Goal: Task Accomplishment & Management: Use online tool/utility

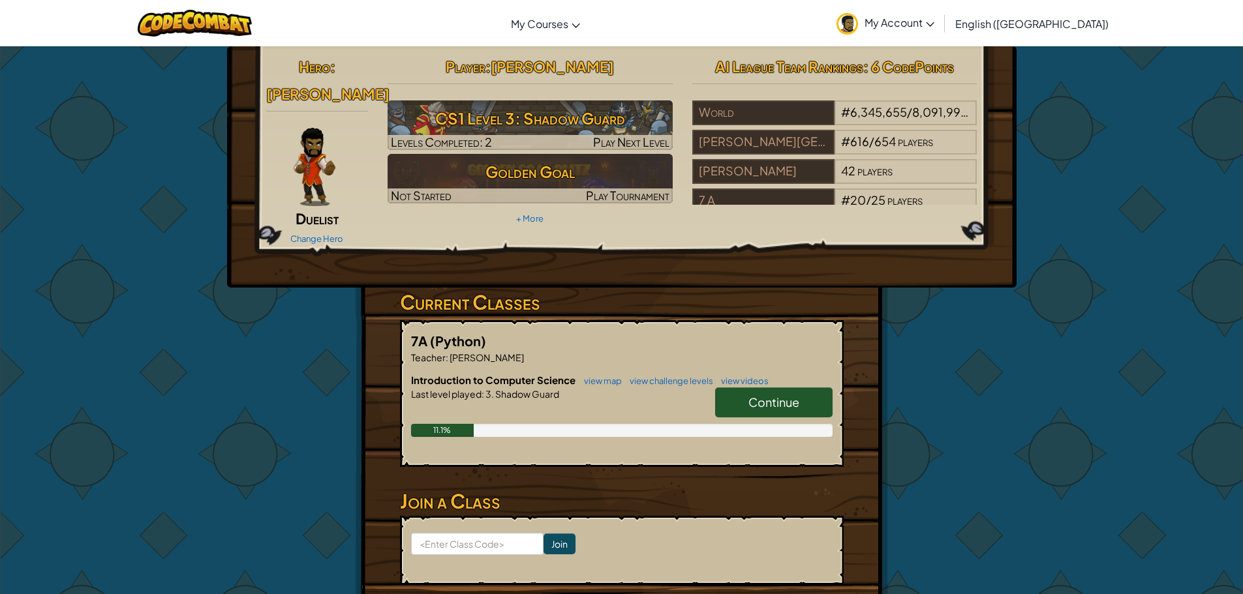
click at [750, 395] on span "Continue" at bounding box center [773, 402] width 51 height 15
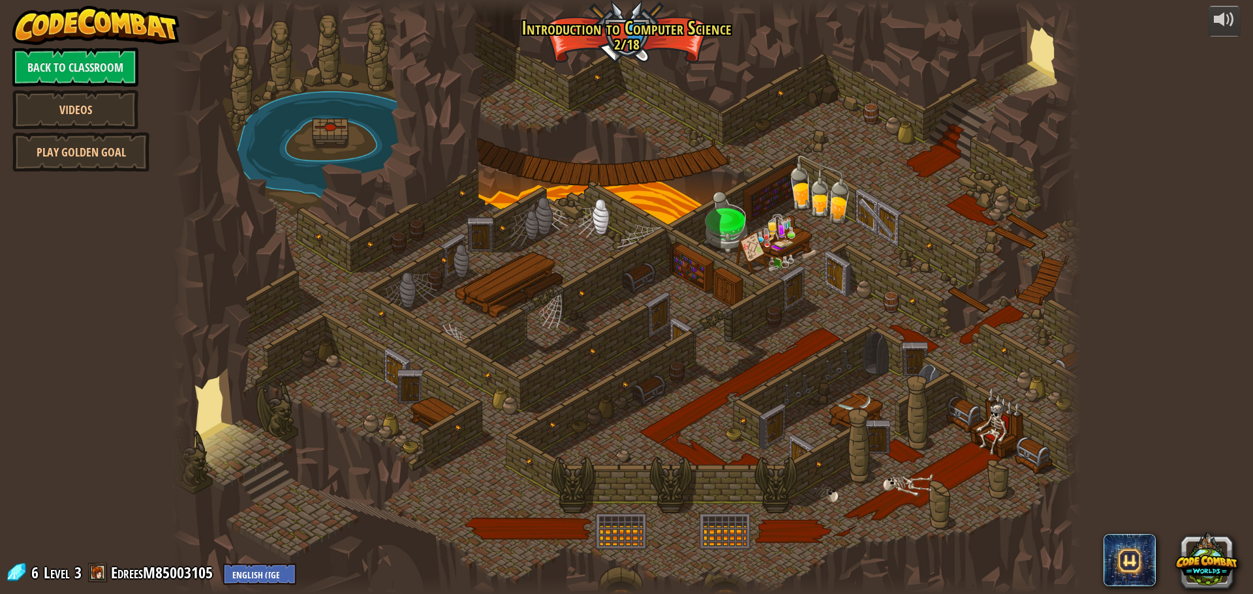
click at [636, 23] on div at bounding box center [627, 297] width 910 height 594
click at [645, 160] on div at bounding box center [627, 297] width 910 height 594
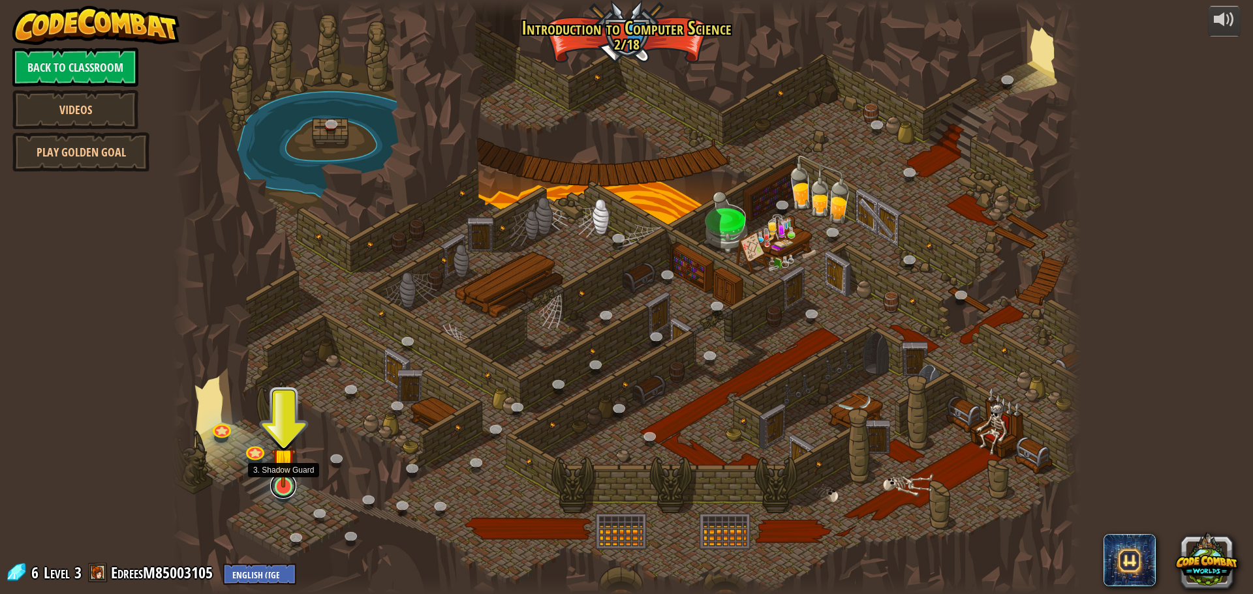
click at [283, 491] on link at bounding box center [283, 486] width 26 height 26
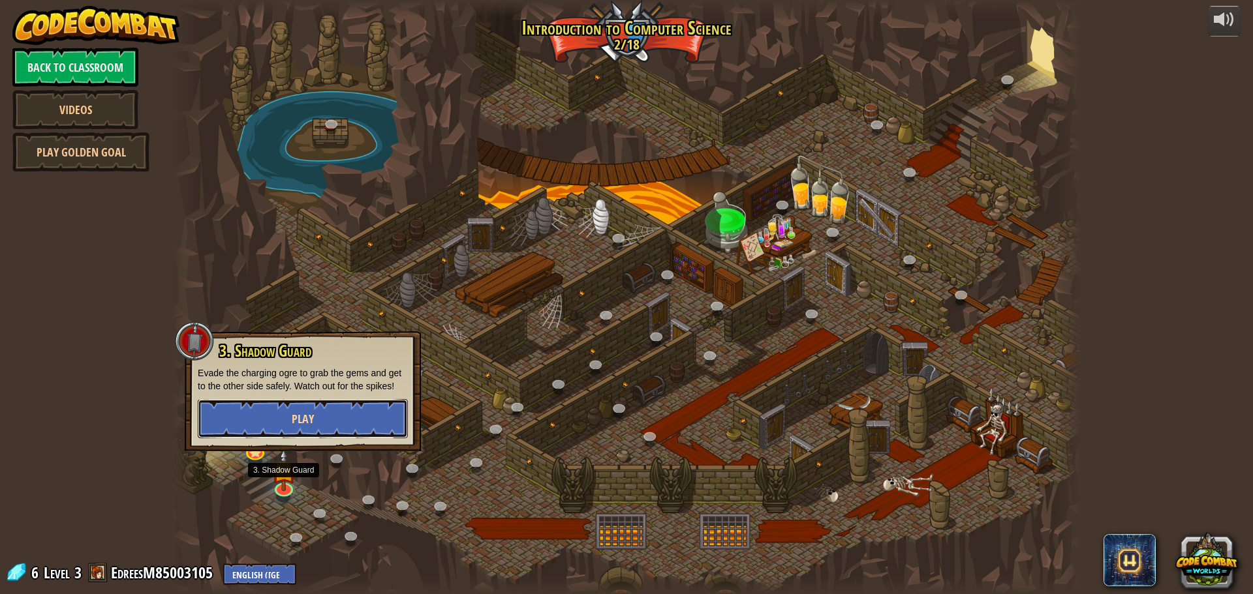
click at [305, 416] on span "Play" at bounding box center [303, 419] width 22 height 16
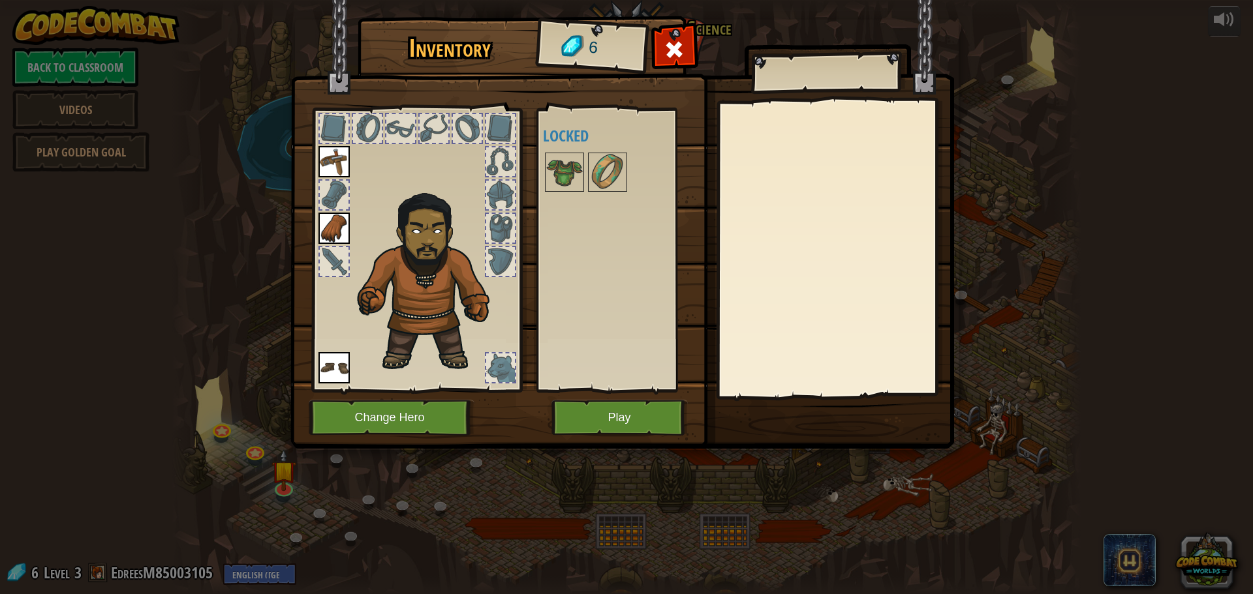
click at [622, 393] on img at bounding box center [622, 212] width 664 height 474
click at [646, 409] on button "Play" at bounding box center [619, 418] width 136 height 36
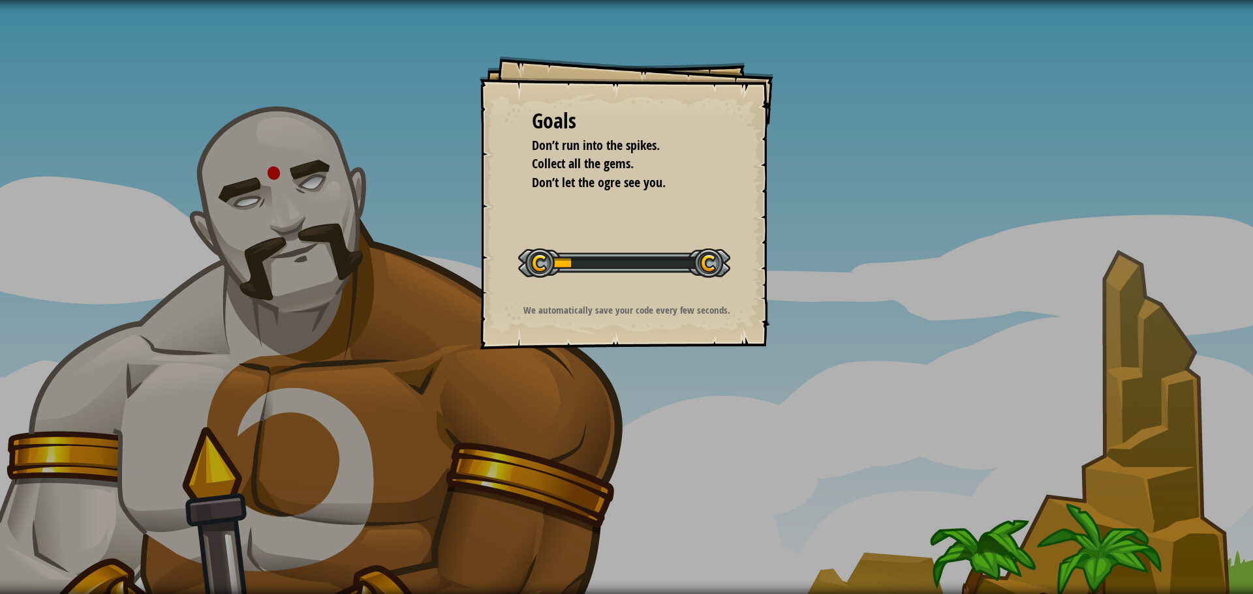
click at [943, 521] on div "Goals Don’t run into the spikes. Collect all the gems. Don’t let the ogre see y…" at bounding box center [626, 297] width 1253 height 594
click at [902, 550] on div "Goals Don’t run into the spikes. Collect all the gems. Don’t let the ogre see y…" at bounding box center [626, 297] width 1253 height 594
click at [842, 490] on div "Goals Don’t run into the spikes. Collect all the gems. Don’t let the ogre see y…" at bounding box center [626, 297] width 1253 height 594
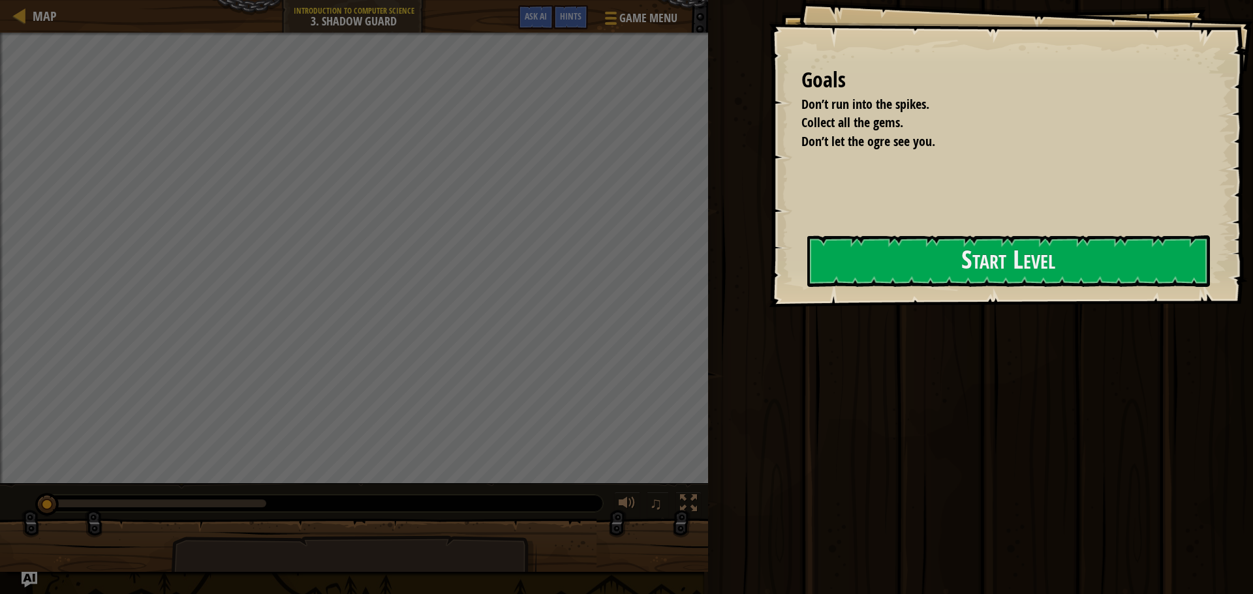
click at [936, 211] on div "Goals Don’t run into the spikes. Collect all the gems. Don’t let the ogre see y…" at bounding box center [1011, 153] width 484 height 307
click at [958, 258] on button "Start Level" at bounding box center [1008, 262] width 403 height 52
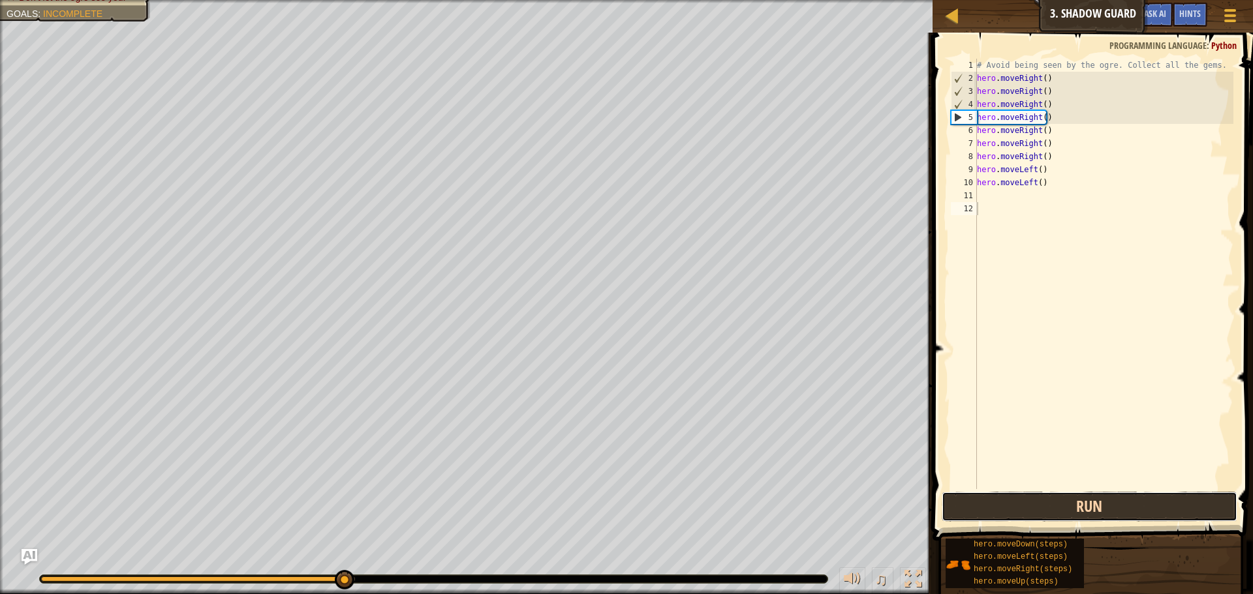
click at [1017, 506] on button "Run" at bounding box center [1090, 507] width 296 height 30
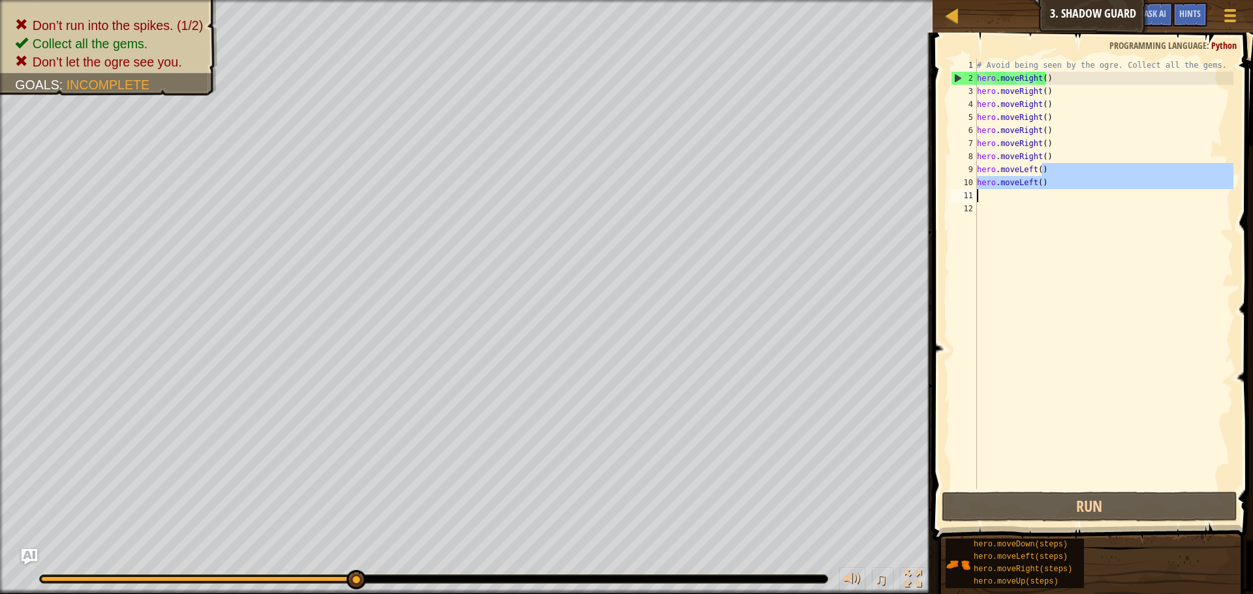
drag, startPoint x: 1126, startPoint y: 172, endPoint x: 972, endPoint y: 191, distance: 154.4
click at [972, 191] on div "1 2 3 4 5 6 7 8 9 10 11 12 # Avoid being seen by the ogre. Collect all the gems…" at bounding box center [1090, 274] width 285 height 431
type textarea "hero.moveLeft()"
click at [1086, 202] on div "# Avoid being seen by the ogre. Collect all the gems. hero . moveRight ( ) hero…" at bounding box center [1103, 274] width 259 height 431
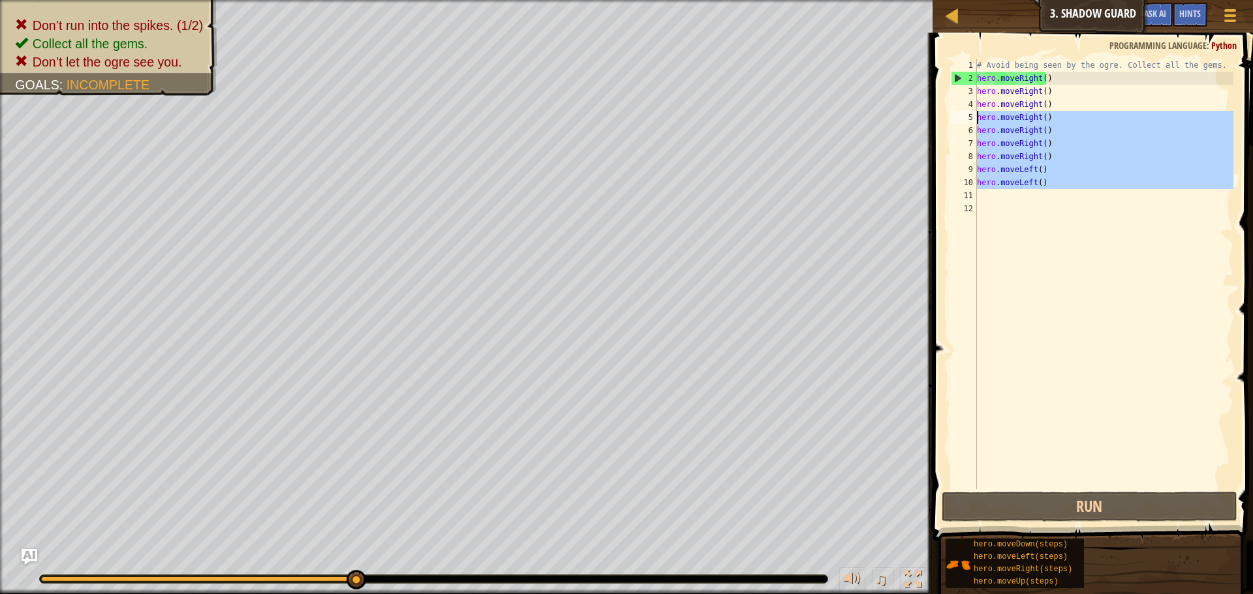
drag, startPoint x: 1076, startPoint y: 189, endPoint x: 953, endPoint y: 114, distance: 144.1
click at [953, 114] on div "1 2 3 4 5 6 7 8 9 10 11 12 # Avoid being seen by the ogre. Collect all the gems…" at bounding box center [1090, 274] width 285 height 431
type textarea "hero.moveRight() hero.moveRight()"
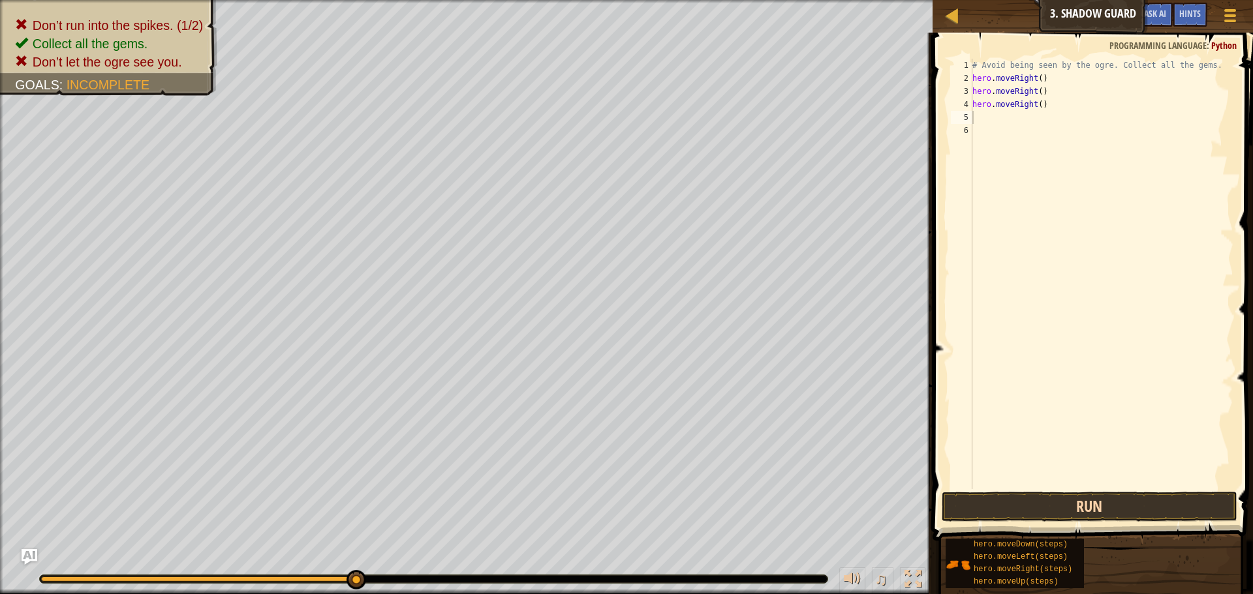
drag, startPoint x: 1065, startPoint y: 525, endPoint x: 1067, endPoint y: 512, distance: 13.9
click at [1065, 522] on div "Hints Videos 1 2 3 4 5 6 # Avoid being seen by the ogre. Collect all the gems. …" at bounding box center [1090, 310] width 324 height 555
click at [1067, 512] on button "Run" at bounding box center [1090, 507] width 296 height 30
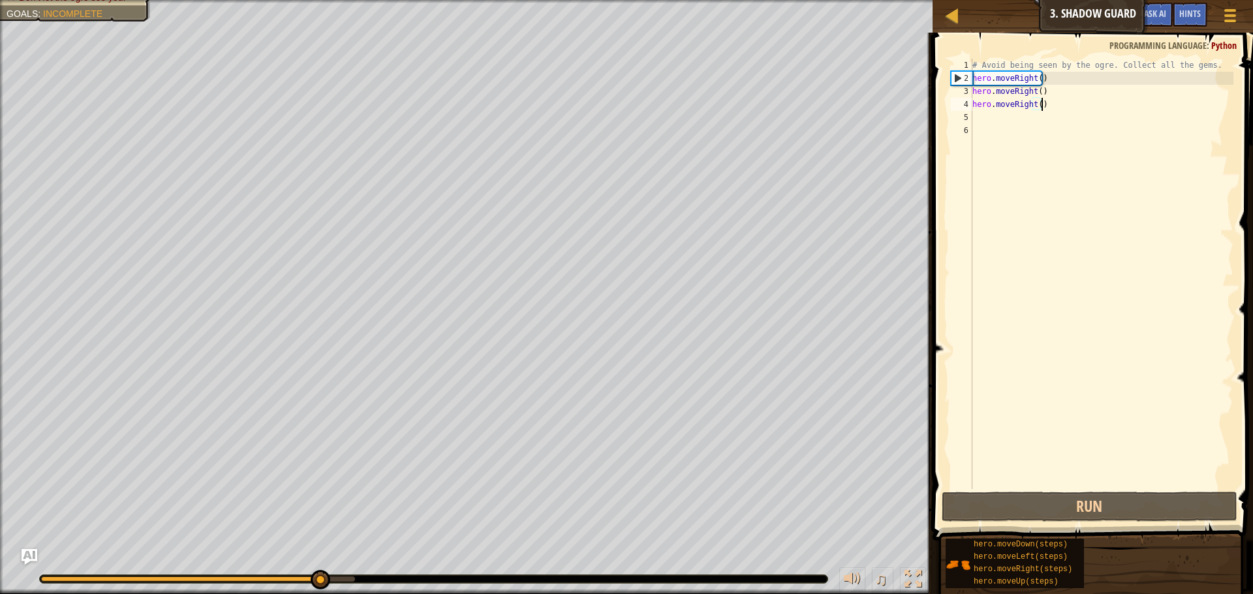
drag, startPoint x: 1069, startPoint y: 102, endPoint x: 1039, endPoint y: 104, distance: 29.4
click at [1039, 104] on div "# Avoid being seen by the ogre. Collect all the gems. hero . moveRight ( ) hero…" at bounding box center [1102, 287] width 264 height 457
type textarea "hero.moveRight()"
click at [1043, 212] on div "# Avoid being seen by the ogre. Collect all the gems. hero . moveRight ( ) hero…" at bounding box center [1102, 287] width 264 height 457
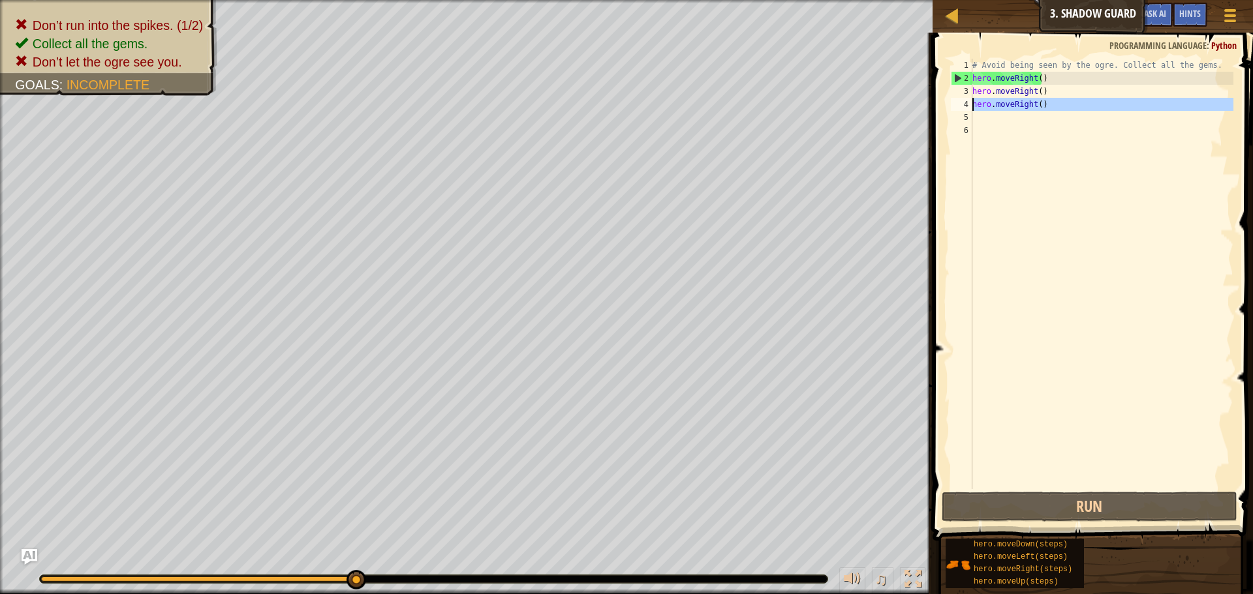
drag, startPoint x: 1033, startPoint y: 111, endPoint x: 968, endPoint y: 100, distance: 65.5
click at [968, 100] on div "1 2 3 4 5 6 # Avoid being seen by the ogre. Collect all the gems. hero . moveRi…" at bounding box center [1090, 274] width 285 height 431
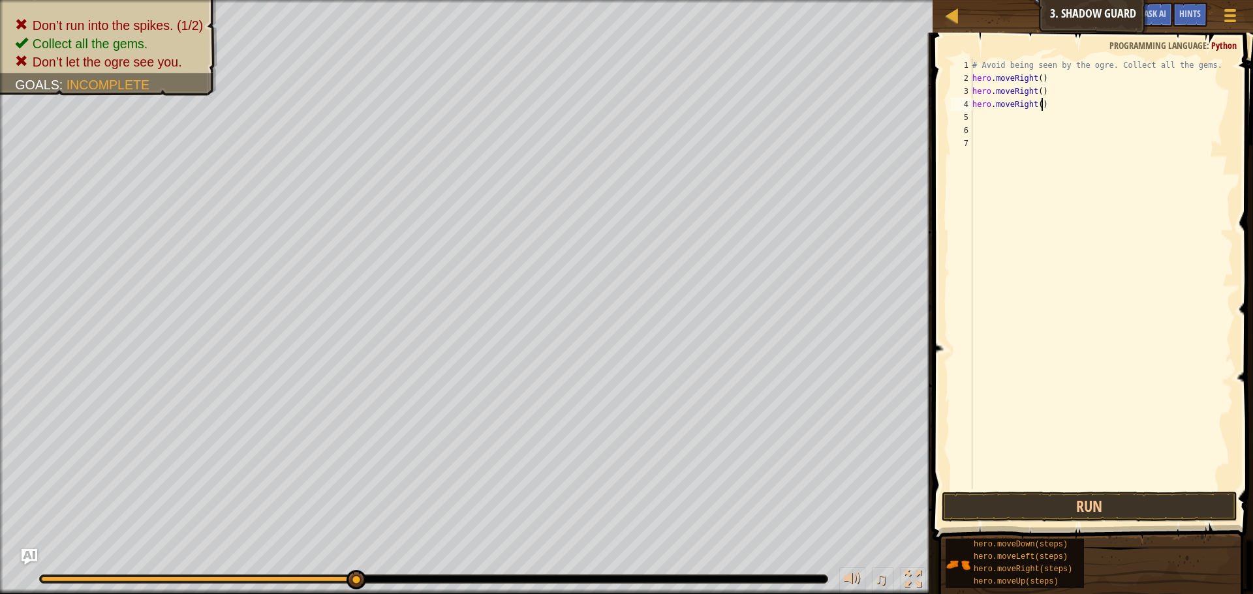
click at [1052, 104] on div "# Avoid being seen by the ogre. Collect all the gems. hero . moveRight ( ) hero…" at bounding box center [1102, 287] width 264 height 457
type textarea "h"
click at [1075, 508] on button "Run" at bounding box center [1090, 507] width 296 height 30
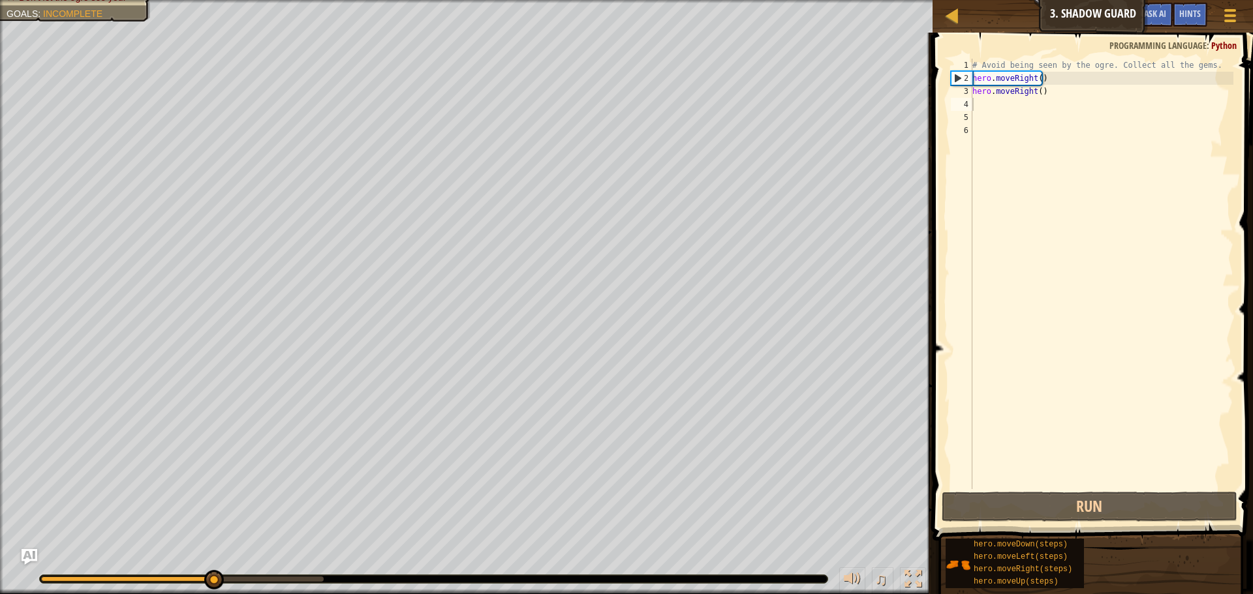
click at [1103, 133] on div "# Avoid being seen by the ogre. Collect all the gems. hero . moveRight ( ) hero…" at bounding box center [1102, 287] width 264 height 457
drag, startPoint x: 1041, startPoint y: 100, endPoint x: 1006, endPoint y: 100, distance: 34.6
click at [1006, 100] on div "# Avoid being seen by the ogre. Collect all the gems. hero . moveRight ( ) hero…" at bounding box center [1102, 287] width 264 height 457
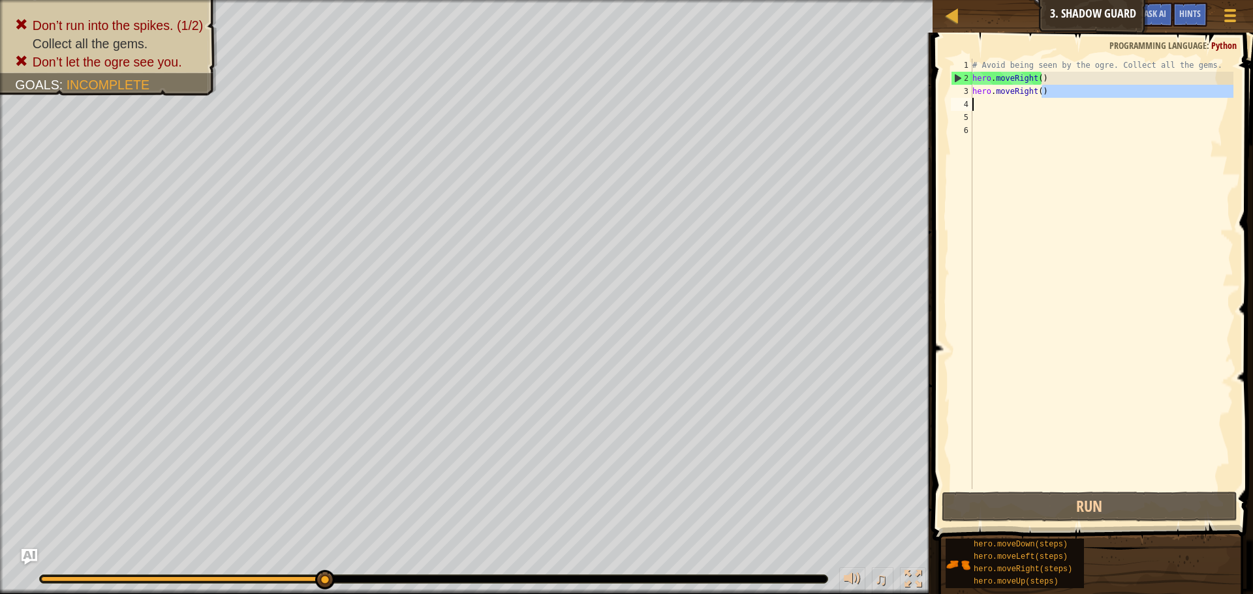
drag, startPoint x: 1051, startPoint y: 95, endPoint x: 994, endPoint y: 94, distance: 56.8
click at [994, 94] on div "# Avoid being seen by the ogre. Collect all the gems. hero . moveRight ( ) hero…" at bounding box center [1102, 287] width 264 height 457
click at [1090, 96] on div "# Avoid being seen by the ogre. Collect all the gems. hero . moveRight ( ) hero…" at bounding box center [1102, 287] width 264 height 457
click at [1060, 93] on div "# Avoid being seen by the ogre. Collect all the gems. hero . moveRight ( ) hero…" at bounding box center [1102, 287] width 264 height 457
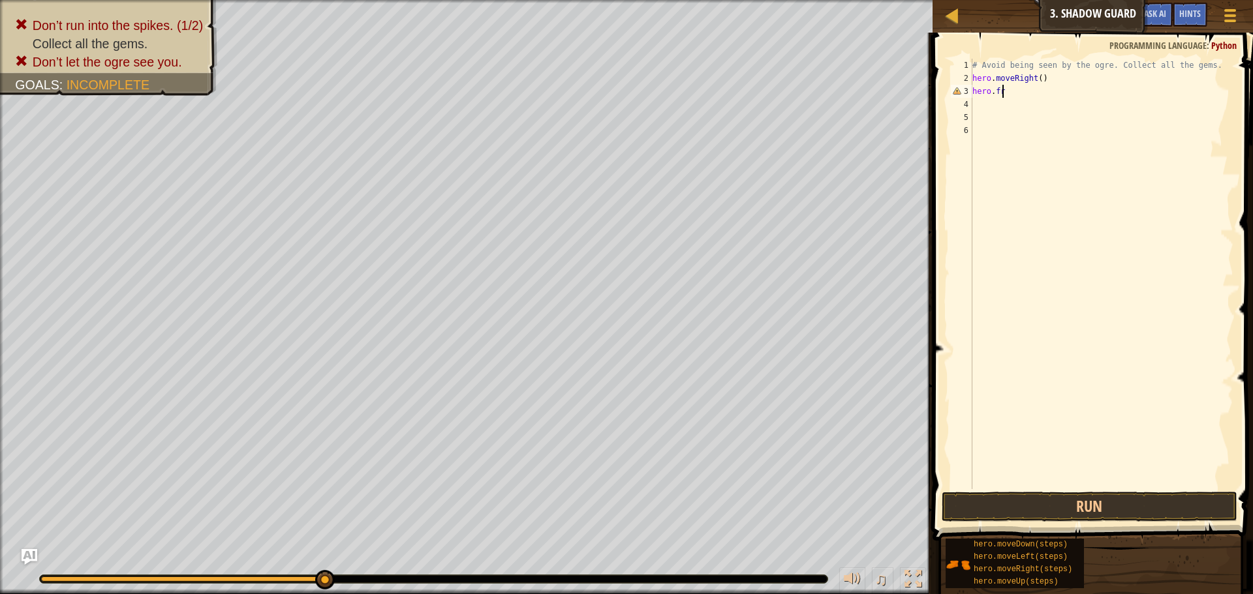
scroll to position [6, 1]
type textarea "hero.up"
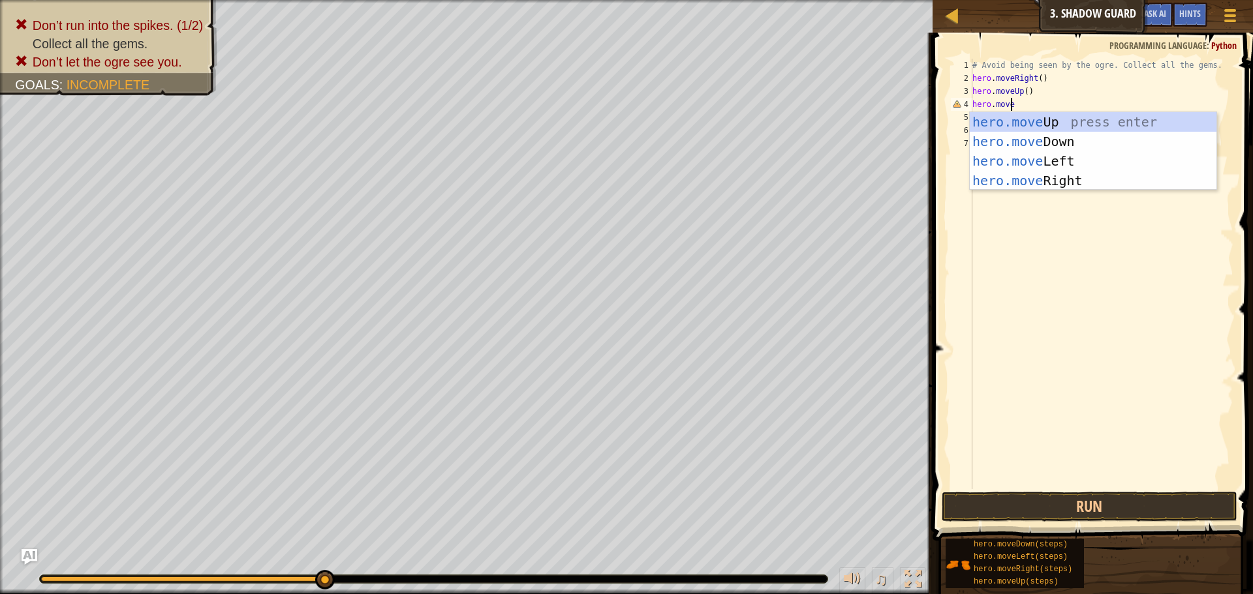
scroll to position [6, 3]
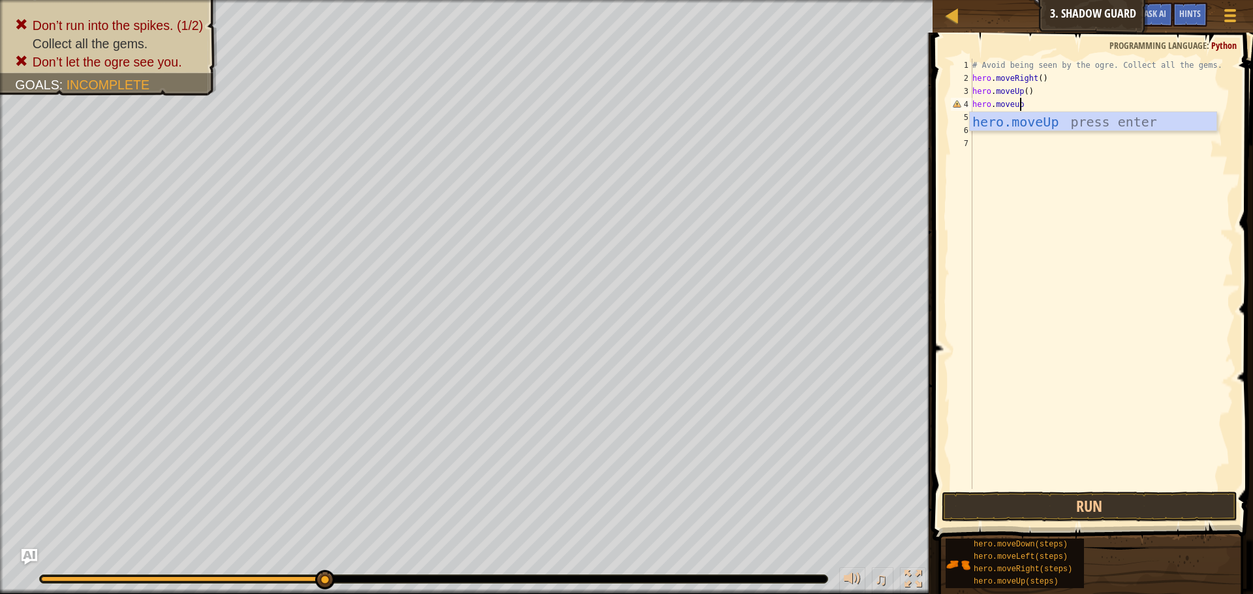
type textarea "hero.moveup"
click at [1133, 490] on span at bounding box center [1093, 268] width 331 height 547
click at [1147, 502] on button "Run" at bounding box center [1090, 507] width 296 height 30
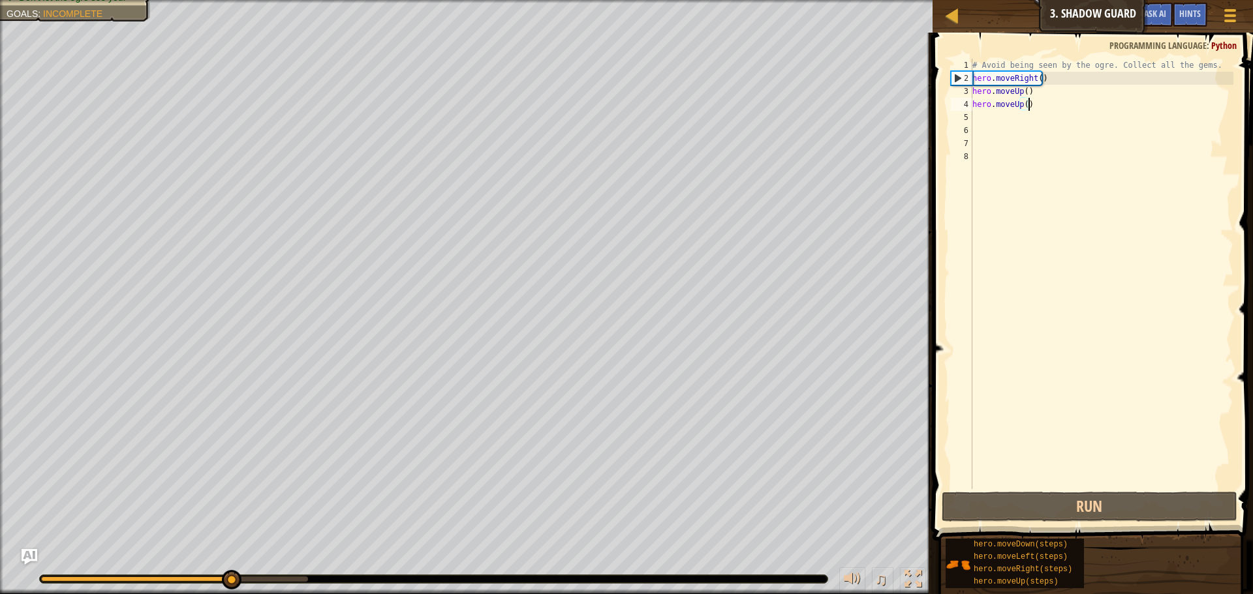
click at [1043, 105] on div "# Avoid being seen by the ogre. Collect all the gems. hero . moveRight ( ) hero…" at bounding box center [1102, 287] width 264 height 457
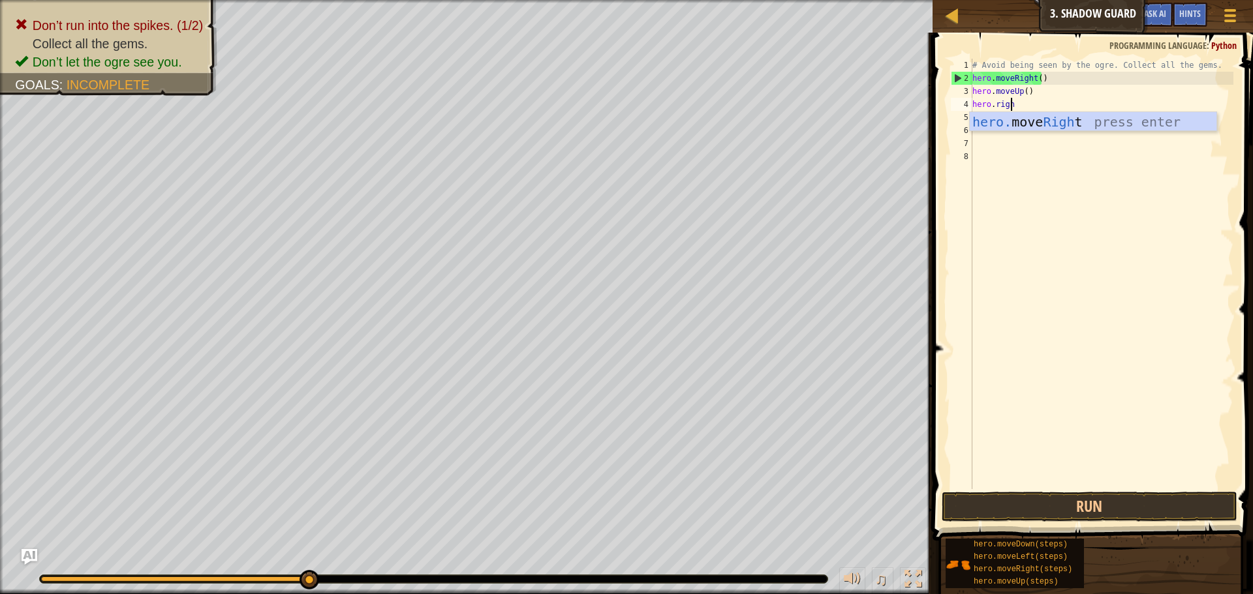
type textarea "hero.right"
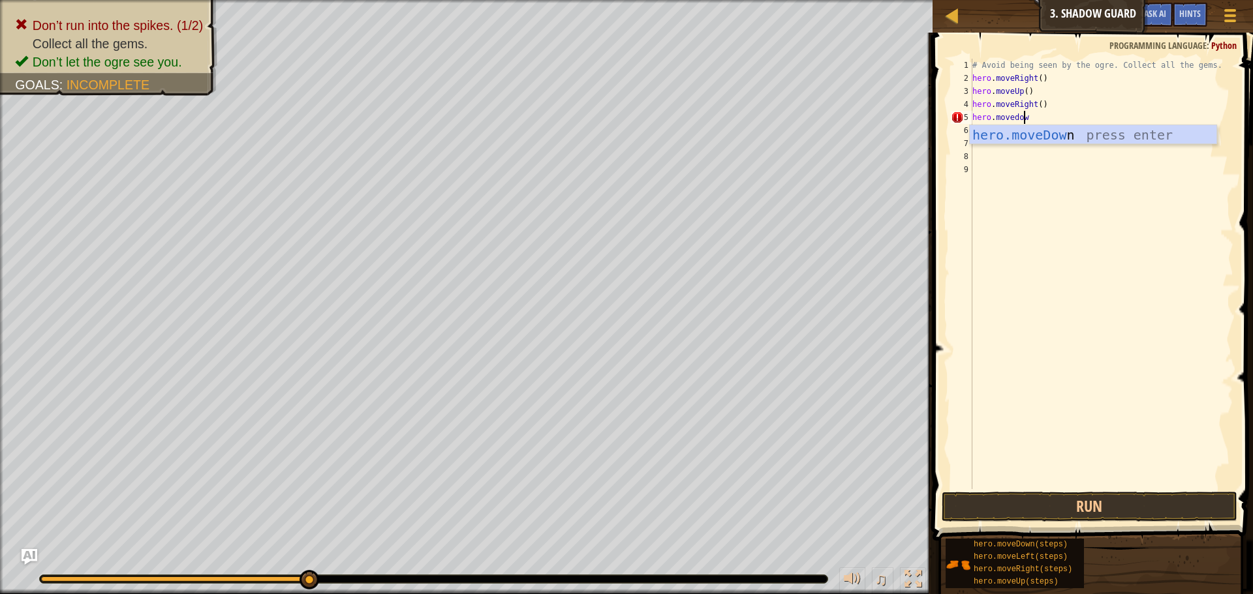
scroll to position [6, 4]
type textarea "hero.movedown"
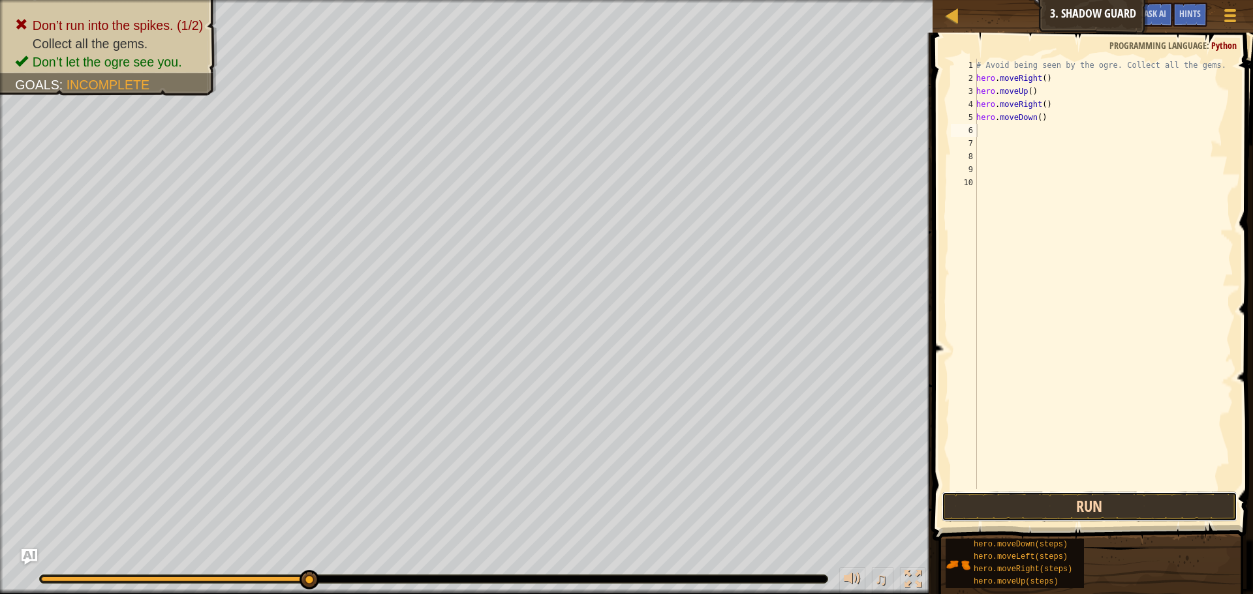
click at [1101, 506] on button "Run" at bounding box center [1090, 507] width 296 height 30
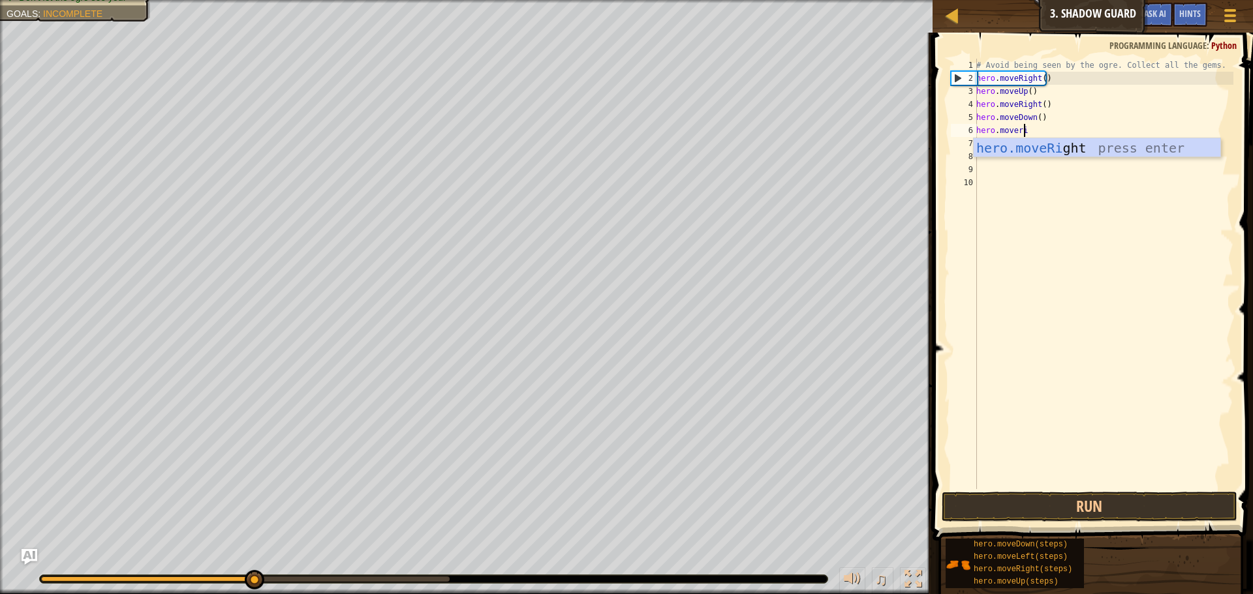
scroll to position [6, 4]
type textarea "hero.moveright"
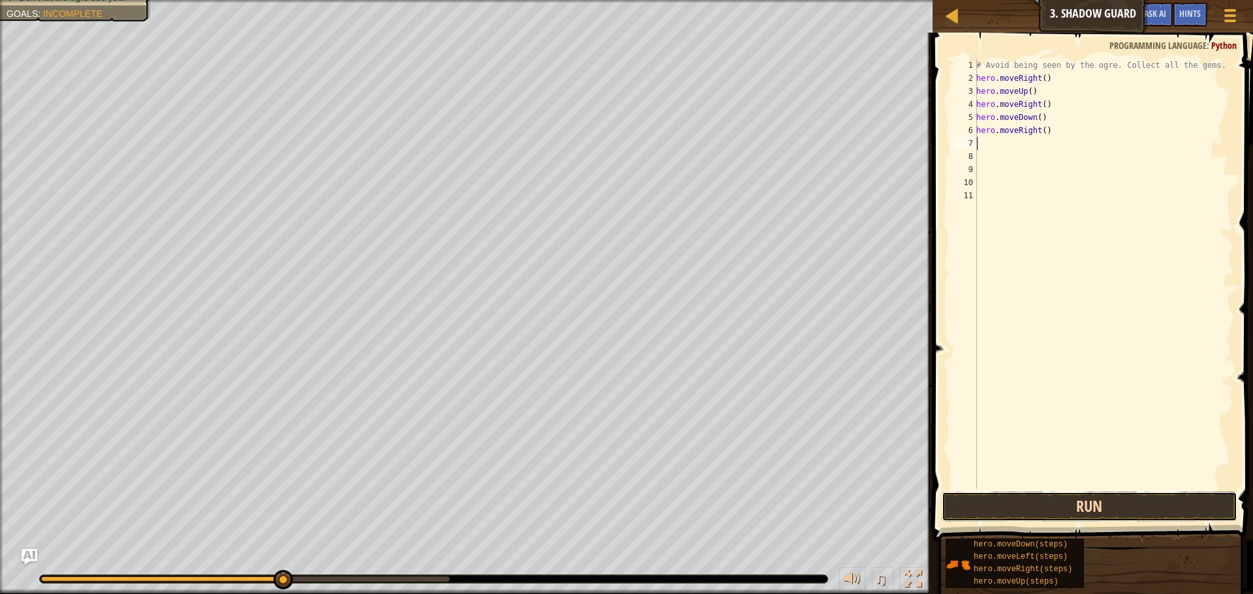
click at [1037, 500] on button "Run" at bounding box center [1090, 507] width 296 height 30
click at [1038, 500] on button "Running" at bounding box center [1090, 507] width 296 height 30
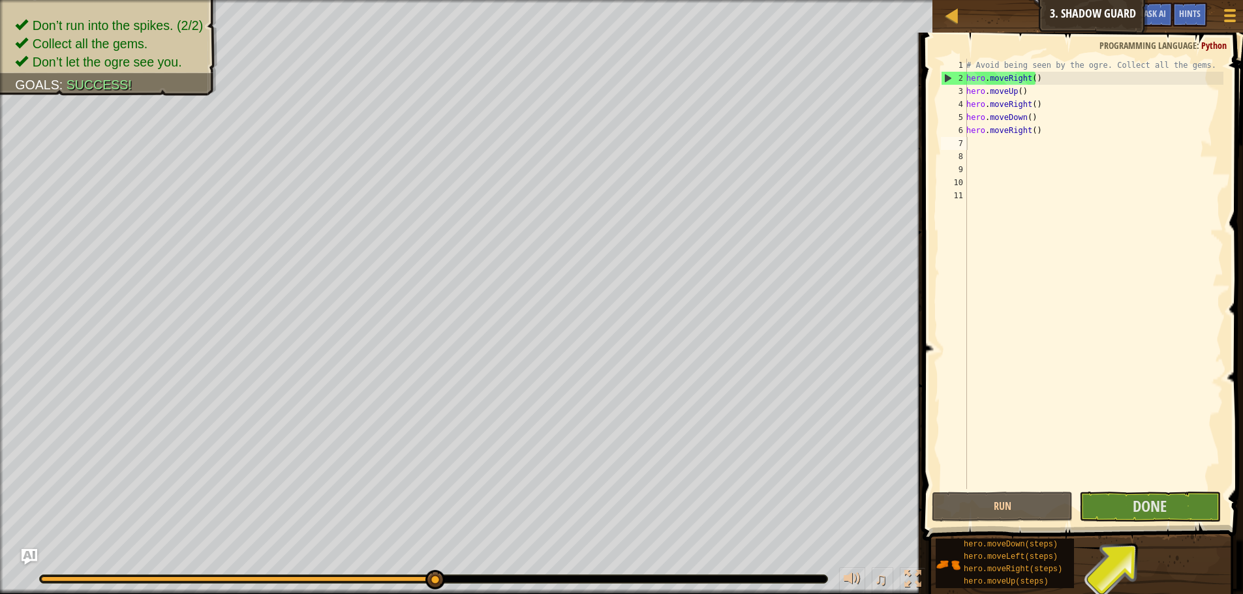
click at [1115, 138] on div "# Avoid being seen by the ogre. Collect all the gems. hero . moveRight ( ) hero…" at bounding box center [1094, 287] width 260 height 457
click at [1088, 133] on div "# Avoid being seen by the ogre. Collect all the gems. hero . moveRight ( ) hero…" at bounding box center [1094, 287] width 260 height 457
type textarea "hero.moveRight()"
click at [1187, 511] on button "Done" at bounding box center [1149, 507] width 141 height 30
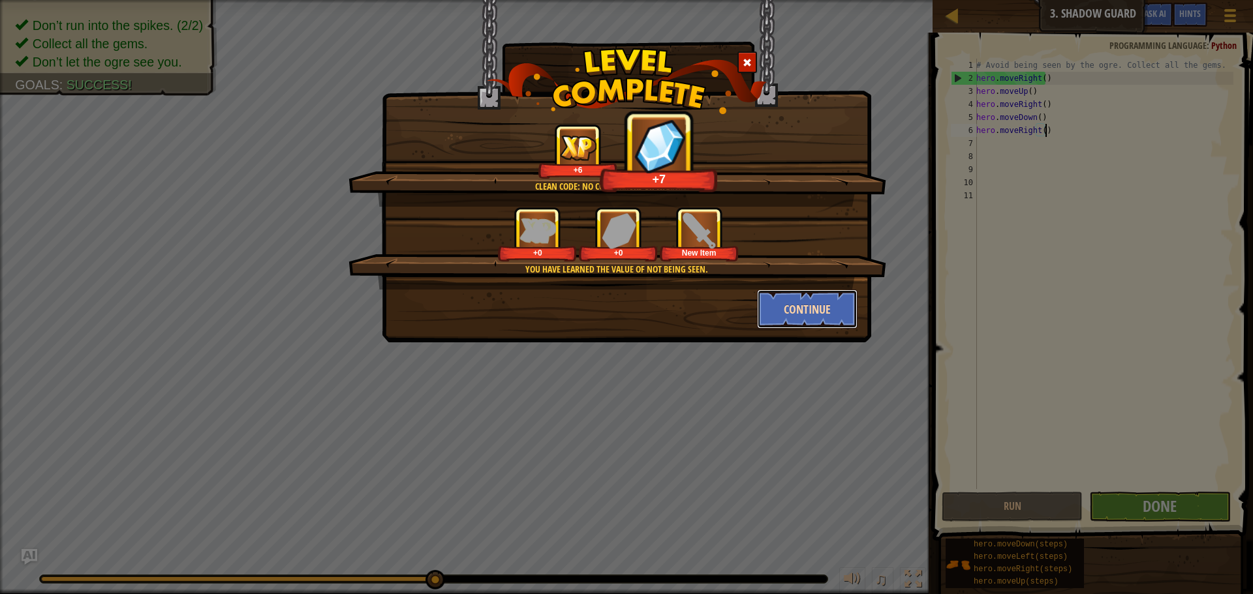
click at [803, 296] on button "Continue" at bounding box center [807, 309] width 101 height 39
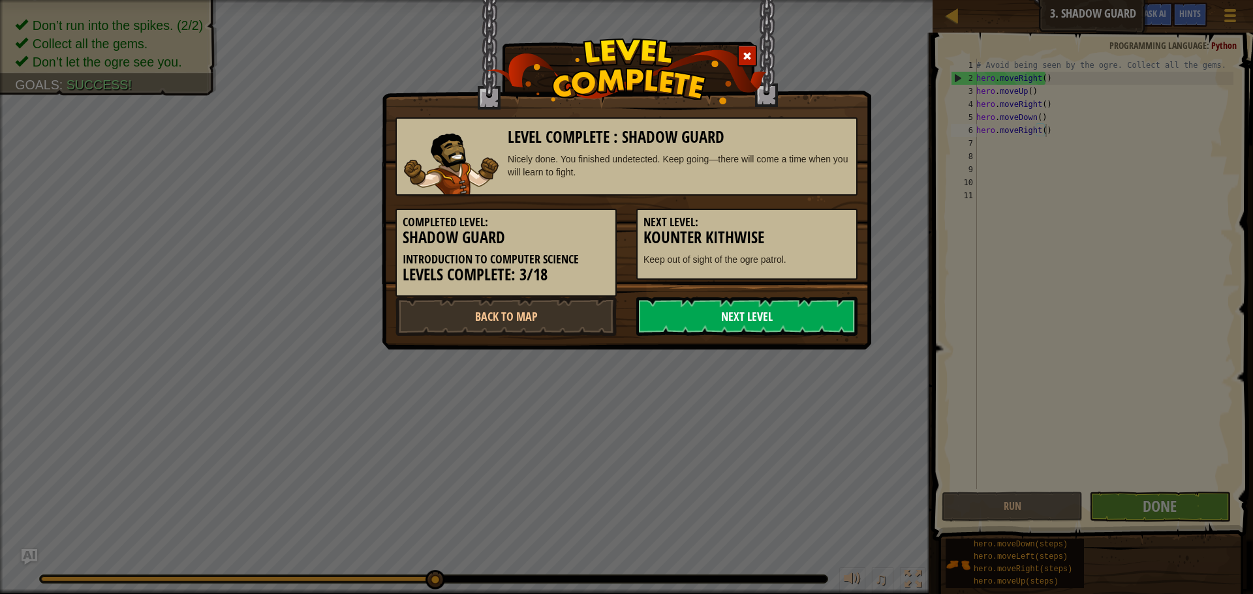
click at [739, 301] on link "Next Level" at bounding box center [746, 316] width 221 height 39
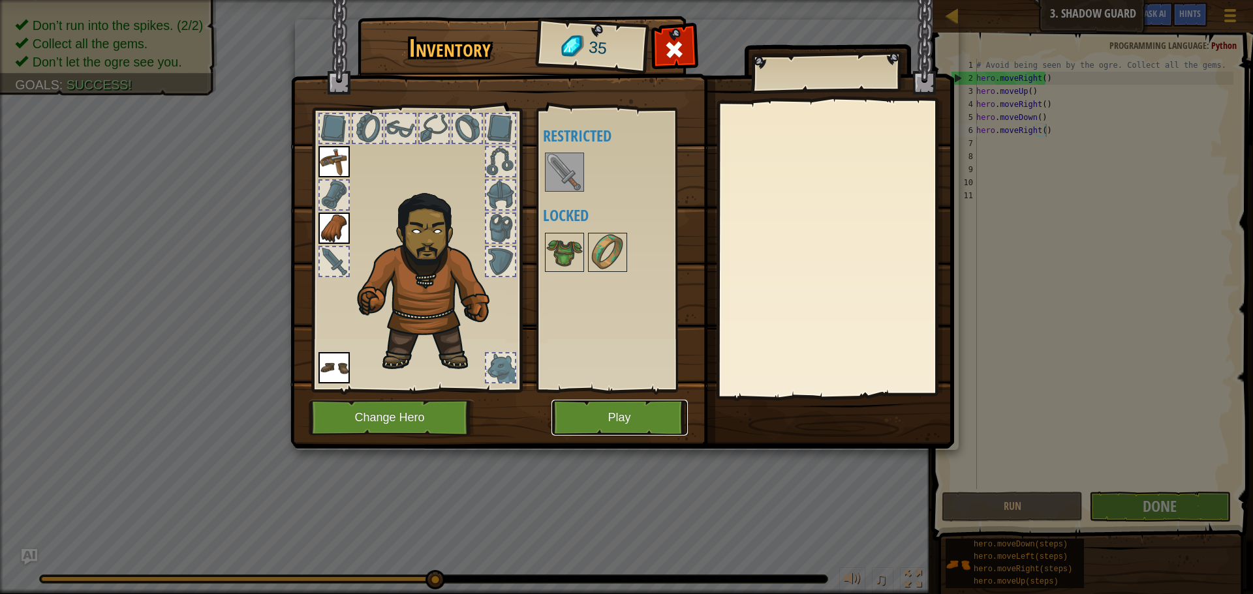
click at [639, 408] on button "Play" at bounding box center [619, 418] width 136 height 36
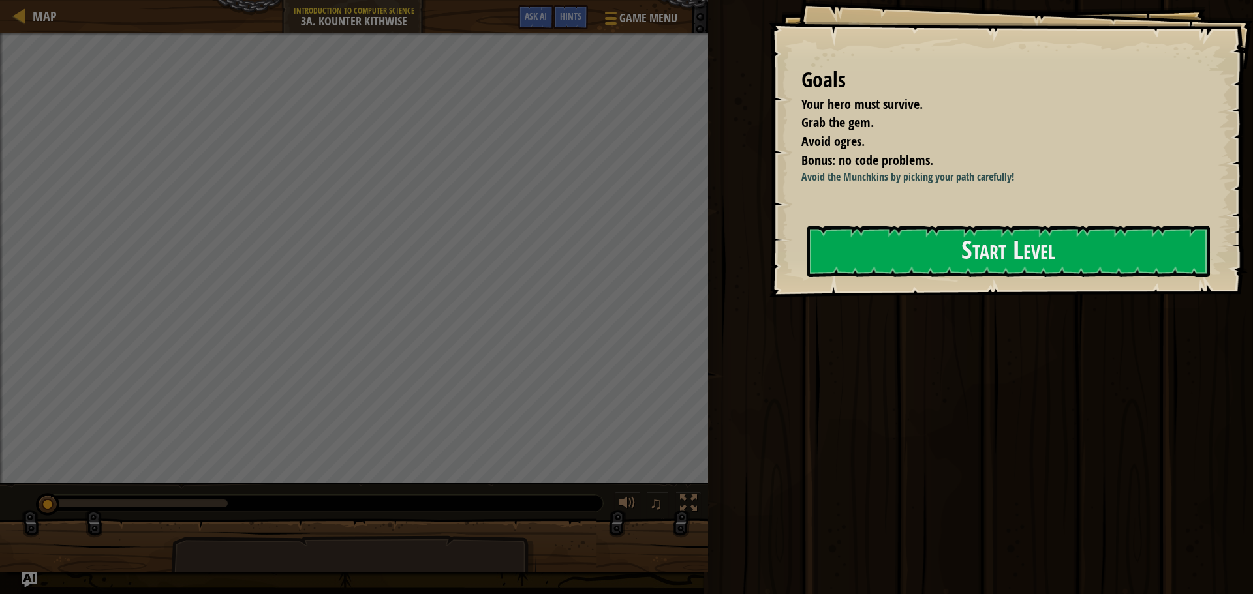
click at [990, 198] on div "Avoid the Munchkins by picking your path carefully!" at bounding box center [1009, 191] width 416 height 42
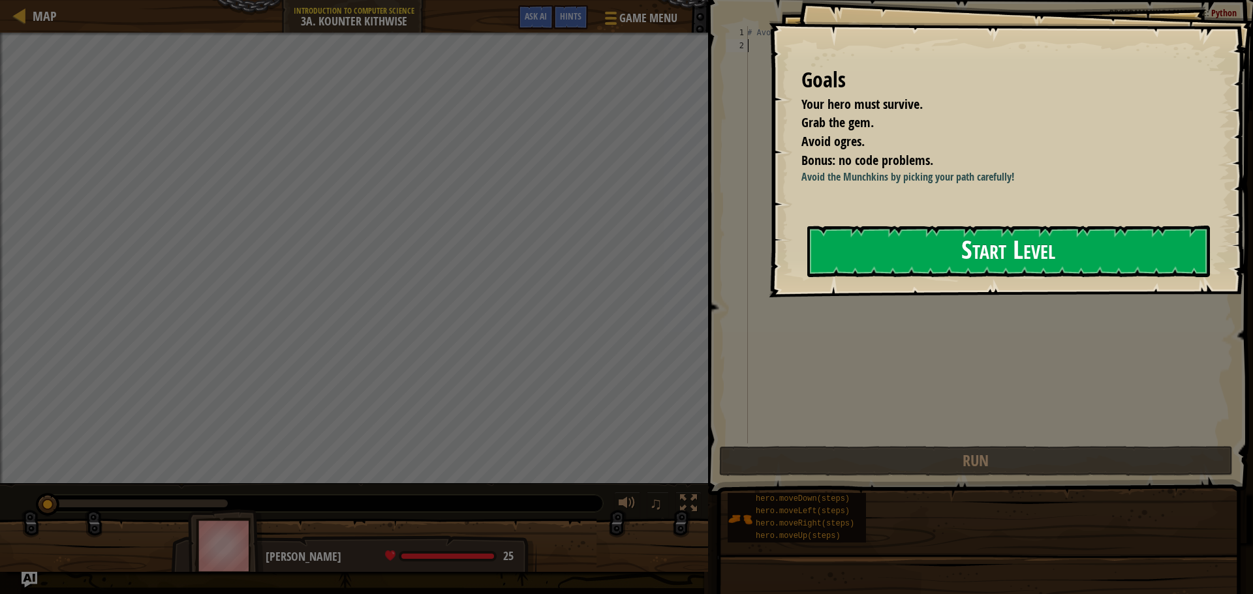
click at [1007, 228] on button "Start Level" at bounding box center [1008, 252] width 403 height 52
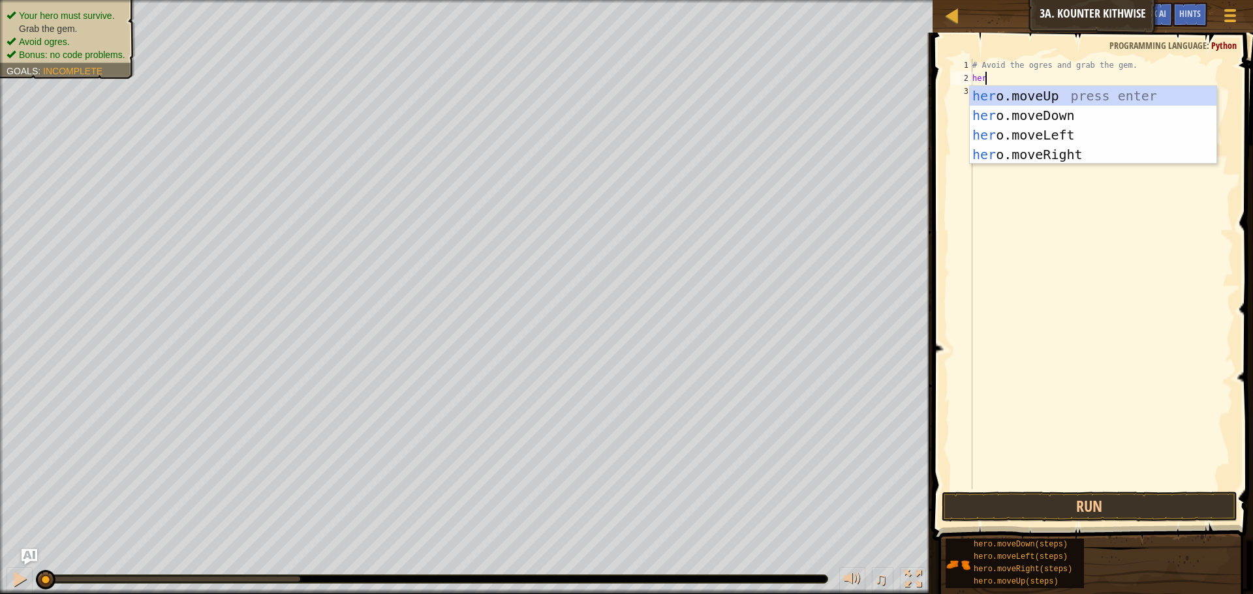
scroll to position [6, 1]
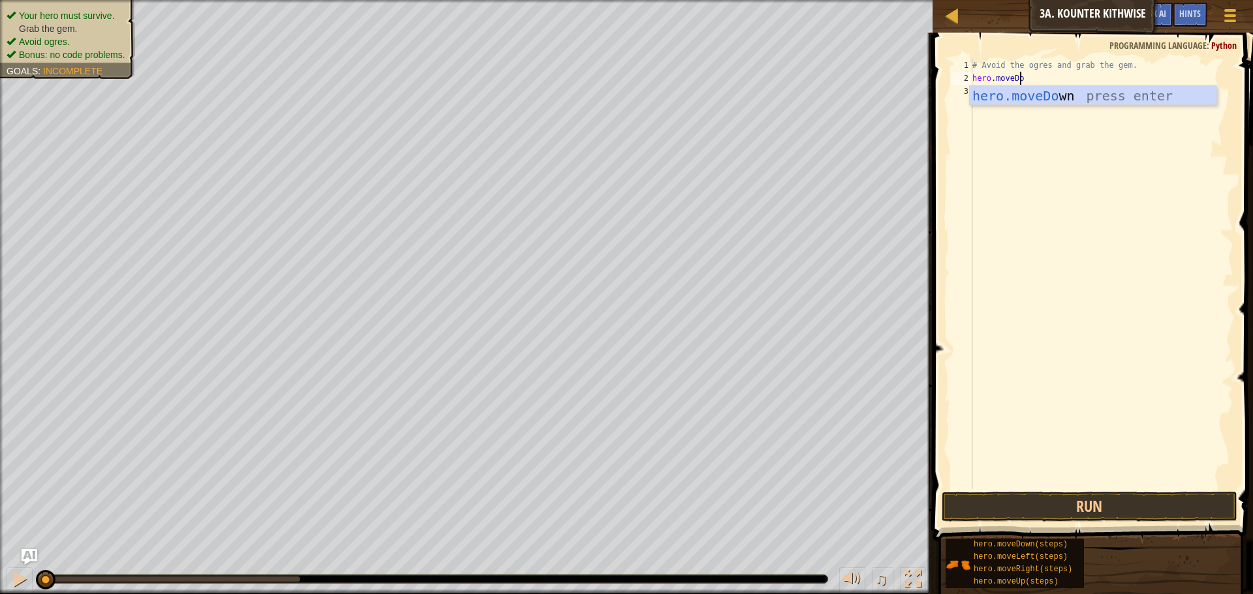
type textarea "hero.moveDow"
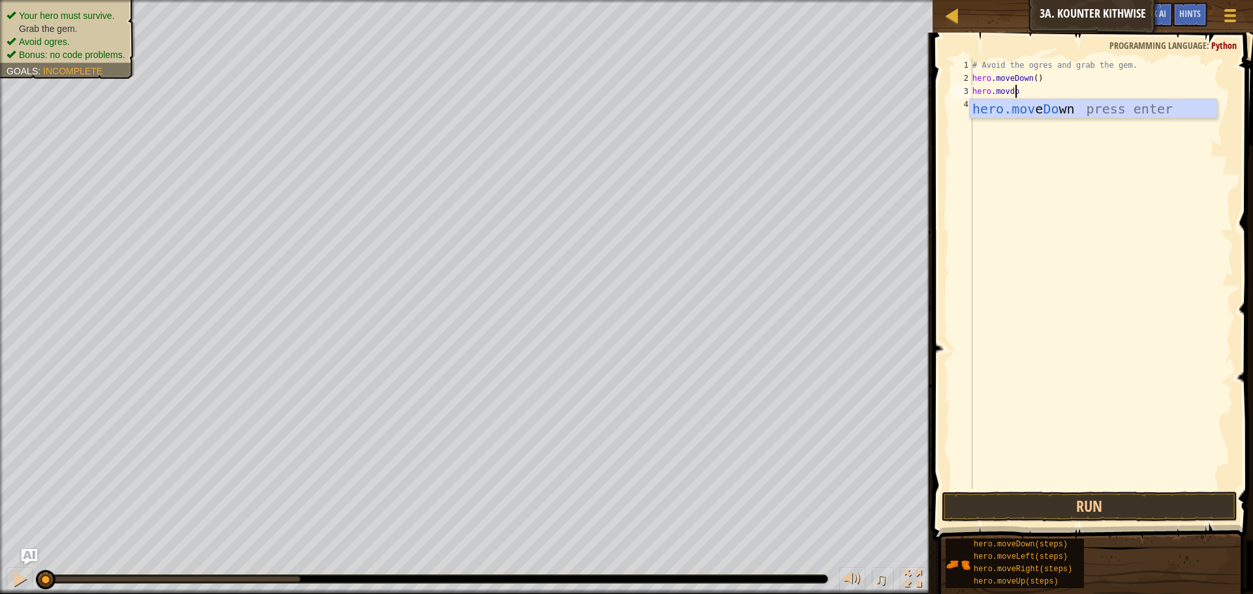
type textarea "hero.movdown"
type textarea "j"
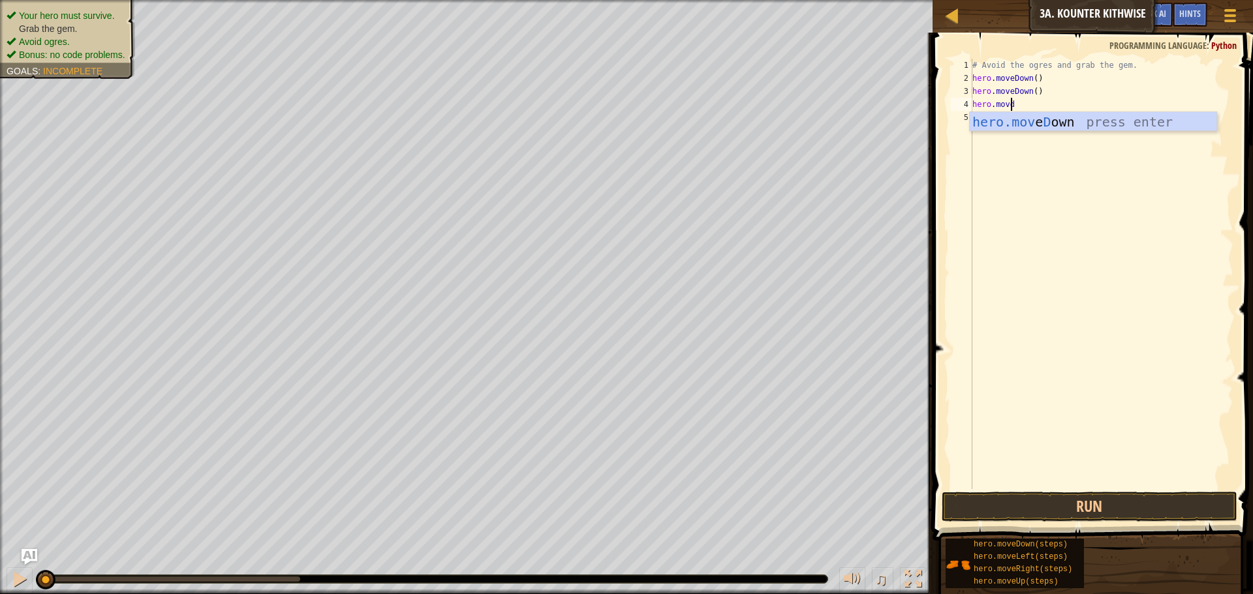
type textarea "hero.movdown"
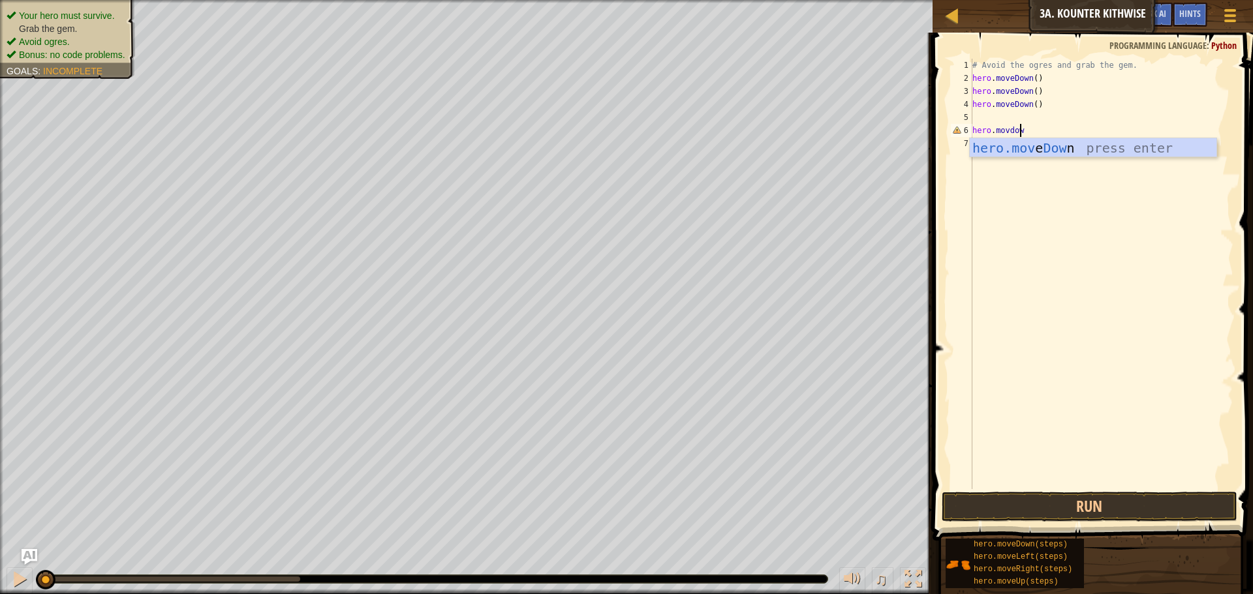
type textarea "hero.movdown"
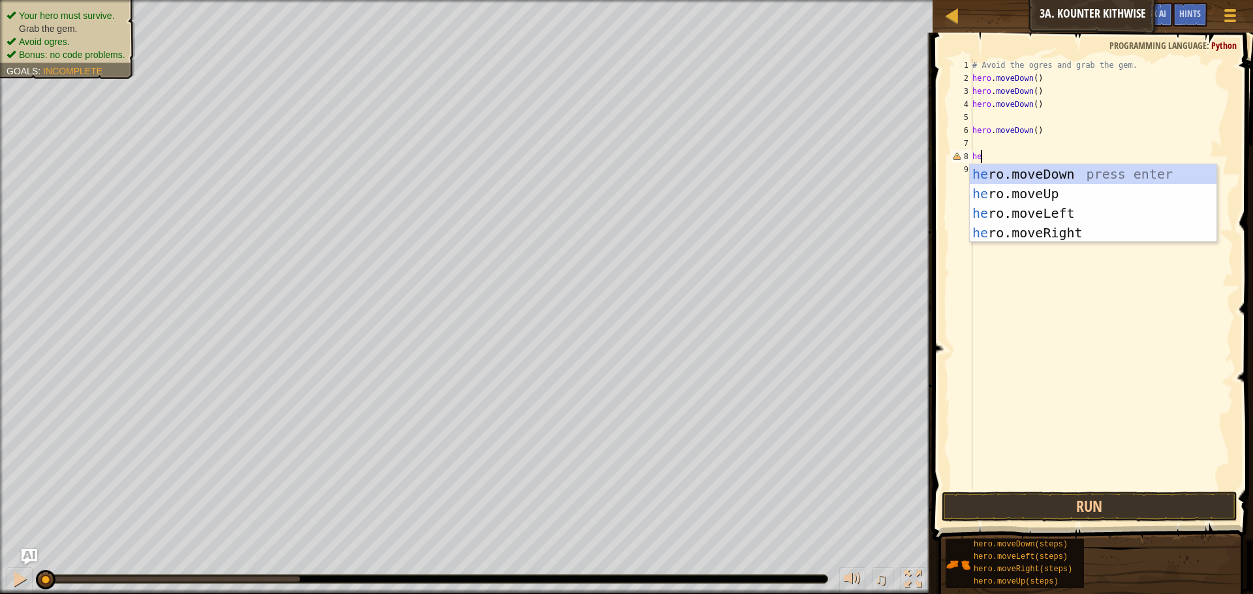
type textarea "h"
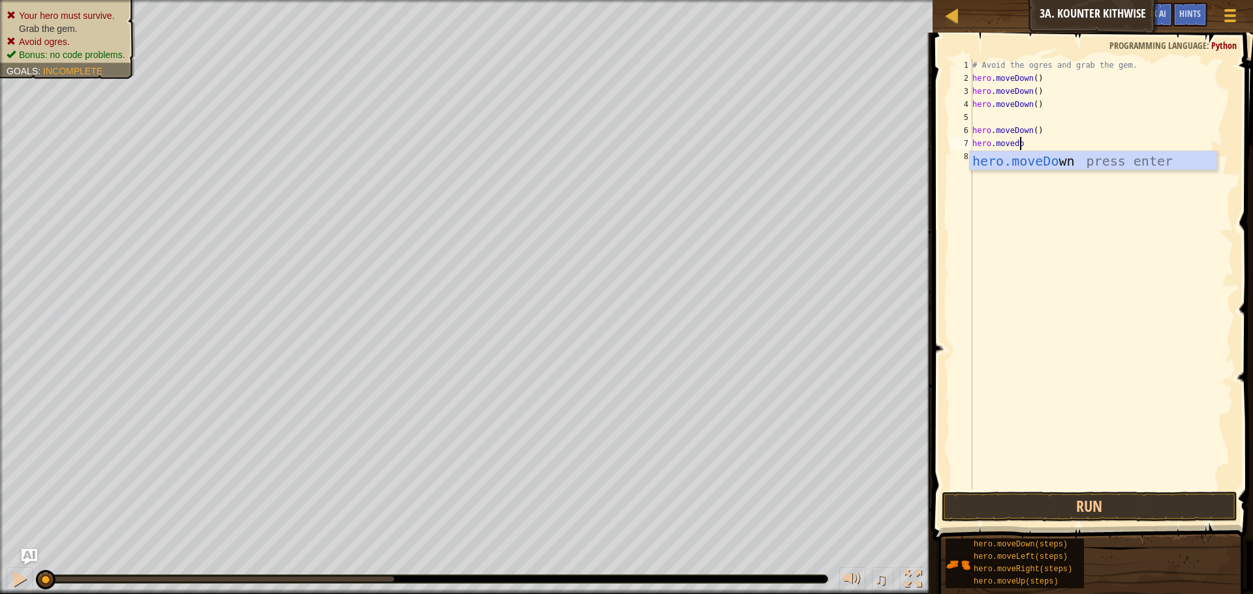
type textarea "hero.movedown"
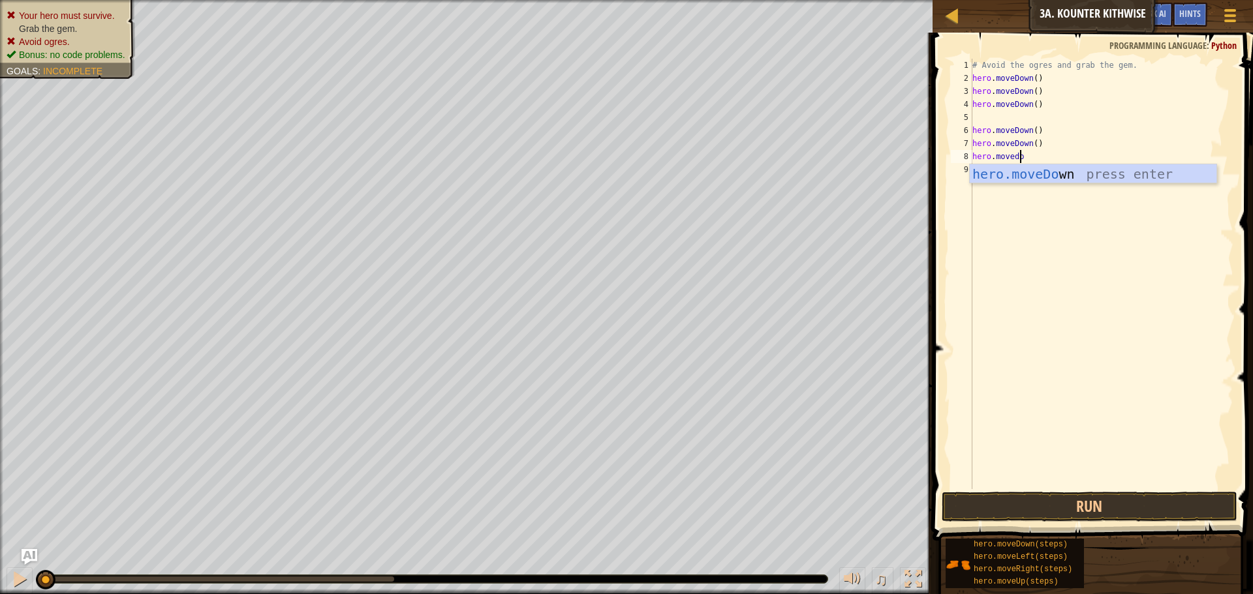
scroll to position [6, 4]
type textarea "hero.movedown"
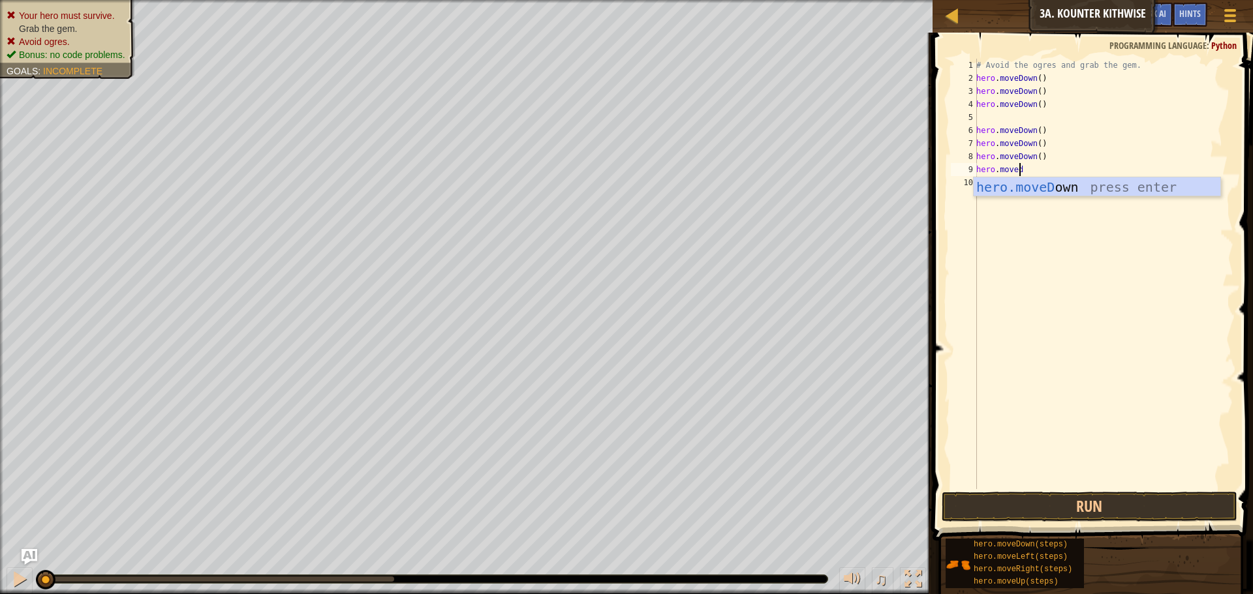
type textarea "hero.movedown"
drag, startPoint x: 1120, startPoint y: 512, endPoint x: 1146, endPoint y: 555, distance: 50.6
click at [1120, 510] on button "Run" at bounding box center [1090, 507] width 296 height 30
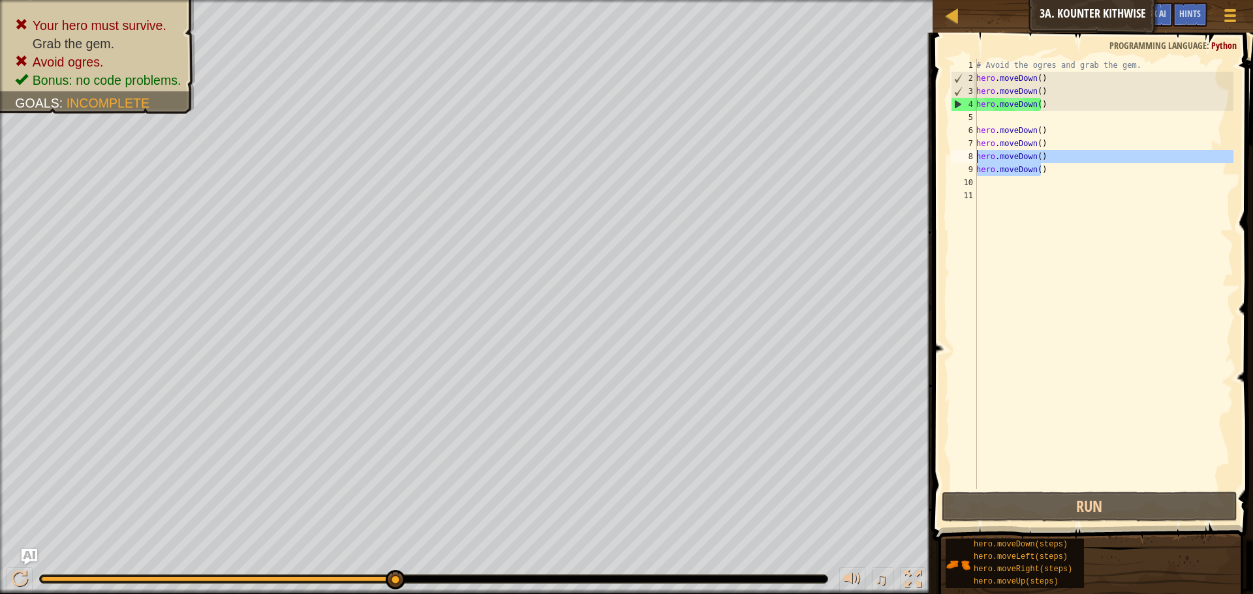
drag, startPoint x: 1065, startPoint y: 176, endPoint x: 974, endPoint y: 157, distance: 92.6
click at [974, 157] on div "1 2 3 4 5 6 7 8 9 10 11 # Avoid the ogres and grab the gem. hero . moveDown ( )…" at bounding box center [1090, 274] width 285 height 431
type textarea "hero.moveDown() hero.moveDown()"
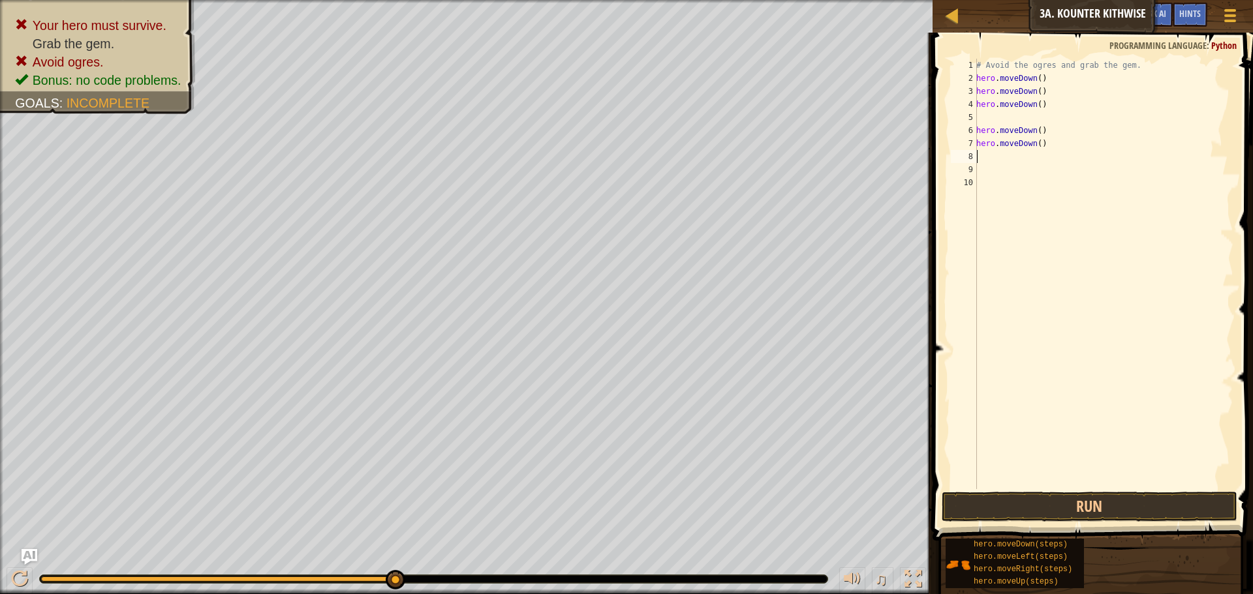
click at [1159, 490] on span at bounding box center [1093, 268] width 331 height 547
click at [949, 502] on button "Run" at bounding box center [1090, 507] width 296 height 30
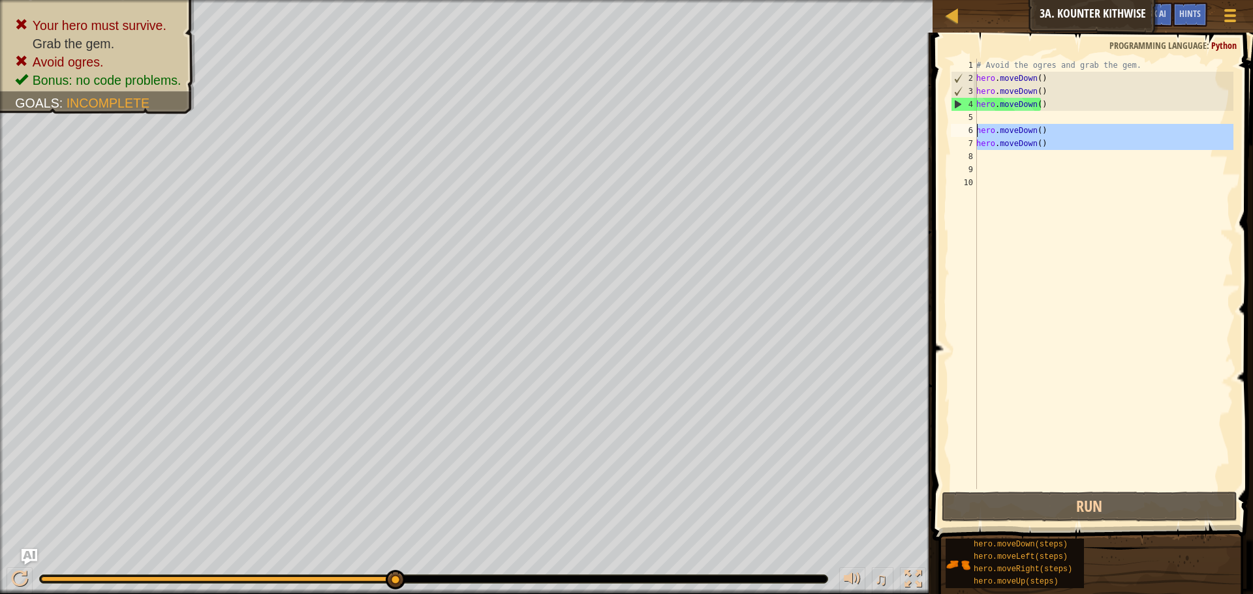
drag, startPoint x: 1067, startPoint y: 154, endPoint x: 970, endPoint y: 130, distance: 100.7
click at [970, 130] on div "1 2 3 4 5 6 7 8 9 10 # Avoid the ogres and grab the gem. hero . moveDown ( ) he…" at bounding box center [1090, 274] width 285 height 431
type textarea "hero.moveDown() hero.moveDown()"
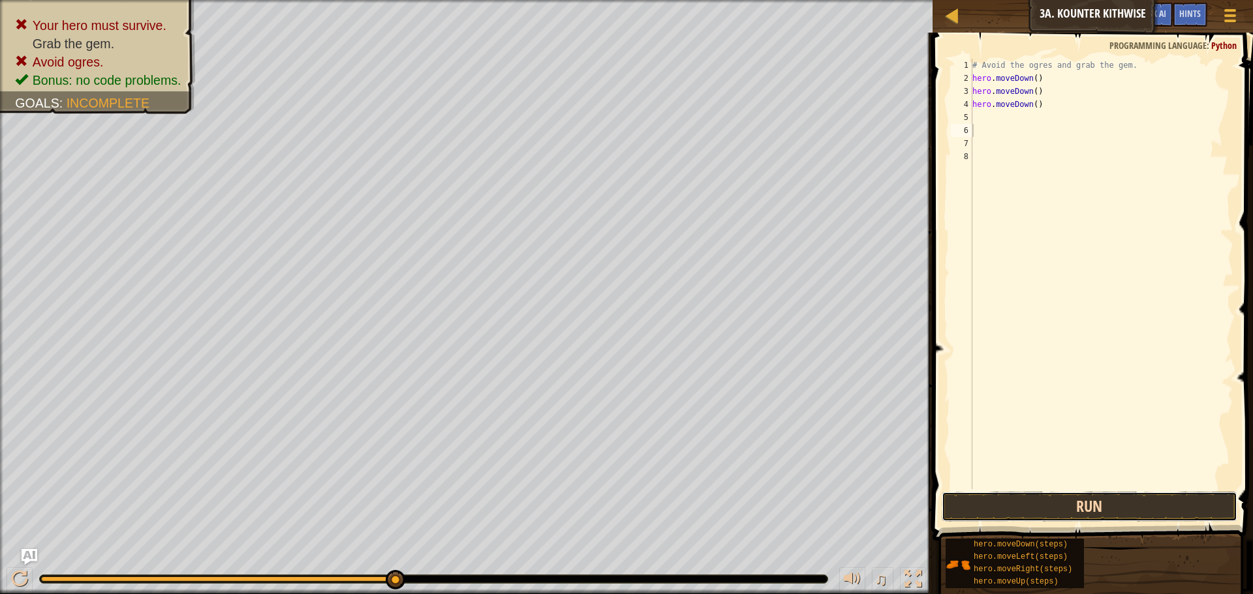
drag, startPoint x: 1126, startPoint y: 515, endPoint x: 1127, endPoint y: 506, distance: 9.3
click at [1127, 508] on button "Run" at bounding box center [1090, 507] width 296 height 30
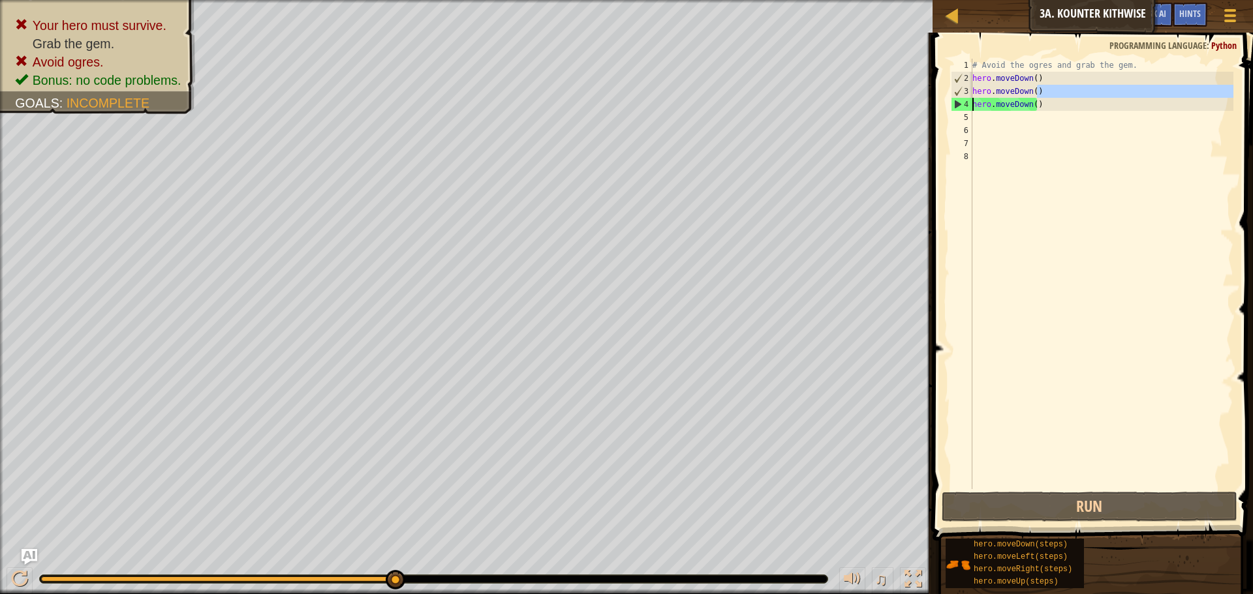
drag, startPoint x: 1049, startPoint y: 95, endPoint x: 974, endPoint y: 112, distance: 76.9
click at [974, 112] on div "# Avoid the ogres and grab the gem. hero . moveDown ( ) hero . moveDown ( ) her…" at bounding box center [1102, 287] width 264 height 457
click at [1054, 106] on div "# Avoid the ogres and grab the gem. hero . moveDown ( ) hero . moveDown ( ) her…" at bounding box center [1102, 274] width 264 height 431
type textarea "hero.moveDown()"
drag, startPoint x: 1049, startPoint y: 103, endPoint x: 969, endPoint y: 108, distance: 80.4
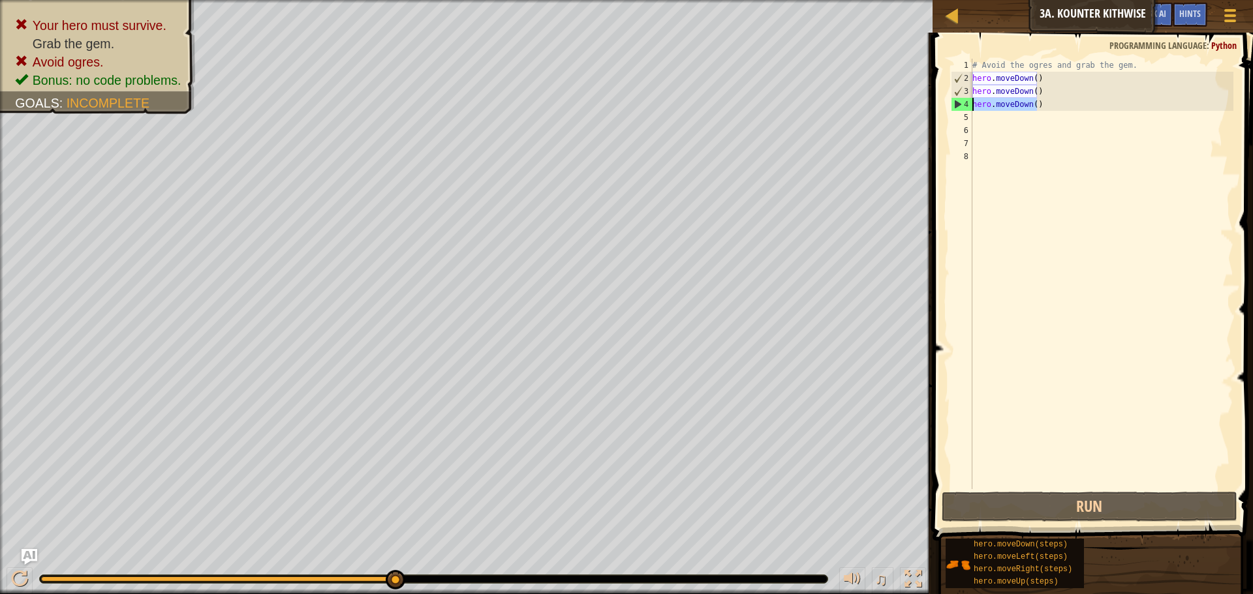
click at [969, 108] on div "hero.moveDown() 1 2 3 4 5 6 7 8 # Avoid the ogres and grab the gem. hero . move…" at bounding box center [1090, 274] width 285 height 431
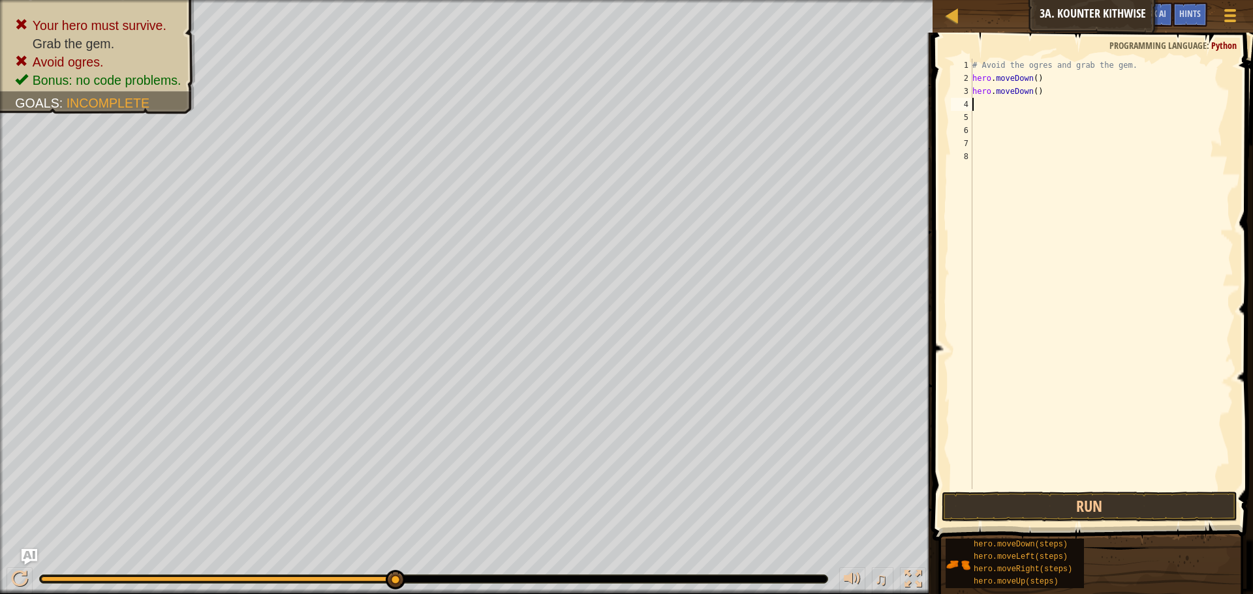
click at [1097, 487] on div "# Avoid the ogres and grab the gem. hero . moveDown ( ) hero . moveDown ( )" at bounding box center [1102, 287] width 264 height 457
drag, startPoint x: 1100, startPoint y: 499, endPoint x: 1136, endPoint y: 573, distance: 82.0
click at [1101, 500] on button "Run" at bounding box center [1090, 507] width 296 height 30
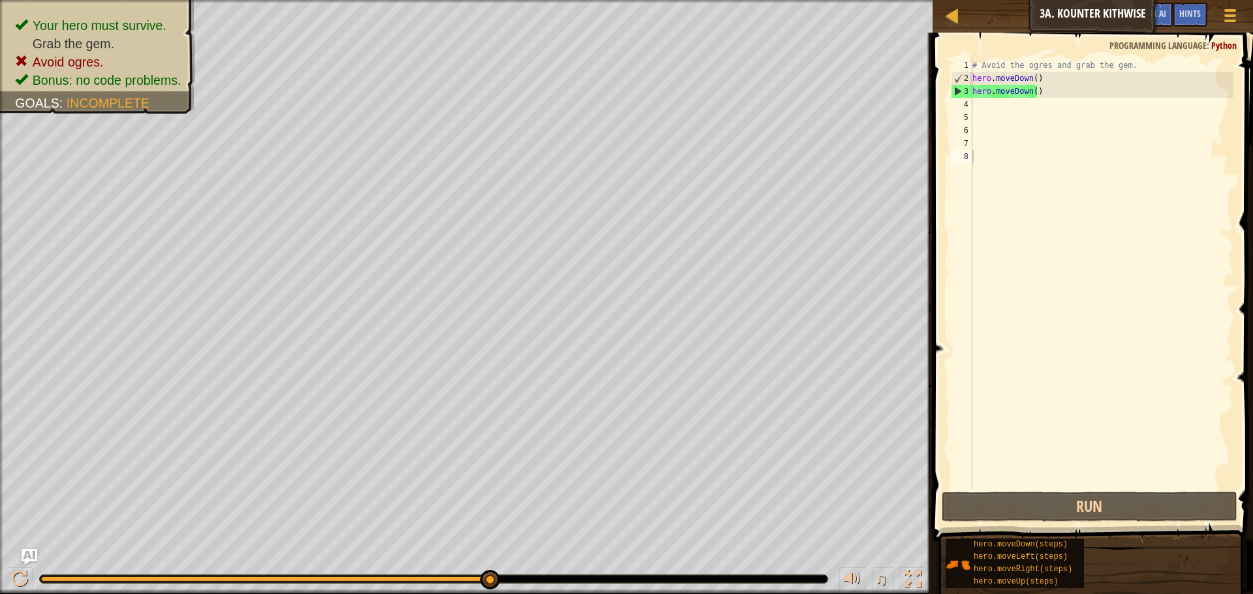
click at [975, 484] on div "# Avoid the ogres and grab the gem. hero . moveDown ( ) hero . moveDown ( )" at bounding box center [1102, 287] width 264 height 457
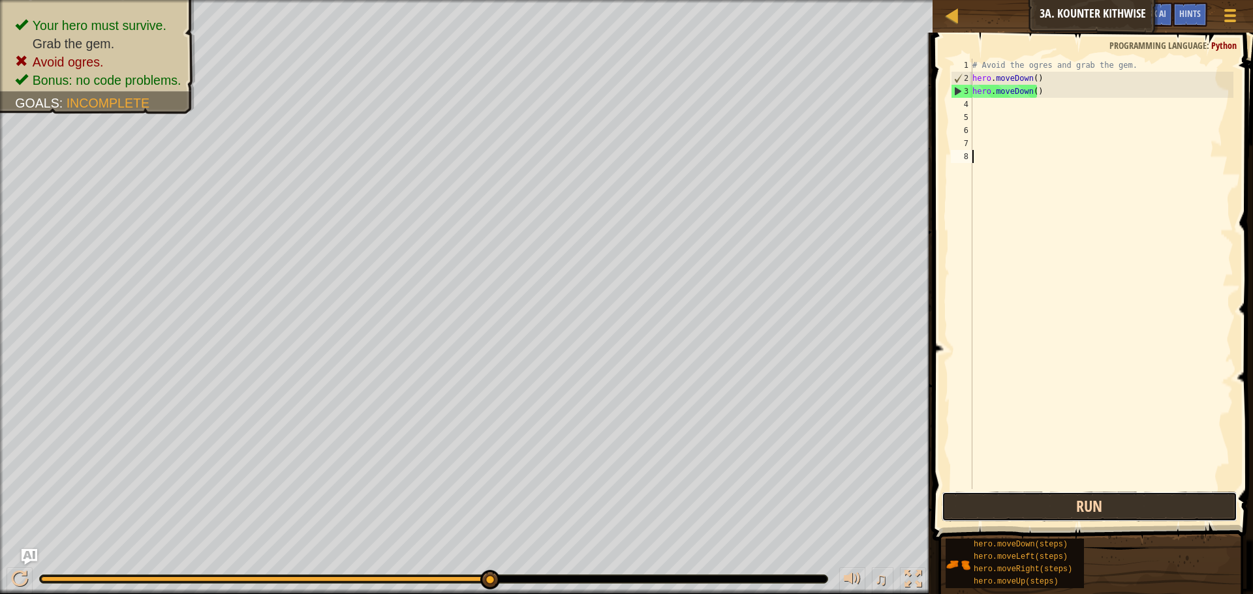
click at [981, 497] on button "Run" at bounding box center [1090, 507] width 296 height 30
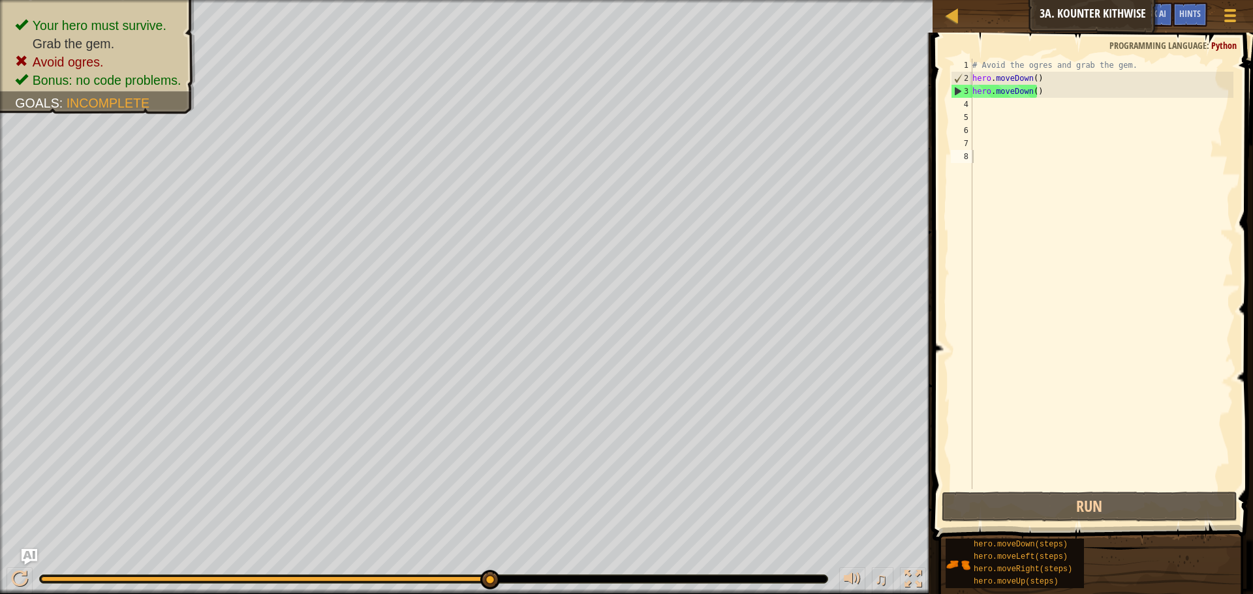
click at [978, 322] on div "# Avoid the ogres and grab the gem. hero . moveDown ( ) hero . moveDown ( )" at bounding box center [1102, 287] width 264 height 457
drag, startPoint x: 1047, startPoint y: 99, endPoint x: 971, endPoint y: 84, distance: 77.7
click at [971, 84] on div "1 2 3 4 5 6 7 8 # Avoid the ogres and grab the gem. hero . moveDown ( ) hero . …" at bounding box center [1090, 274] width 285 height 431
click at [1047, 91] on div "# Avoid the ogres and grab the gem. hero . moveDown ( ) hero . moveDown ( )" at bounding box center [1102, 274] width 264 height 431
type textarea "hero.moveDown()"
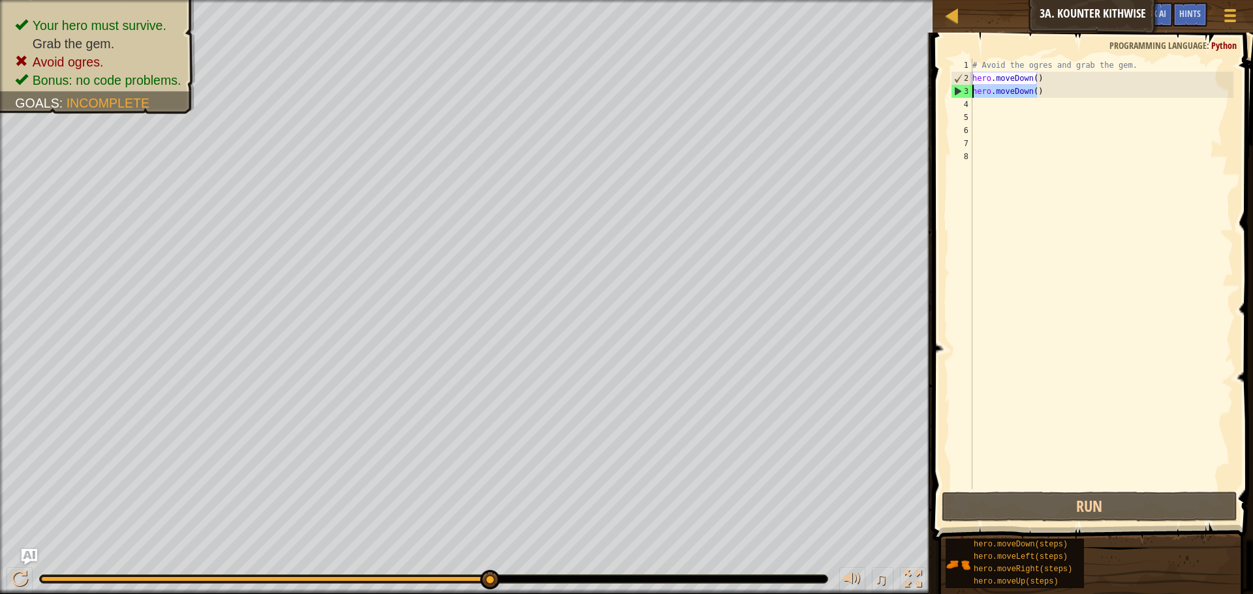
drag, startPoint x: 1066, startPoint y: 95, endPoint x: 974, endPoint y: 95, distance: 92.0
click at [974, 95] on div "# Avoid the ogres and grab the gem. hero . moveDown ( ) hero . moveDown ( )" at bounding box center [1102, 287] width 264 height 457
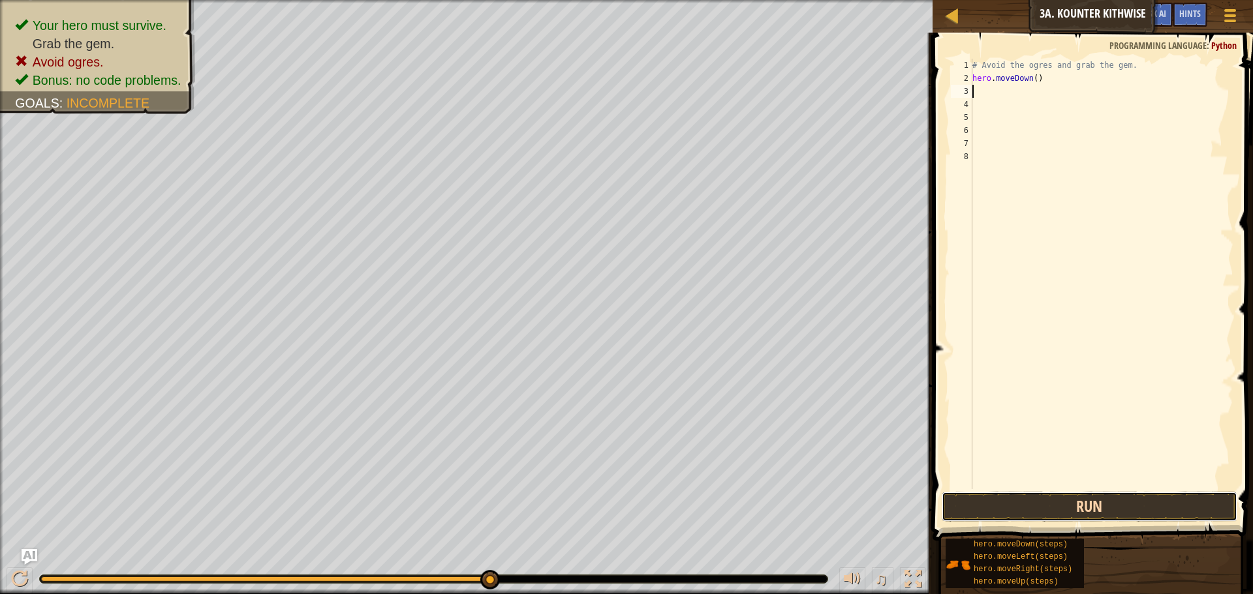
click at [1084, 508] on button "Run" at bounding box center [1090, 507] width 296 height 30
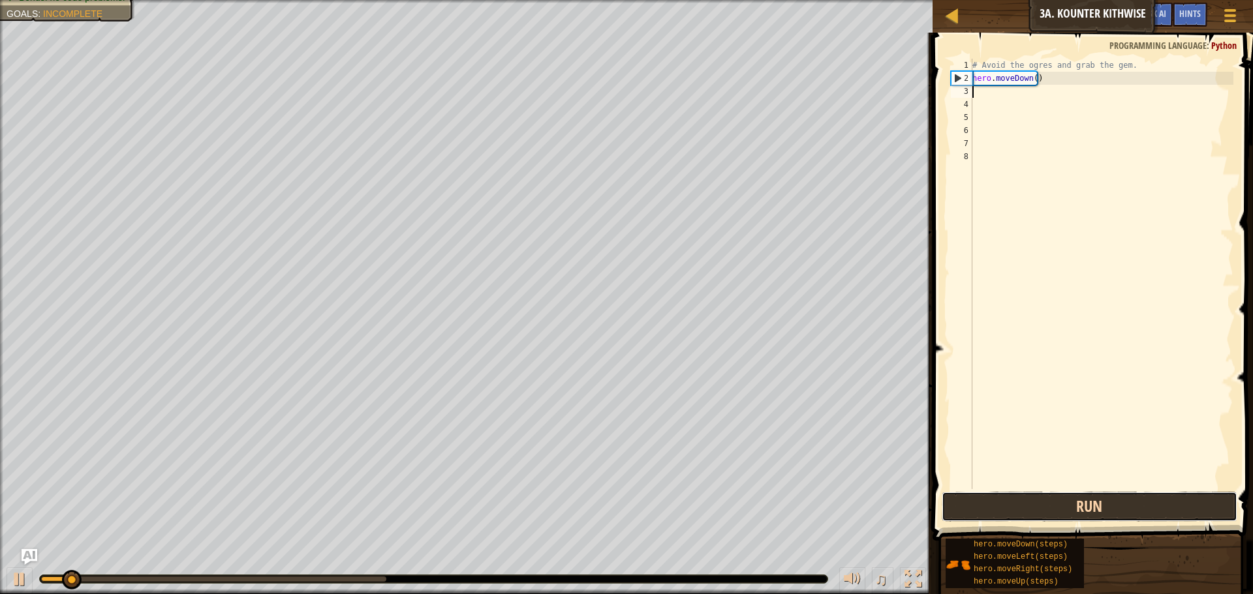
click at [1084, 508] on button "Run" at bounding box center [1090, 507] width 296 height 30
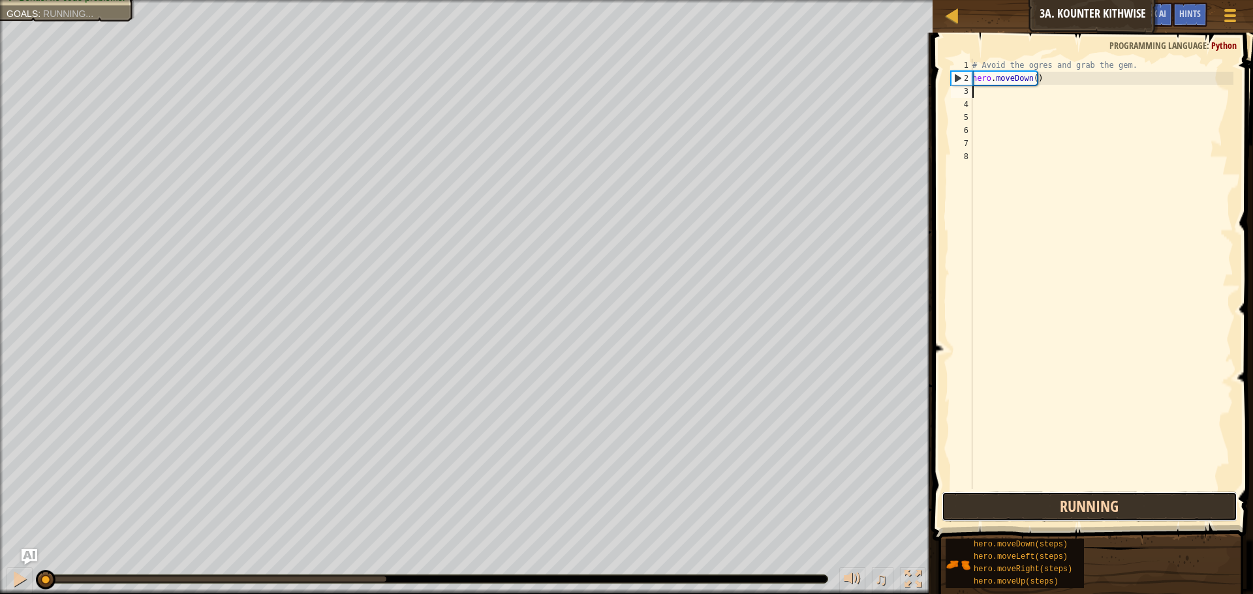
click at [1084, 508] on button "Running" at bounding box center [1090, 507] width 296 height 30
click at [1084, 508] on button "Run" at bounding box center [1090, 507] width 296 height 30
click at [1085, 508] on button "Run" at bounding box center [1090, 507] width 296 height 30
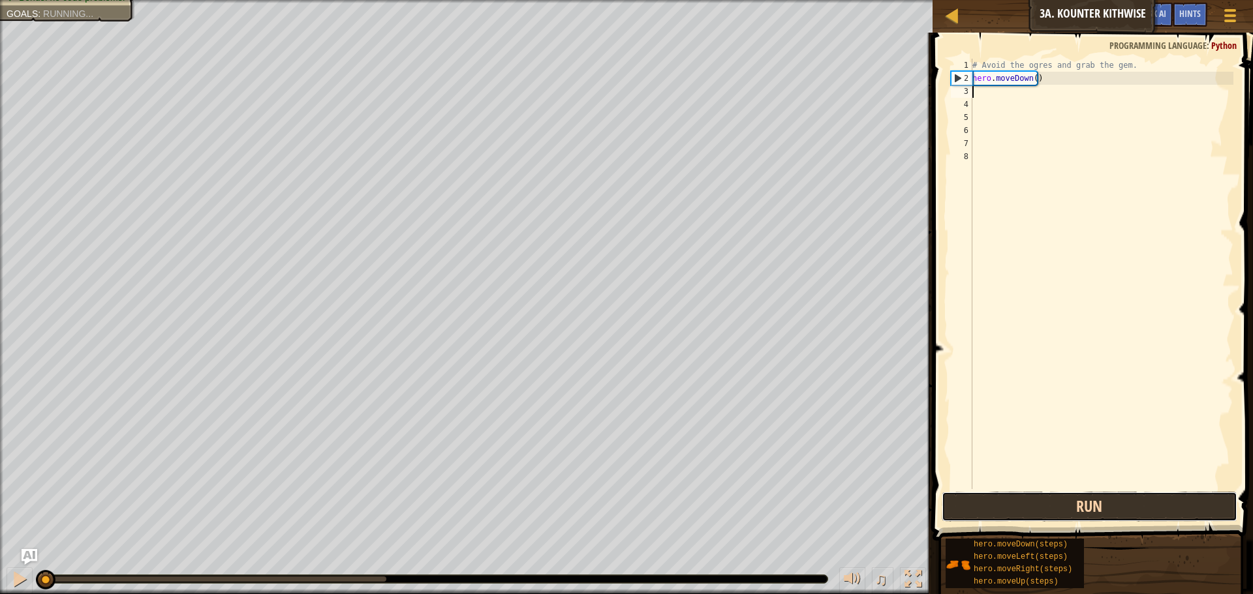
click at [1085, 508] on button "Run" at bounding box center [1090, 507] width 296 height 30
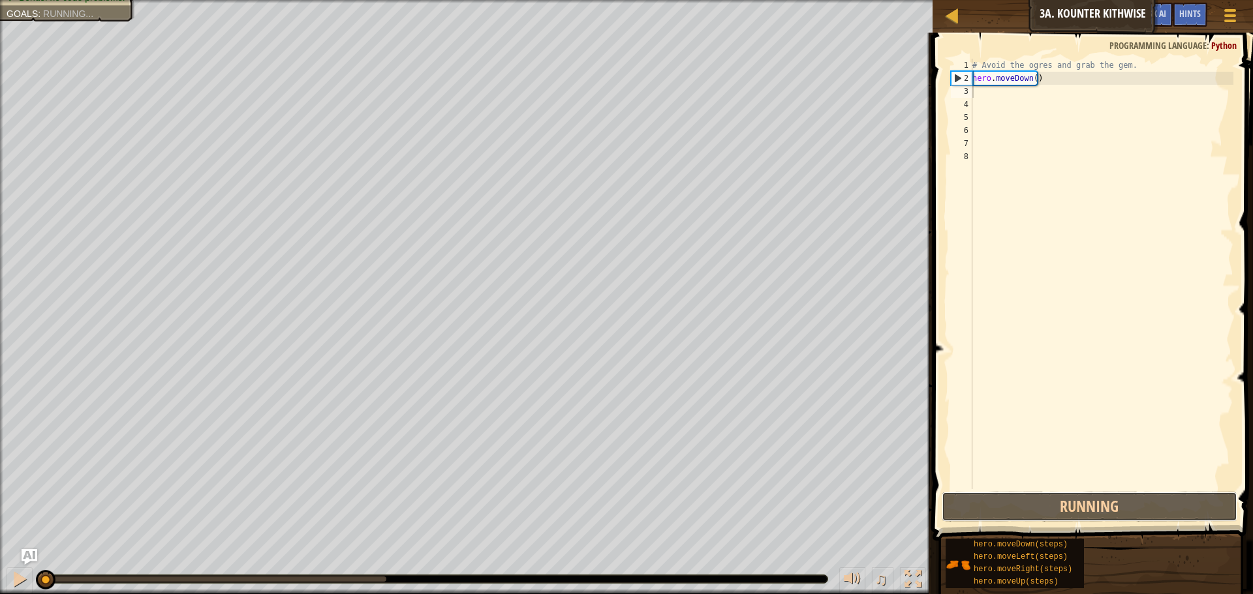
drag, startPoint x: 1085, startPoint y: 508, endPoint x: 1121, endPoint y: 330, distance: 181.1
click at [1087, 505] on button "Running" at bounding box center [1090, 507] width 296 height 30
click at [992, 100] on div "# Avoid the ogres and grab the gem. hero . moveDown ( )" at bounding box center [1102, 287] width 264 height 457
click at [983, 96] on div "# Avoid the ogres and grab the gem. hero . moveDown ( )" at bounding box center [1102, 287] width 264 height 457
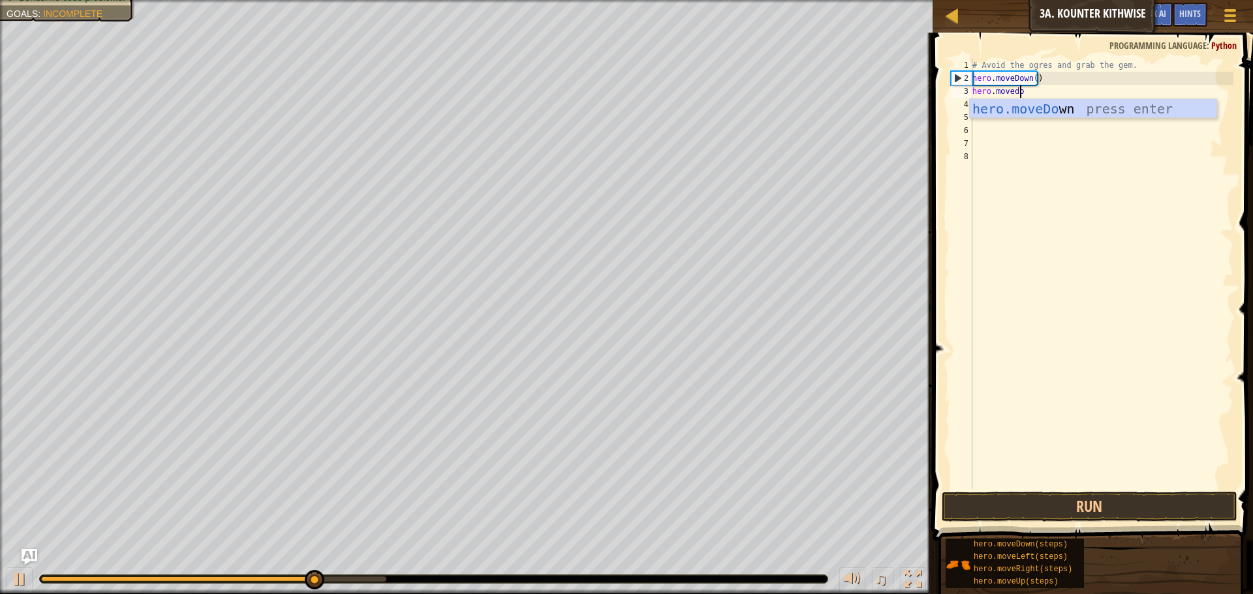
scroll to position [6, 4]
type textarea "hero.movedown"
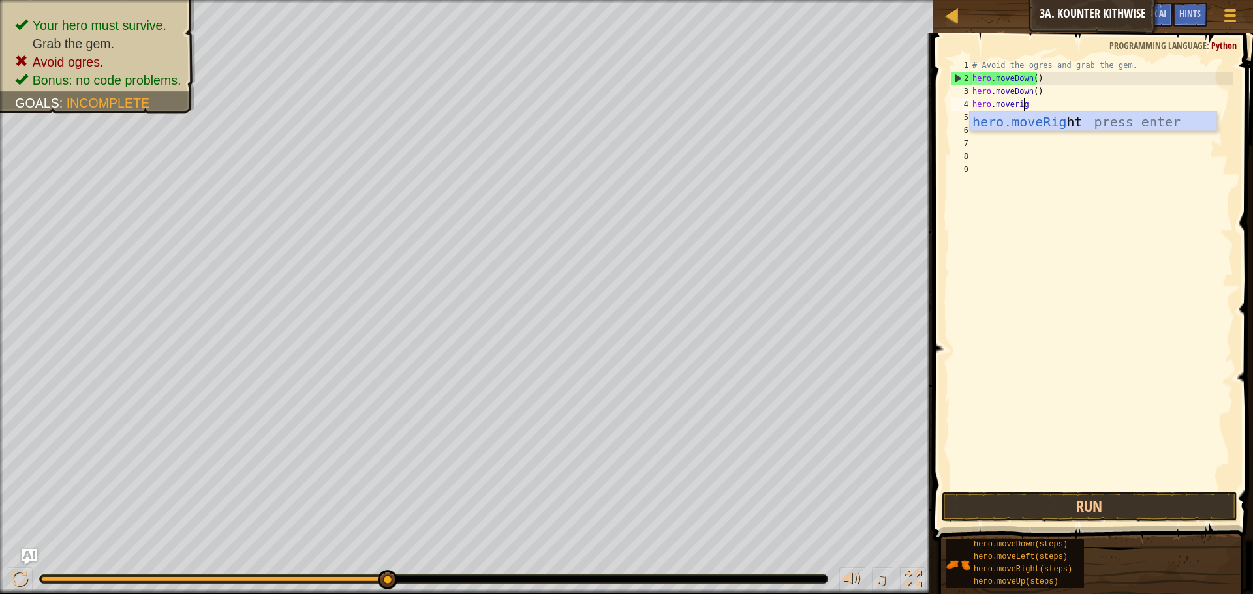
type textarea "hero.moveright"
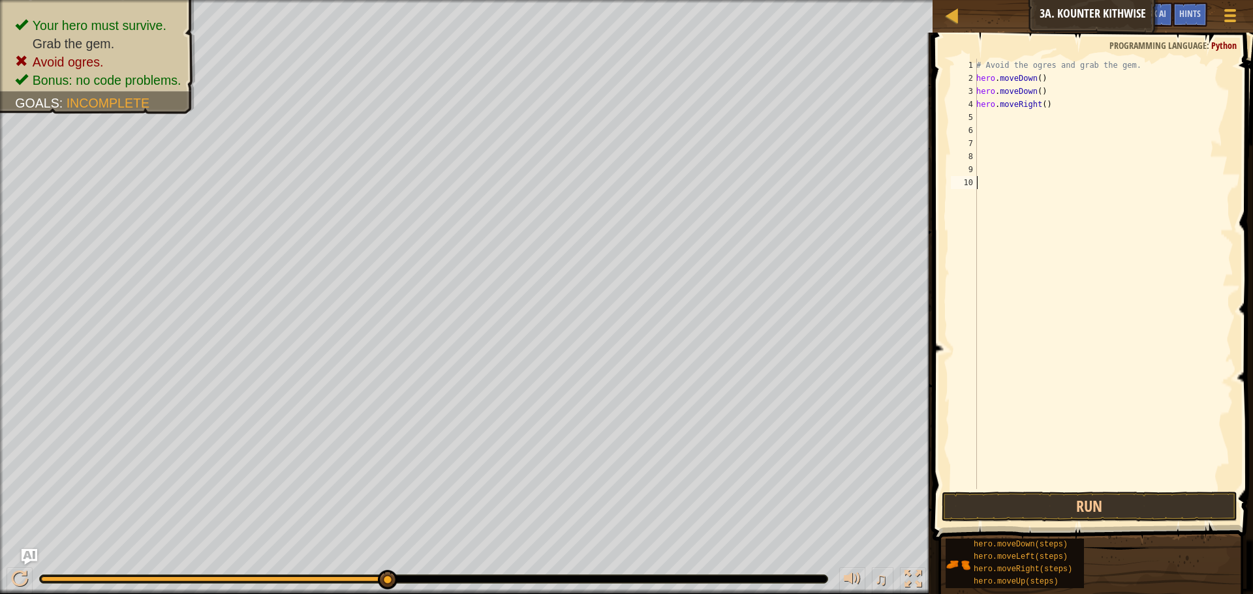
click at [1035, 487] on div "# Avoid the ogres and grab the gem. hero . moveDown ( ) hero . moveDown ( ) her…" at bounding box center [1104, 287] width 260 height 457
click at [1044, 504] on button "Run" at bounding box center [1090, 507] width 296 height 30
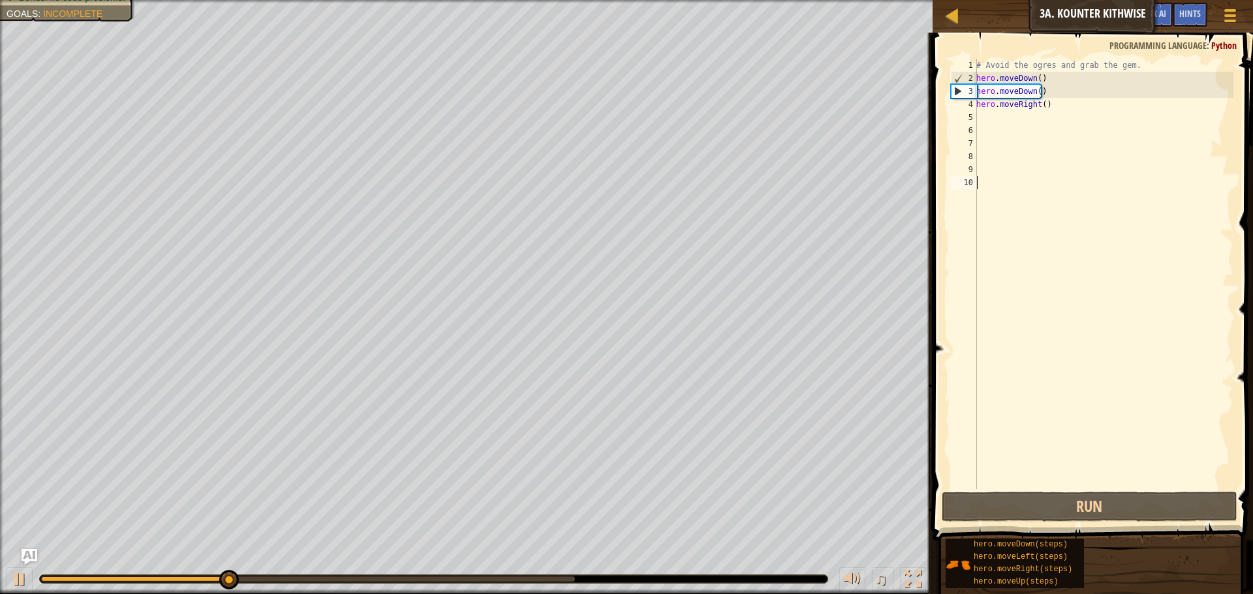
click at [1176, 183] on div "# Avoid the ogres and grab the gem. hero . moveDown ( ) hero . moveDown ( ) her…" at bounding box center [1104, 287] width 260 height 457
click at [1063, 117] on div "# Avoid the ogres and grab the gem. hero . moveDown ( ) hero . moveDown ( ) her…" at bounding box center [1104, 287] width 260 height 457
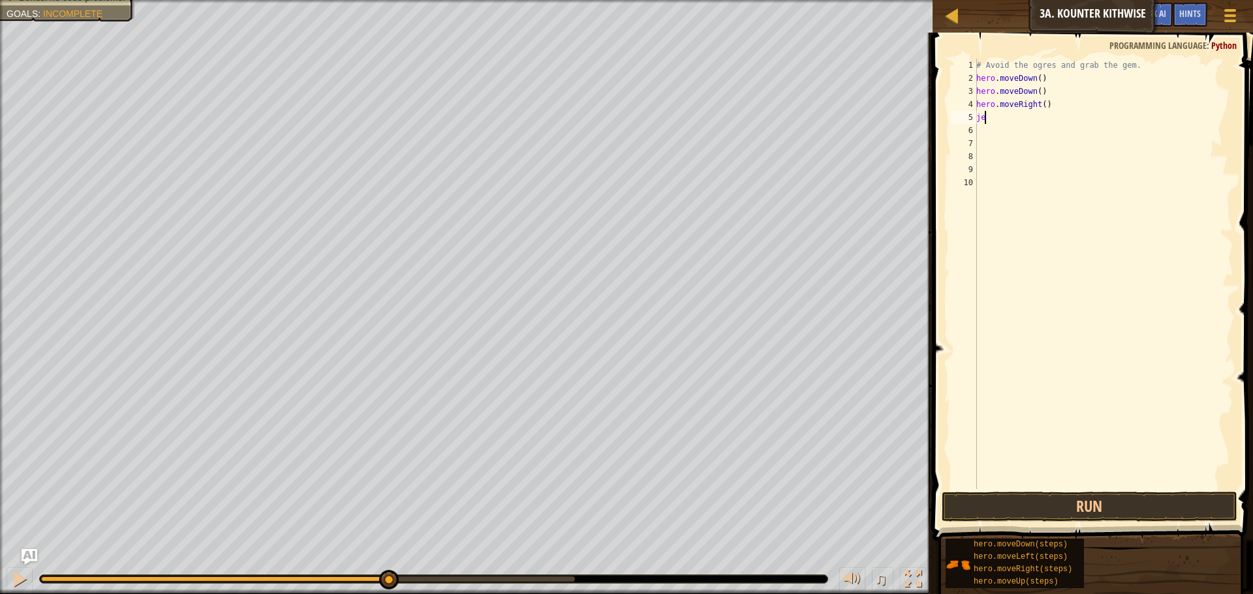
type textarea "j"
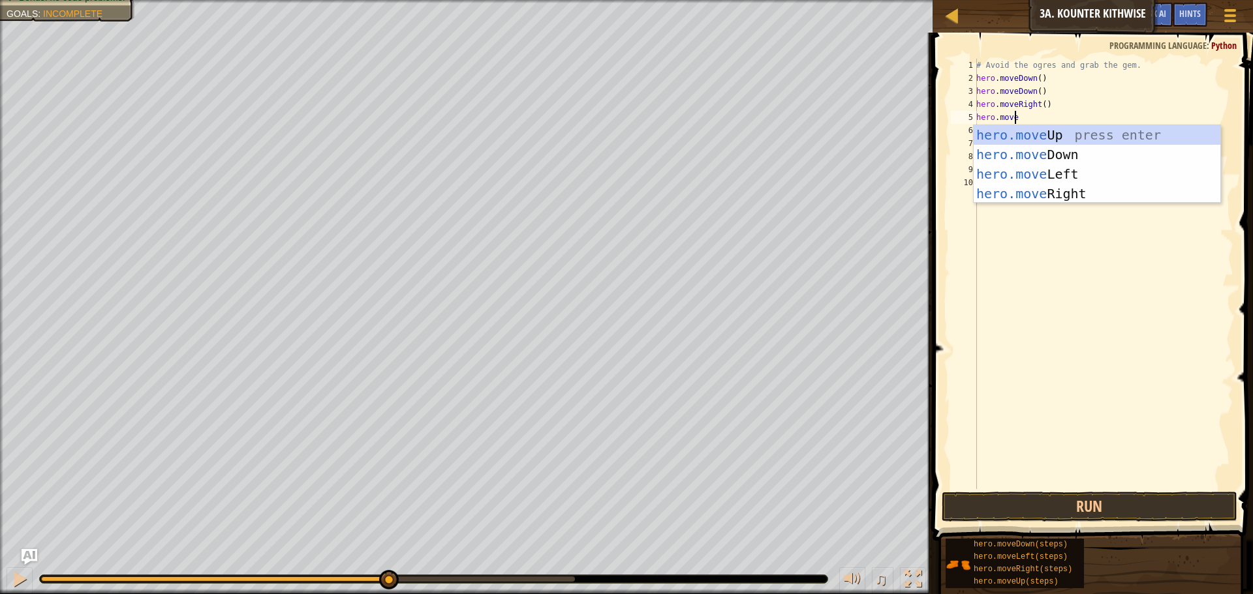
scroll to position [6, 3]
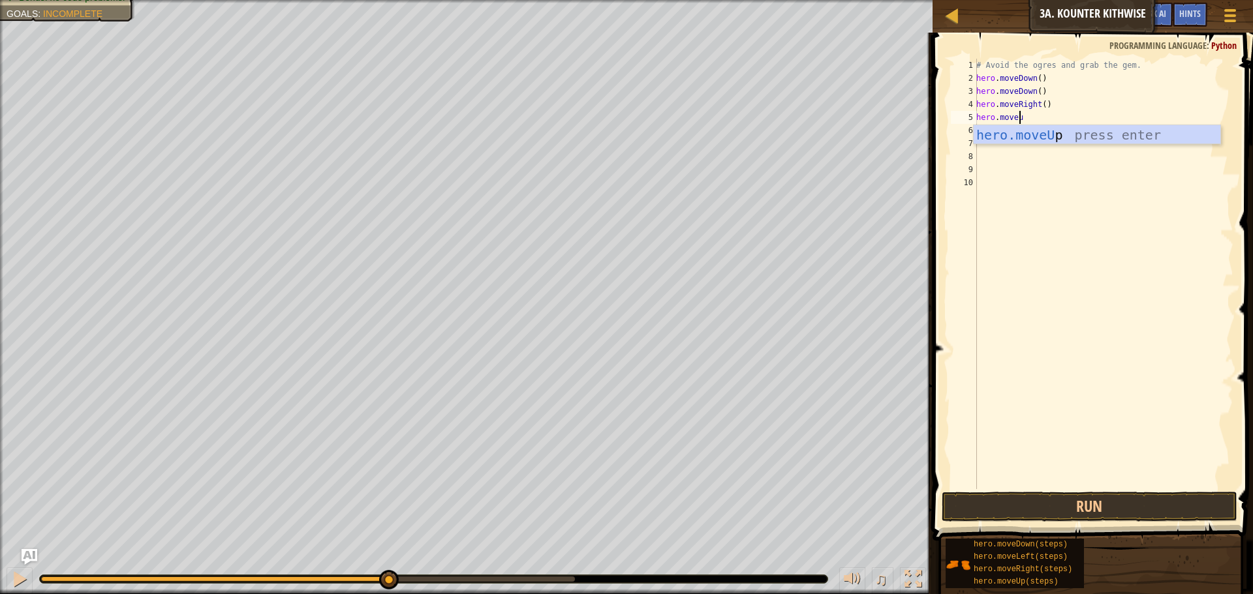
type textarea "hero.moveup"
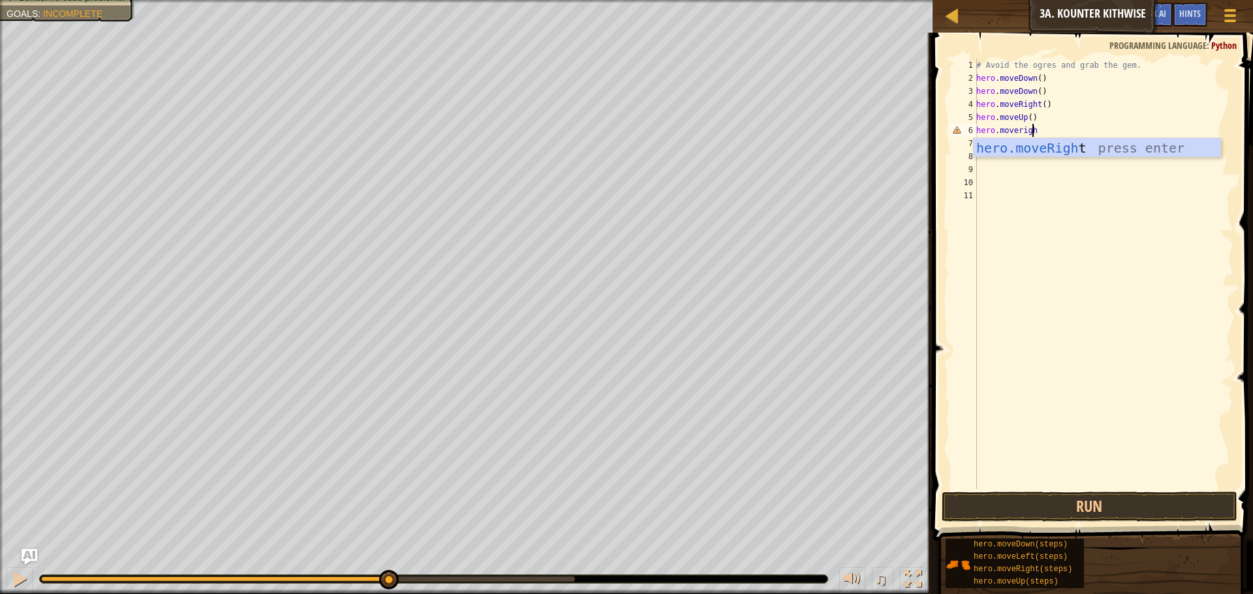
type textarea "hero.moveright"
click at [1112, 509] on button "Run" at bounding box center [1090, 507] width 296 height 30
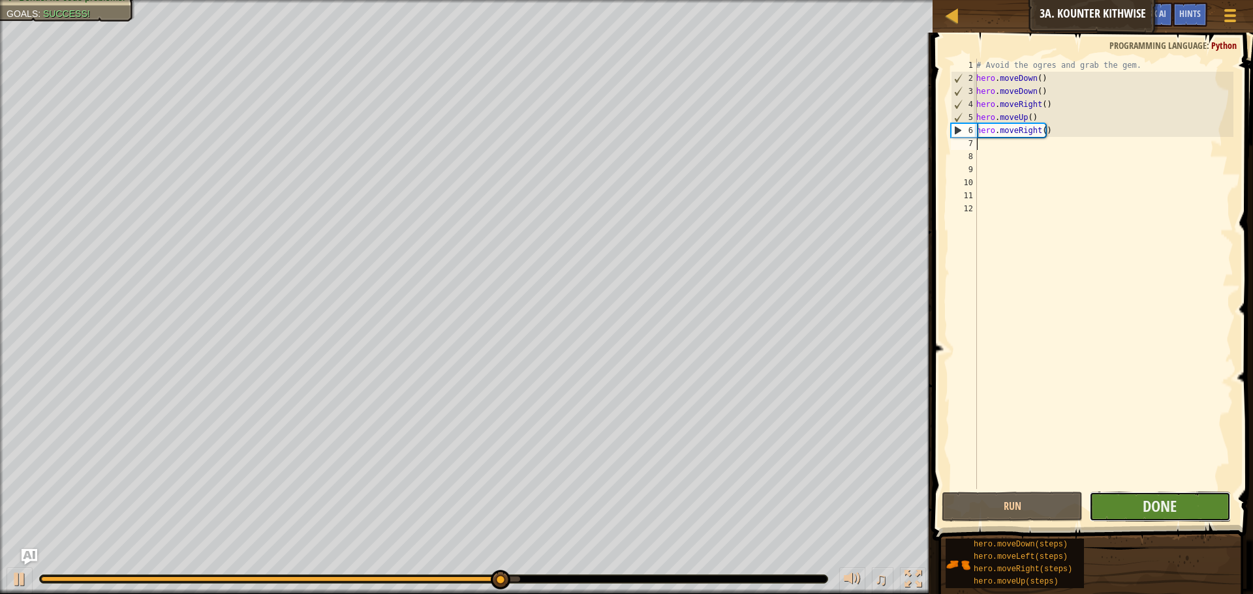
click at [1117, 503] on button "Done" at bounding box center [1159, 507] width 141 height 30
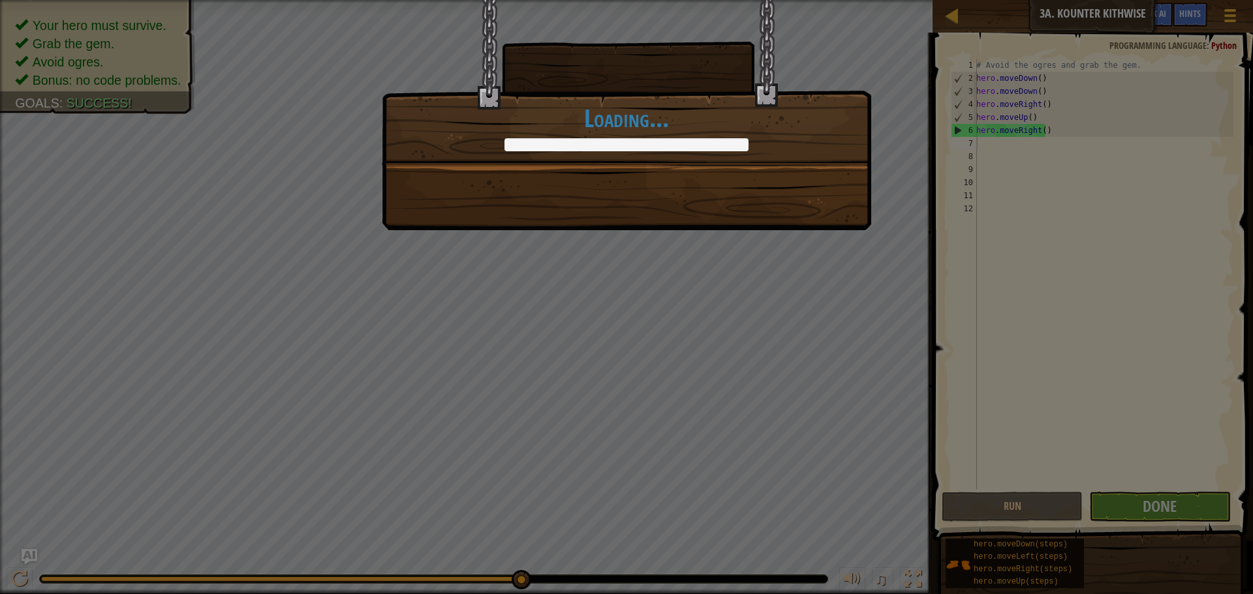
click at [600, 376] on div "Clean code: no code errors or warnings. +6 +8 Just try spelling counter clockwi…" at bounding box center [626, 297] width 1253 height 594
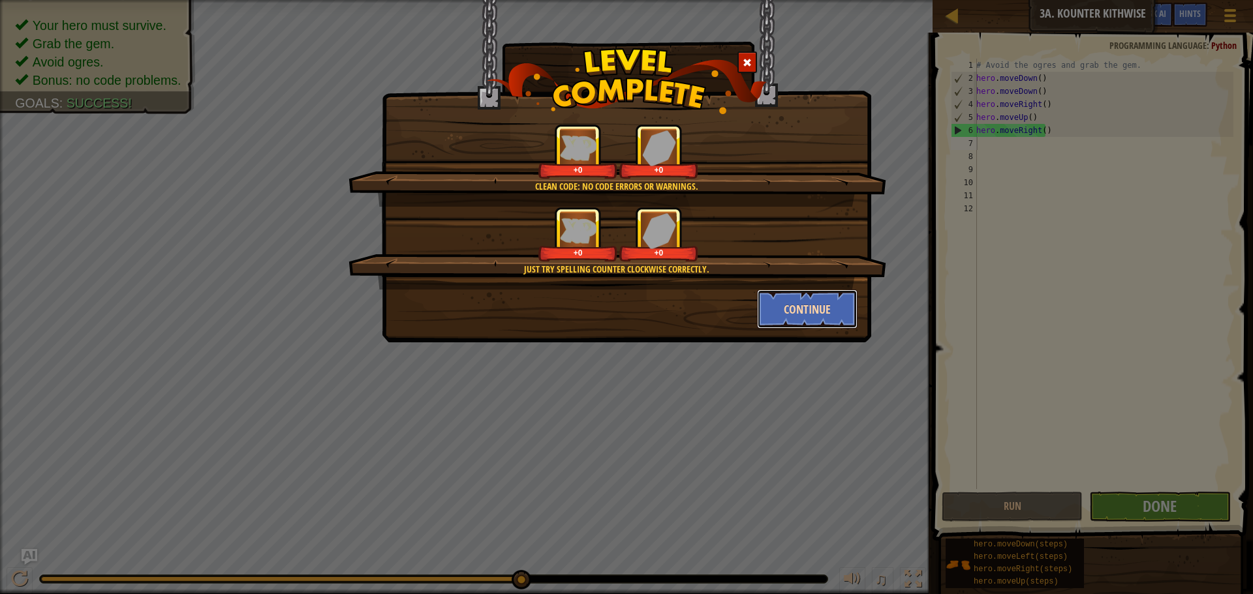
click at [820, 311] on button "Continue" at bounding box center [807, 309] width 101 height 39
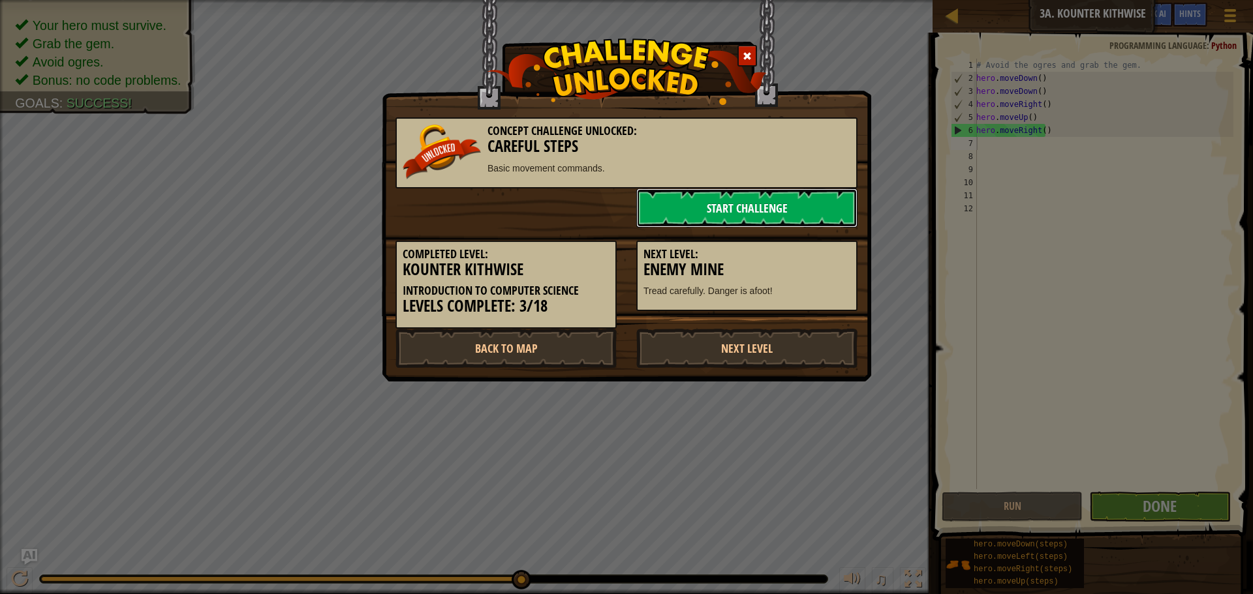
click at [812, 198] on link "Start Challenge" at bounding box center [746, 208] width 221 height 39
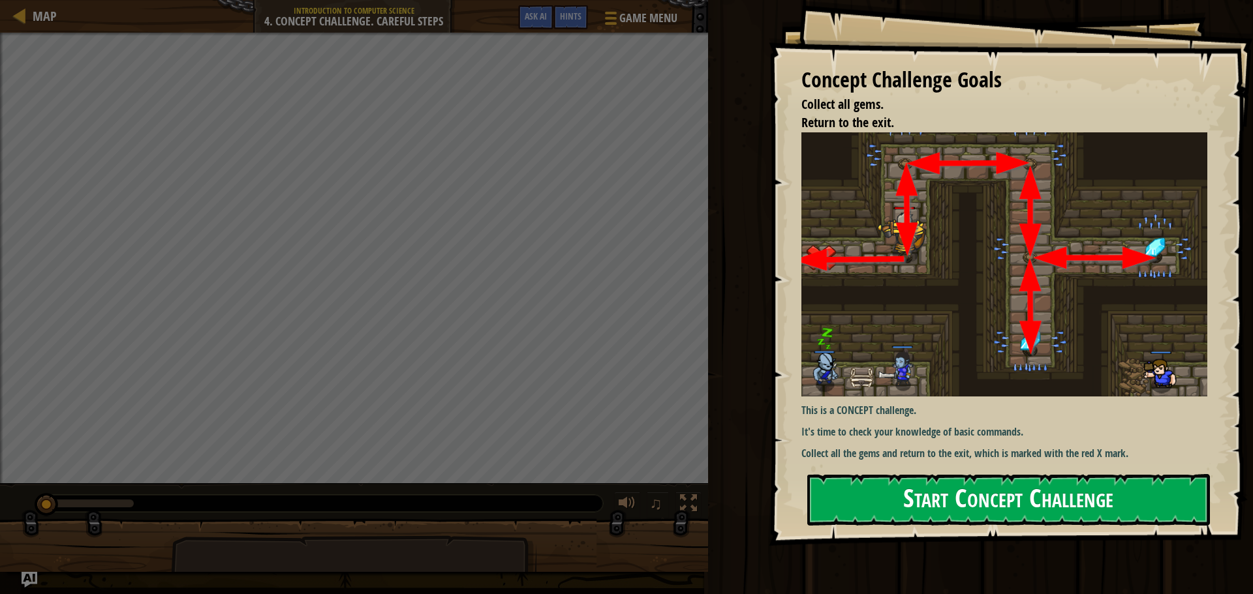
click at [937, 497] on button "Start Concept Challenge" at bounding box center [1008, 500] width 403 height 52
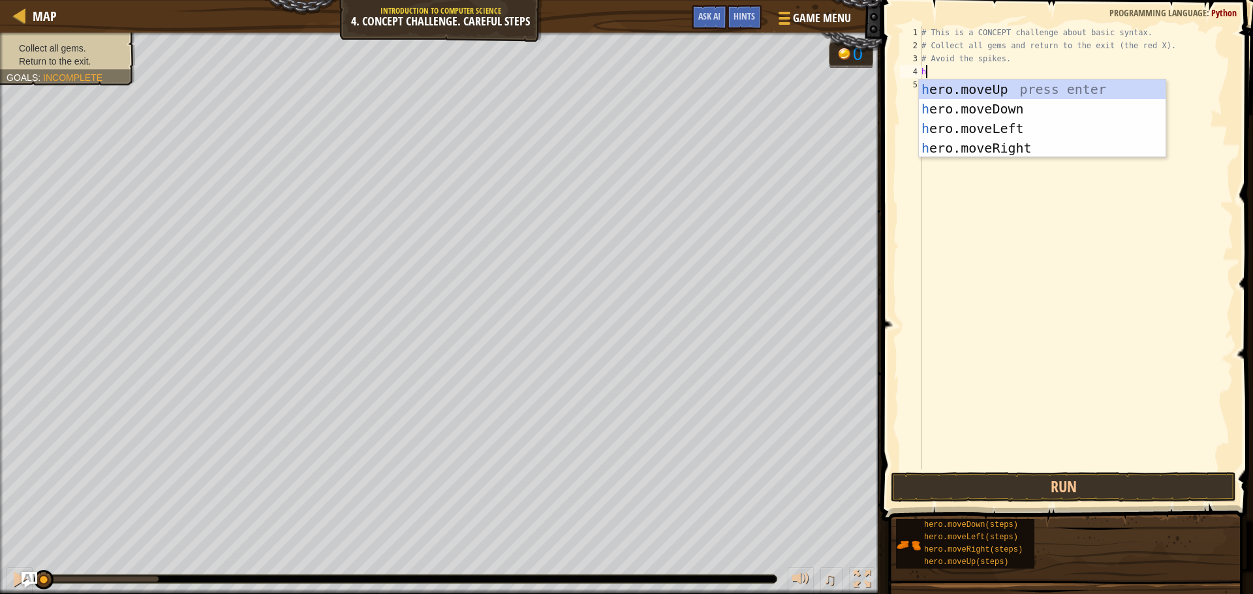
scroll to position [6, 0]
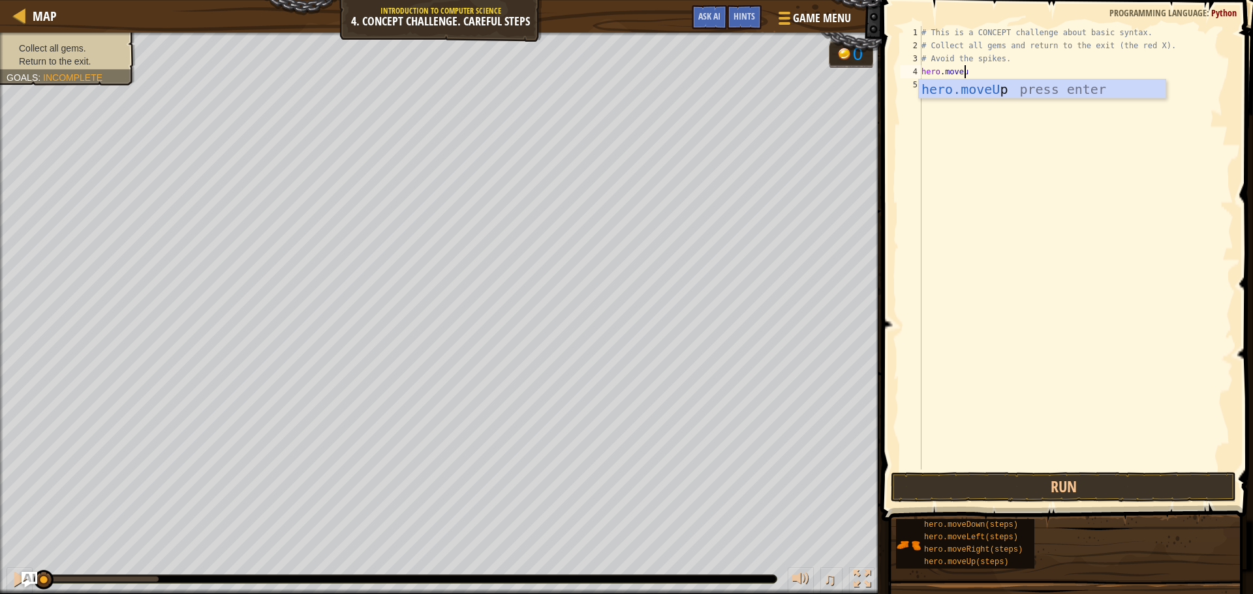
type textarea "hero.moveup"
type textarea "hero.moveright"
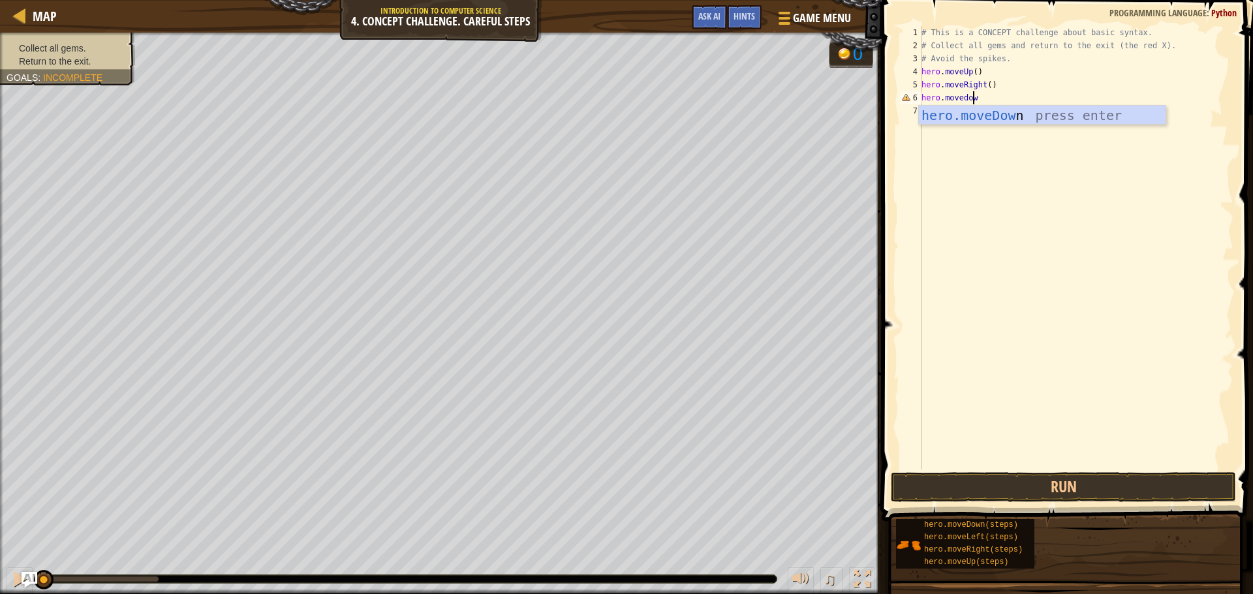
type textarea "hero.movedown"
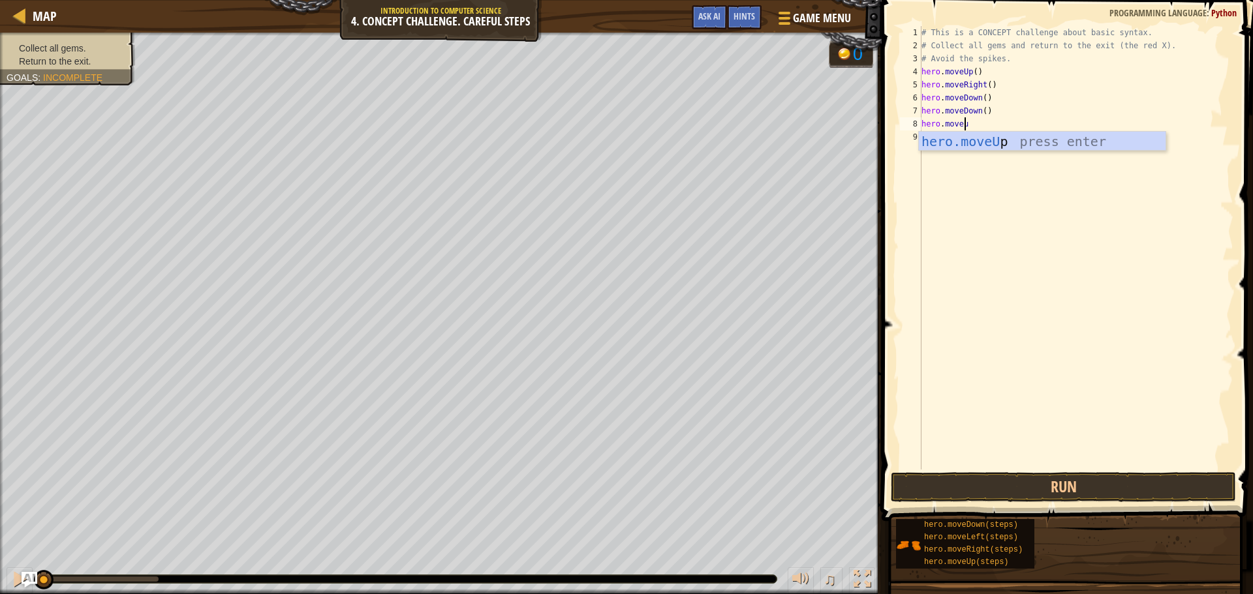
type textarea "hero.moveup"
type textarea "hero.right"
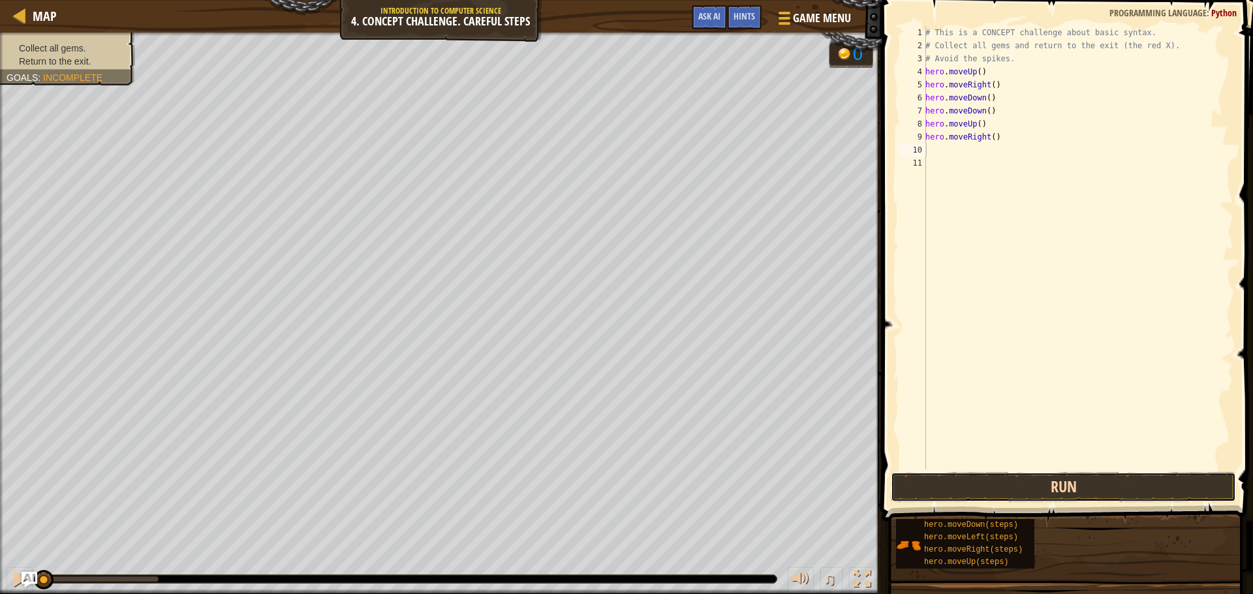
click at [1002, 486] on button "Run" at bounding box center [1063, 487] width 345 height 30
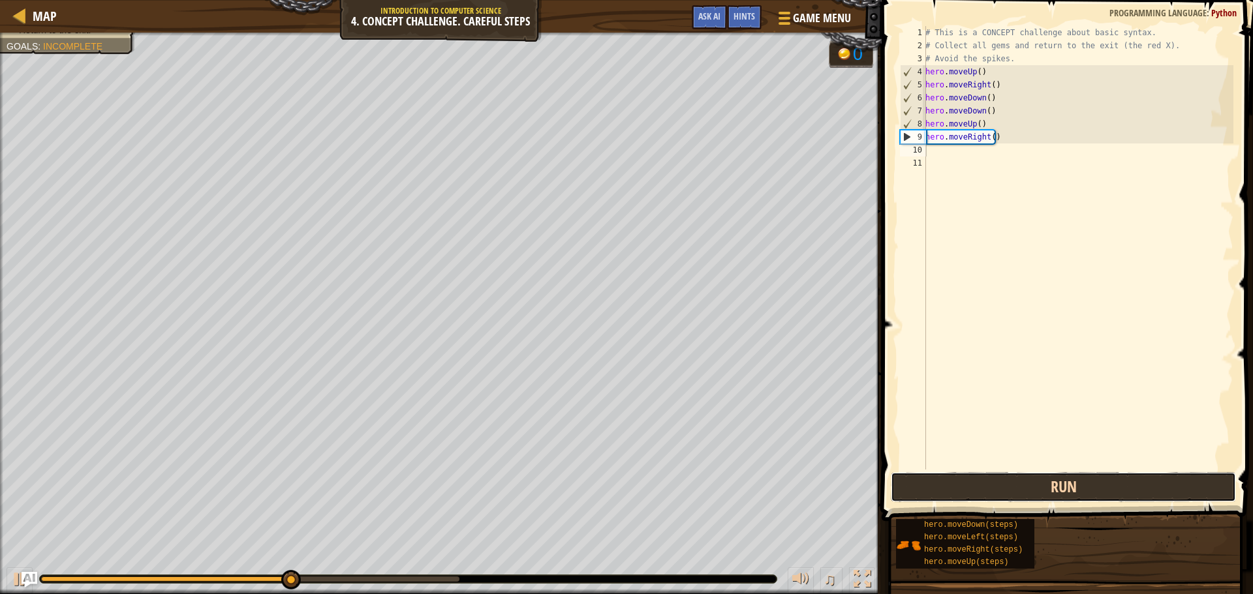
click at [952, 483] on button "Run" at bounding box center [1063, 487] width 345 height 30
click at [967, 487] on button "Run" at bounding box center [1063, 487] width 345 height 30
click at [992, 487] on button "Run" at bounding box center [1063, 487] width 345 height 30
click at [987, 482] on button "Run" at bounding box center [1063, 487] width 345 height 30
click at [954, 479] on button "Run" at bounding box center [1063, 487] width 345 height 30
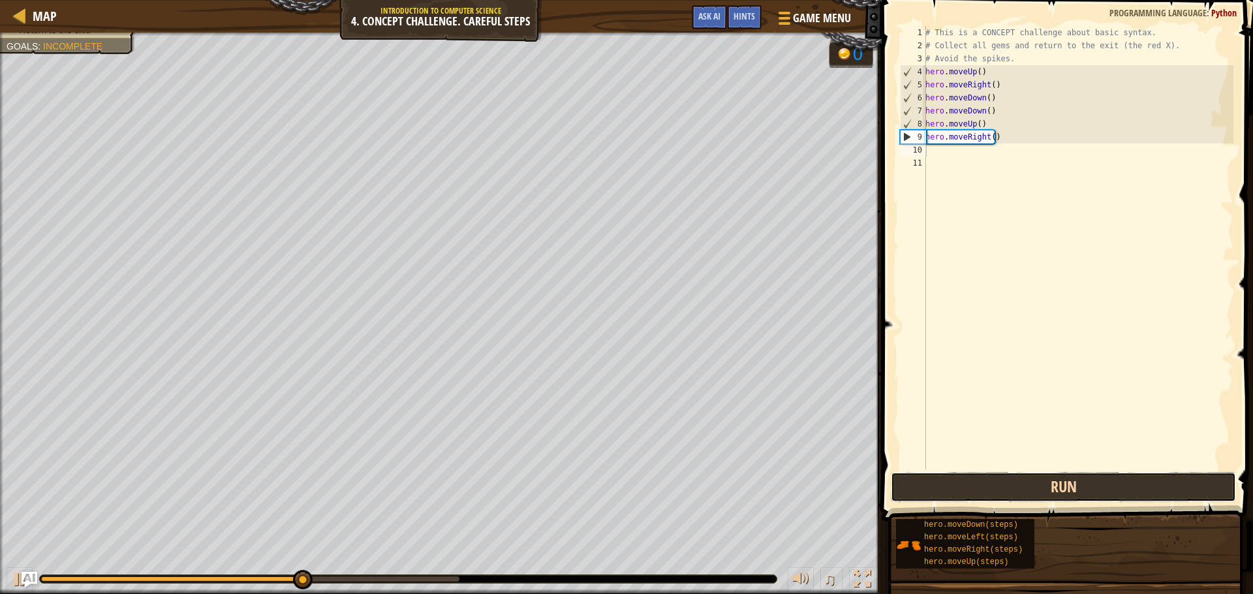
click at [936, 483] on button "Run" at bounding box center [1063, 487] width 345 height 30
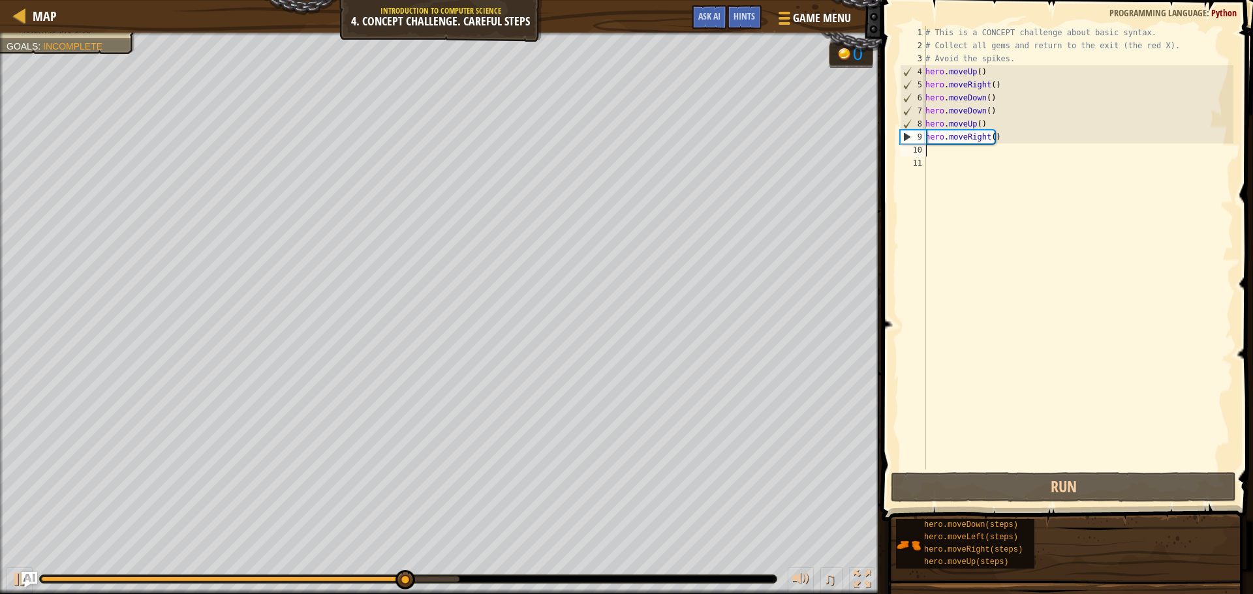
click at [1026, 155] on div "# This is a CONCEPT challenge about basic syntax. # Collect all gems and return…" at bounding box center [1078, 261] width 311 height 470
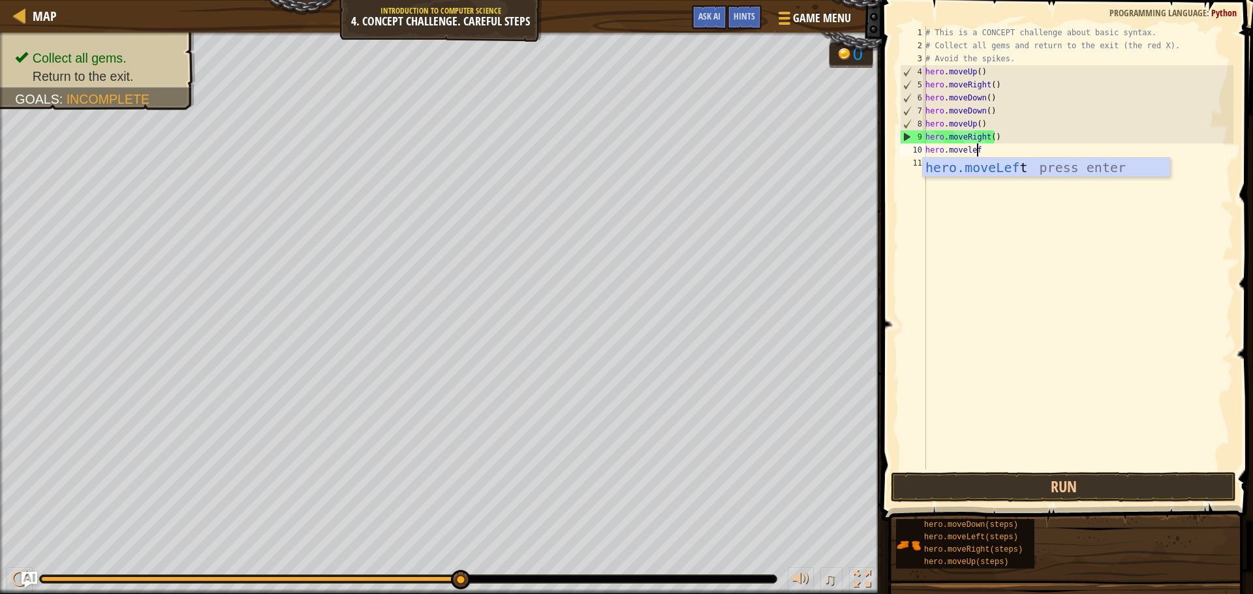
type textarea "hero.moveleft"
type textarea "hero.moveup"
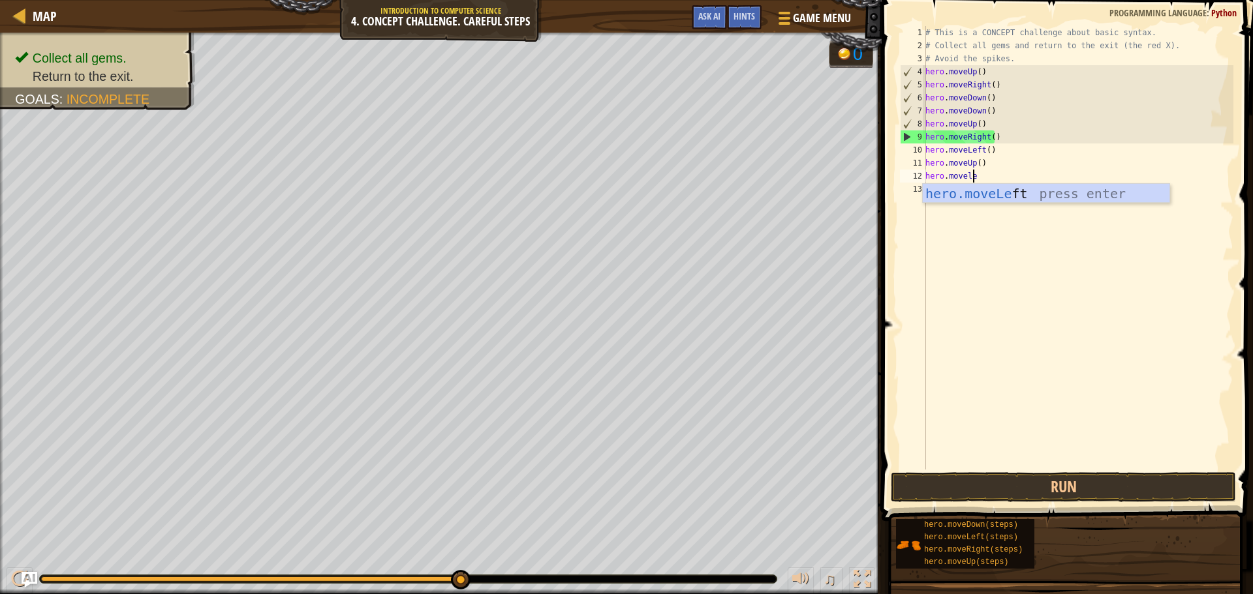
type textarea "hero.moveleft"
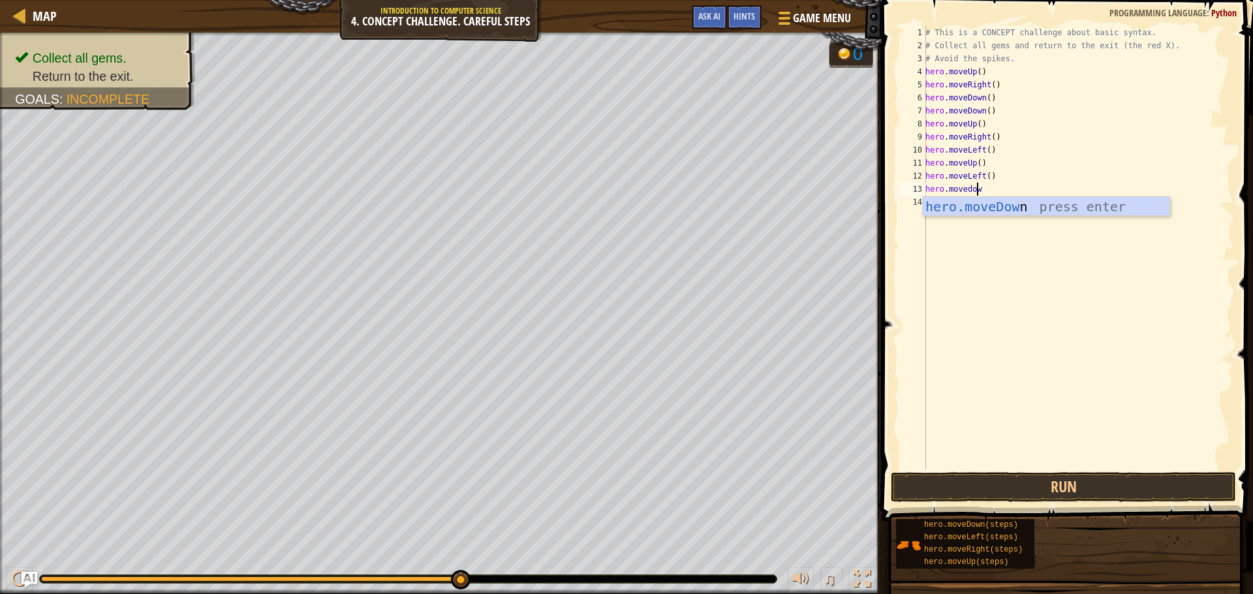
type textarea "hero.movedown"
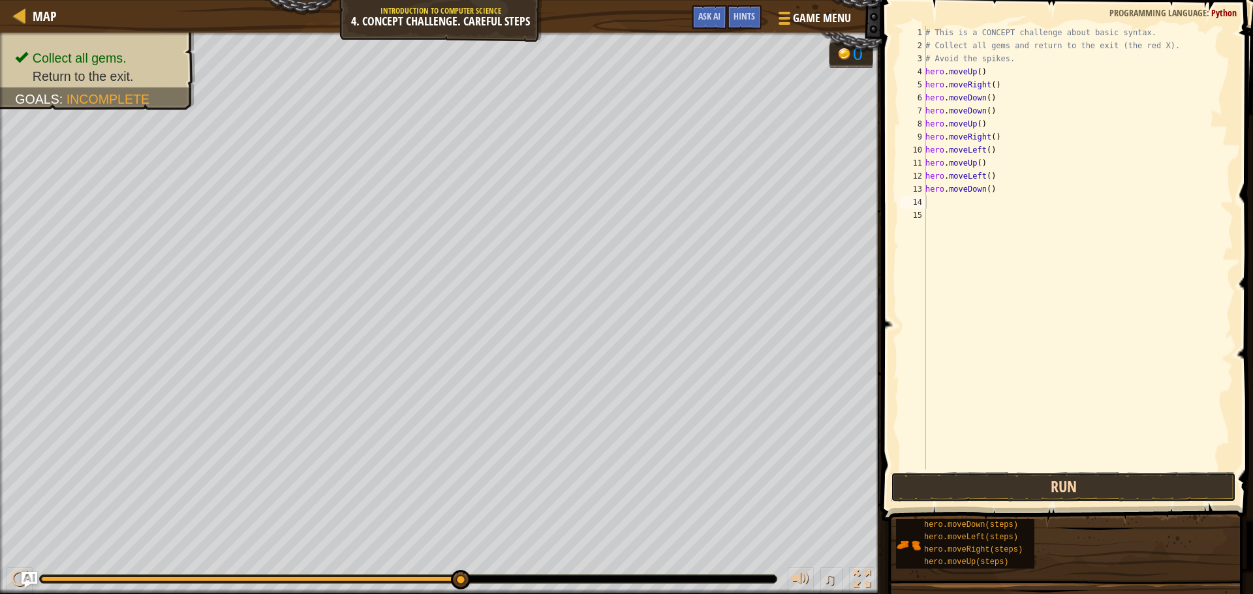
click at [1041, 500] on button "Run" at bounding box center [1063, 487] width 345 height 30
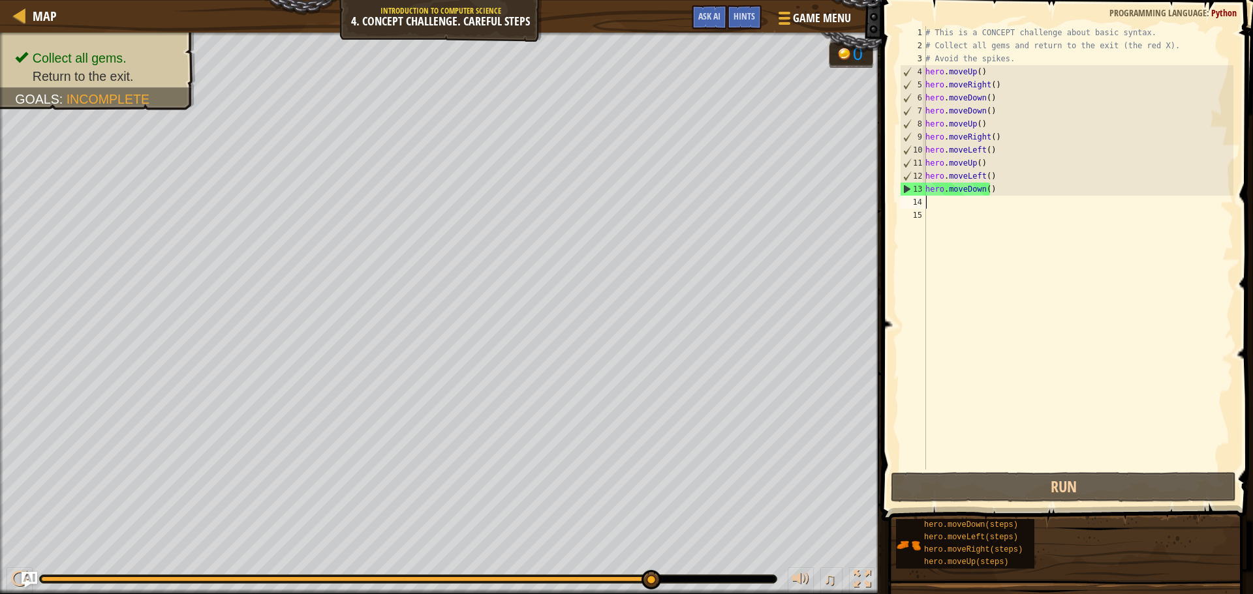
click at [956, 197] on div "# This is a CONCEPT challenge about basic syntax. # Collect all gems and return…" at bounding box center [1078, 261] width 311 height 470
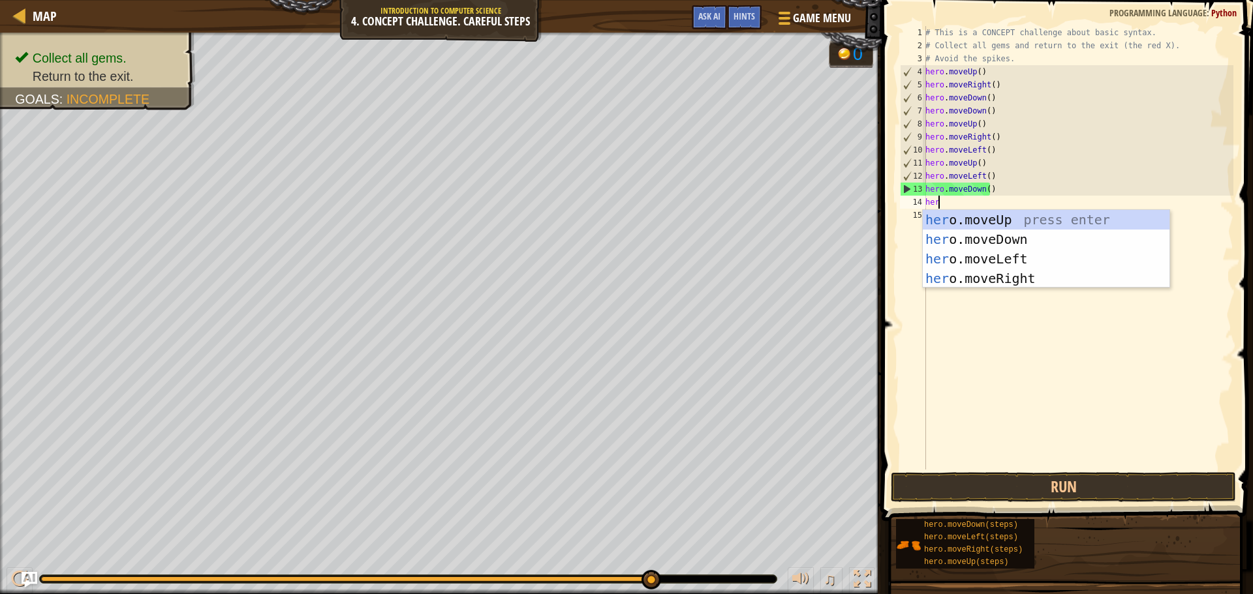
scroll to position [6, 1]
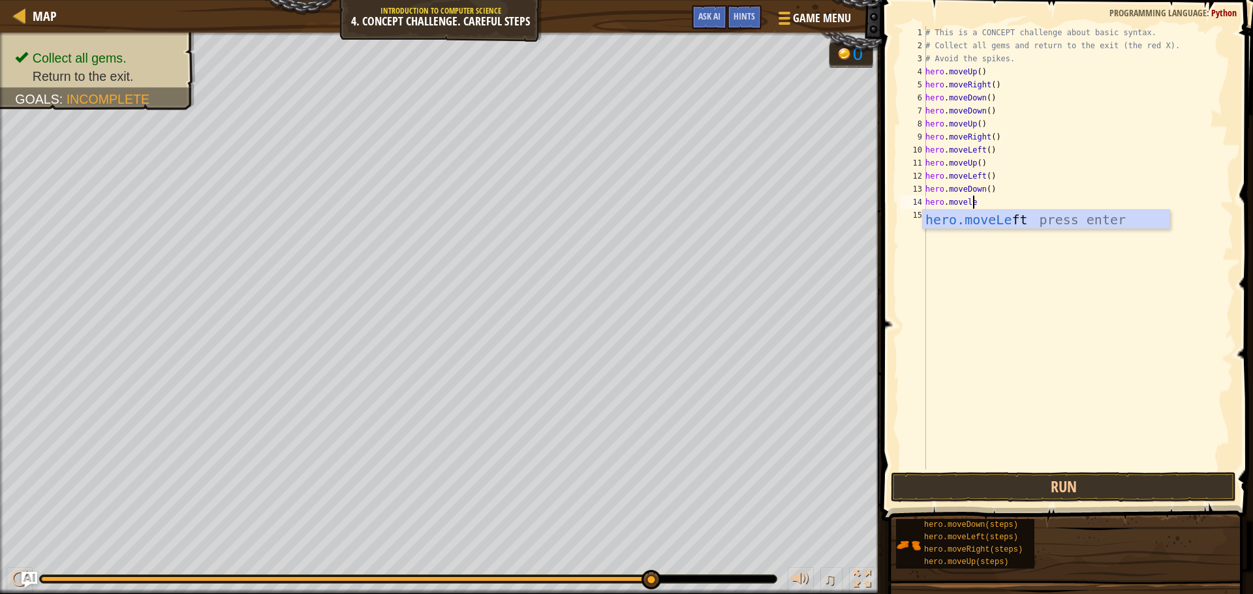
type textarea "hero.moveleft"
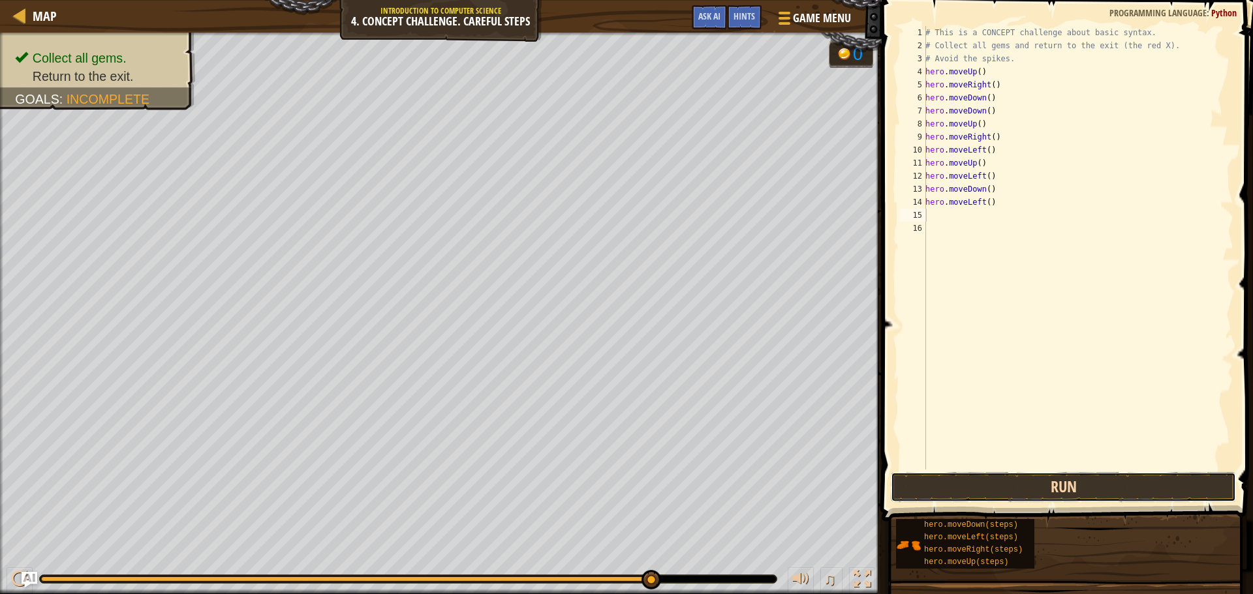
click at [1037, 491] on button "Run" at bounding box center [1063, 487] width 345 height 30
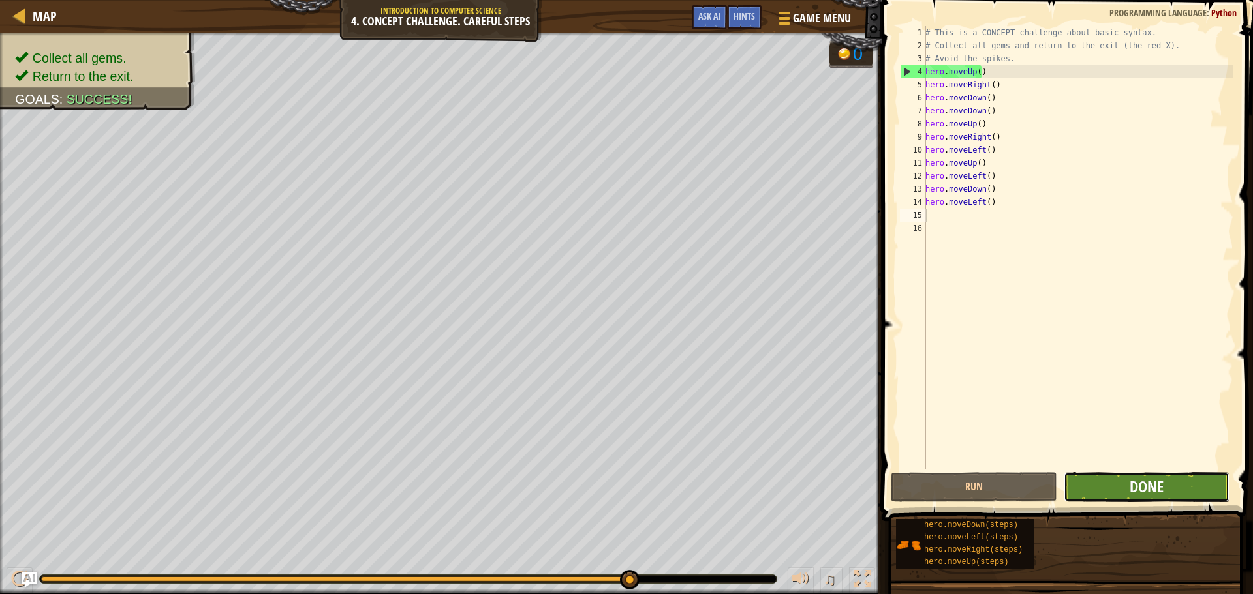
click at [1146, 477] on span "Done" at bounding box center [1146, 486] width 34 height 21
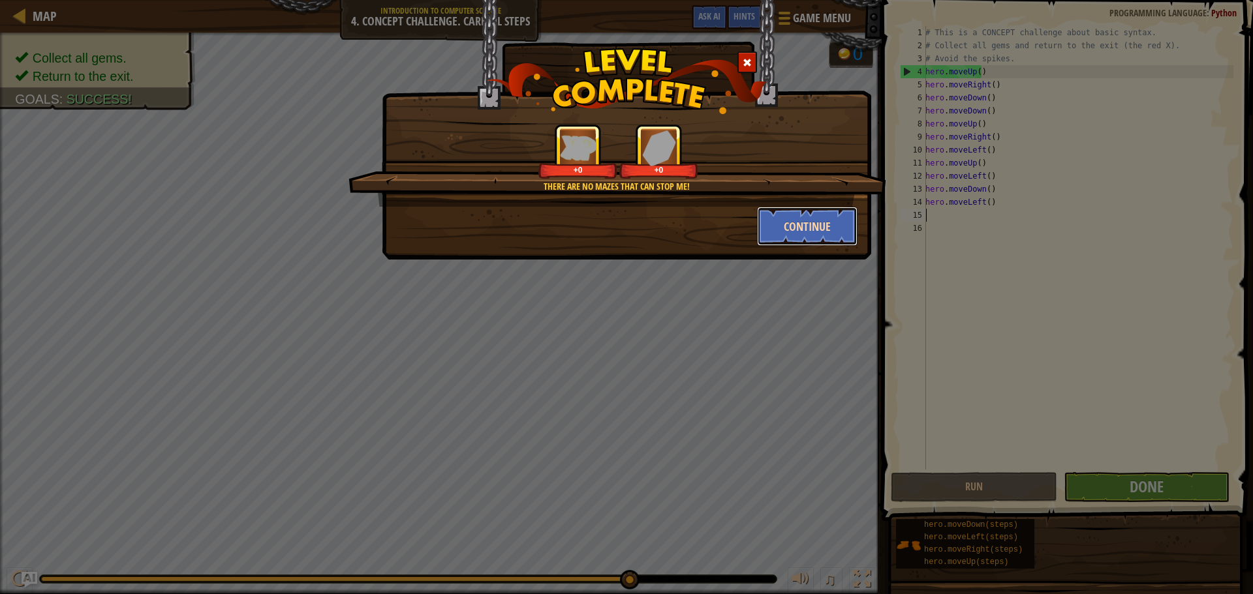
click at [836, 217] on button "Continue" at bounding box center [807, 226] width 101 height 39
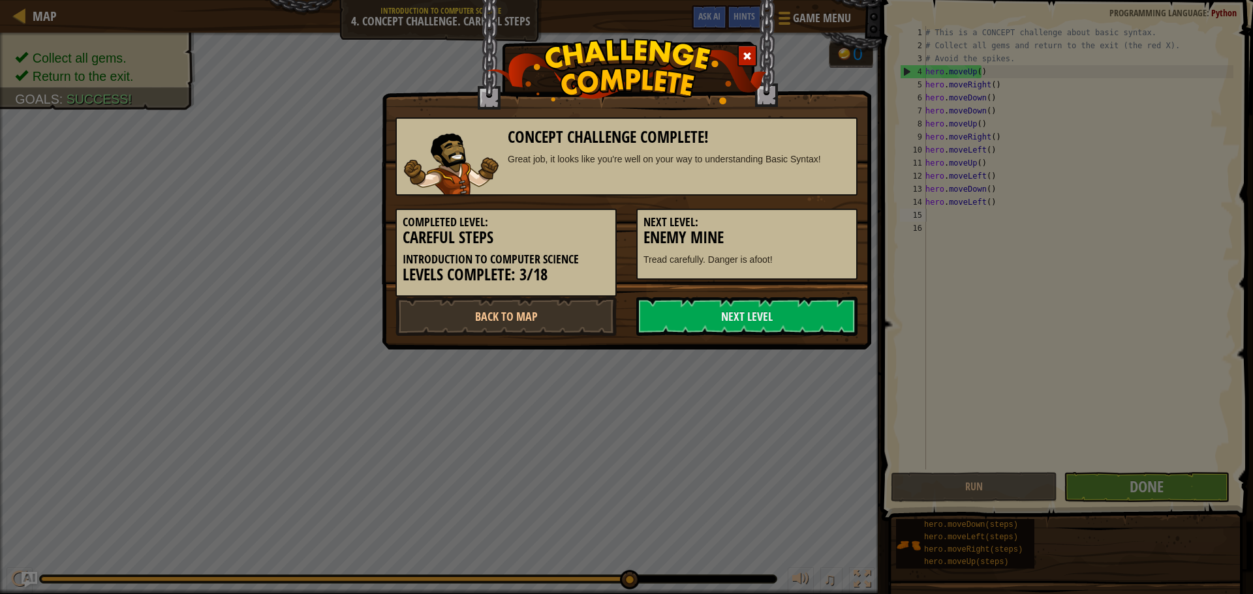
drag, startPoint x: 792, startPoint y: 309, endPoint x: 793, endPoint y: 290, distance: 18.9
click at [793, 309] on link "Next Level" at bounding box center [746, 316] width 221 height 39
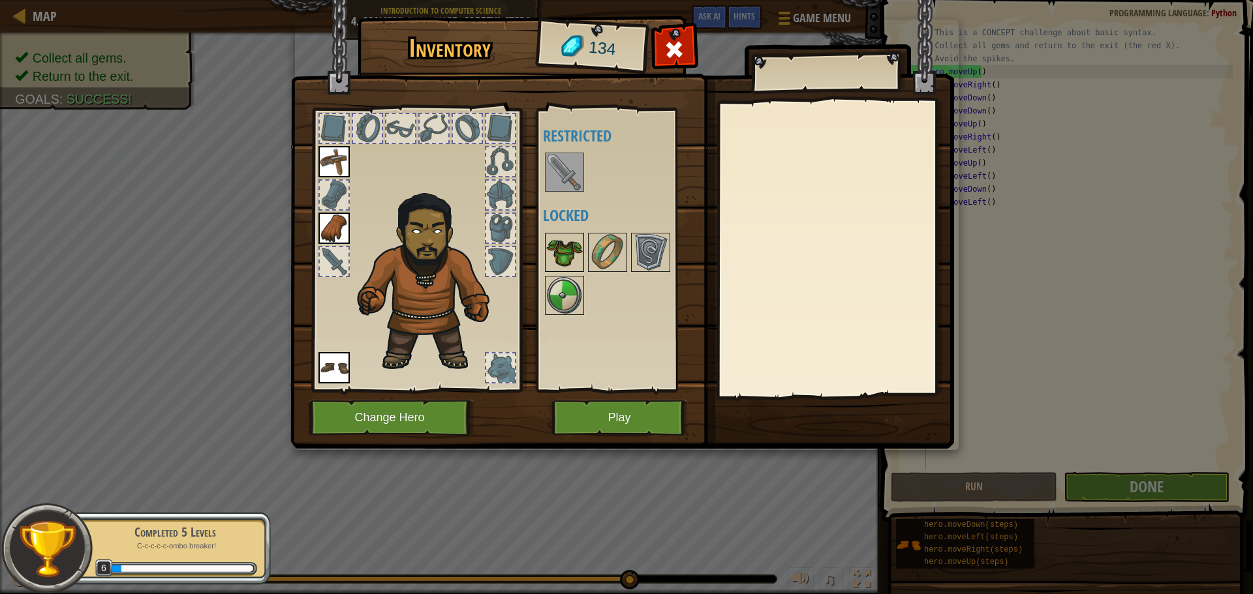
click at [577, 239] on img at bounding box center [564, 252] width 37 height 37
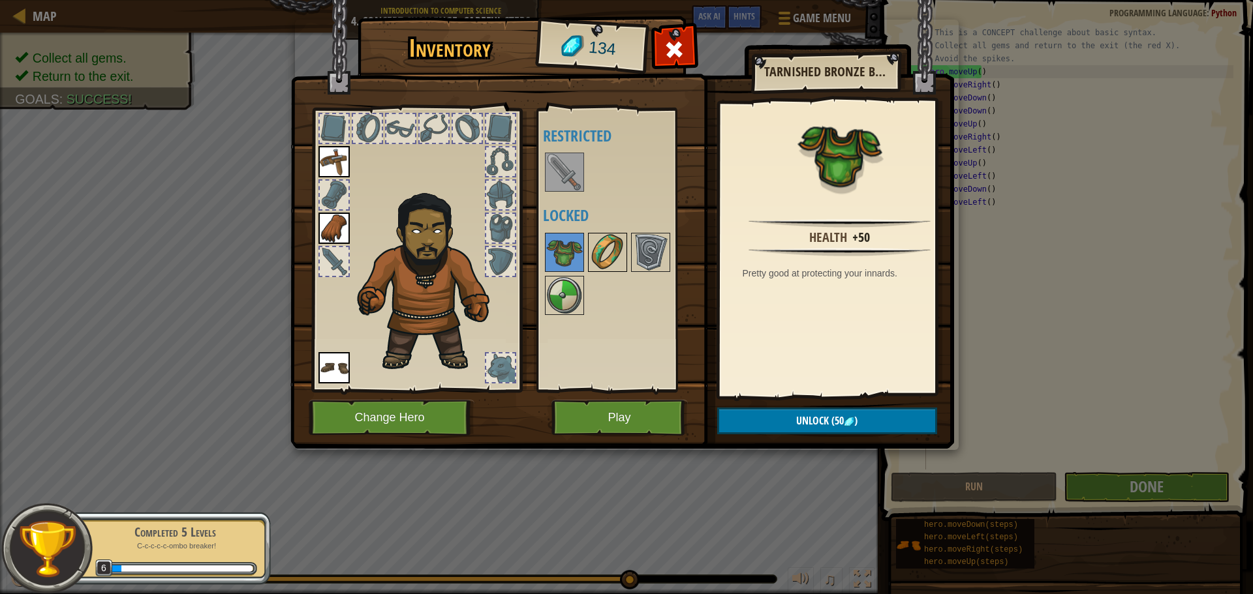
click at [603, 245] on img at bounding box center [607, 252] width 37 height 37
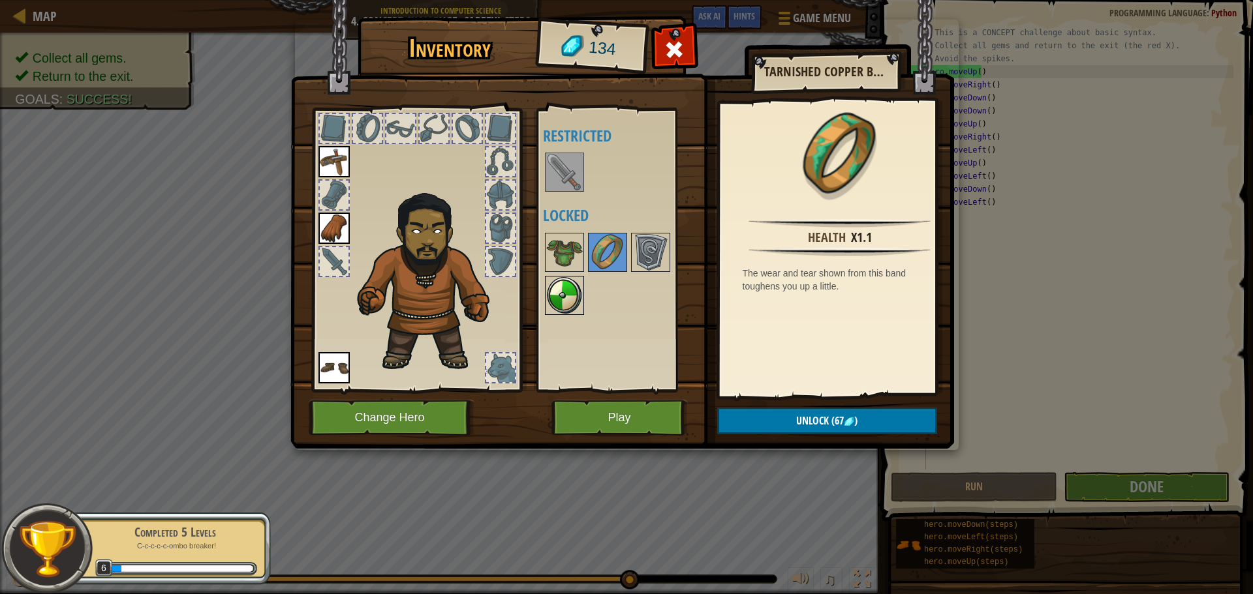
click at [555, 283] on img at bounding box center [564, 295] width 37 height 37
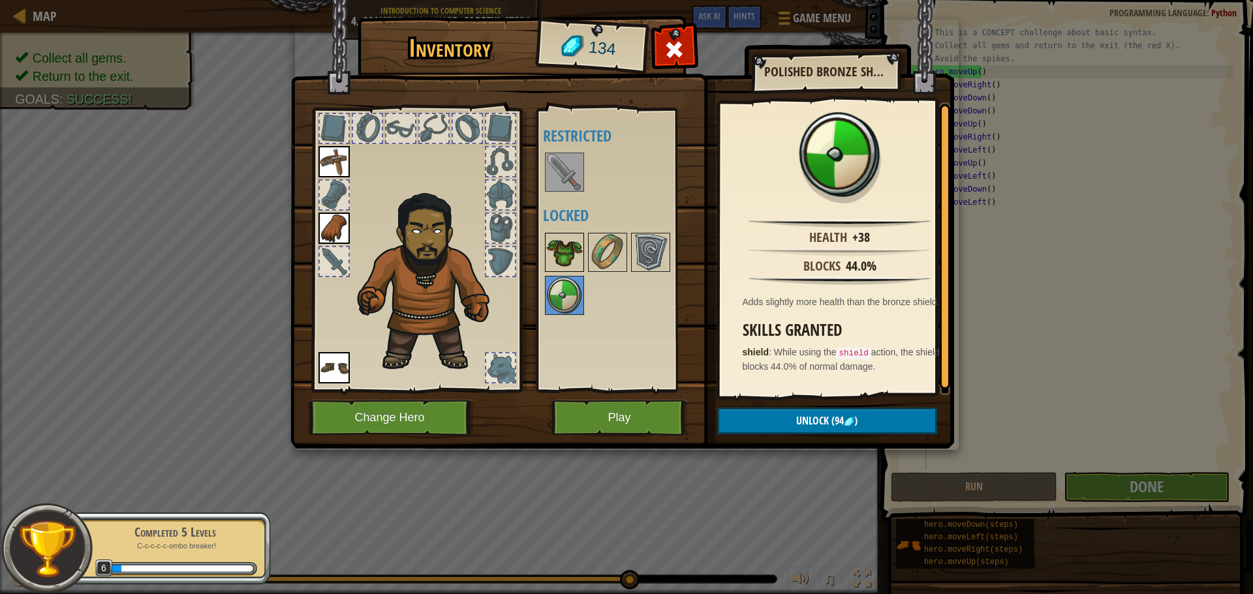
click at [557, 256] on img at bounding box center [564, 252] width 37 height 37
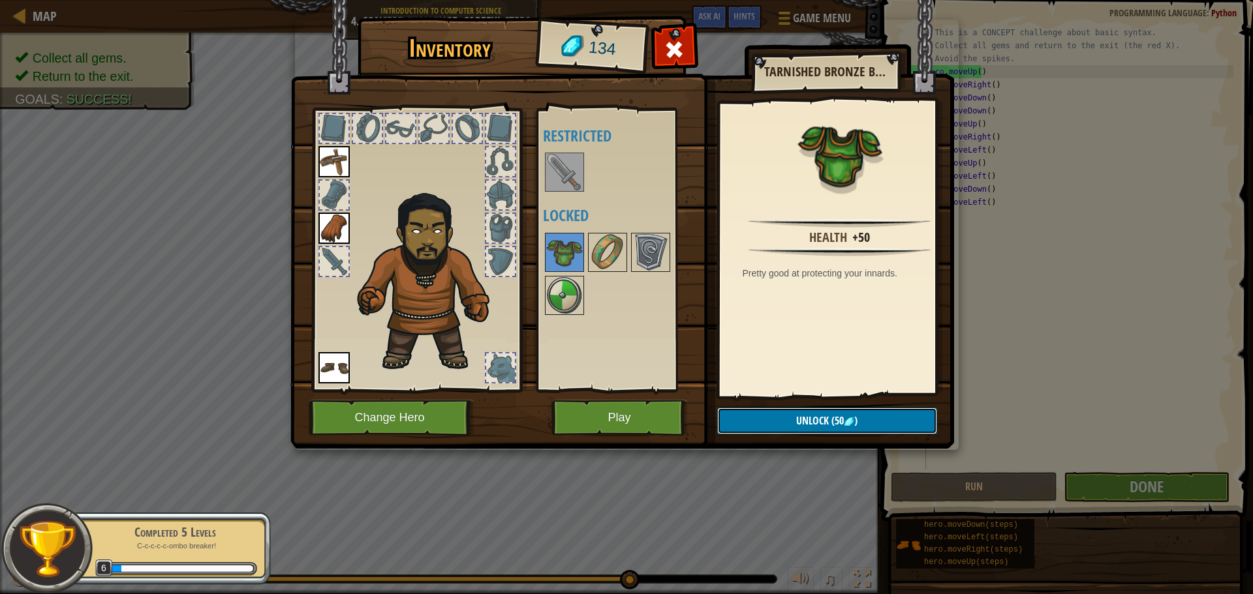
click at [835, 417] on span "(50" at bounding box center [836, 421] width 15 height 14
click at [775, 412] on button "Confirm" at bounding box center [827, 421] width 220 height 27
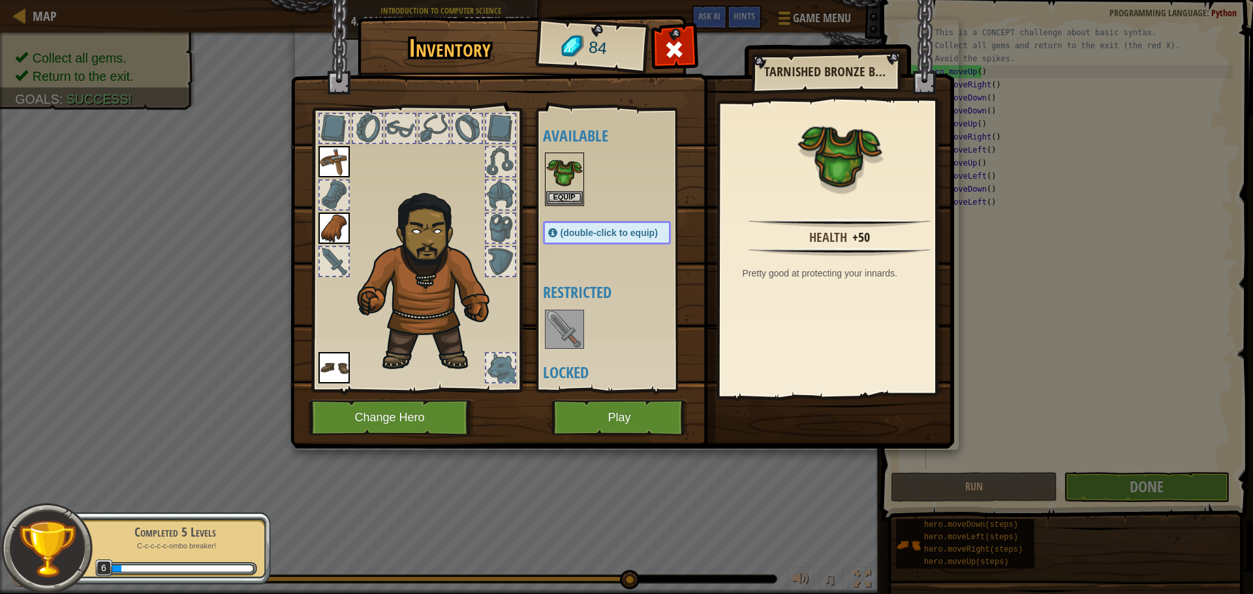
click at [572, 332] on img at bounding box center [564, 329] width 37 height 37
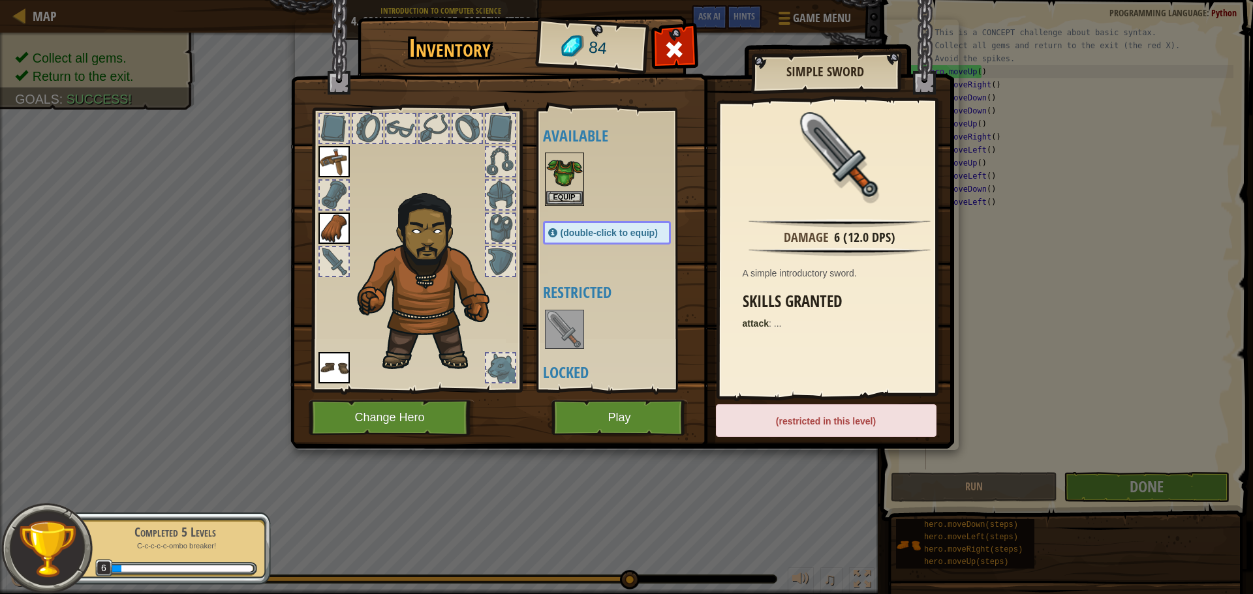
scroll to position [44, 0]
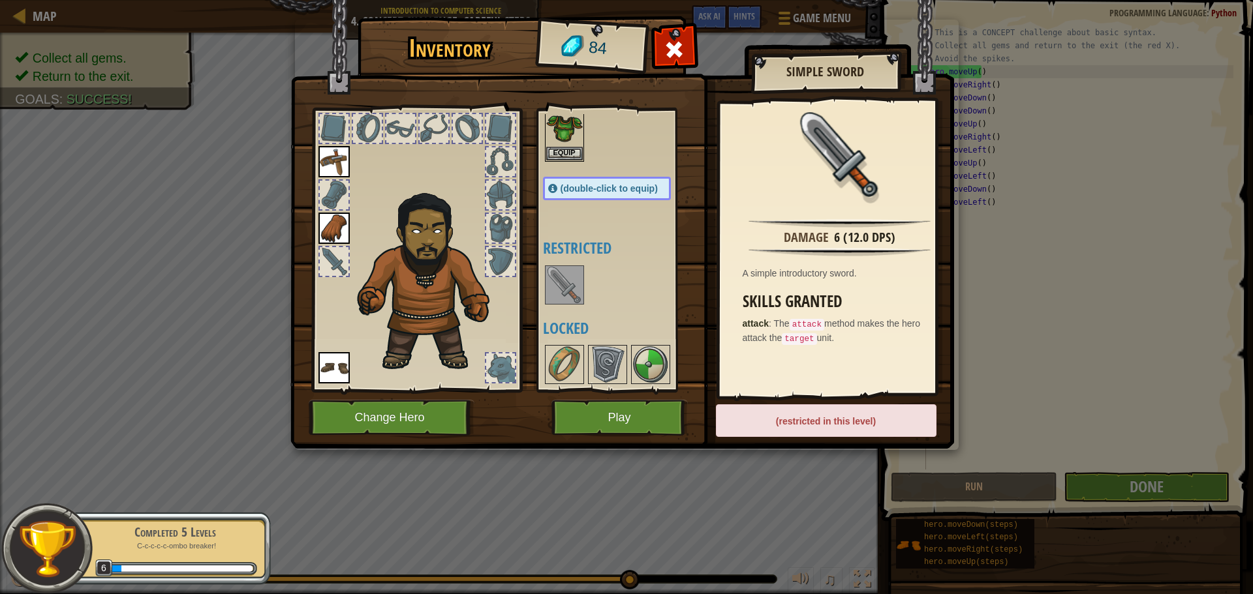
click at [570, 342] on div "Available Equip Equip Equip Equip (double-click to equip) Restricted Locked" at bounding box center [620, 250] width 154 height 272
drag, startPoint x: 577, startPoint y: 357, endPoint x: 599, endPoint y: 363, distance: 22.9
click at [577, 358] on img at bounding box center [564, 364] width 37 height 37
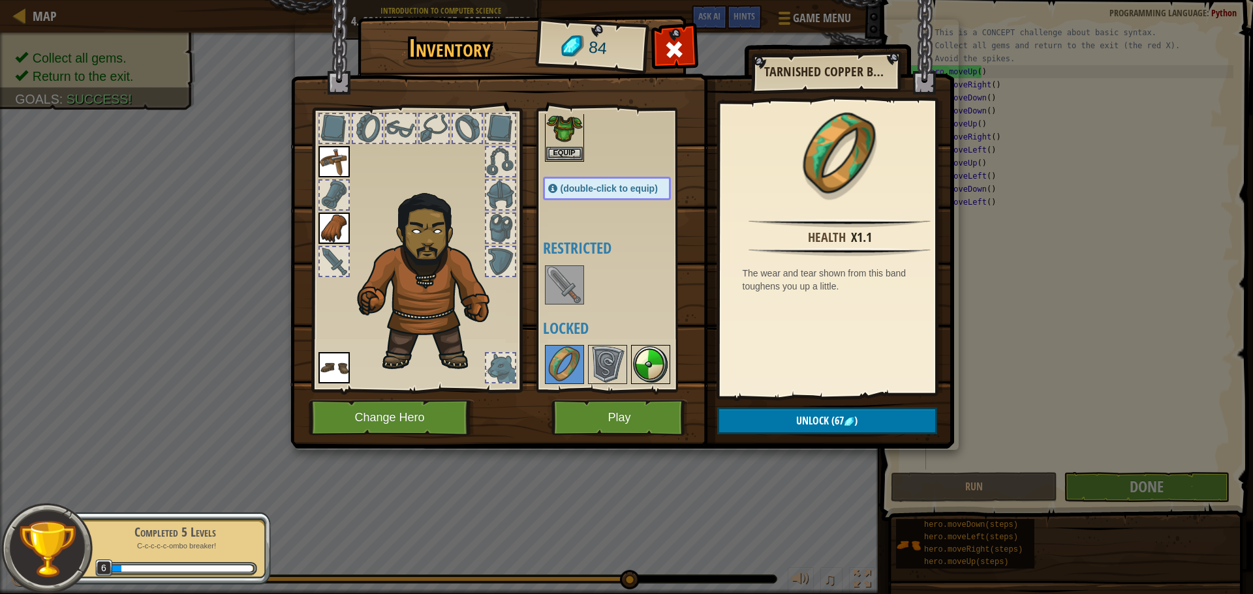
click at [637, 365] on img at bounding box center [650, 364] width 37 height 37
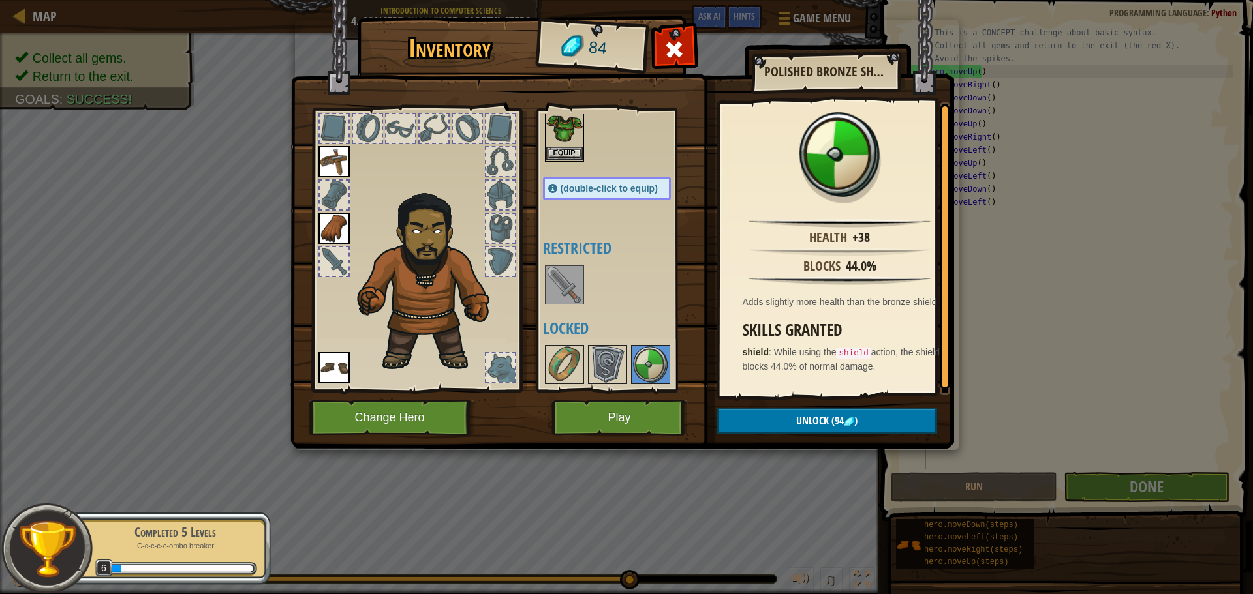
click at [681, 367] on div at bounding box center [620, 364] width 154 height 43
click at [604, 375] on img at bounding box center [607, 364] width 37 height 37
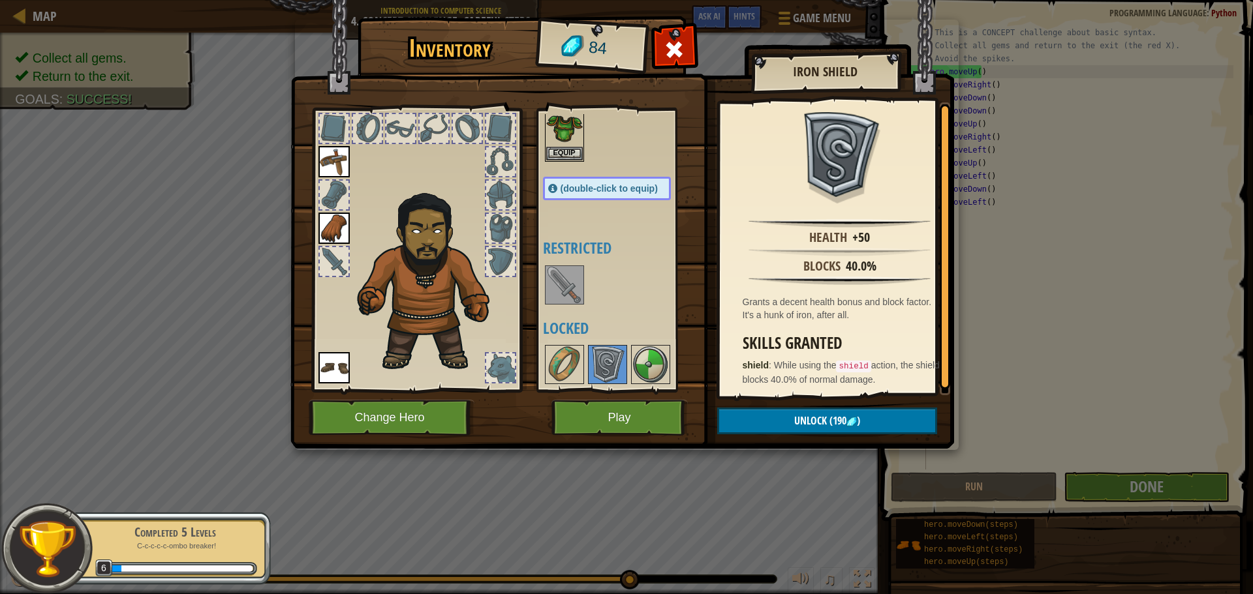
click at [540, 360] on div "Available Equip Equip Equip Equip (double-click to equip) Restricted Locked" at bounding box center [617, 250] width 160 height 284
click at [570, 368] on img at bounding box center [564, 364] width 37 height 37
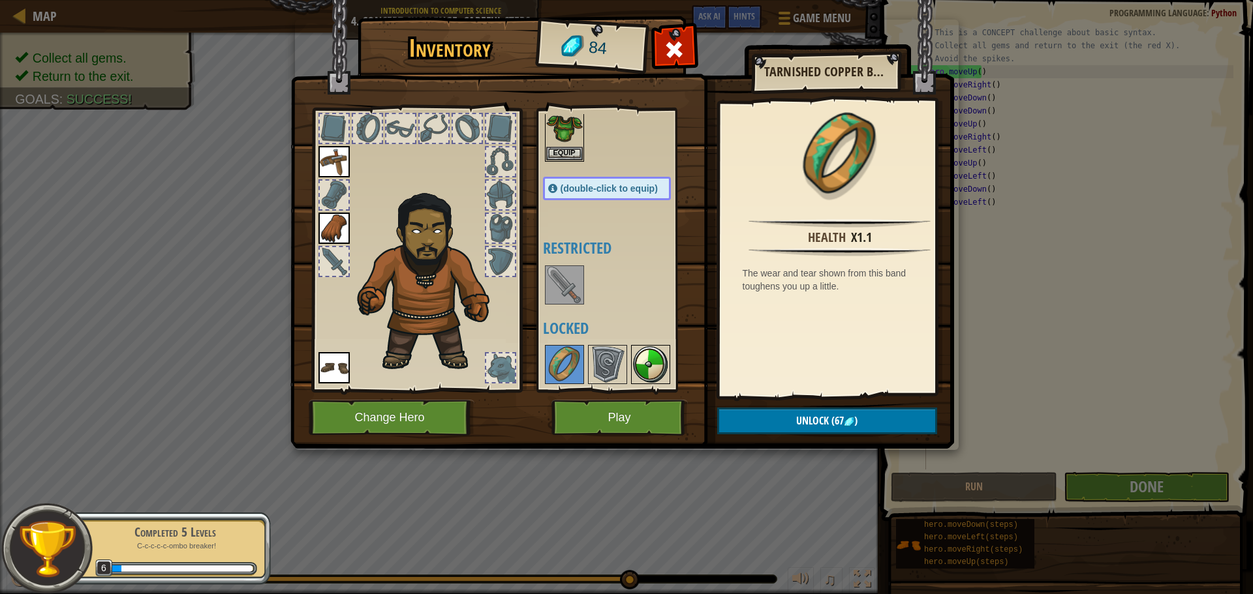
click at [664, 367] on img at bounding box center [650, 364] width 37 height 37
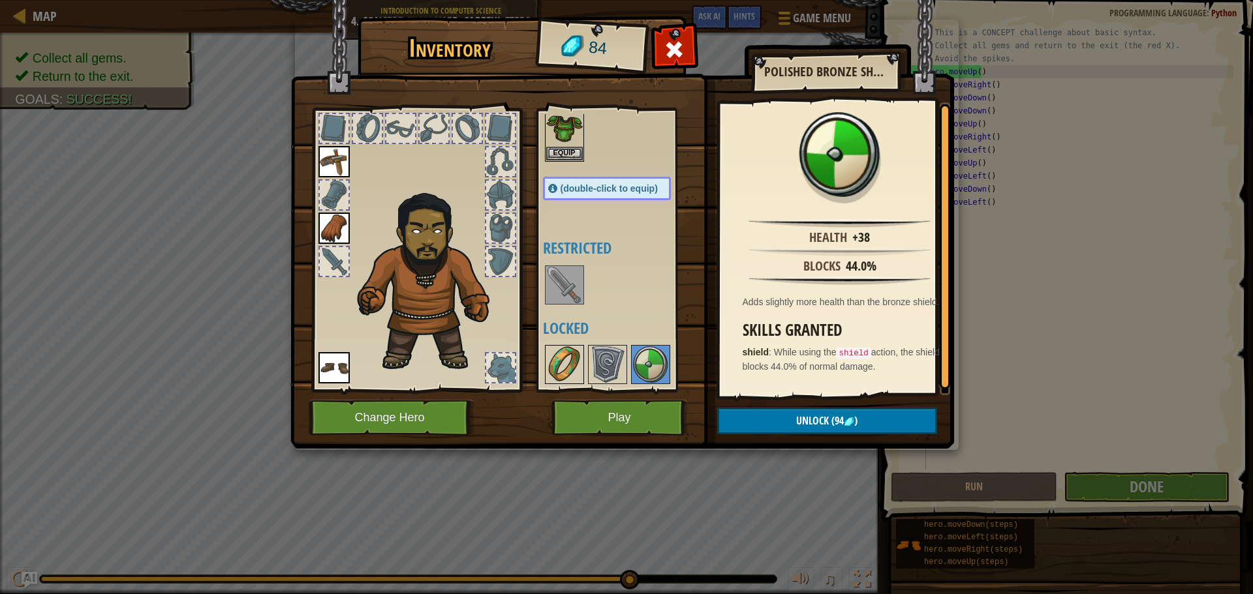
click at [581, 371] on img at bounding box center [564, 364] width 37 height 37
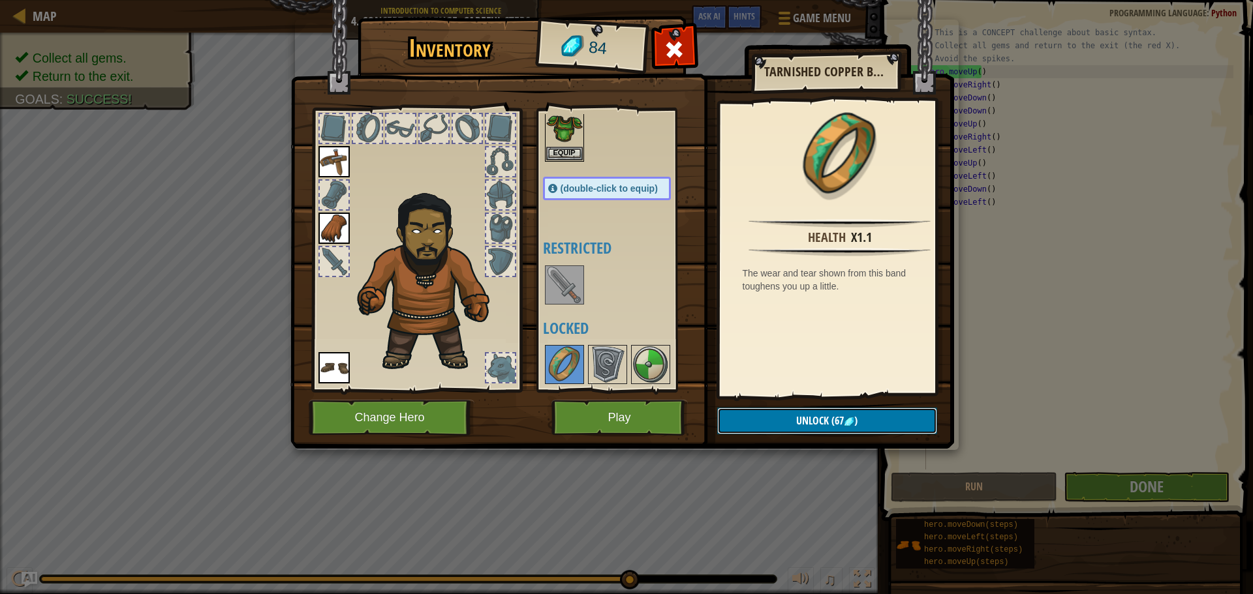
click at [821, 419] on span "Unlock" at bounding box center [812, 421] width 33 height 14
click at [807, 417] on button "Confirm" at bounding box center [827, 421] width 220 height 27
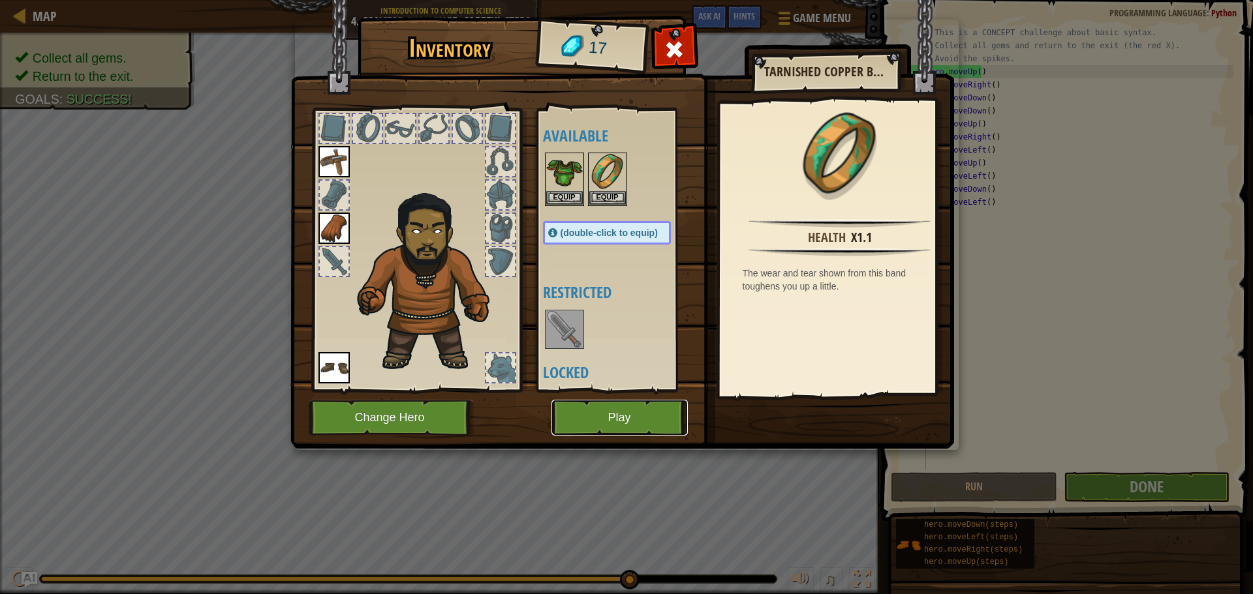
click at [603, 426] on button "Play" at bounding box center [619, 418] width 136 height 36
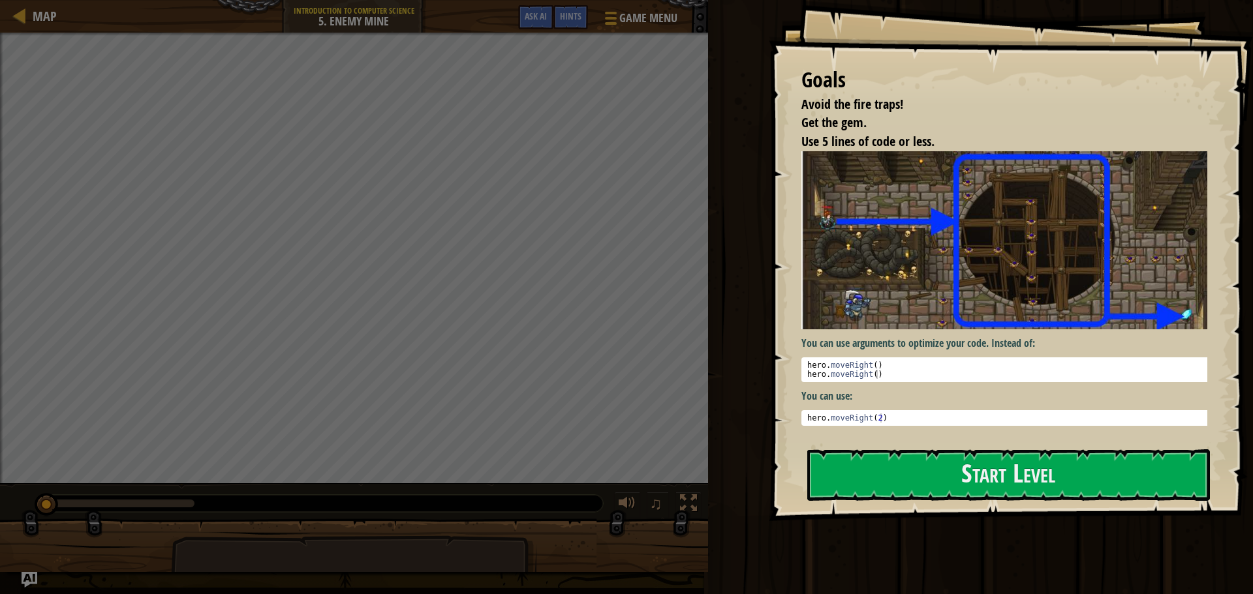
type textarea "hero.moveRight(2)"
drag, startPoint x: 943, startPoint y: 419, endPoint x: 951, endPoint y: 463, distance: 44.3
click at [943, 422] on pre "hero.moveRight(2) 1 hero . moveRight ( 2 ) הההההההההההההההההההההההההההההההההההה…" at bounding box center [1009, 418] width 416 height 16
click at [935, 489] on button "Start Level" at bounding box center [1008, 476] width 403 height 52
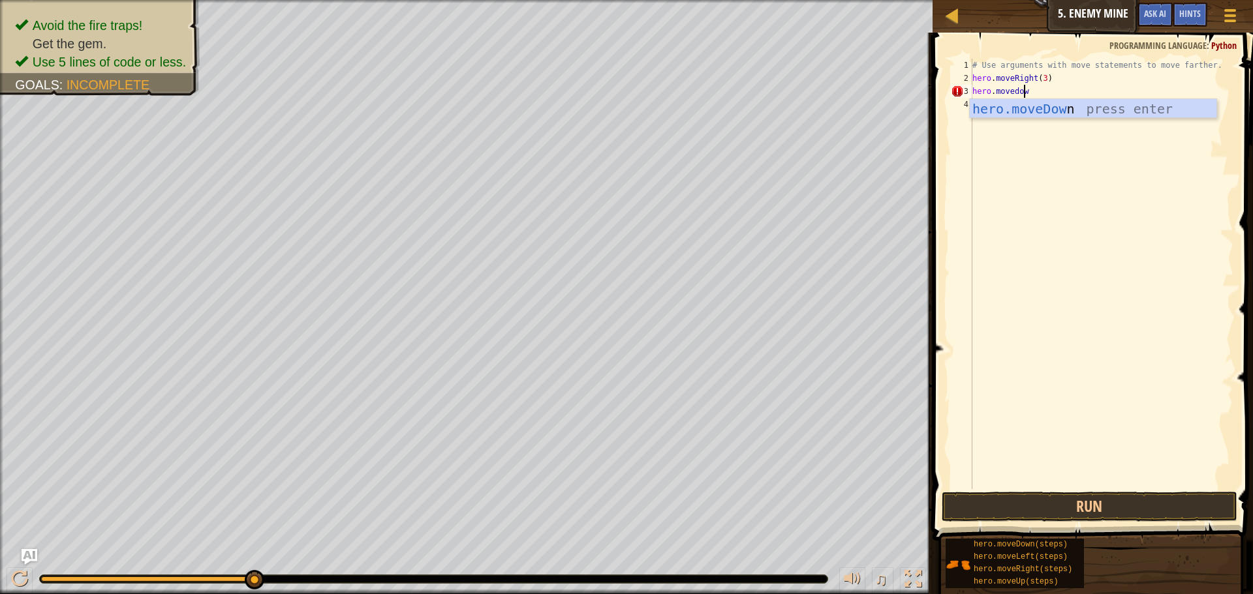
scroll to position [6, 4]
type textarea "hero.movedown"
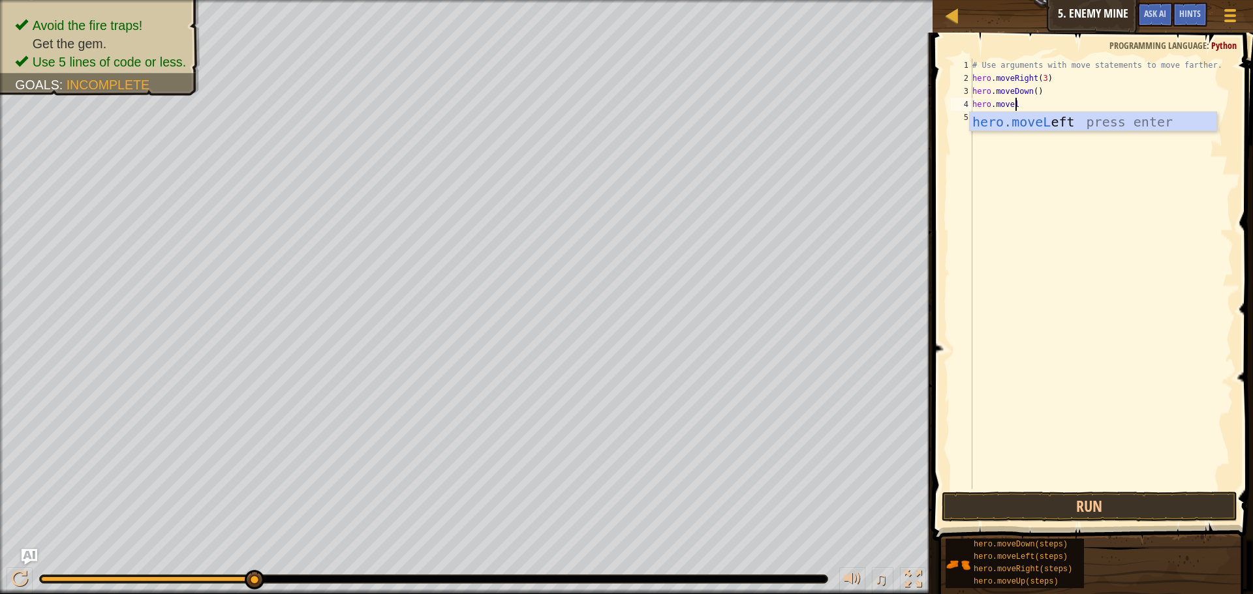
type textarea "hero.moveleft"
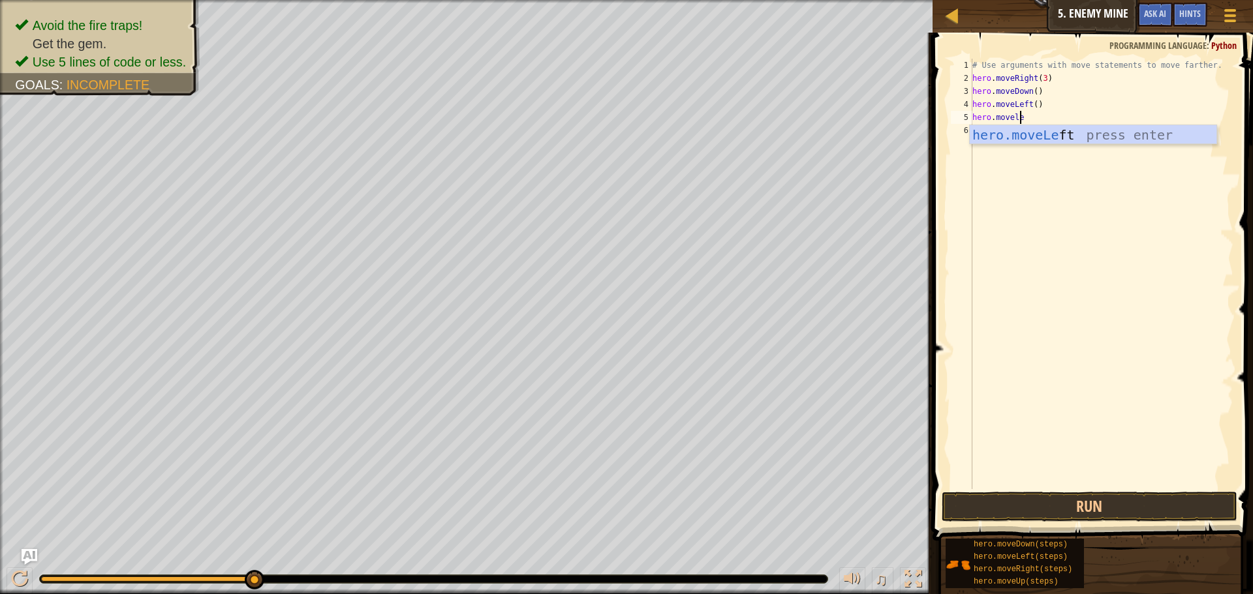
type textarea "hero.moveleft"
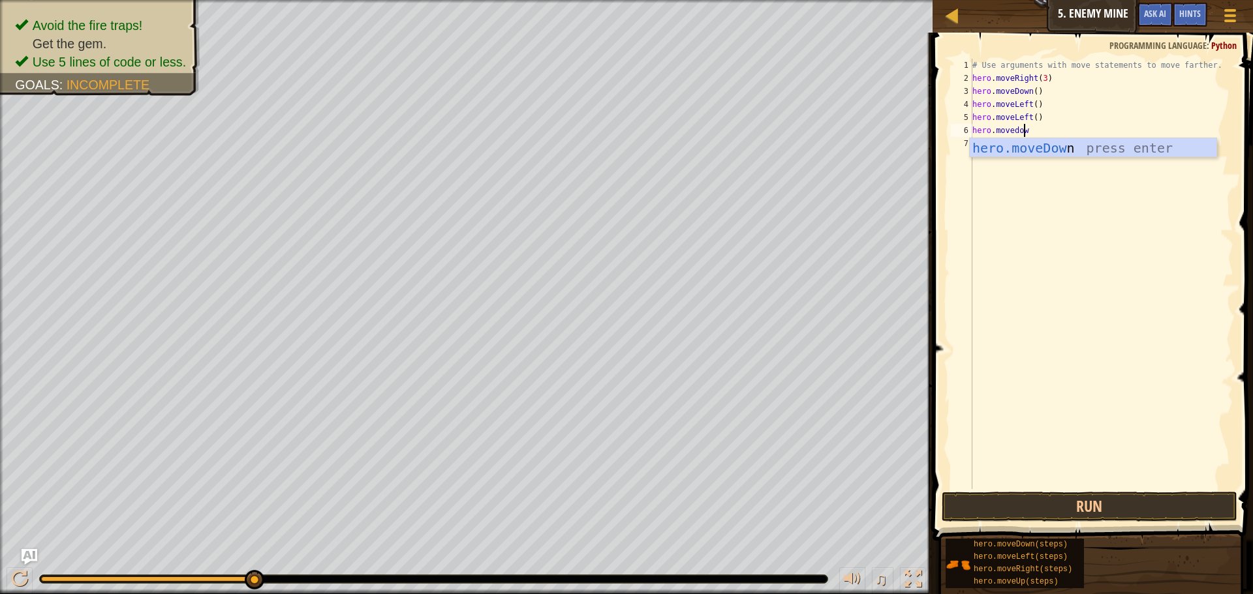
type textarea "hero.movedown"
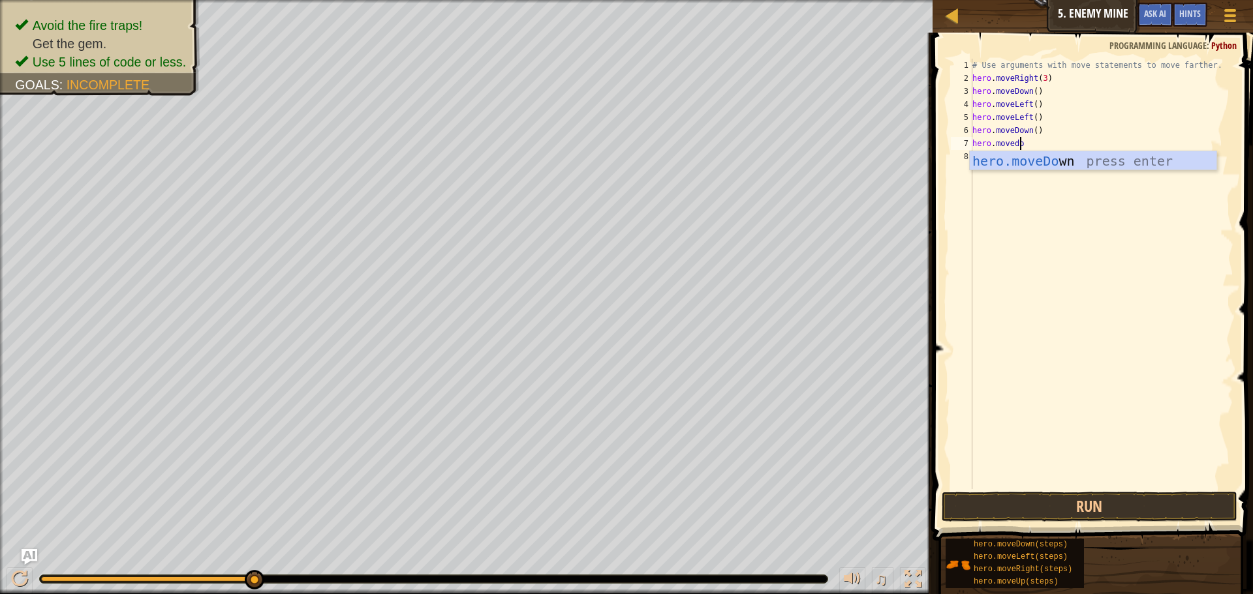
type textarea "hero.movedown"
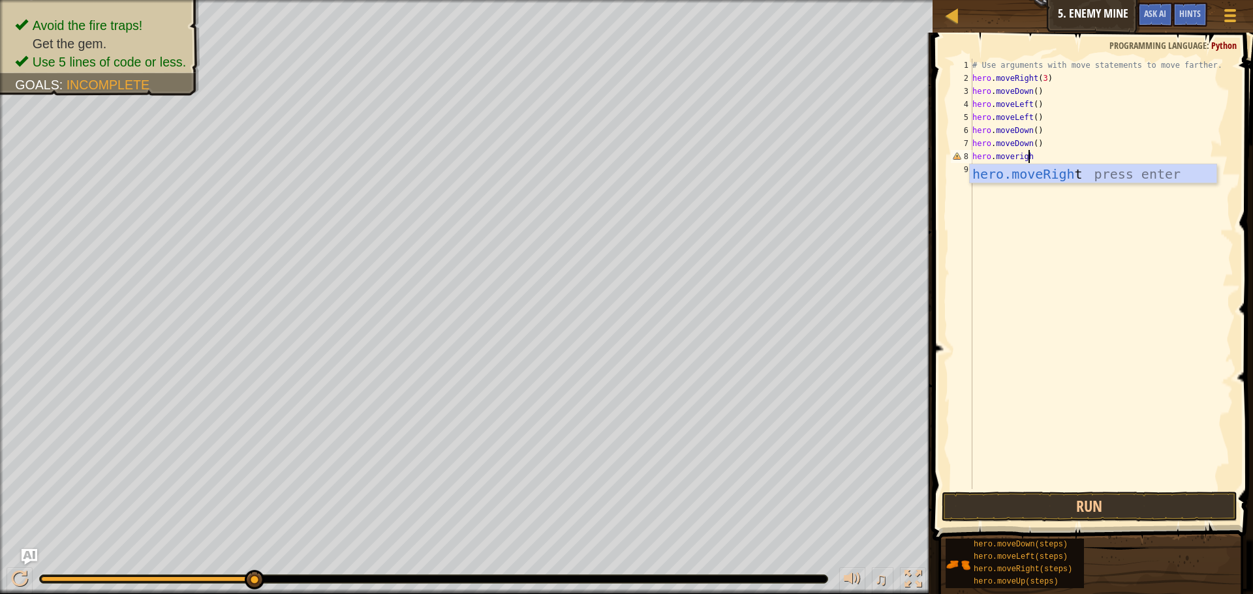
type textarea "hero.moveright"
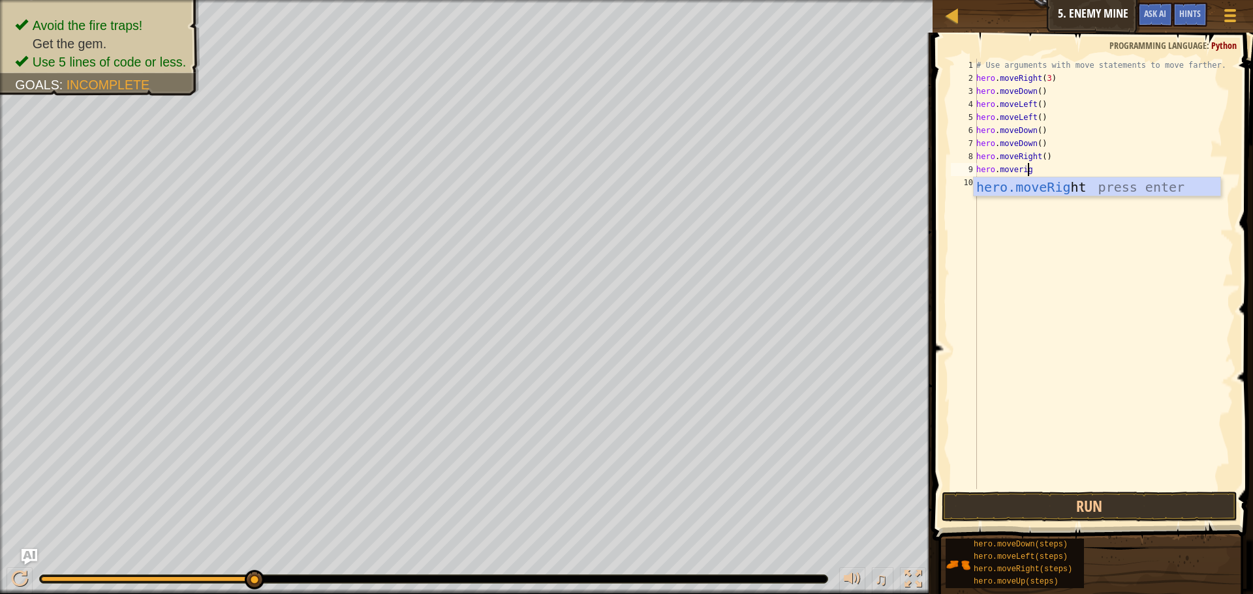
type textarea "hero.moveright"
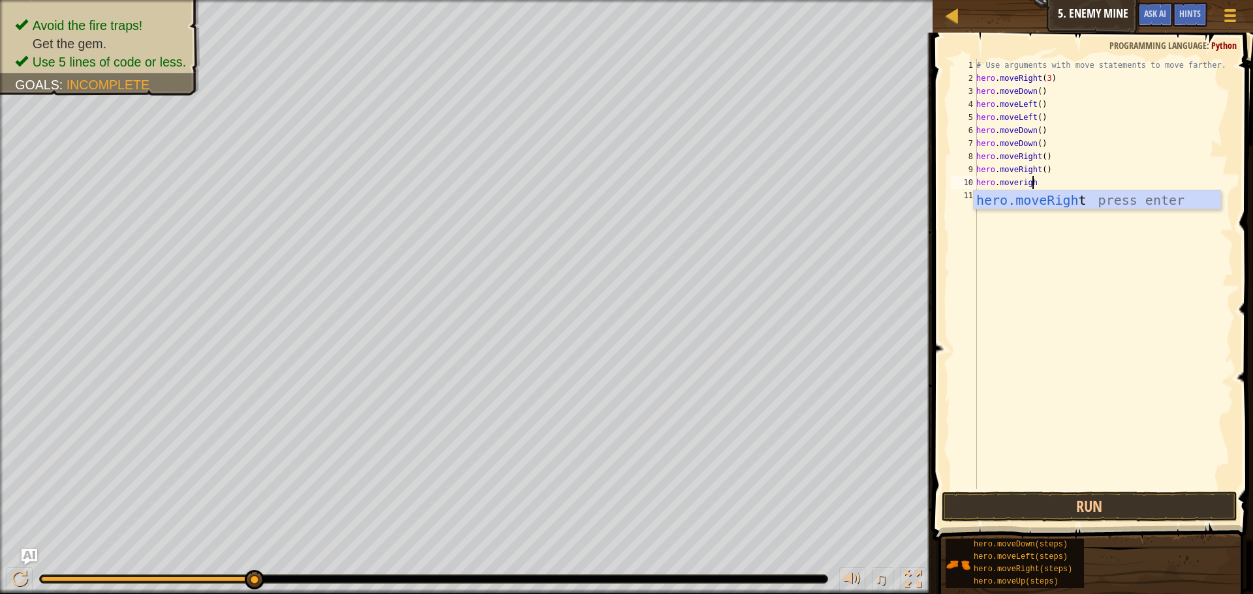
type textarea "hero.moveright"
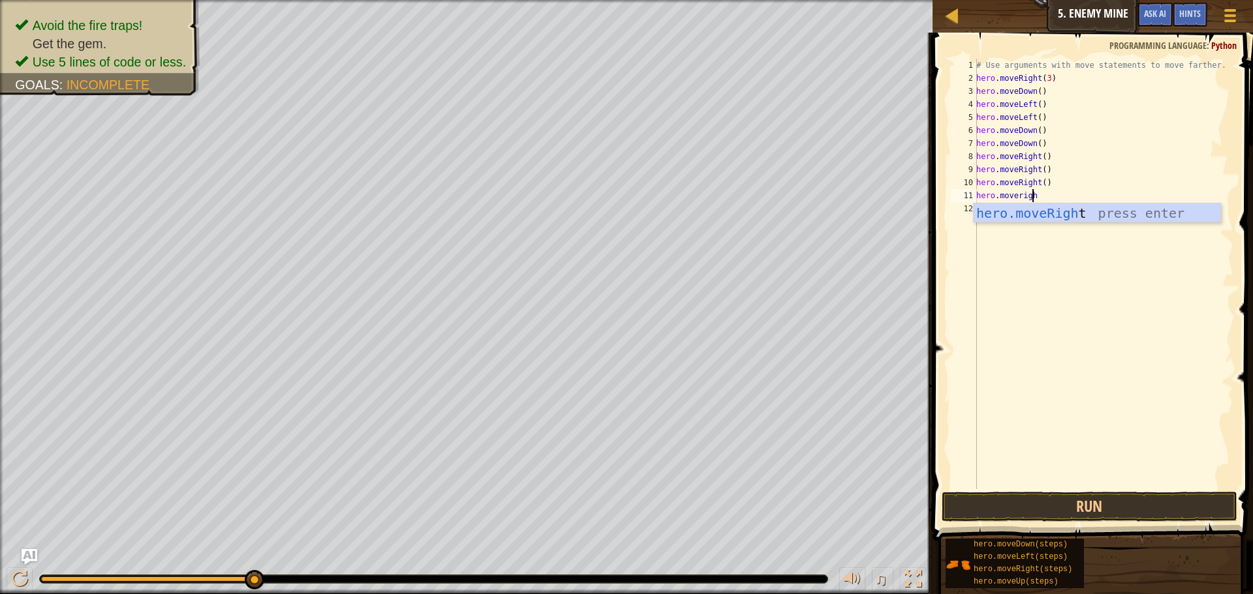
type textarea "hero.moveright"
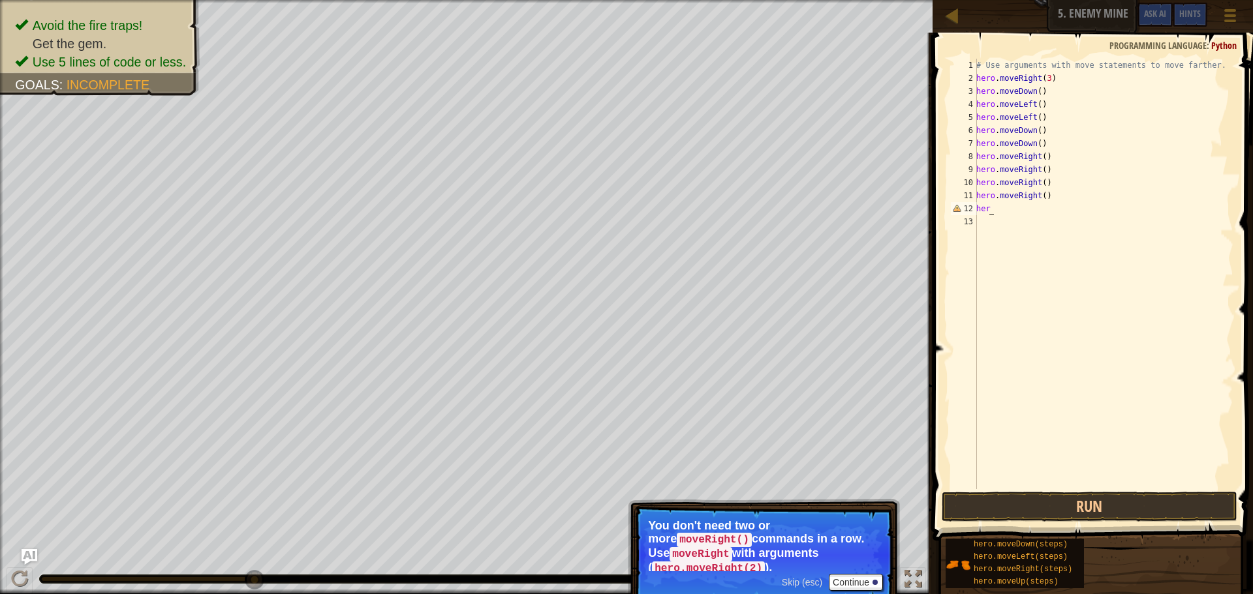
type textarea "h"
click at [1083, 494] on button "Run" at bounding box center [1090, 507] width 296 height 30
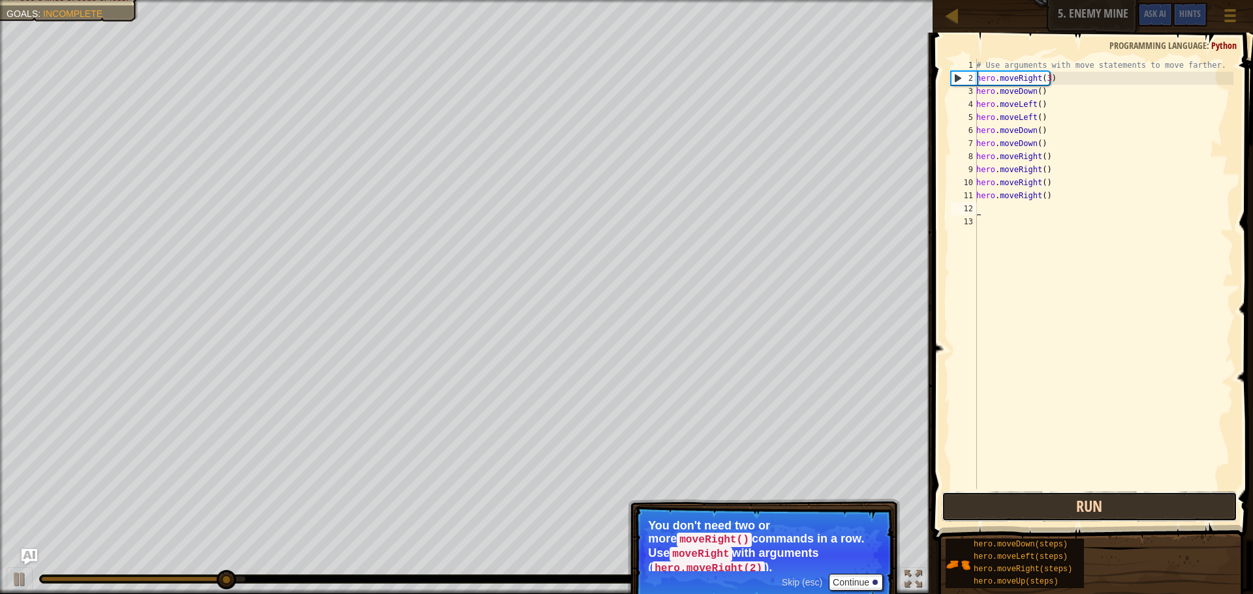
click at [1088, 512] on button "Run" at bounding box center [1090, 507] width 296 height 30
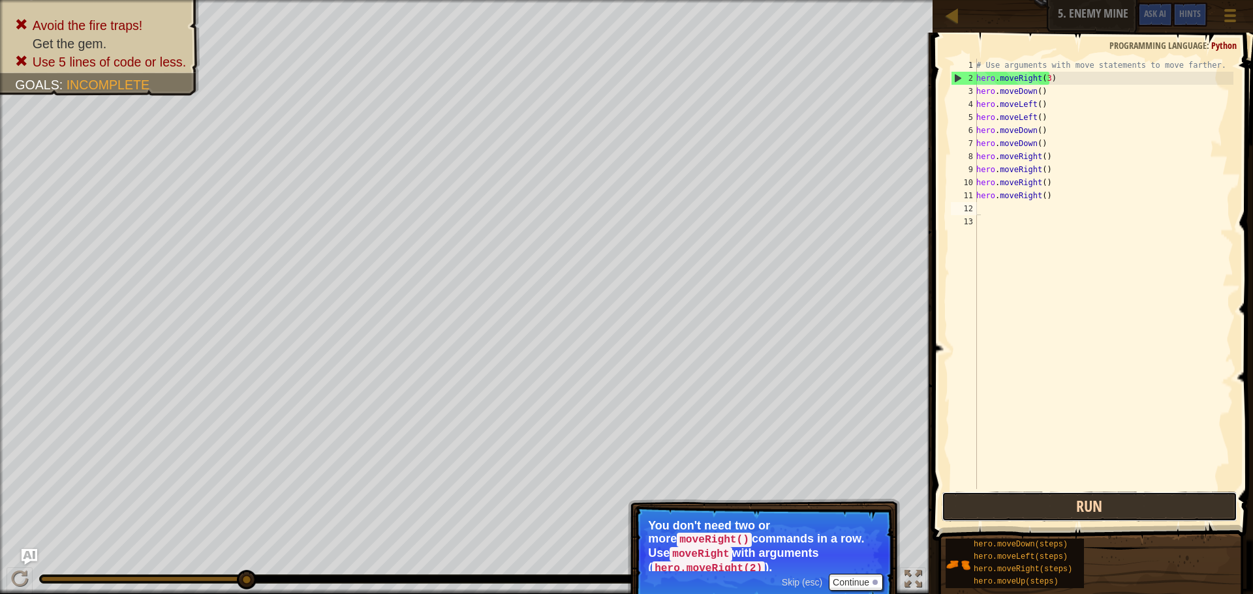
click at [970, 504] on button "Run" at bounding box center [1090, 507] width 296 height 30
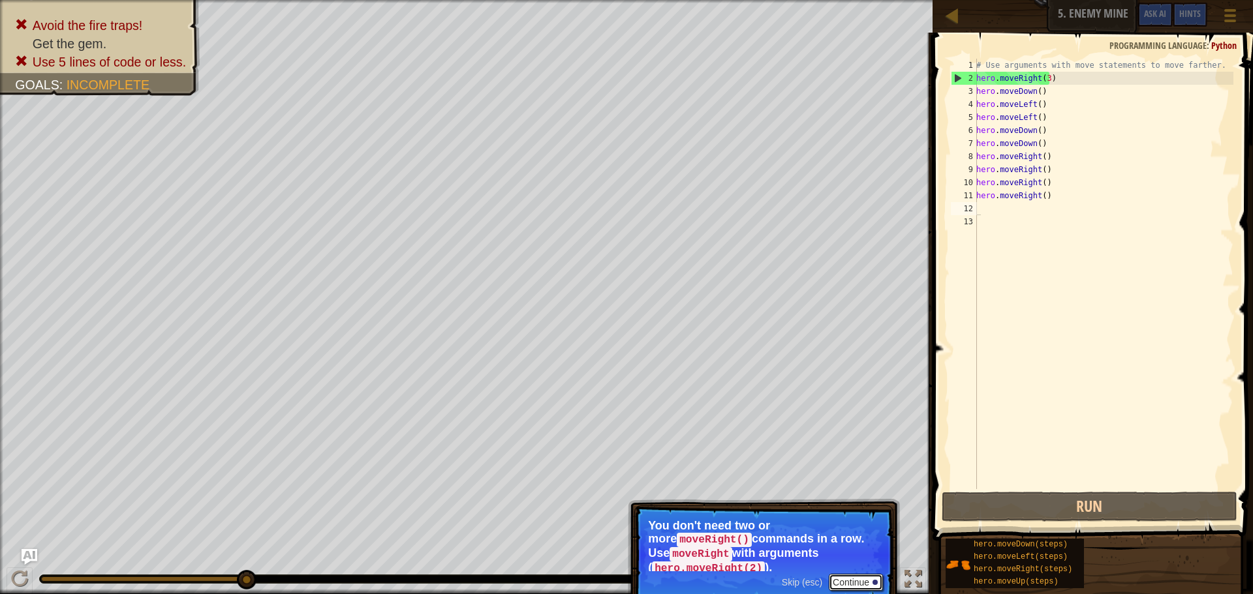
click at [853, 574] on button "Continue" at bounding box center [856, 582] width 54 height 17
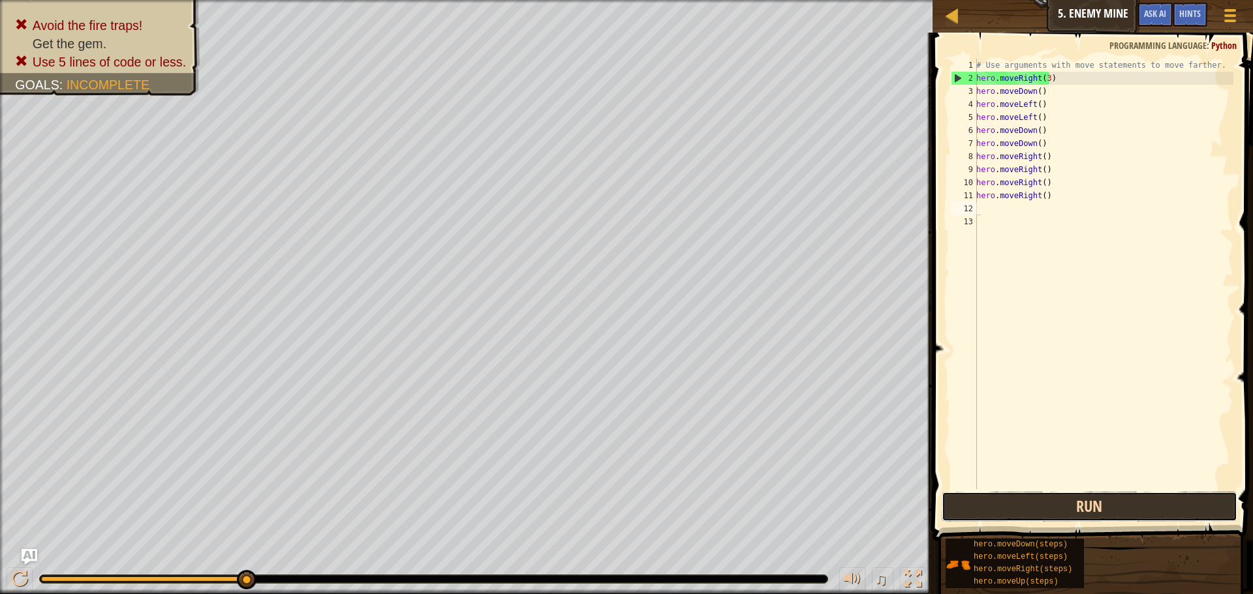
click at [1120, 504] on button "Run" at bounding box center [1090, 507] width 296 height 30
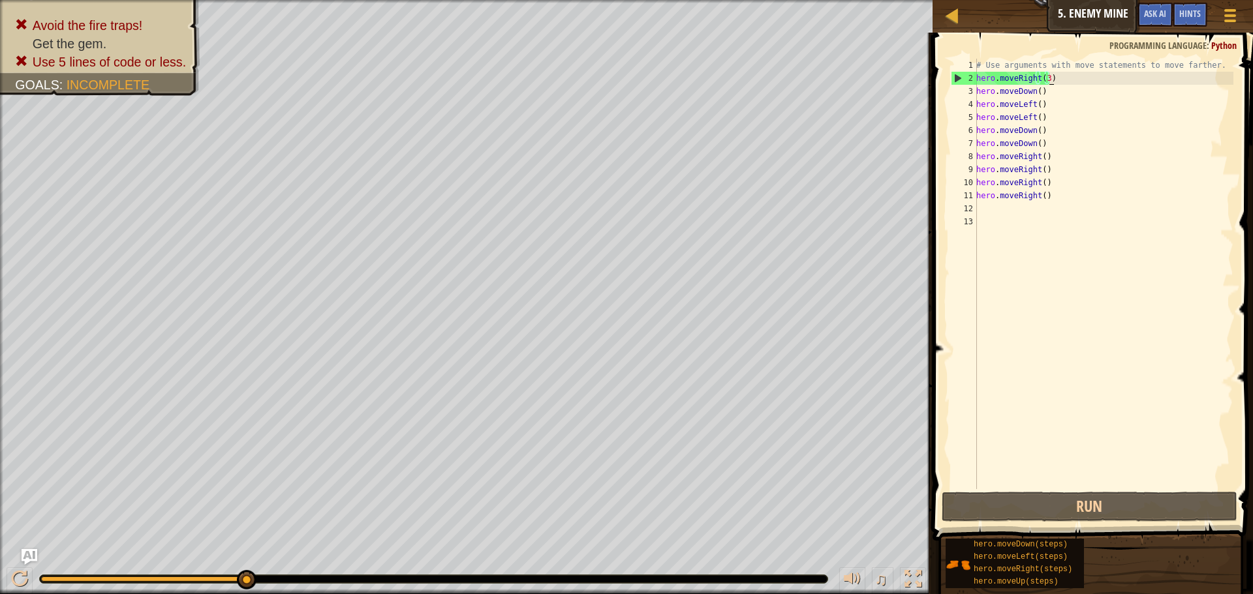
click at [1063, 74] on div "# Use arguments with move statements to move farther. hero . moveRight ( 3 ) he…" at bounding box center [1104, 287] width 260 height 457
drag, startPoint x: 1060, startPoint y: 78, endPoint x: 1016, endPoint y: 76, distance: 44.4
click at [1017, 76] on div "# Use arguments with move statements to move farther. hero . moveRight ( 3 ) he…" at bounding box center [1104, 287] width 260 height 457
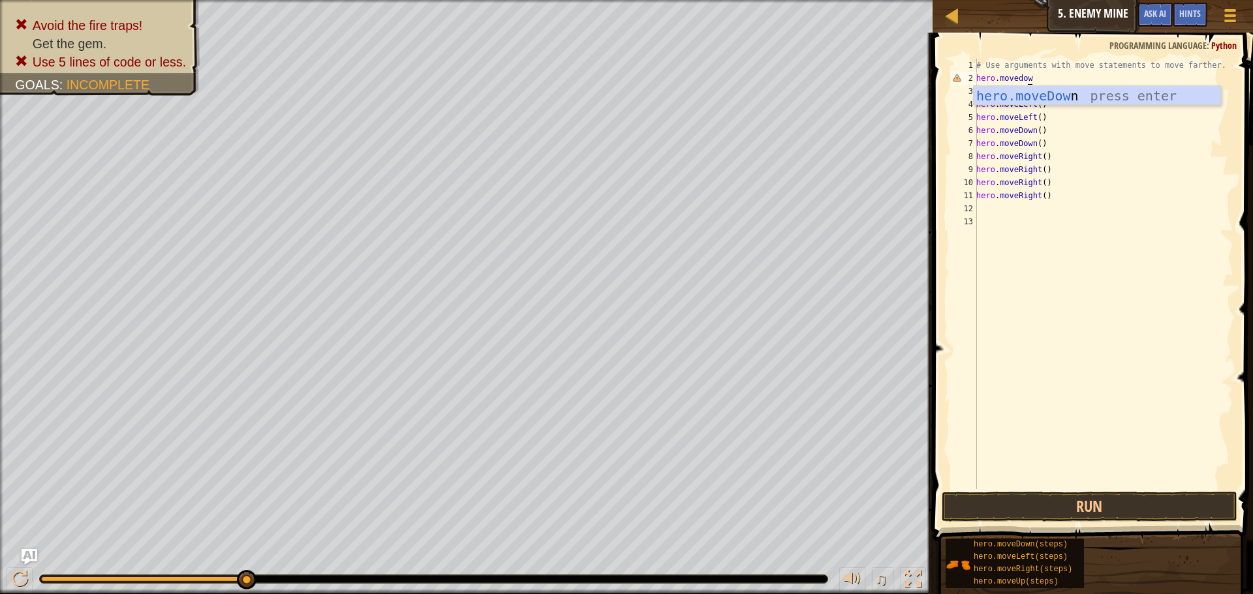
scroll to position [6, 4]
type textarea "hero.movedown"
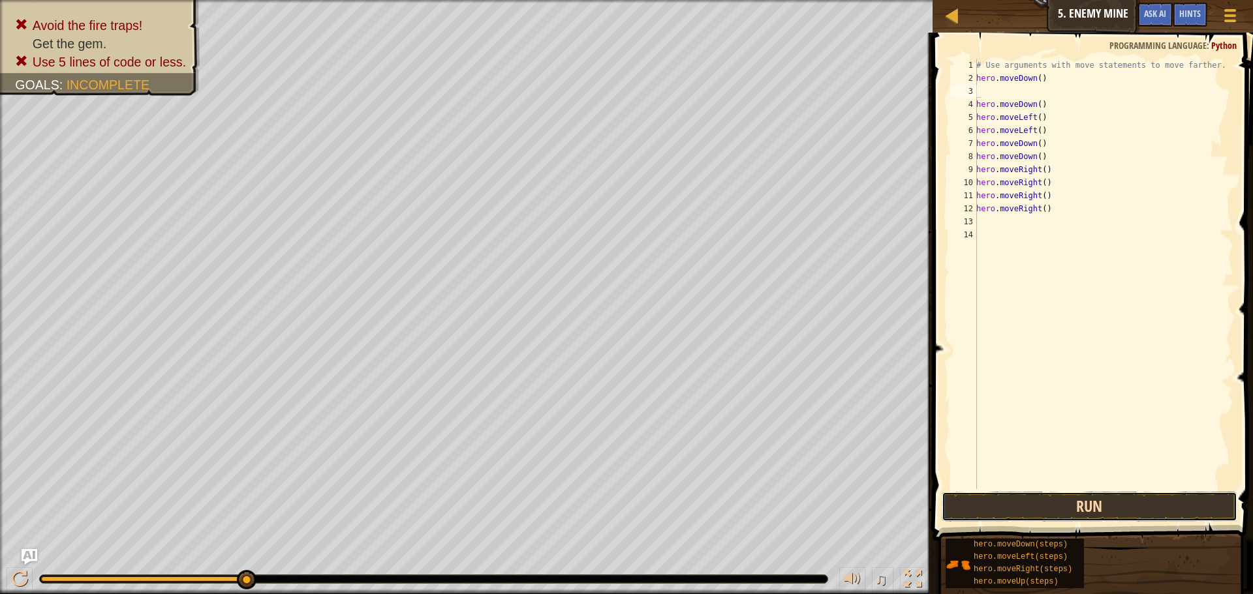
click at [1083, 500] on button "Run" at bounding box center [1090, 507] width 296 height 30
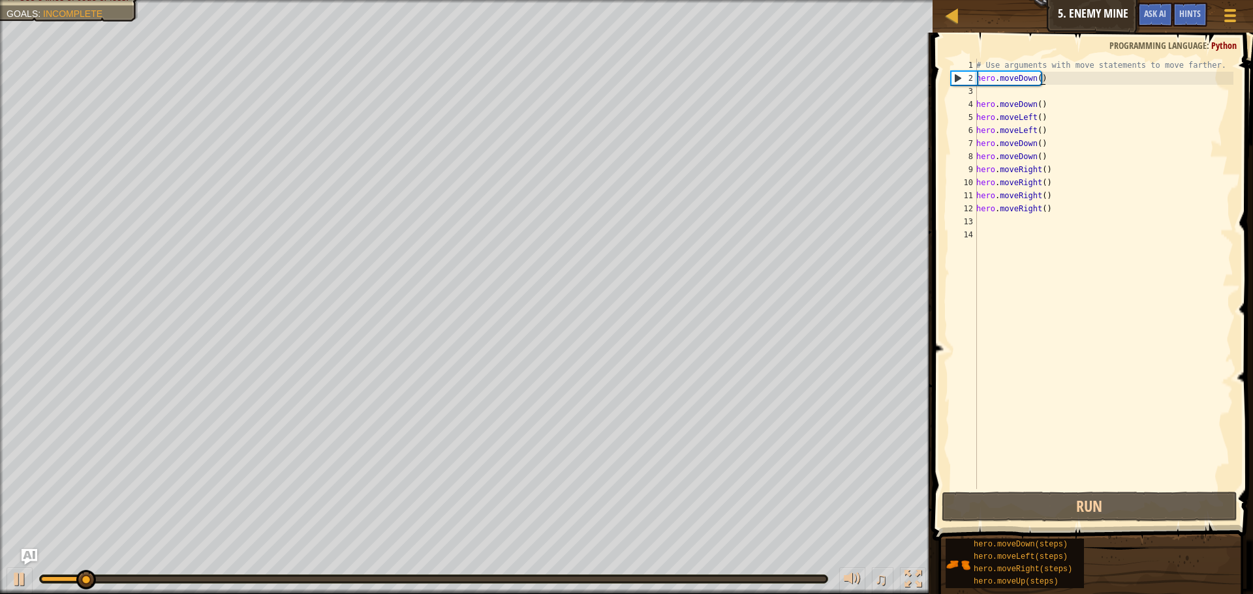
click at [1071, 73] on div "# Use arguments with move statements to move farther. hero . moveDown ( ) hero …" at bounding box center [1104, 287] width 260 height 457
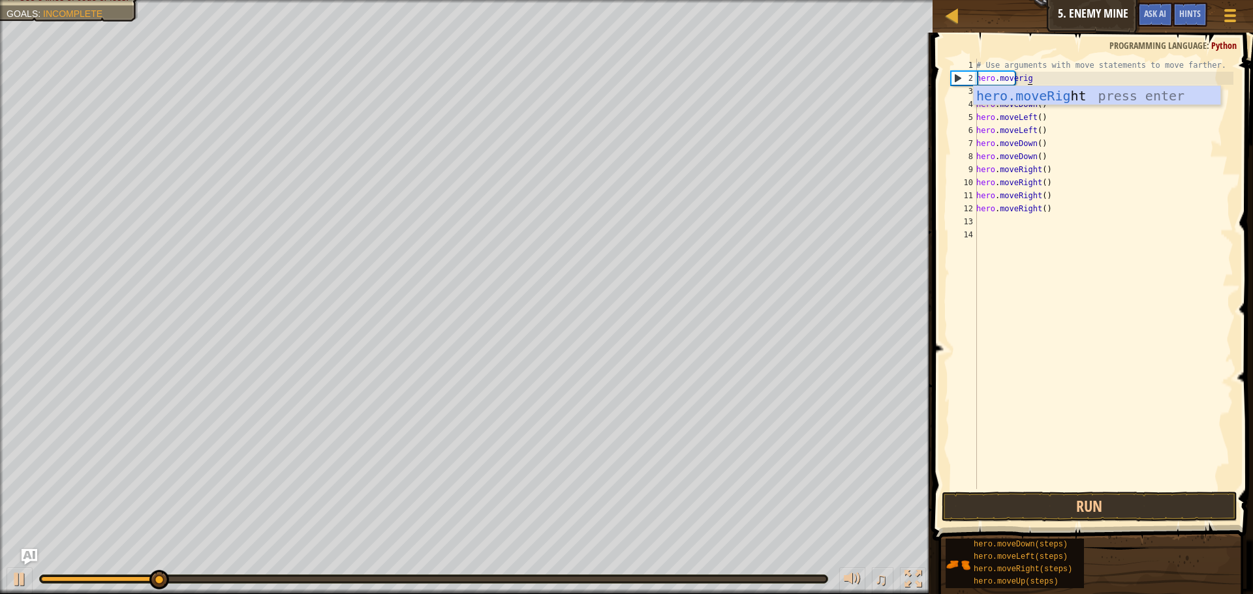
type textarea "hero.moveright"
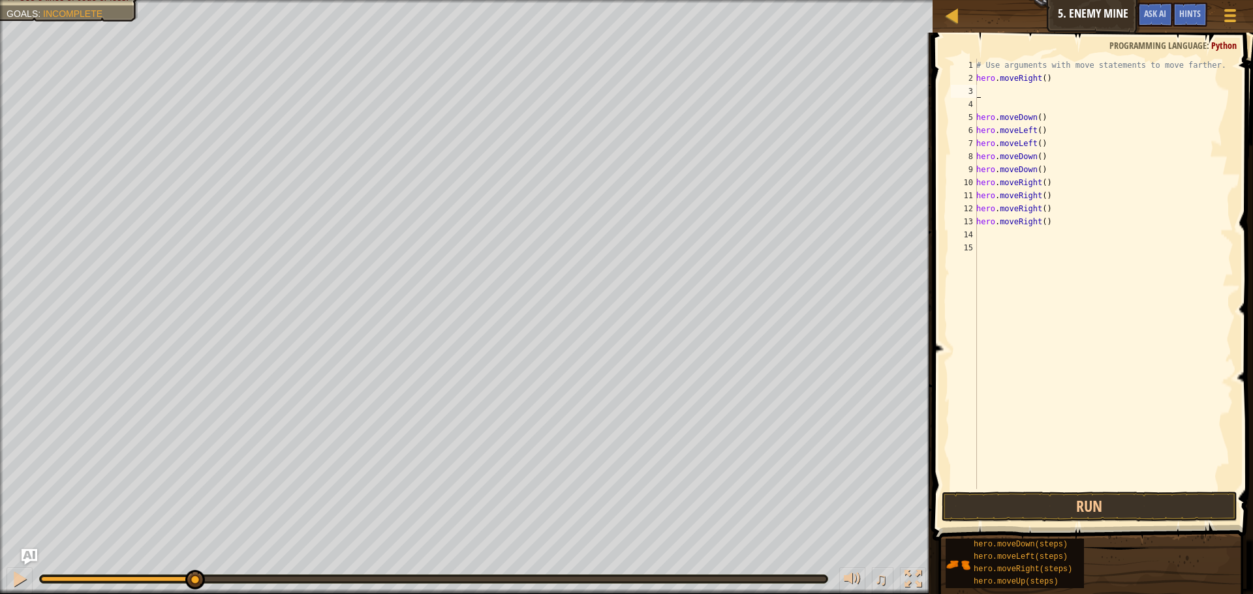
click at [1109, 486] on div "# Use arguments with move statements to move farther. hero . moveRight ( ) hero…" at bounding box center [1104, 287] width 260 height 457
click at [1104, 505] on button "Run" at bounding box center [1090, 507] width 296 height 30
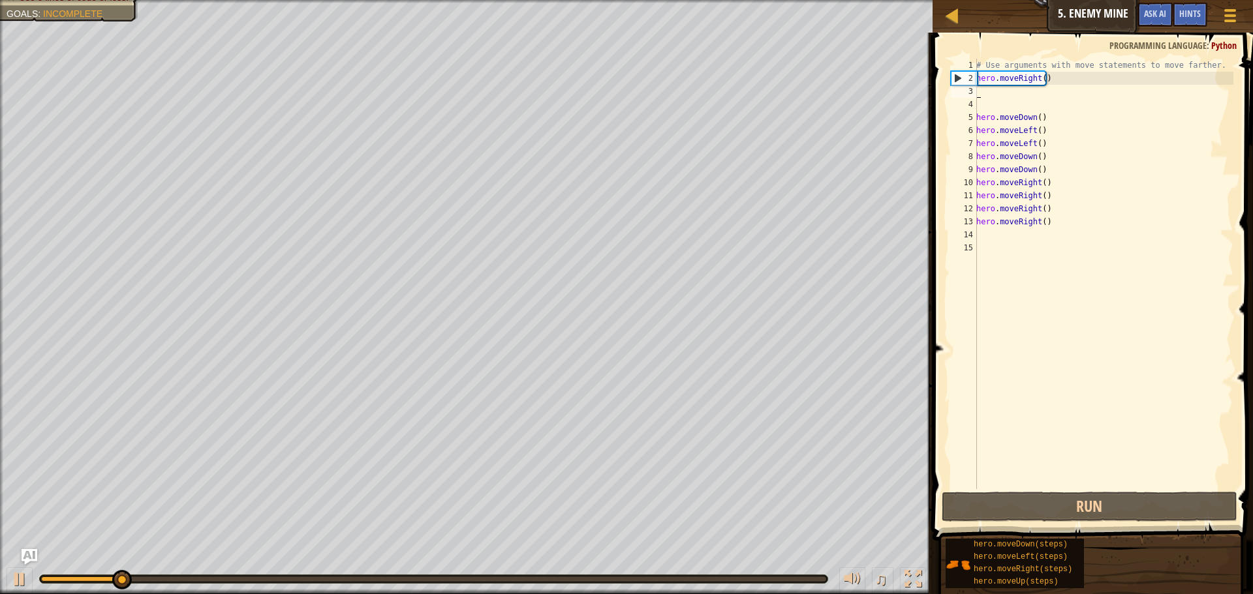
click at [1041, 92] on div "# Use arguments with move statements to move farther. hero . moveRight ( ) hero…" at bounding box center [1104, 287] width 260 height 457
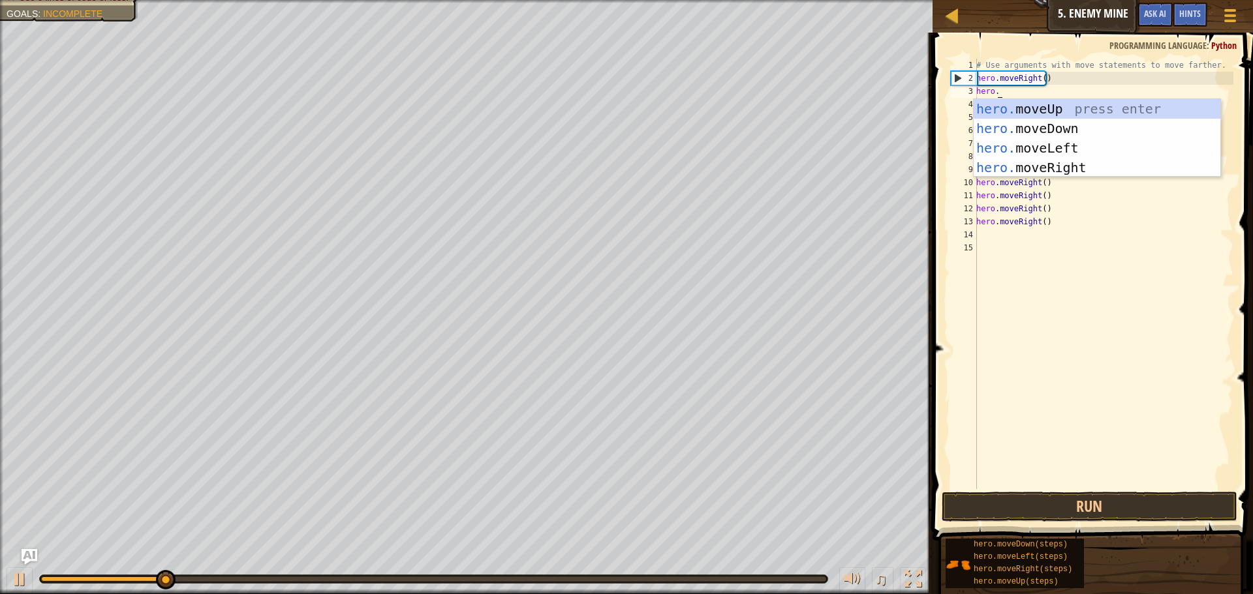
scroll to position [6, 1]
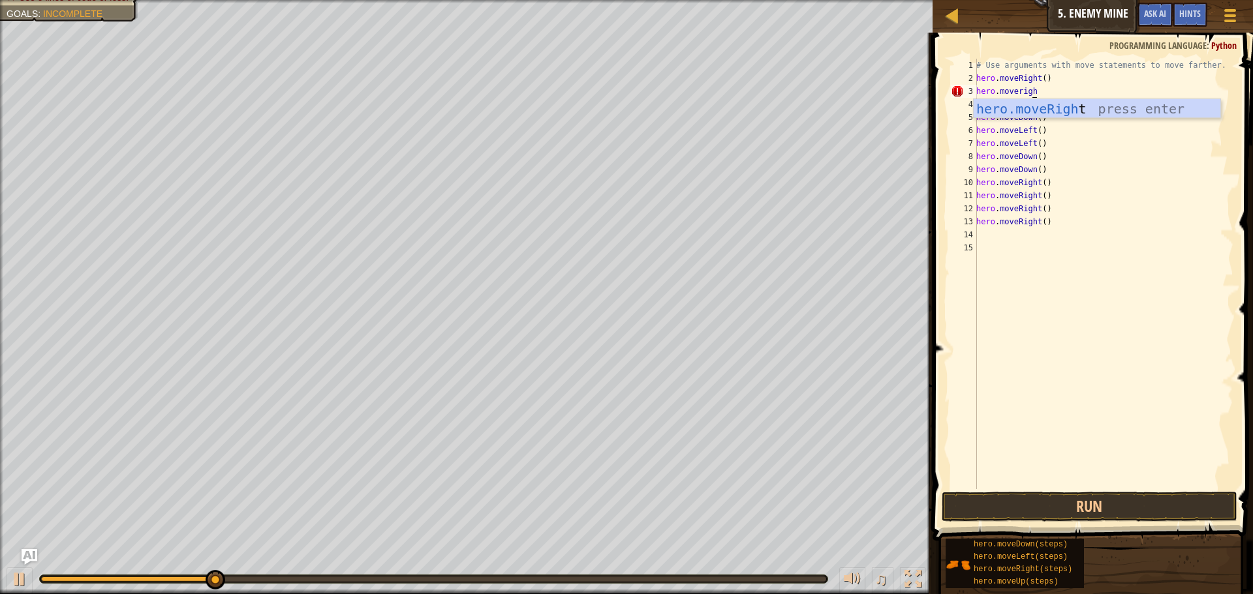
type textarea "hero.moveright"
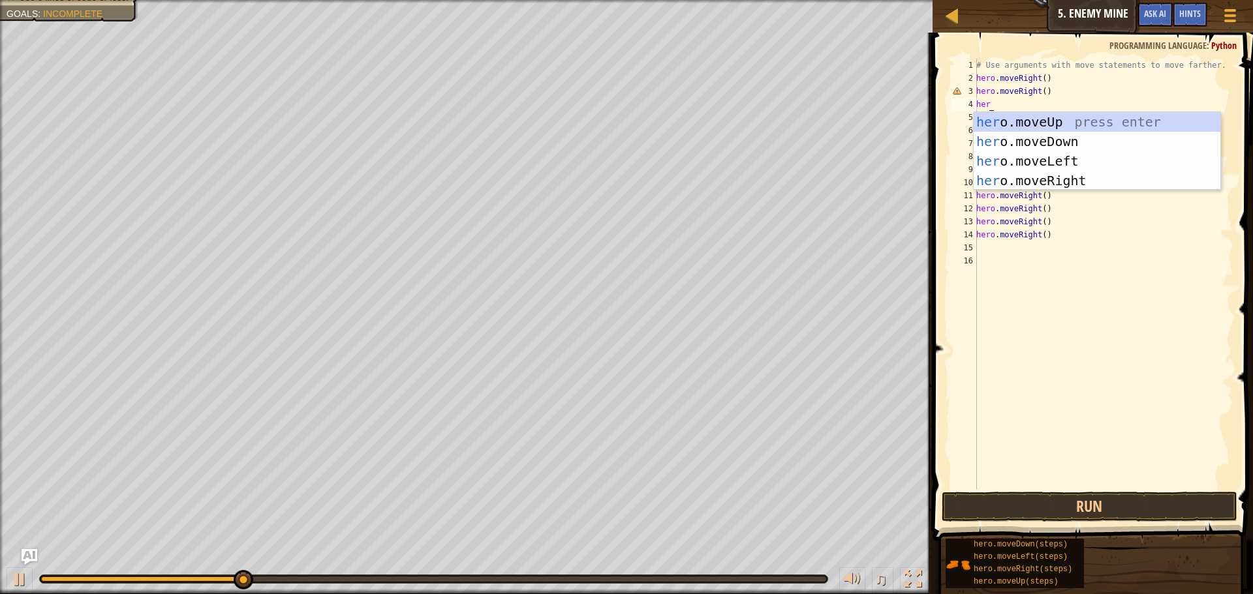
scroll to position [6, 1]
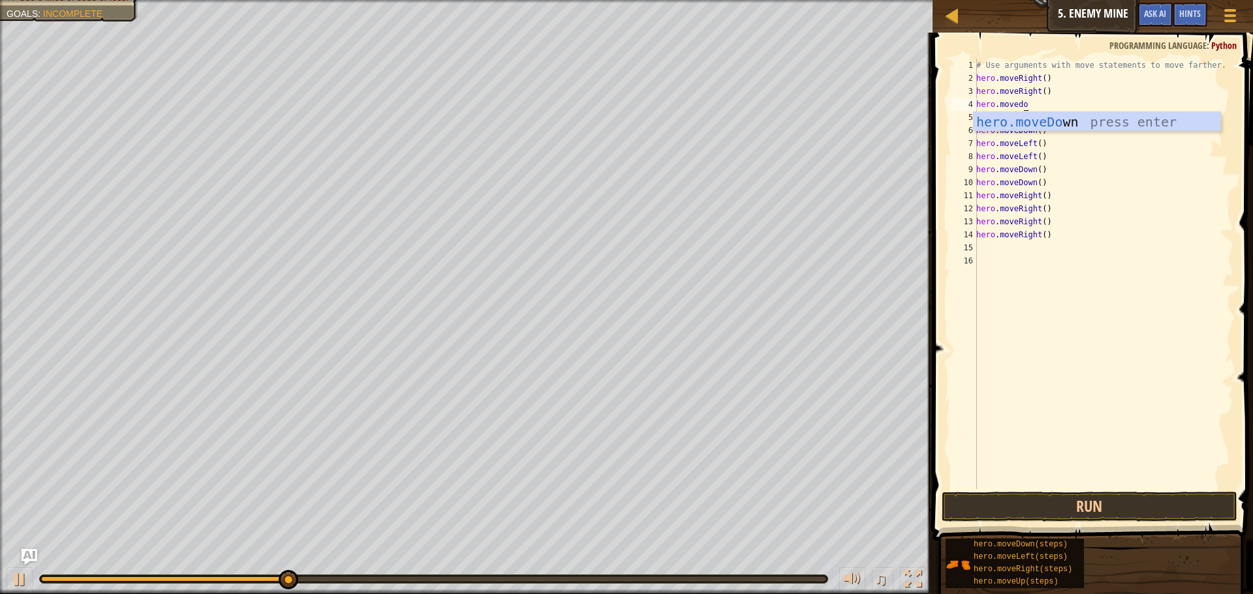
type textarea "hero.movedown"
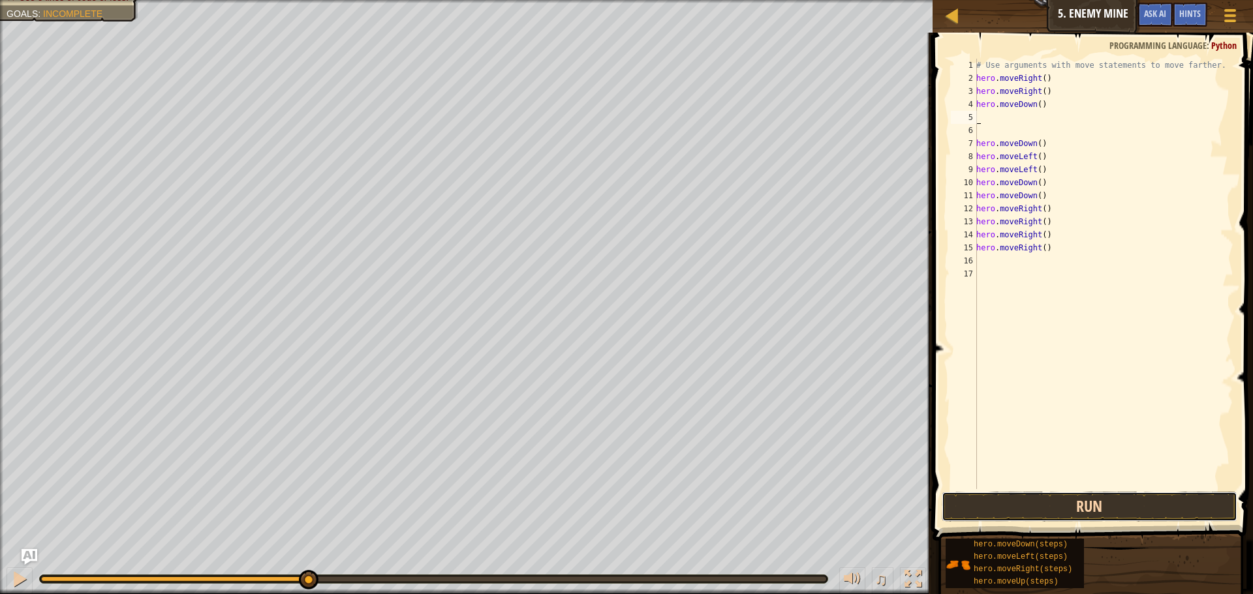
click at [1075, 502] on button "Run" at bounding box center [1090, 507] width 296 height 30
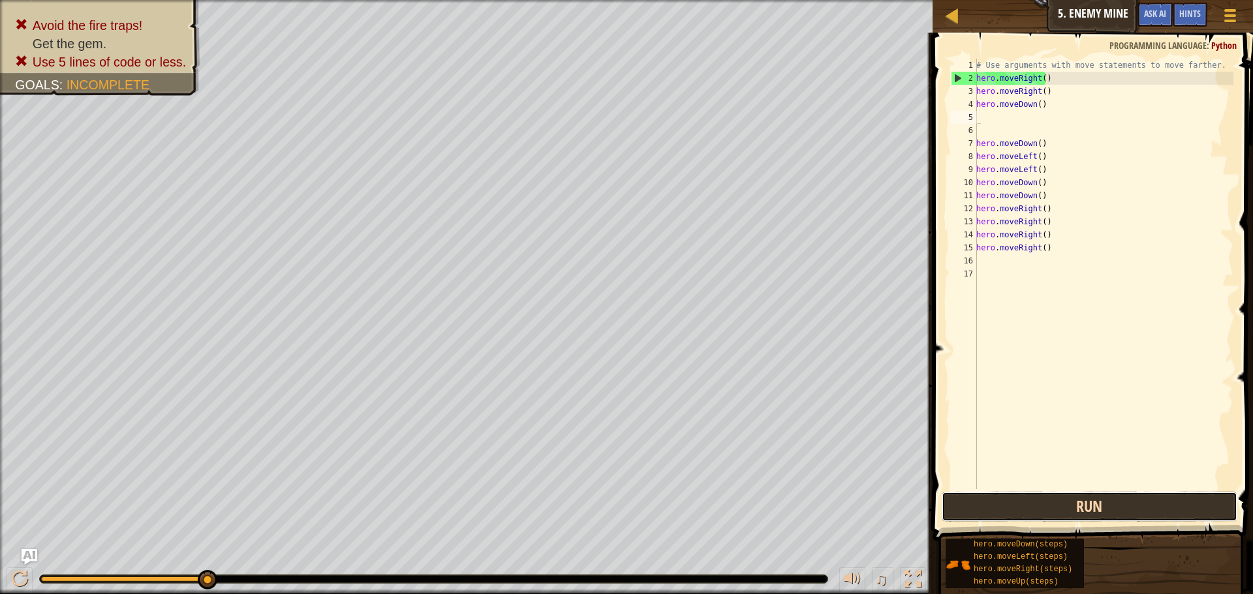
click at [1080, 505] on button "Run" at bounding box center [1090, 507] width 296 height 30
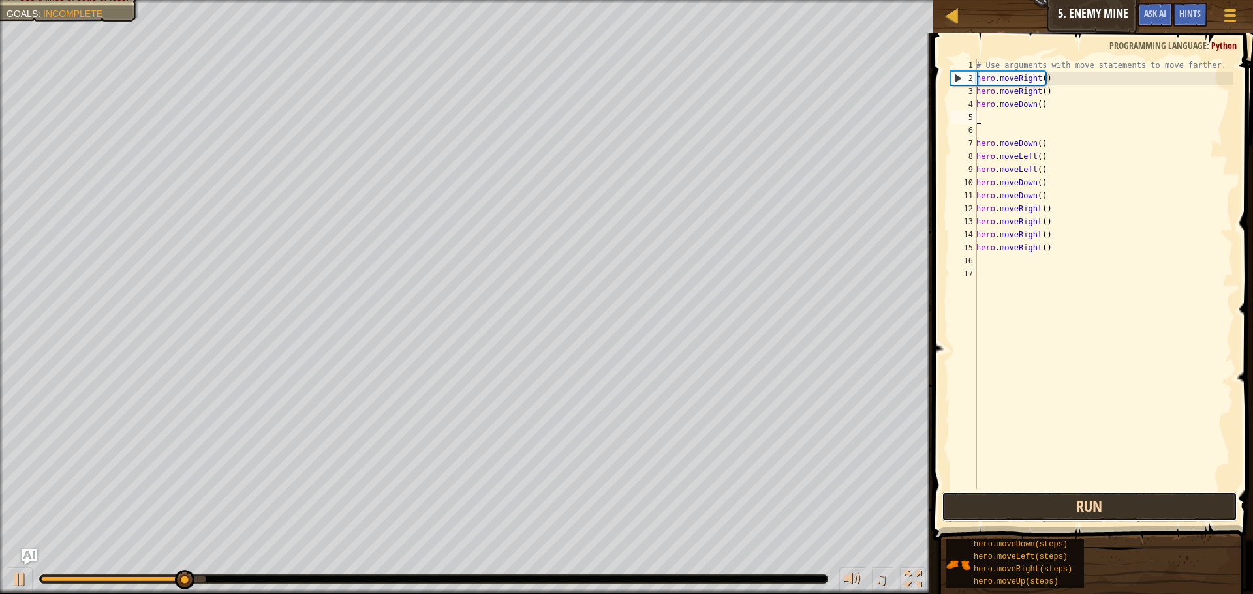
click at [1080, 505] on button "Run" at bounding box center [1090, 507] width 296 height 30
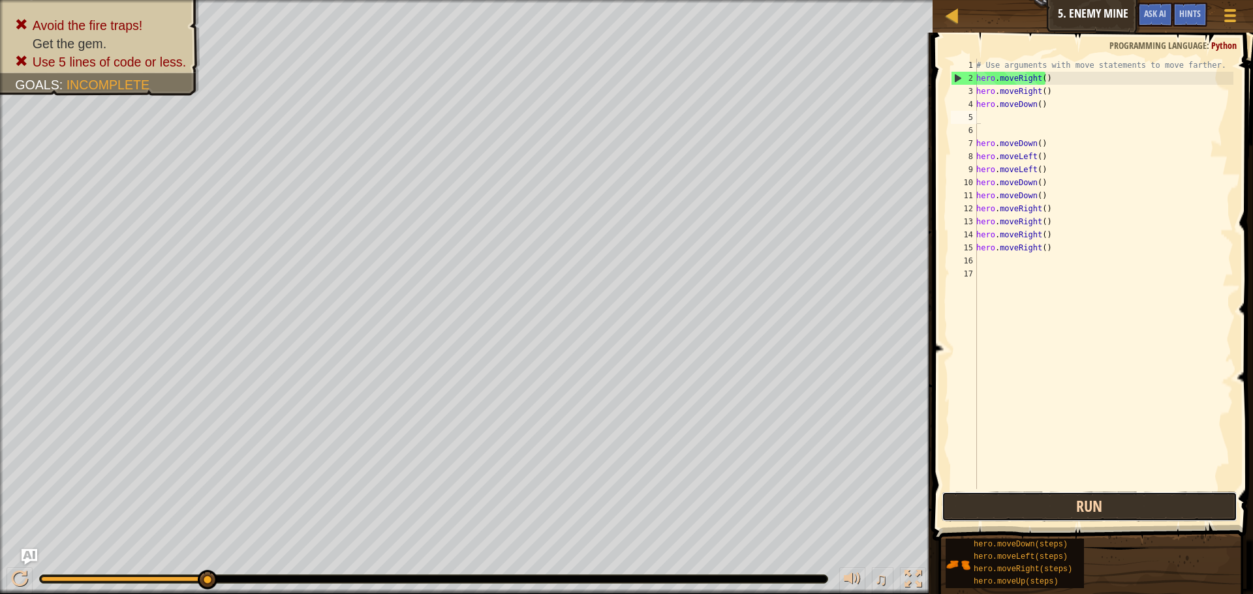
click at [1080, 505] on button "Run" at bounding box center [1090, 507] width 296 height 30
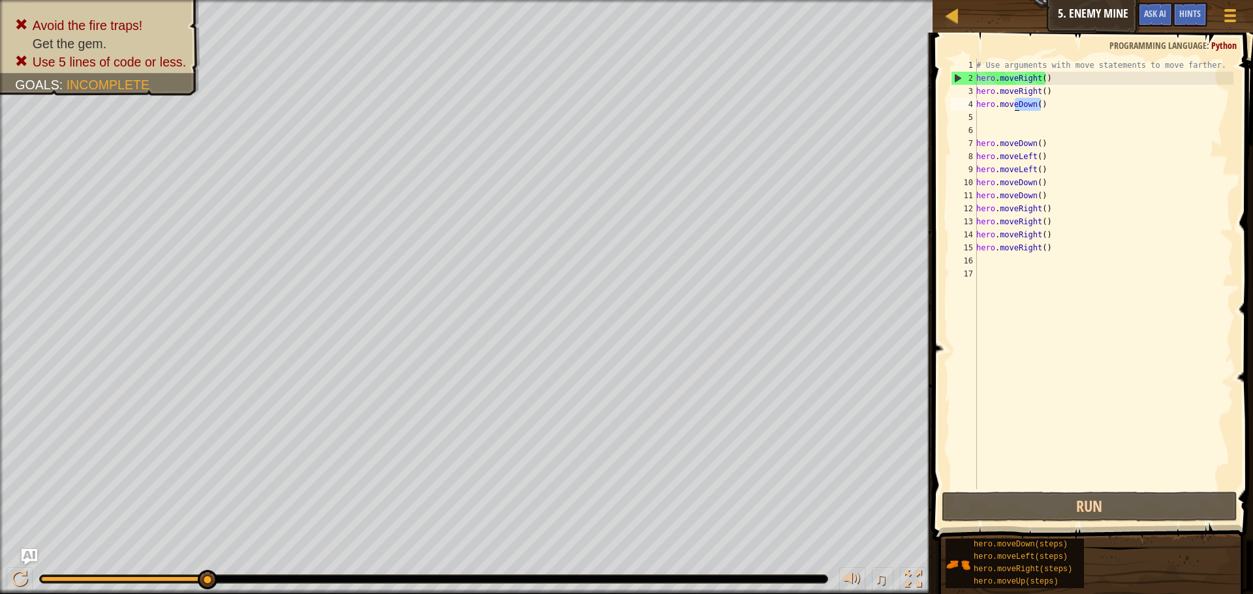
drag, startPoint x: 1058, startPoint y: 102, endPoint x: 1015, endPoint y: 102, distance: 42.4
click at [1015, 102] on div "# Use arguments with move statements to move farther. hero . moveRight ( ) hero…" at bounding box center [1104, 287] width 260 height 457
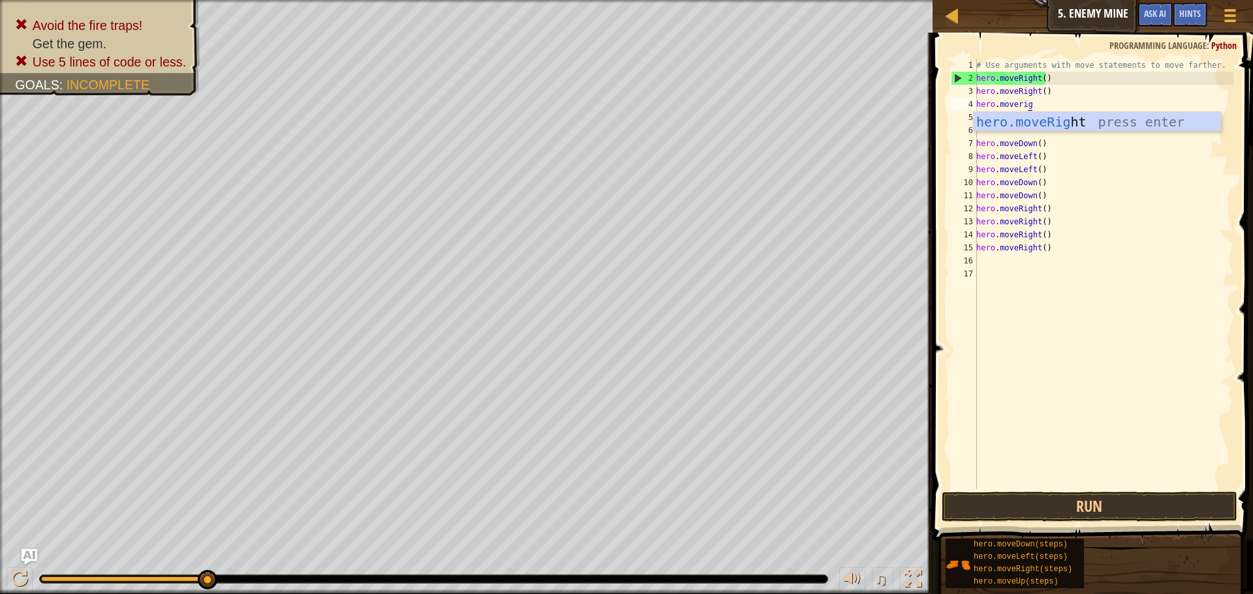
scroll to position [6, 4]
type textarea "hero.moveright"
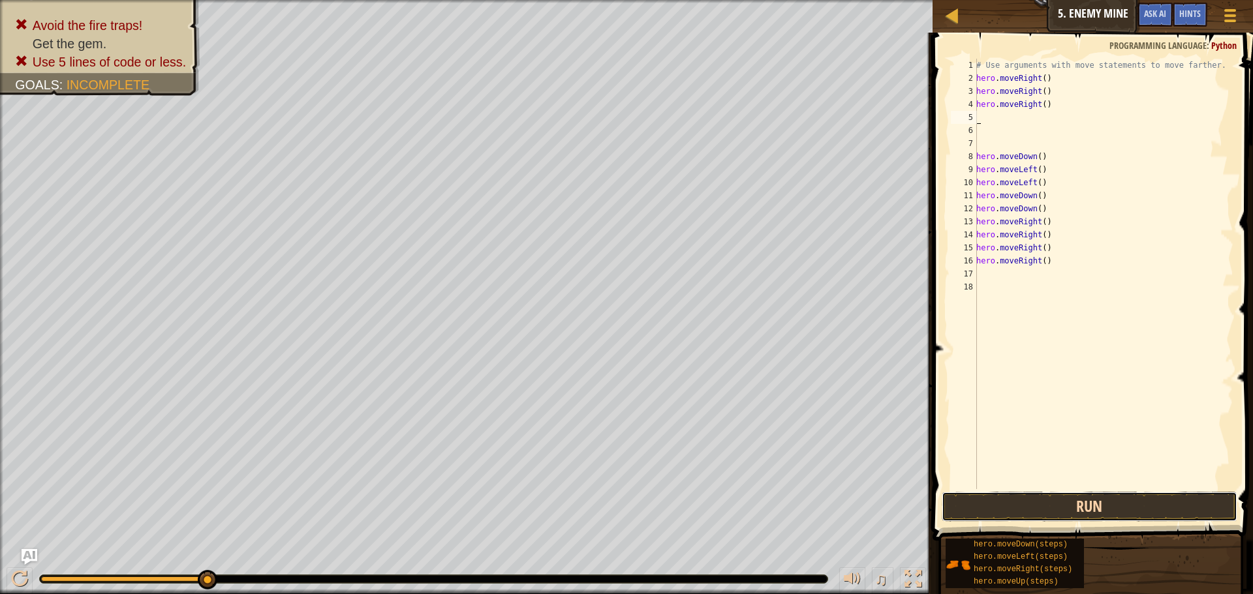
click at [1092, 510] on button "Run" at bounding box center [1090, 507] width 296 height 30
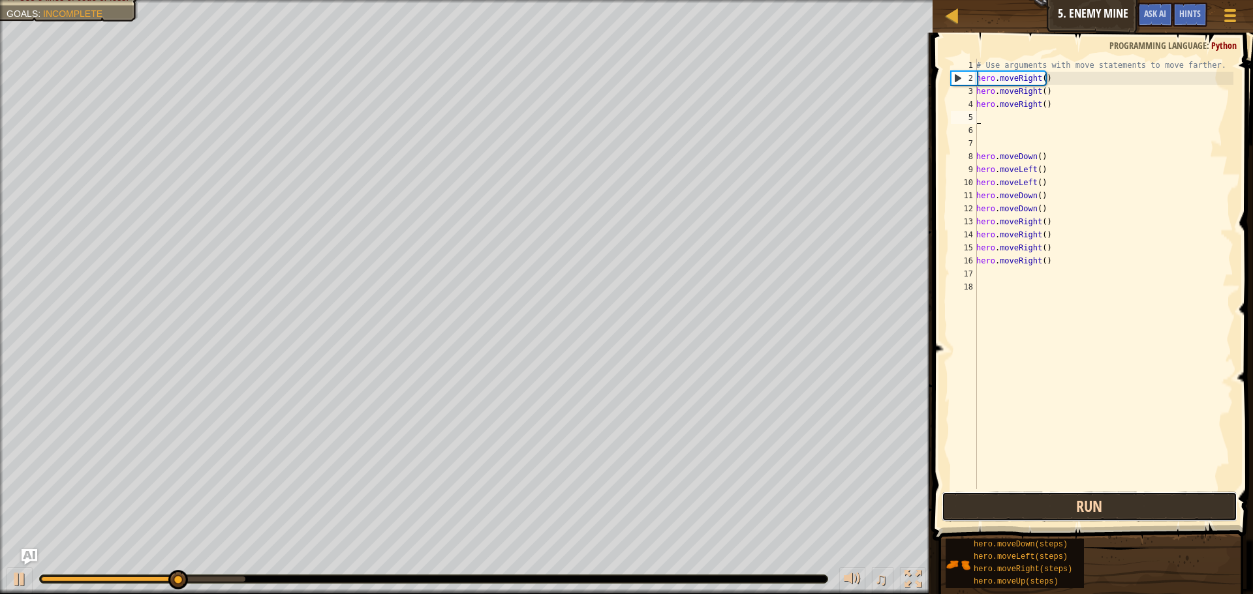
click at [1092, 510] on button "Run" at bounding box center [1090, 507] width 296 height 30
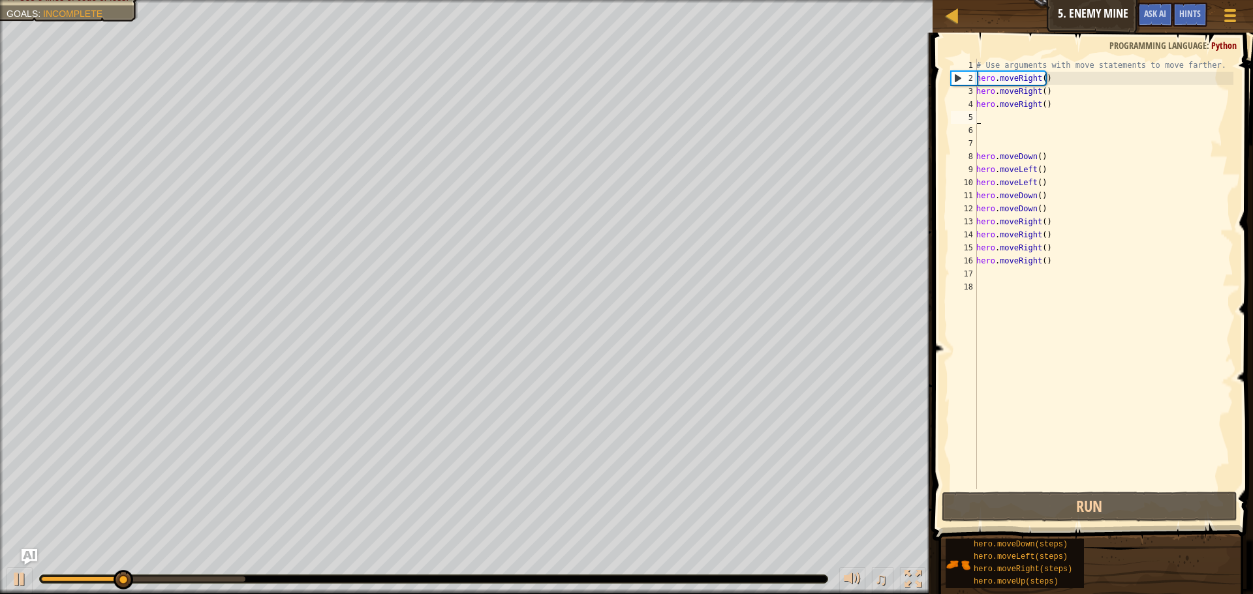
click at [1004, 119] on div "# Use arguments with move statements to move farther. hero . moveRight ( ) hero…" at bounding box center [1104, 287] width 260 height 457
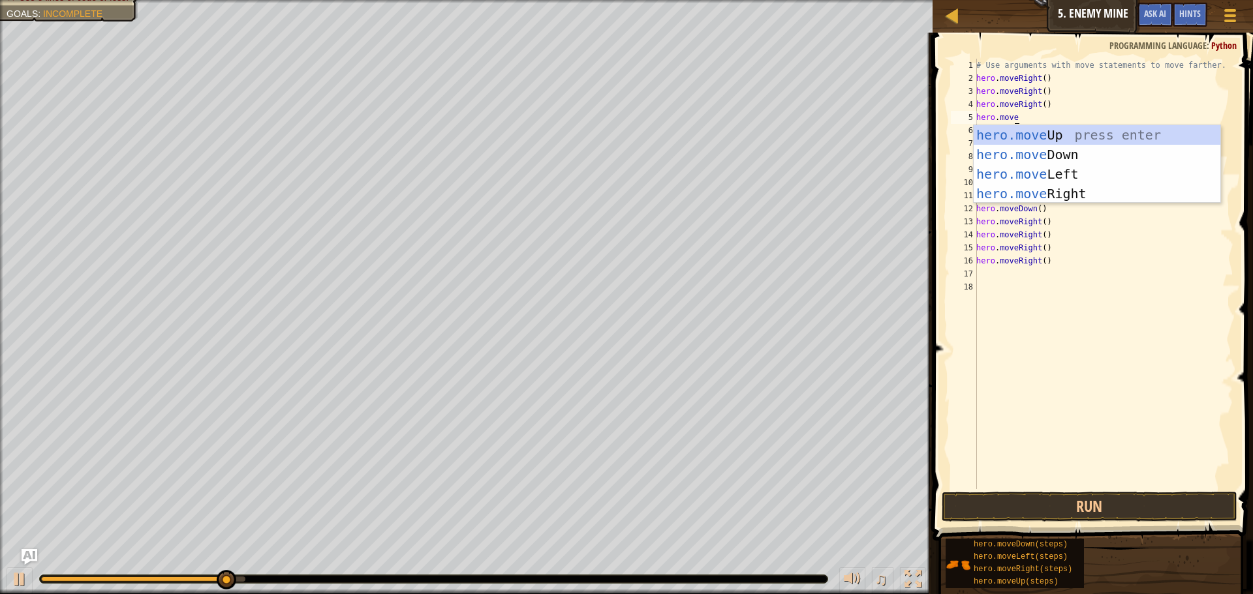
scroll to position [6, 3]
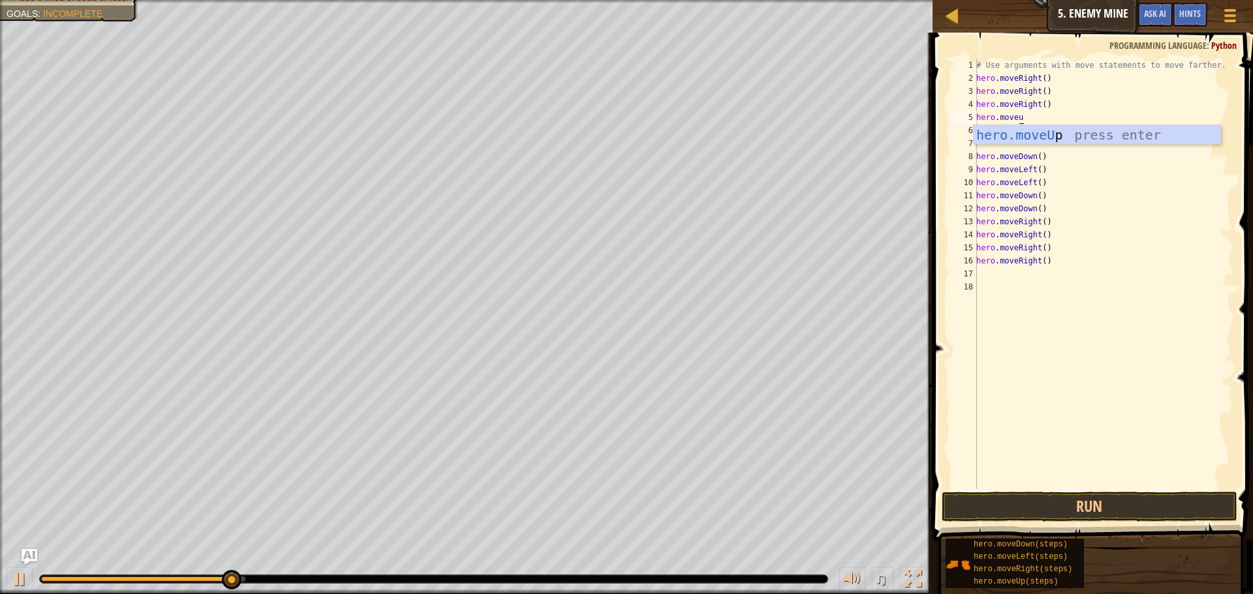
type textarea "hero.moveup"
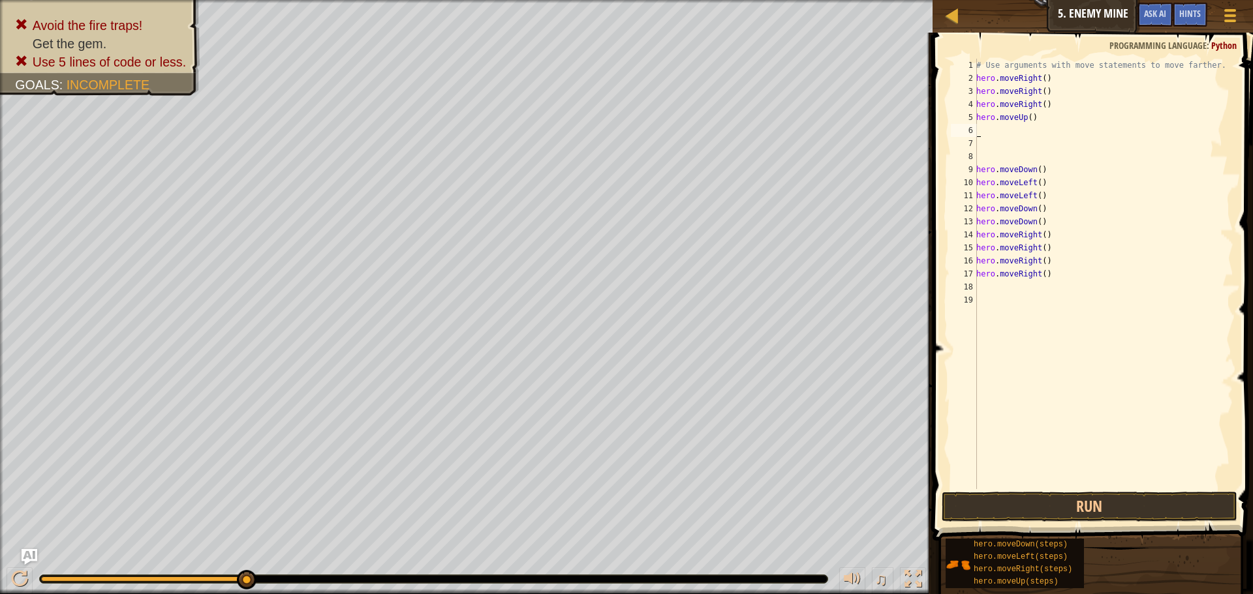
scroll to position [6, 0]
type textarea "hero.moveright"
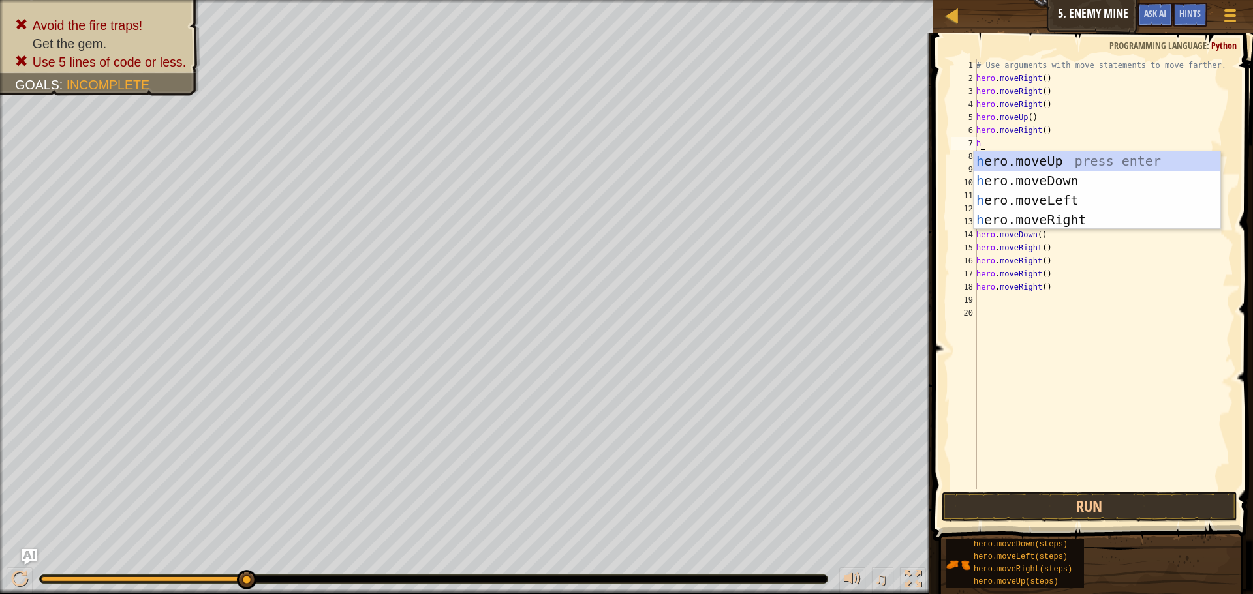
scroll to position [6, 1]
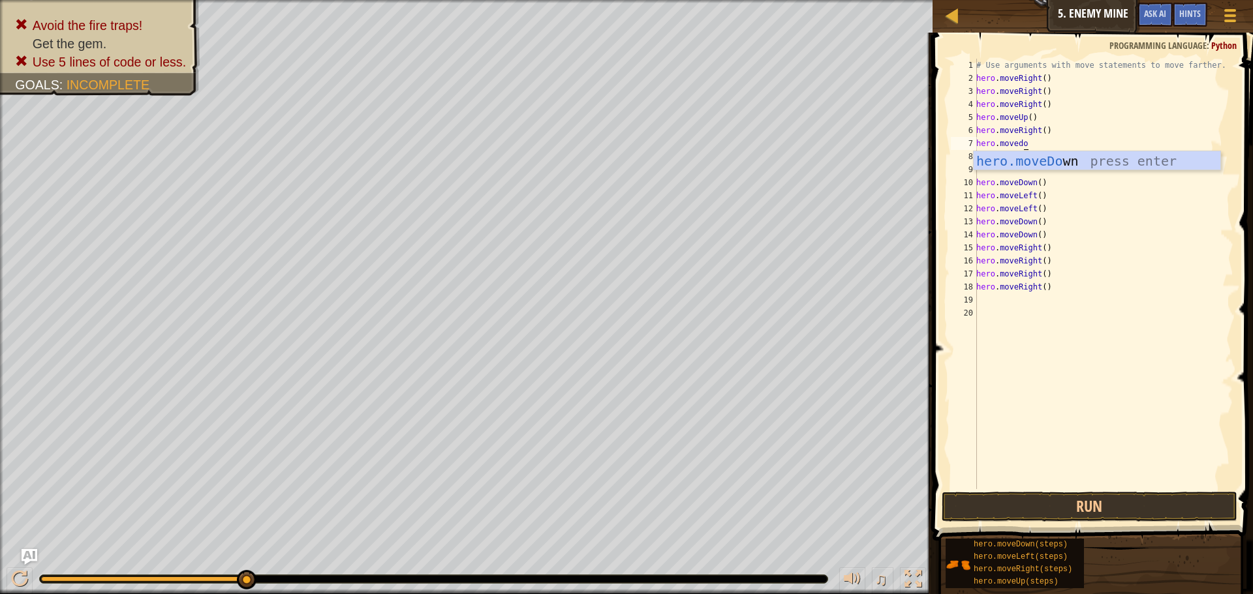
type textarea "hero.movedown"
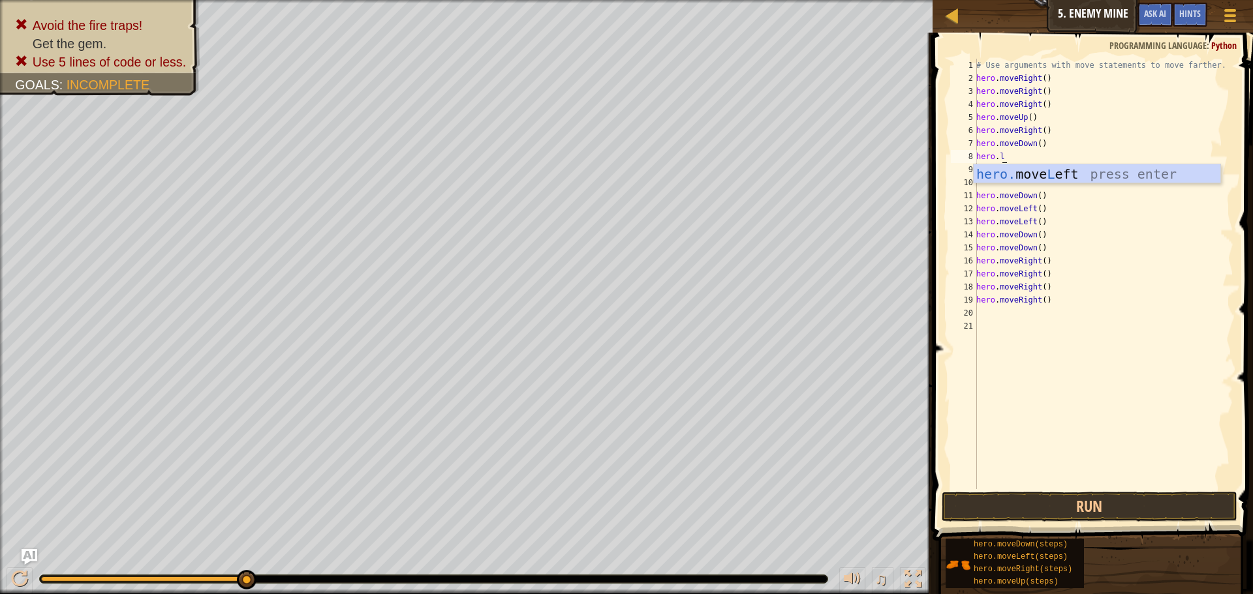
scroll to position [6, 1]
type textarea "hero.movedown"
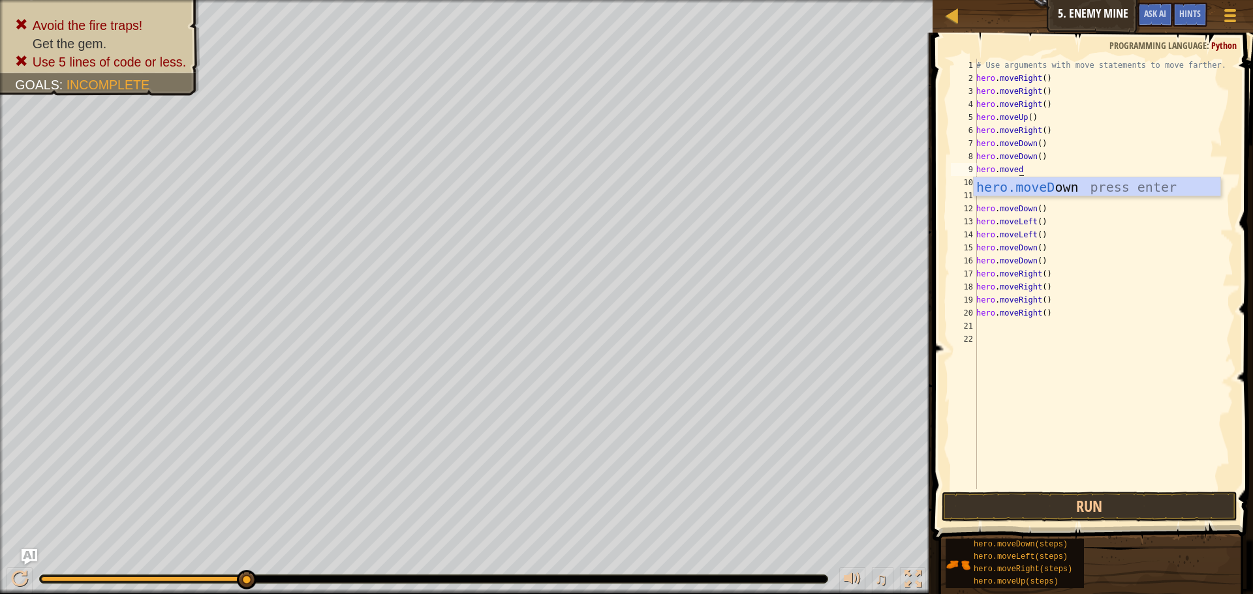
type textarea "hero.movedown"
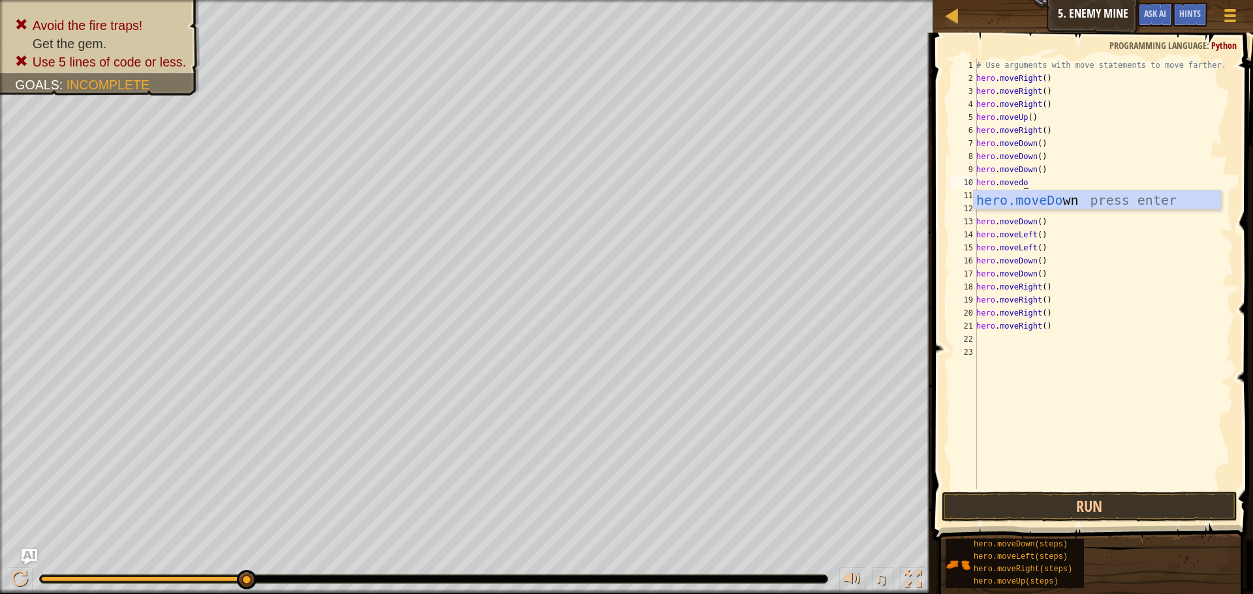
type textarea "hero.movedown"
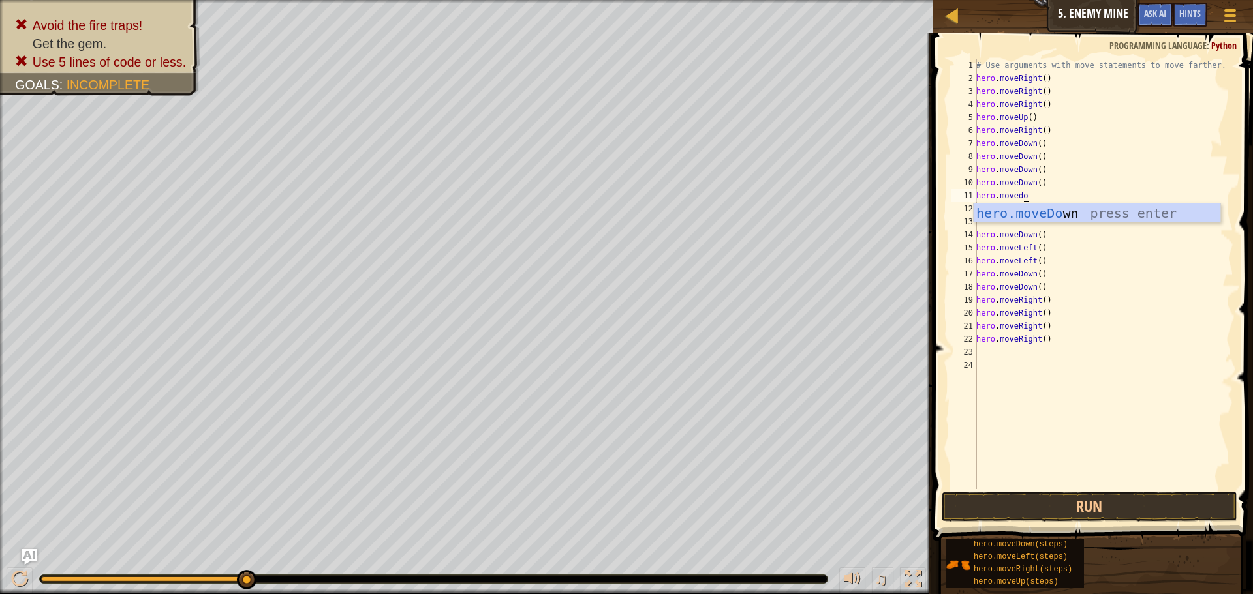
type textarea "hero.movedown"
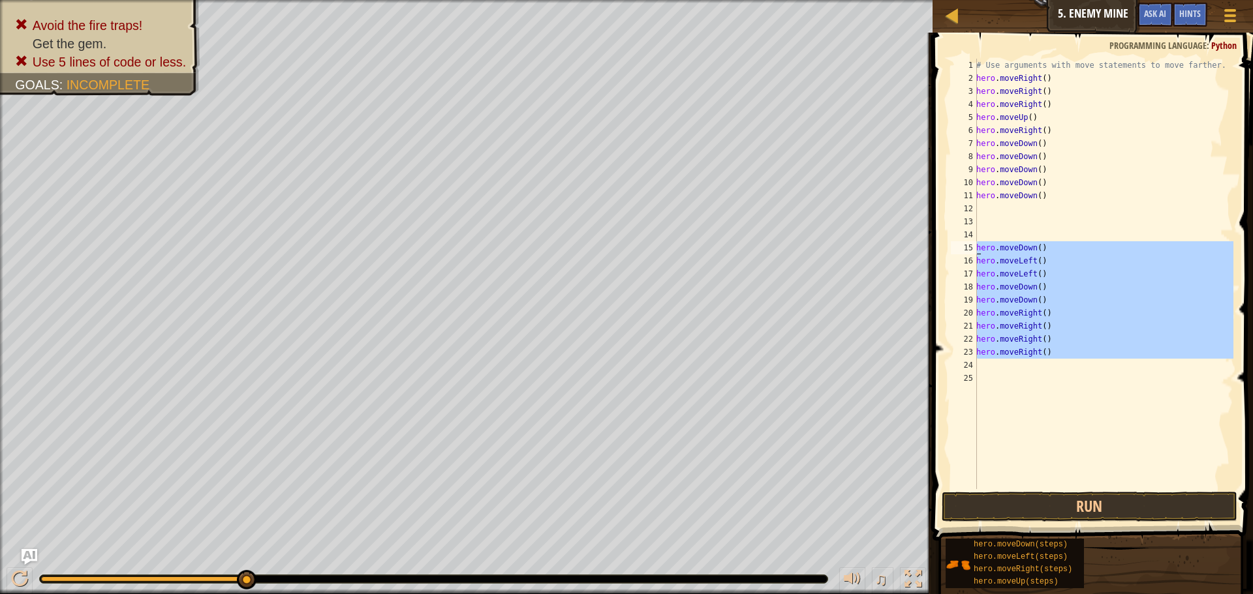
drag, startPoint x: 1039, startPoint y: 333, endPoint x: 972, endPoint y: 248, distance: 108.6
click at [972, 248] on div "1 2 3 4 5 6 7 8 9 10 11 12 13 14 15 16 17 18 19 20 21 22 23 24 25 # Use argumen…" at bounding box center [1090, 274] width 285 height 431
type textarea "hero.moveDown() hero.moveLeft()"
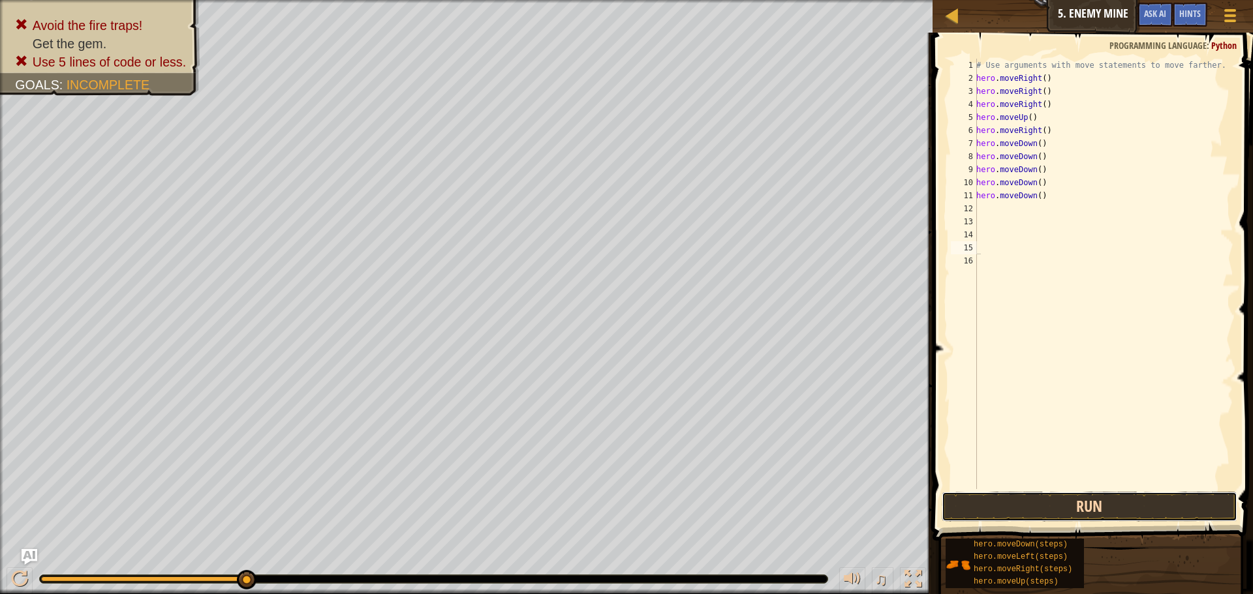
click at [1094, 499] on button "Run" at bounding box center [1090, 507] width 296 height 30
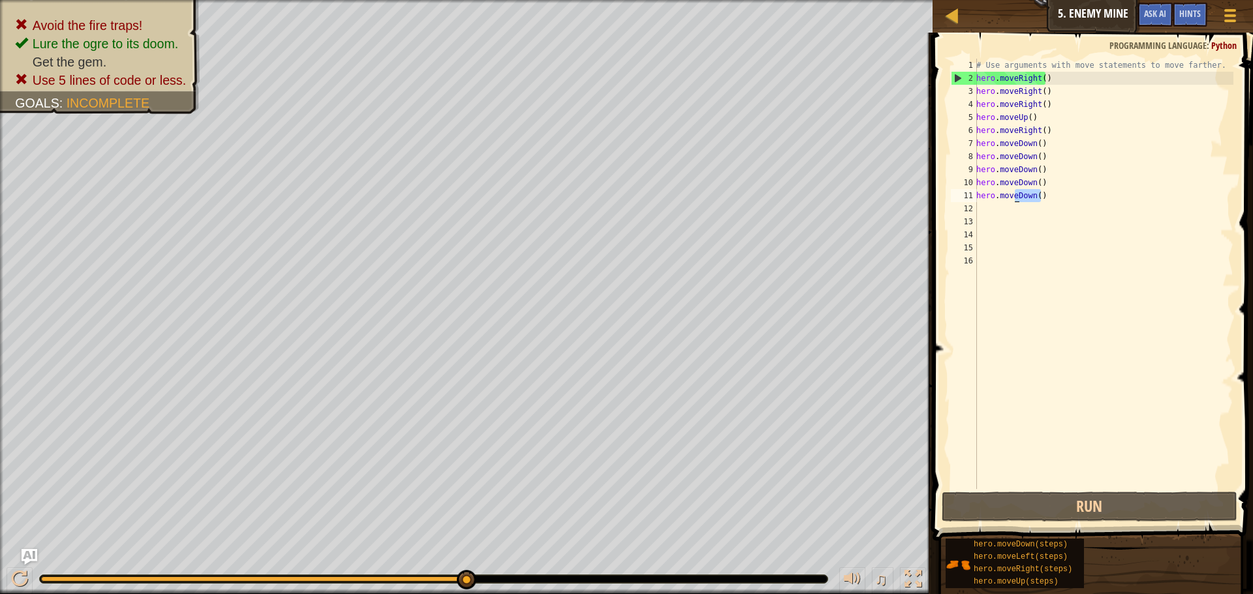
drag, startPoint x: 1056, startPoint y: 191, endPoint x: 1014, endPoint y: 192, distance: 41.8
click at [1014, 192] on div "# Use arguments with move statements to move farther. hero . moveRight ( ) hero…" at bounding box center [1104, 287] width 260 height 457
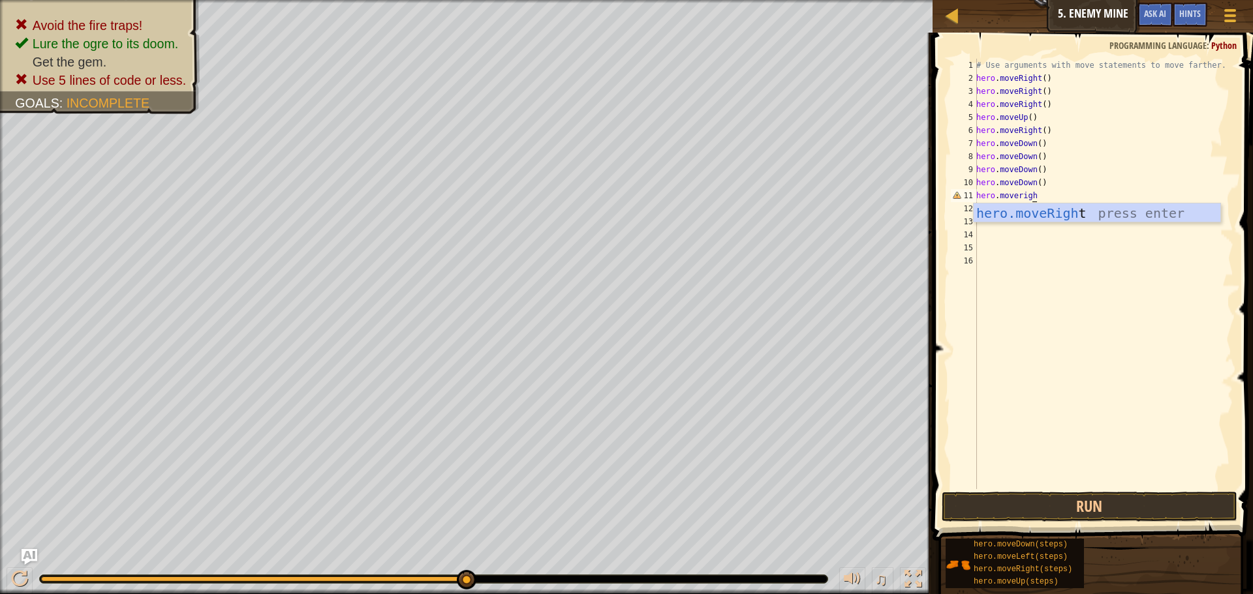
type textarea "hero.moveright"
click at [1086, 500] on button "Run" at bounding box center [1090, 507] width 296 height 30
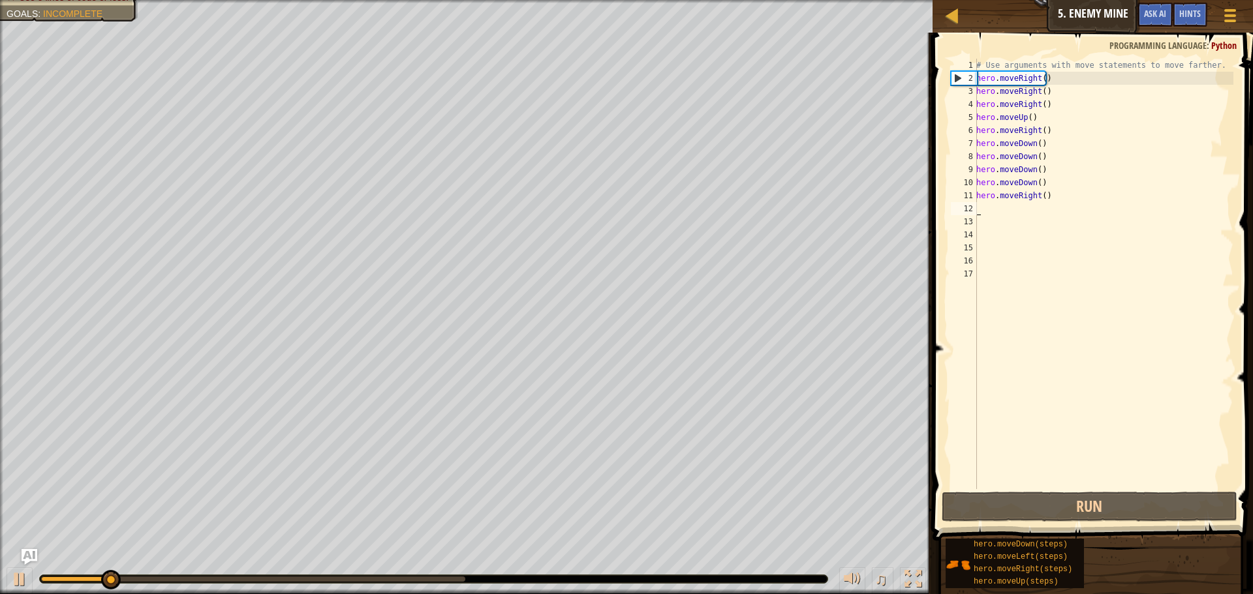
click at [1053, 196] on div "# Use arguments with move statements to move farther. hero . moveRight ( ) hero…" at bounding box center [1104, 287] width 260 height 457
type textarea "hero.moveRight()"
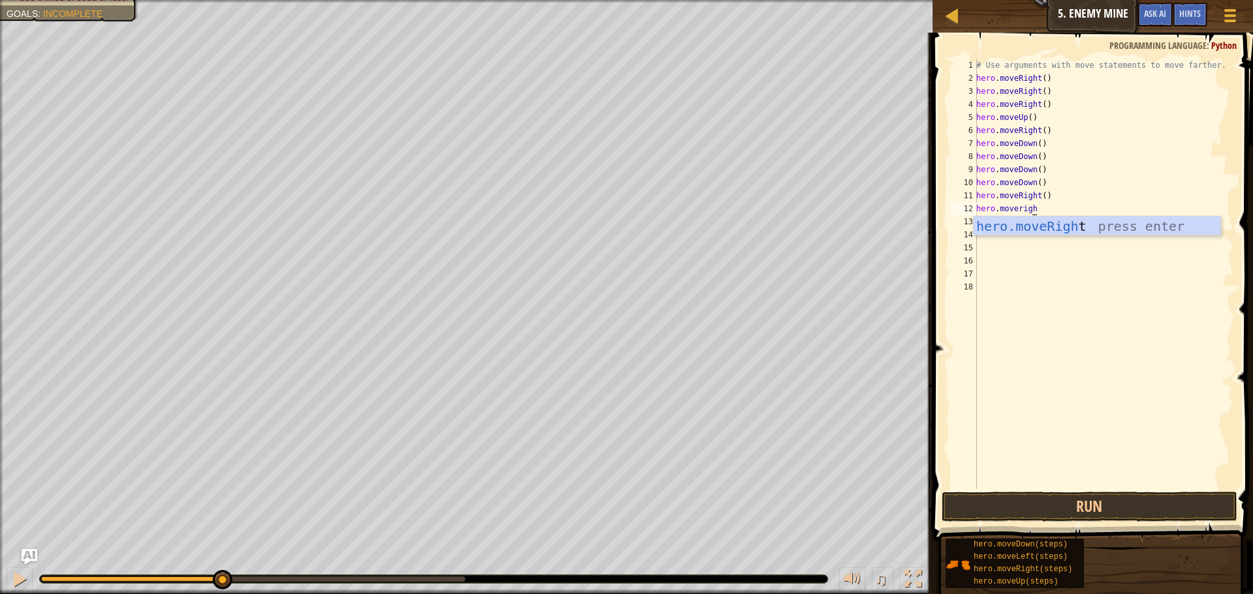
type textarea "hero.moveright"
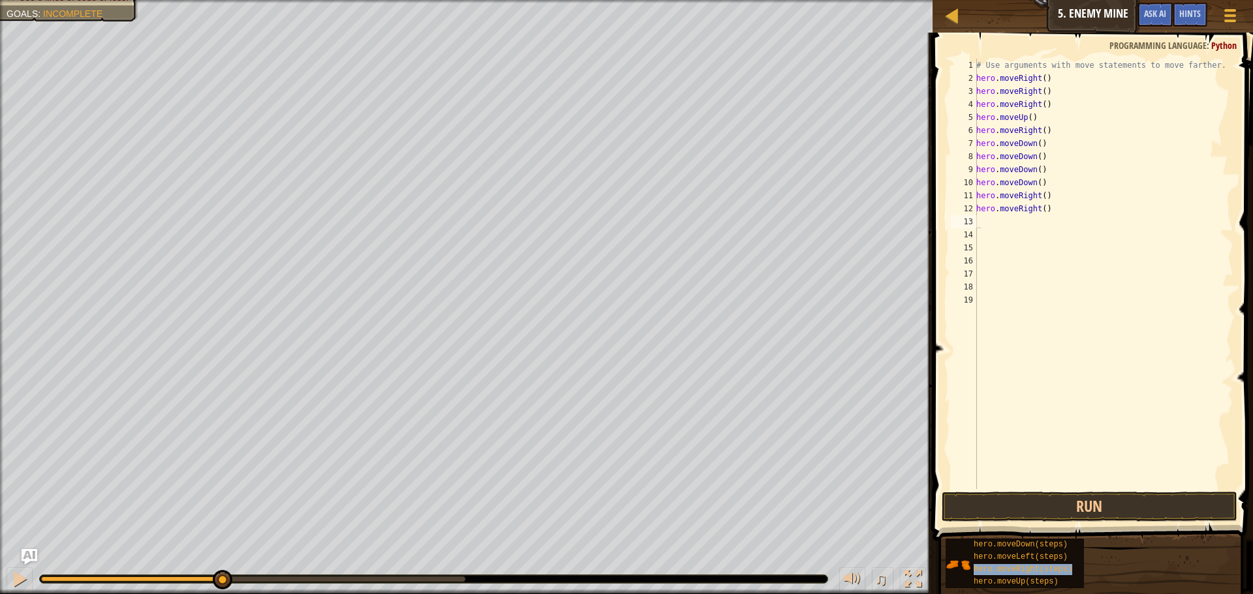
click at [1088, 562] on div "hero.moveDown(steps) hero.moveLeft(steps) hero.moveRight(steps) hero.moveUp(ste…" at bounding box center [1094, 563] width 299 height 51
click at [1091, 504] on button "Run" at bounding box center [1090, 507] width 296 height 30
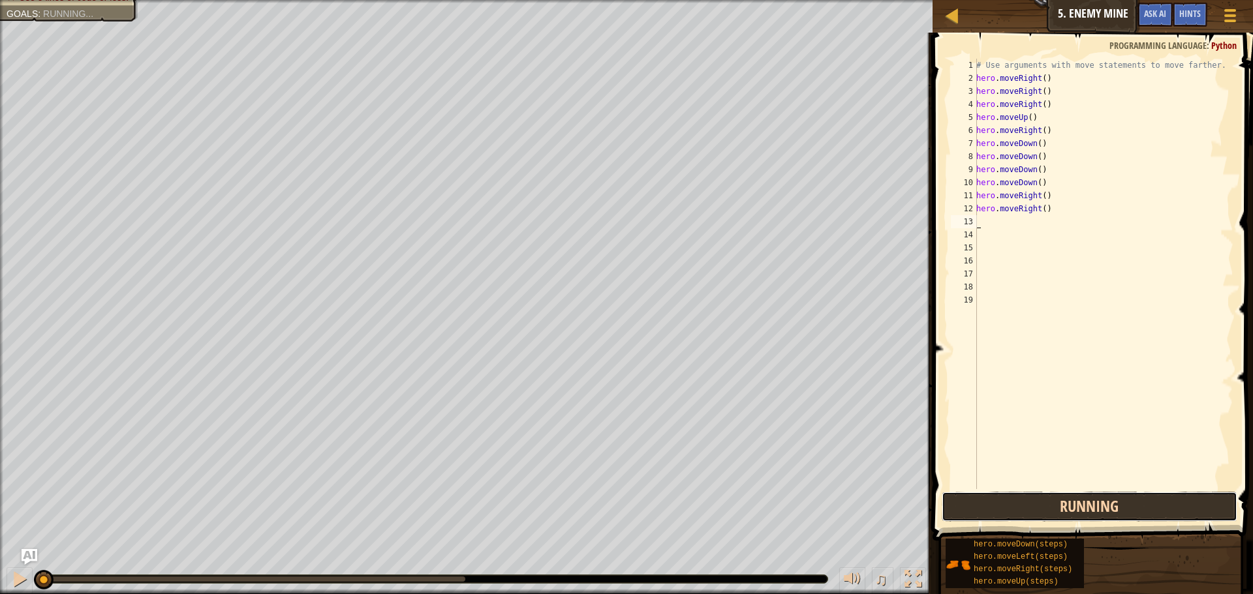
click at [1091, 504] on button "Running" at bounding box center [1090, 507] width 296 height 30
click at [1102, 512] on button "Run" at bounding box center [1090, 507] width 296 height 30
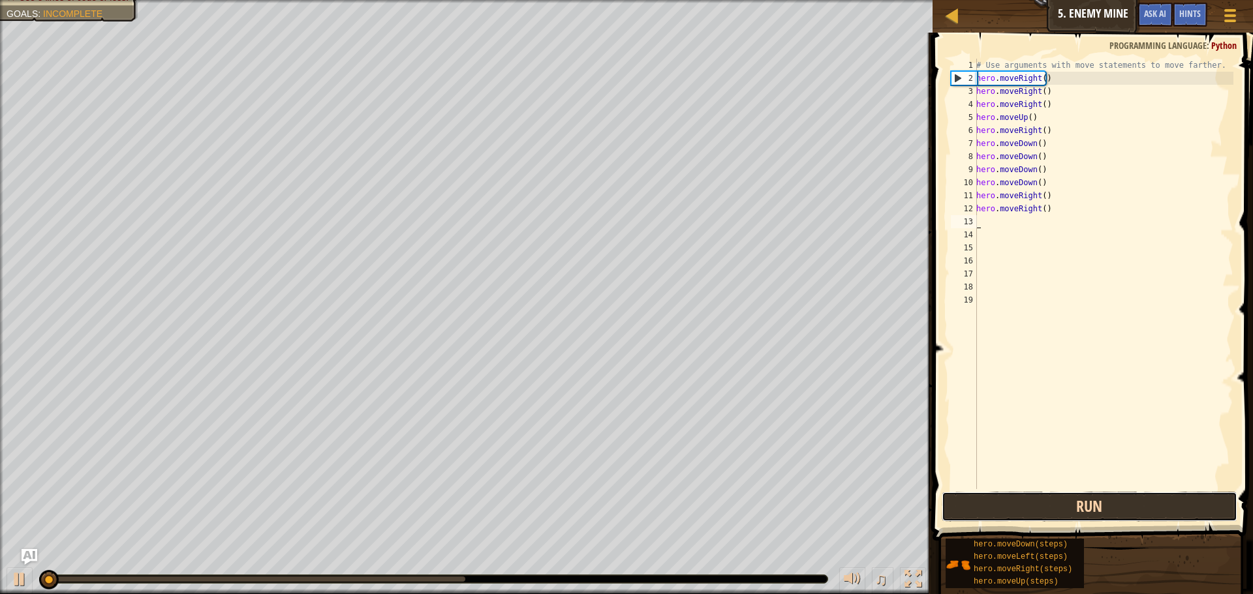
click at [1102, 512] on button "Run" at bounding box center [1090, 507] width 296 height 30
click at [1115, 500] on button "Run" at bounding box center [1090, 507] width 296 height 30
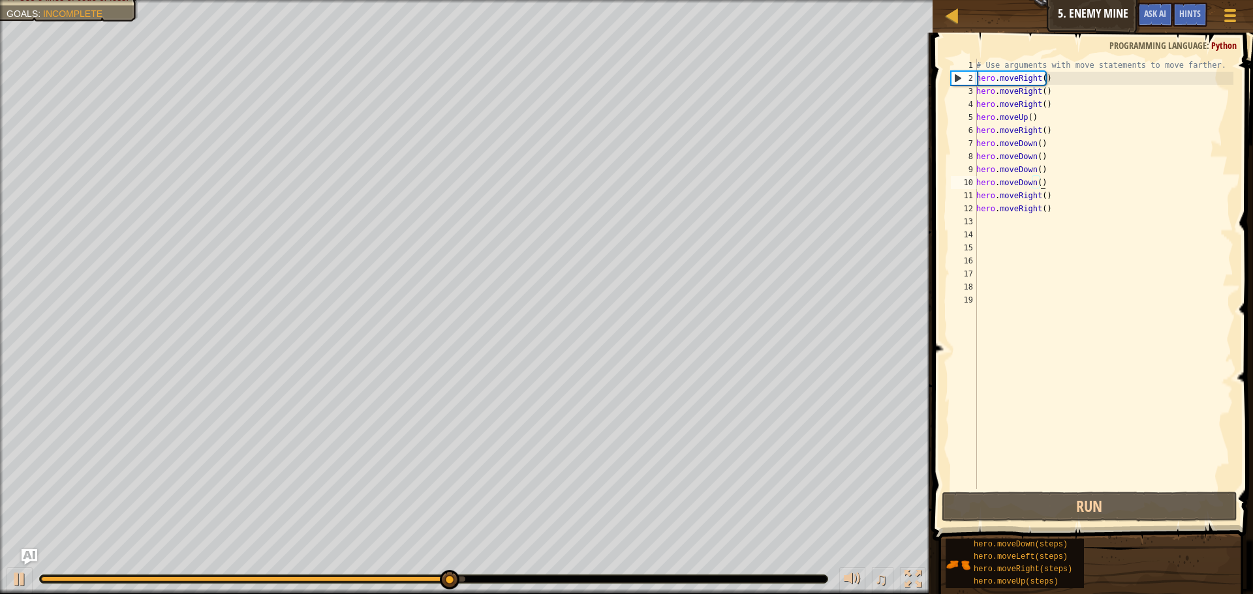
click at [1049, 177] on div "# Use arguments with move statements to move farther. hero . moveRight ( ) hero…" at bounding box center [1104, 287] width 260 height 457
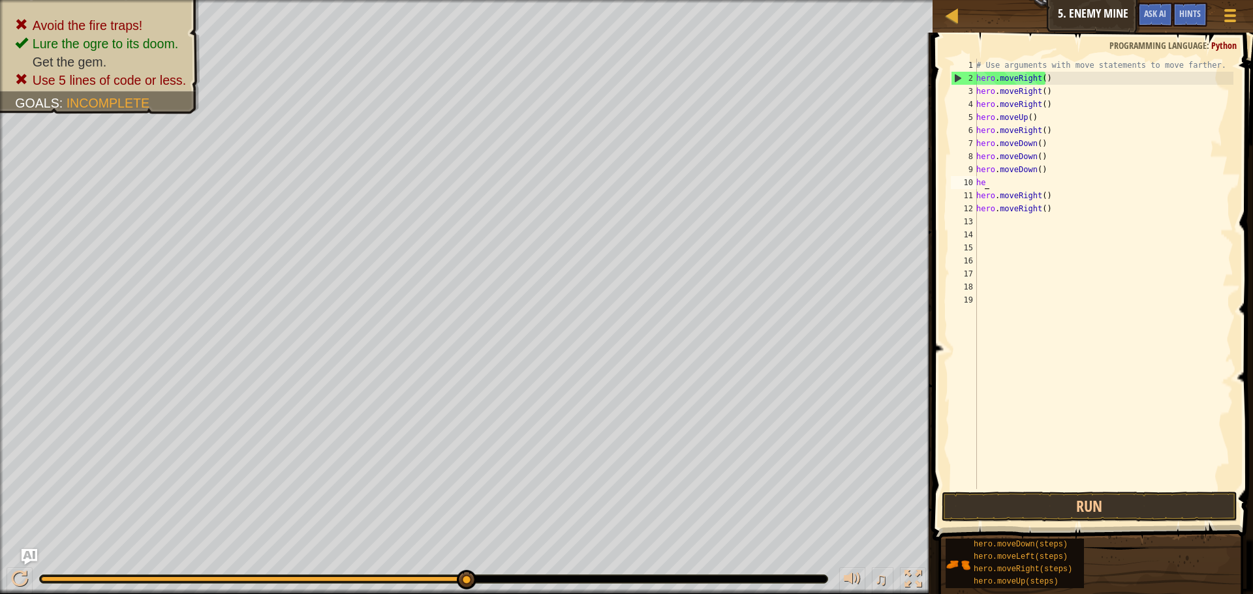
type textarea "h"
click at [1085, 497] on button "Run" at bounding box center [1090, 507] width 296 height 30
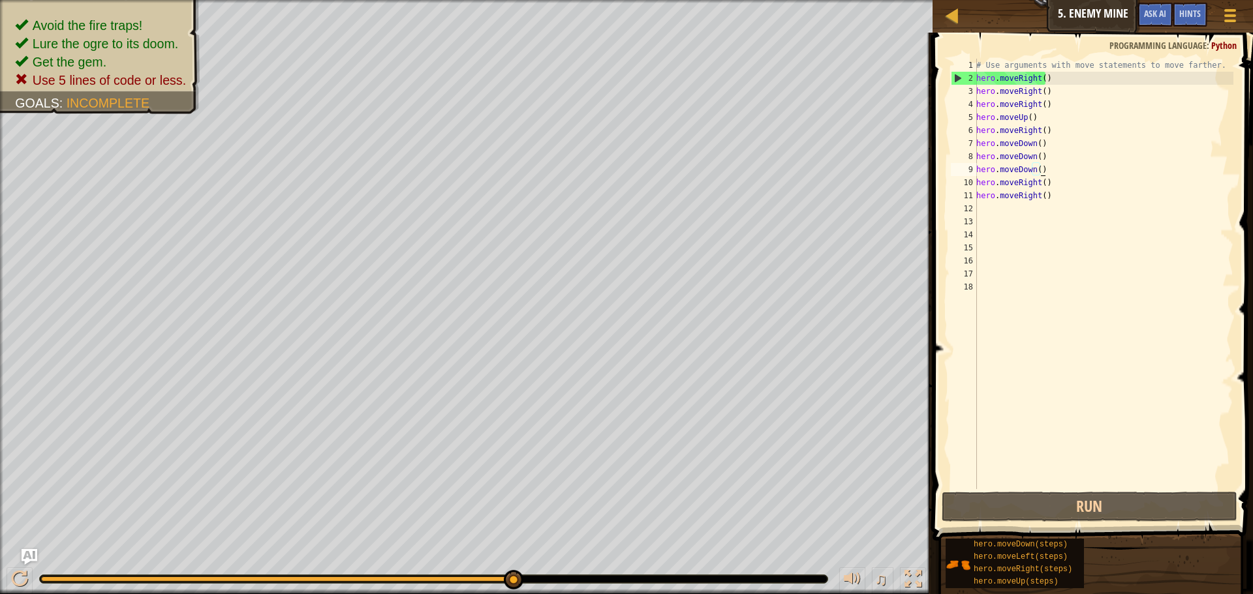
click at [1035, 79] on div "# Use arguments with move statements to move farther. hero . moveRight ( ) hero…" at bounding box center [1104, 287] width 260 height 457
click at [1038, 80] on div "# Use arguments with move statements to move farther. hero . moveRight ( ) hero…" at bounding box center [1104, 287] width 260 height 457
click at [1039, 78] on div "# Use arguments with move statements to move farther. hero . moveRight ( ) hero…" at bounding box center [1104, 287] width 260 height 457
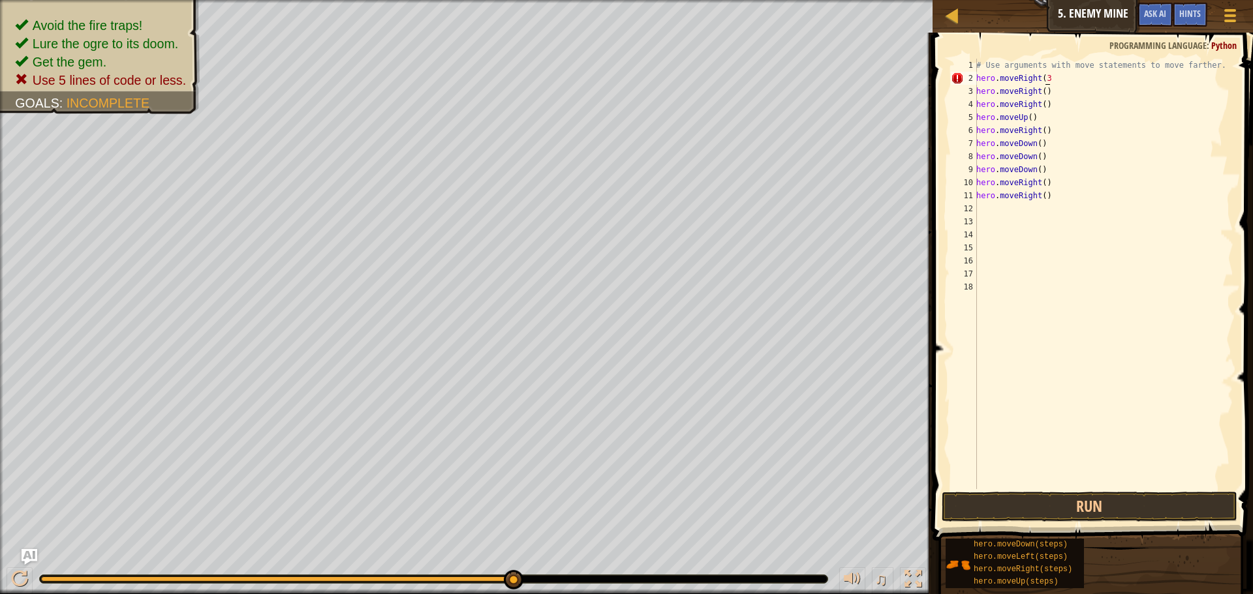
scroll to position [6, 6]
click at [1043, 113] on div "# Use arguments with move statements to move farther. hero . moveRight ( 3 ) he…" at bounding box center [1104, 287] width 260 height 457
drag, startPoint x: 1056, startPoint y: 109, endPoint x: 971, endPoint y: 91, distance: 86.8
click at [971, 91] on div "hero.moveUp() 1 2 3 4 5 6 7 8 9 10 11 12 13 14 15 16 17 18 # Use arguments with…" at bounding box center [1090, 274] width 285 height 431
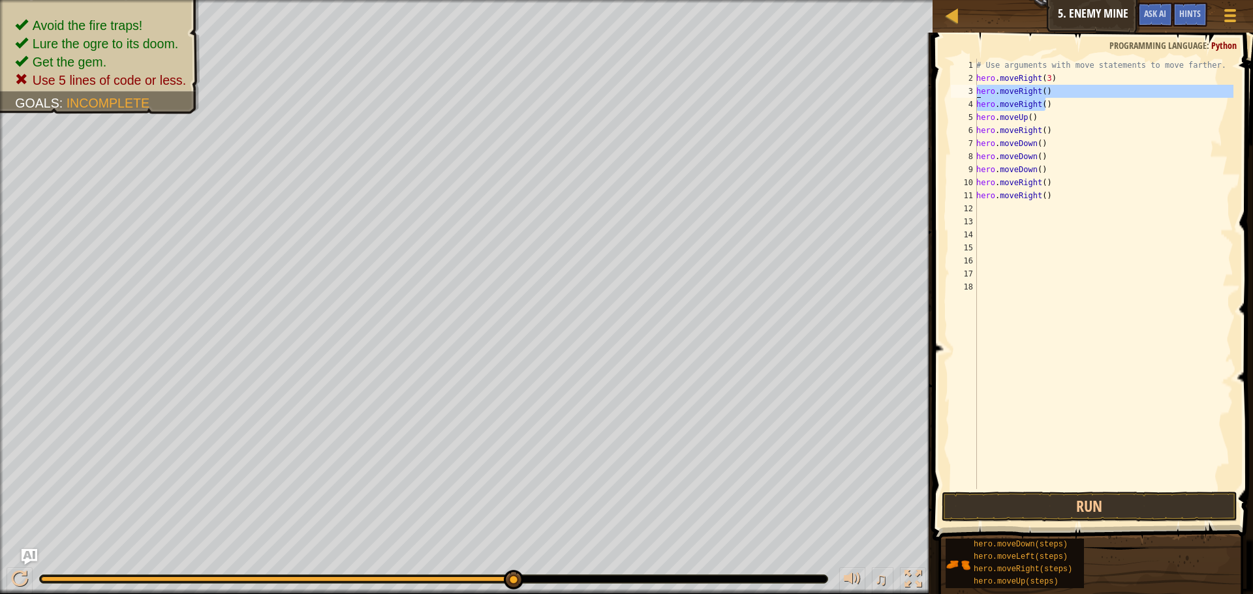
type textarea "hero.moveRight() hero.moveRight()"
click at [1037, 121] on div "# Use arguments with move statements to move farther. hero . moveRight ( 3 ) he…" at bounding box center [1104, 287] width 260 height 457
click at [1034, 119] on div "# Use arguments with move statements to move farther. hero . moveRight ( 3 ) he…" at bounding box center [1104, 287] width 260 height 457
click at [1034, 115] on div "# Use arguments with move statements to move farther. hero . moveRight ( 3 ) he…" at bounding box center [1104, 287] width 260 height 457
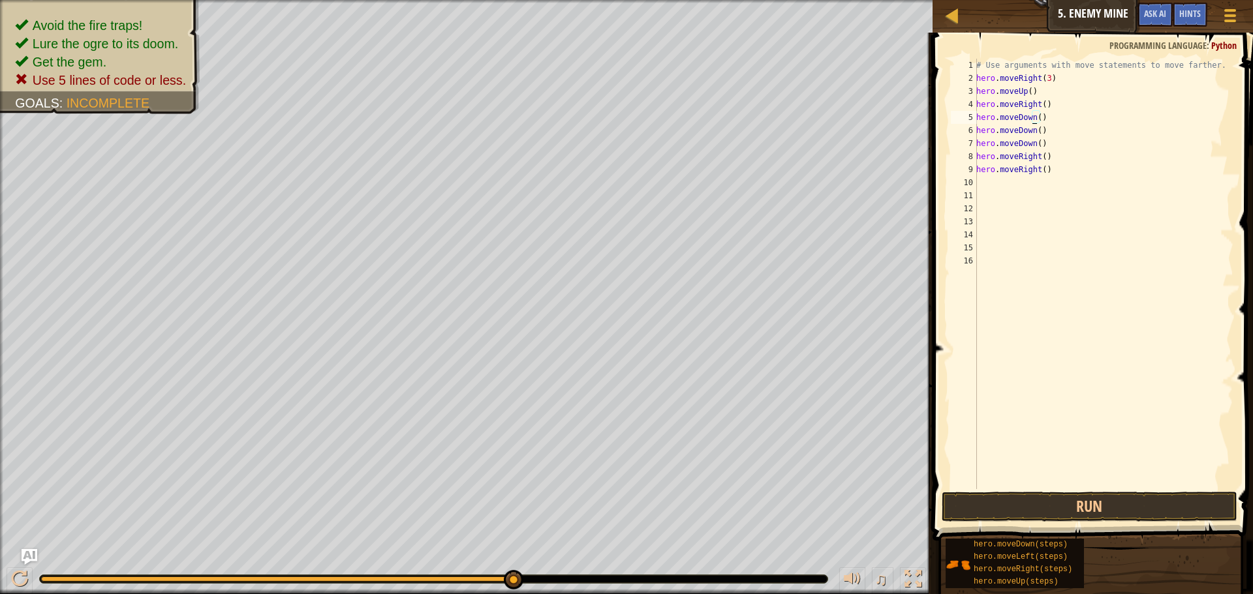
click at [1036, 115] on div "# Use arguments with move statements to move farther. hero . moveRight ( 3 ) he…" at bounding box center [1104, 287] width 260 height 457
drag, startPoint x: 1047, startPoint y: 145, endPoint x: 977, endPoint y: 132, distance: 71.0
click at [977, 132] on div "# Use arguments with move statements to move farther. hero . moveRight ( 3 ) he…" at bounding box center [1104, 287] width 260 height 457
type textarea "hero.moveDown() hero.moveDown()"
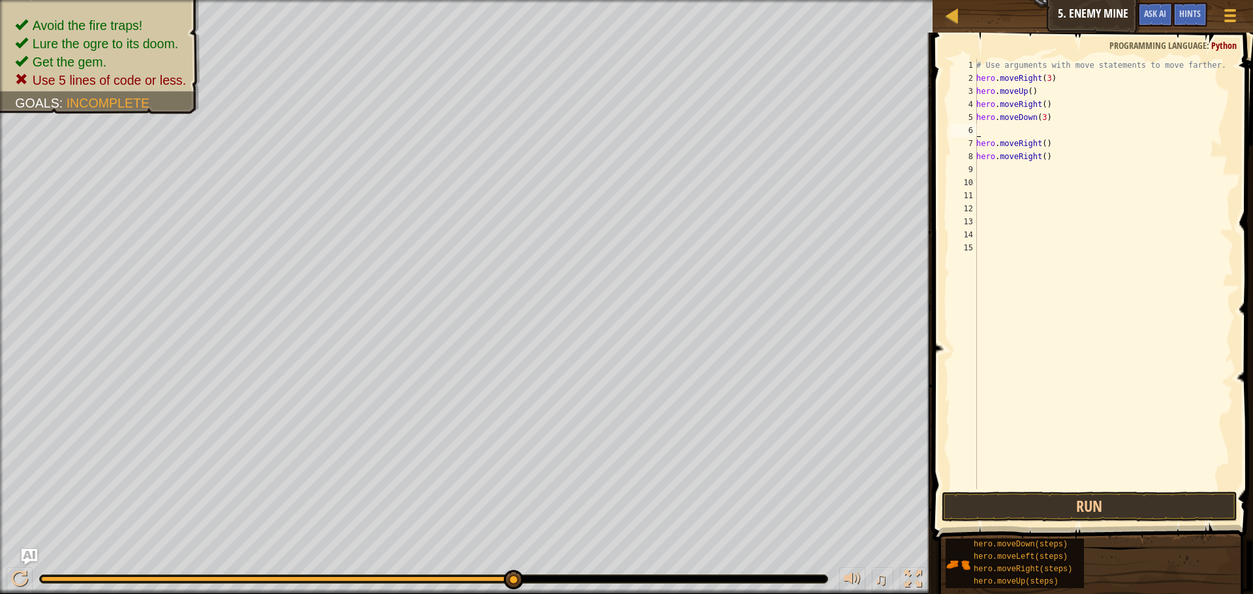
scroll to position [6, 0]
type textarea "hero.moveDown(3)"
click at [1077, 486] on div "# Use arguments with move statements to move farther. hero . moveRight ( 3 ) he…" at bounding box center [1104, 287] width 260 height 457
click at [1085, 493] on button "Run" at bounding box center [1090, 507] width 296 height 30
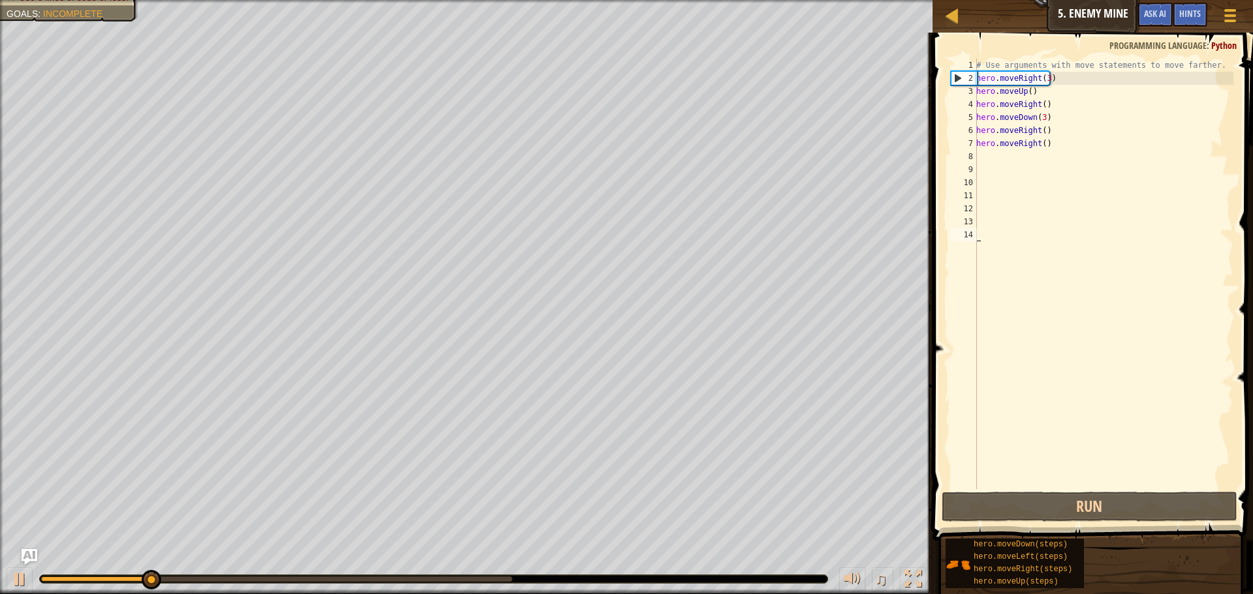
click at [1039, 130] on div "# Use arguments with move statements to move farther. hero . moveRight ( 3 ) he…" at bounding box center [1104, 287] width 260 height 457
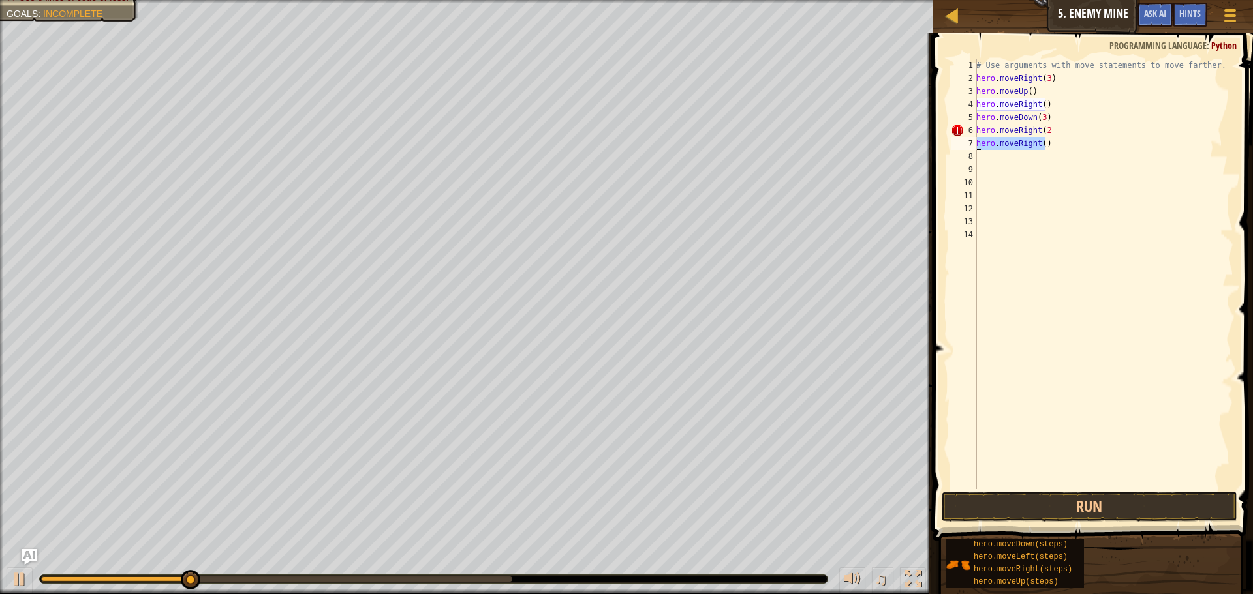
drag, startPoint x: 1051, startPoint y: 139, endPoint x: 972, endPoint y: 143, distance: 79.7
click at [972, 143] on div "hero.moveRight(2) 1 2 3 4 5 6 7 8 9 10 11 12 13 14 # Use arguments with move st…" at bounding box center [1090, 274] width 285 height 431
type textarea "hero.moveRight()"
click at [1087, 505] on button "Run" at bounding box center [1090, 507] width 296 height 30
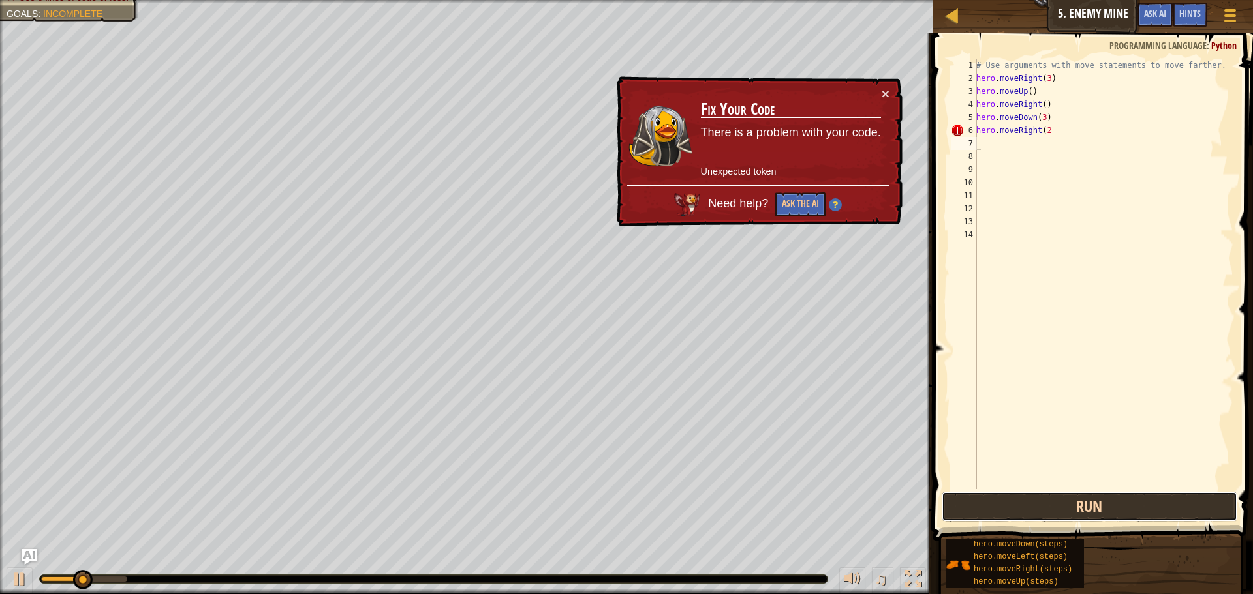
click at [1069, 495] on button "Run" at bounding box center [1090, 507] width 296 height 30
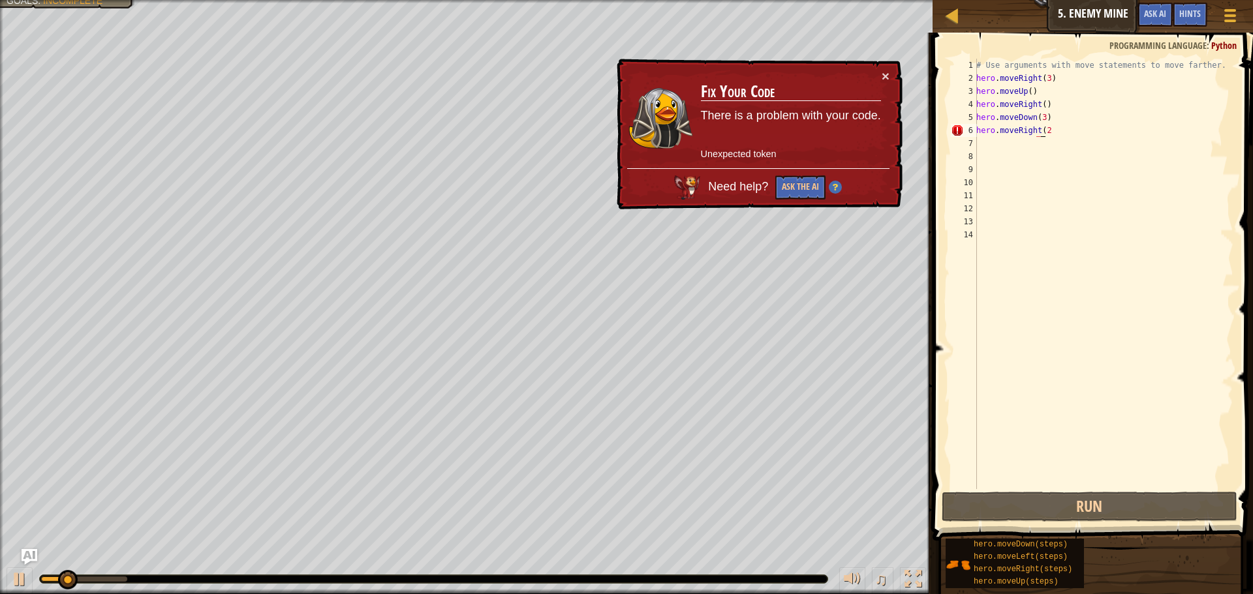
click at [1043, 133] on div "# Use arguments with move statements to move farther. hero . moveRight ( 3 ) he…" at bounding box center [1104, 287] width 260 height 457
click at [1049, 132] on div "# Use arguments with move statements to move farther. hero . moveRight ( 3 ) he…" at bounding box center [1104, 287] width 260 height 457
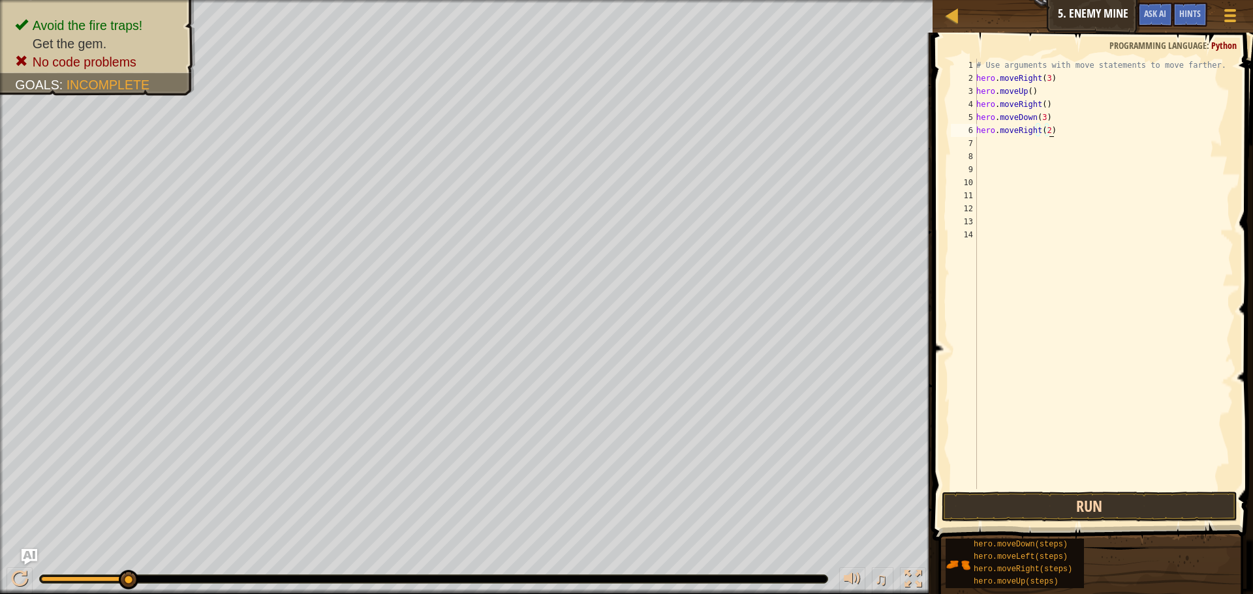
type textarea "hero.moveRight(2)"
click at [1010, 509] on button "Run" at bounding box center [1090, 507] width 296 height 30
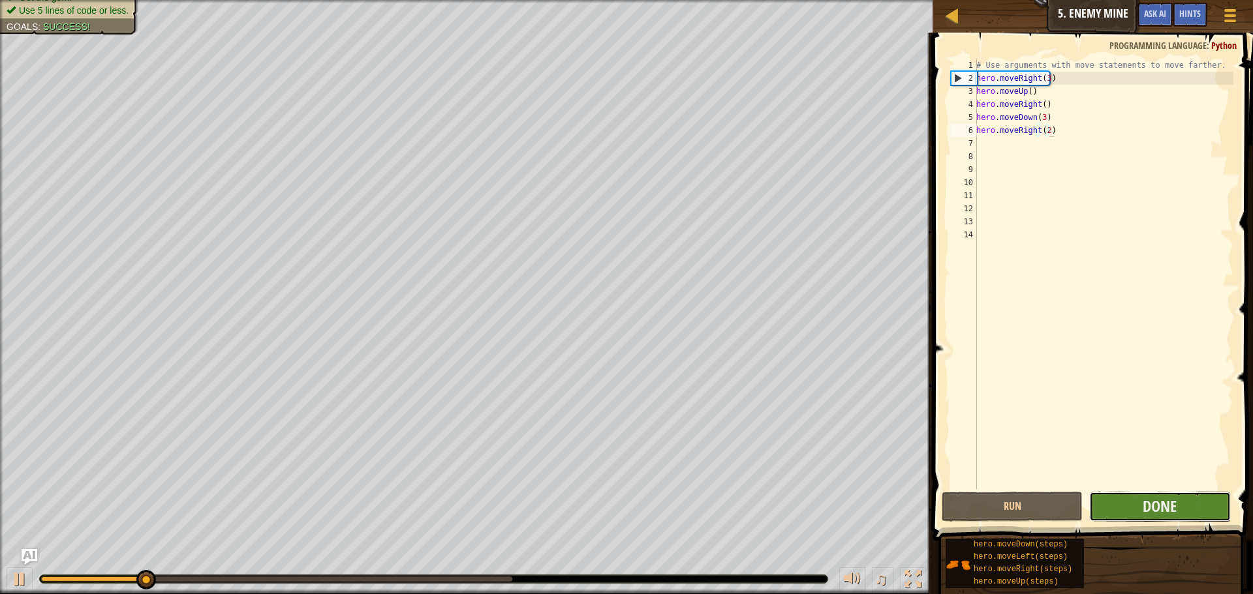
click at [1204, 507] on button "Done" at bounding box center [1159, 507] width 141 height 30
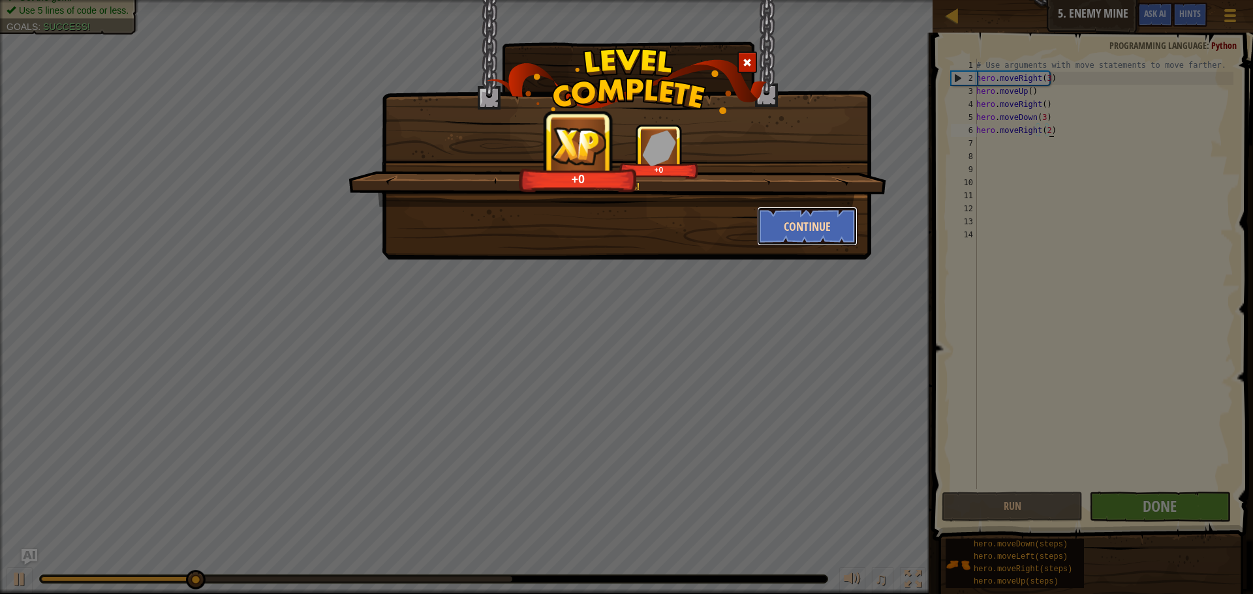
click at [793, 217] on button "Continue" at bounding box center [807, 226] width 101 height 39
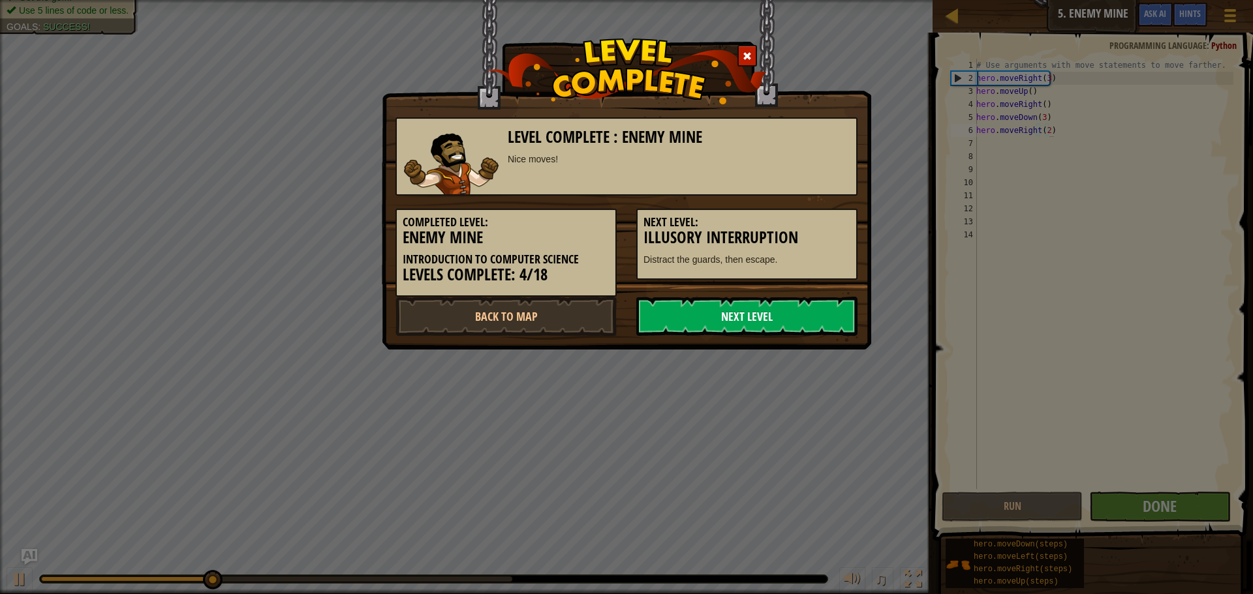
click at [829, 314] on link "Next Level" at bounding box center [746, 316] width 221 height 39
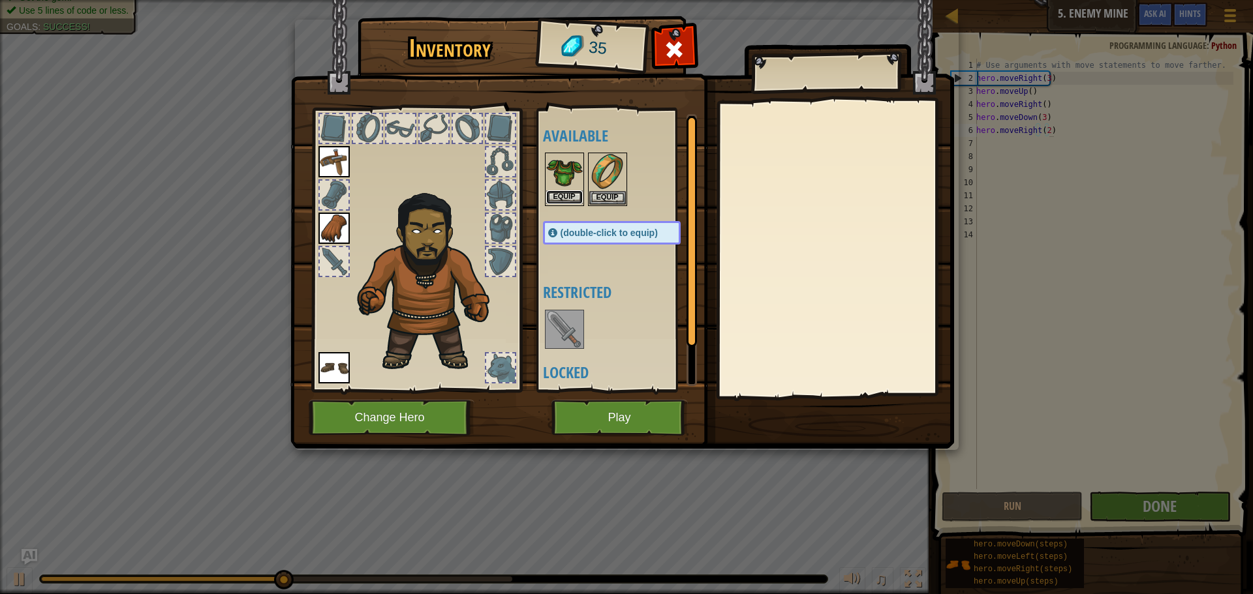
click at [570, 200] on button "Equip" at bounding box center [564, 198] width 37 height 14
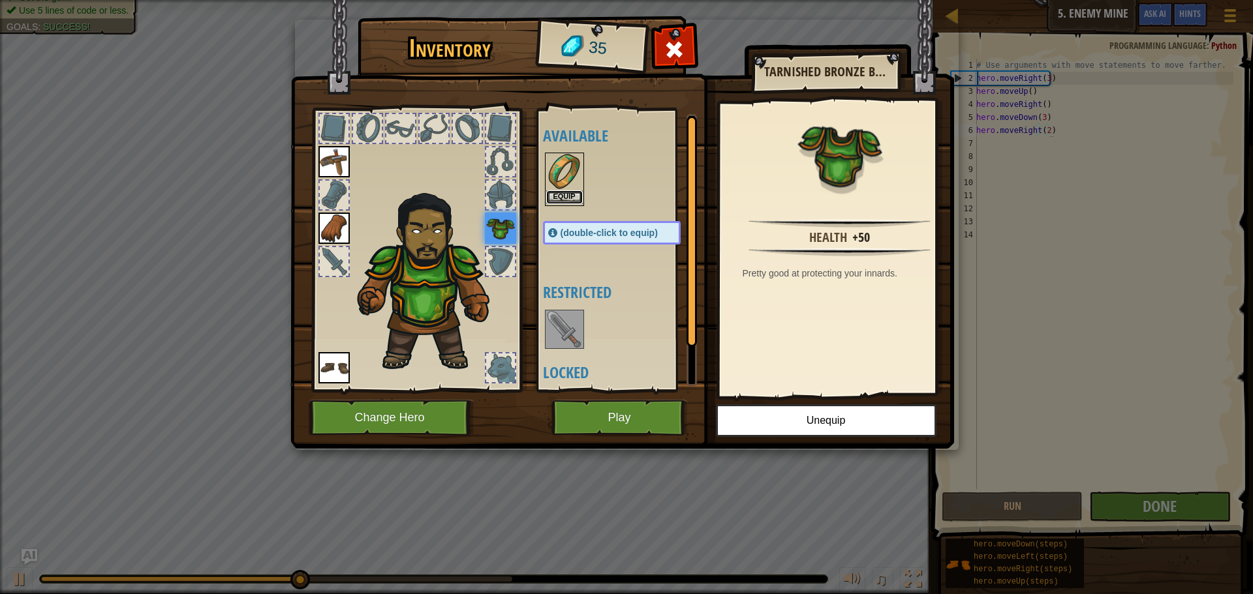
click at [565, 194] on button "Equip" at bounding box center [564, 198] width 37 height 14
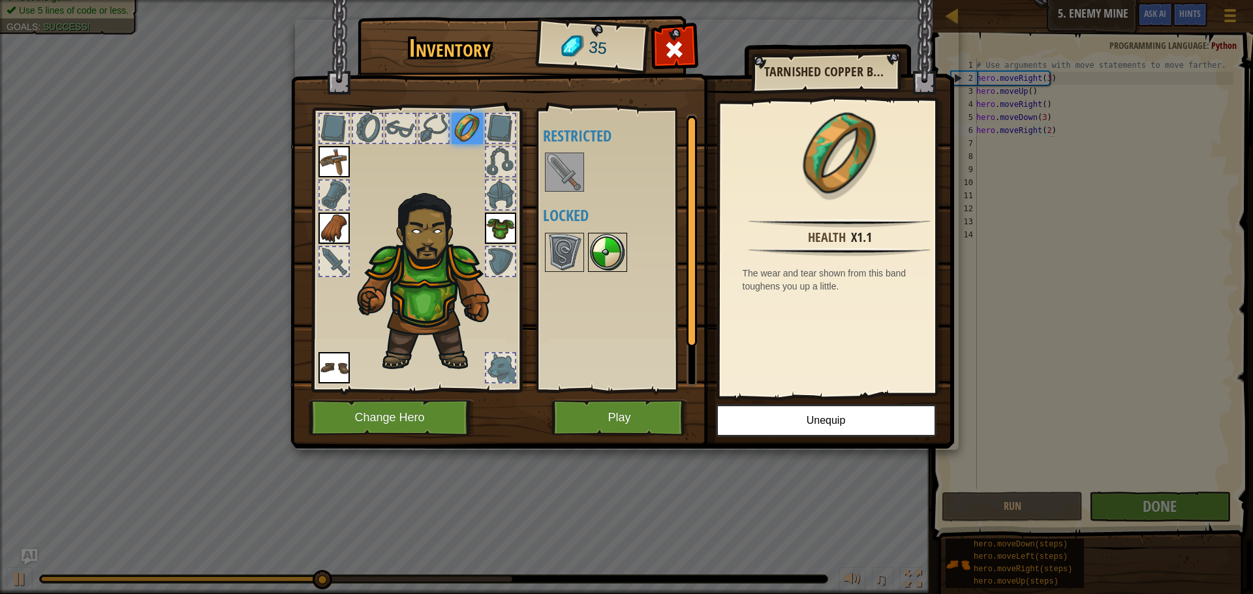
click at [619, 250] on img at bounding box center [607, 252] width 37 height 37
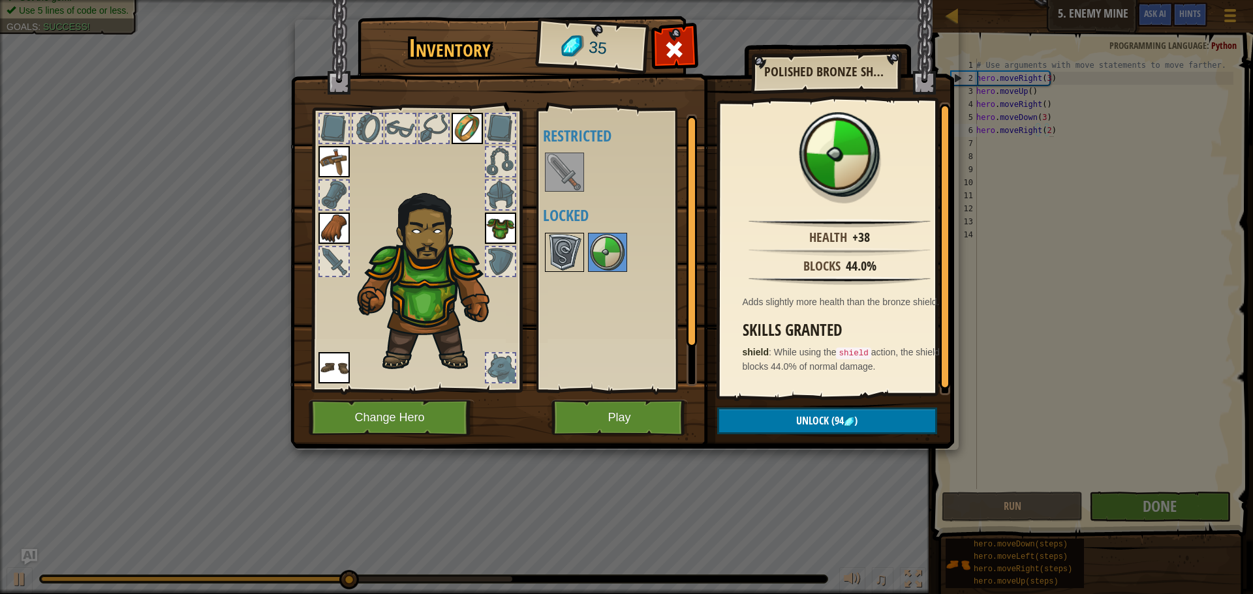
click at [571, 254] on img at bounding box center [564, 252] width 37 height 37
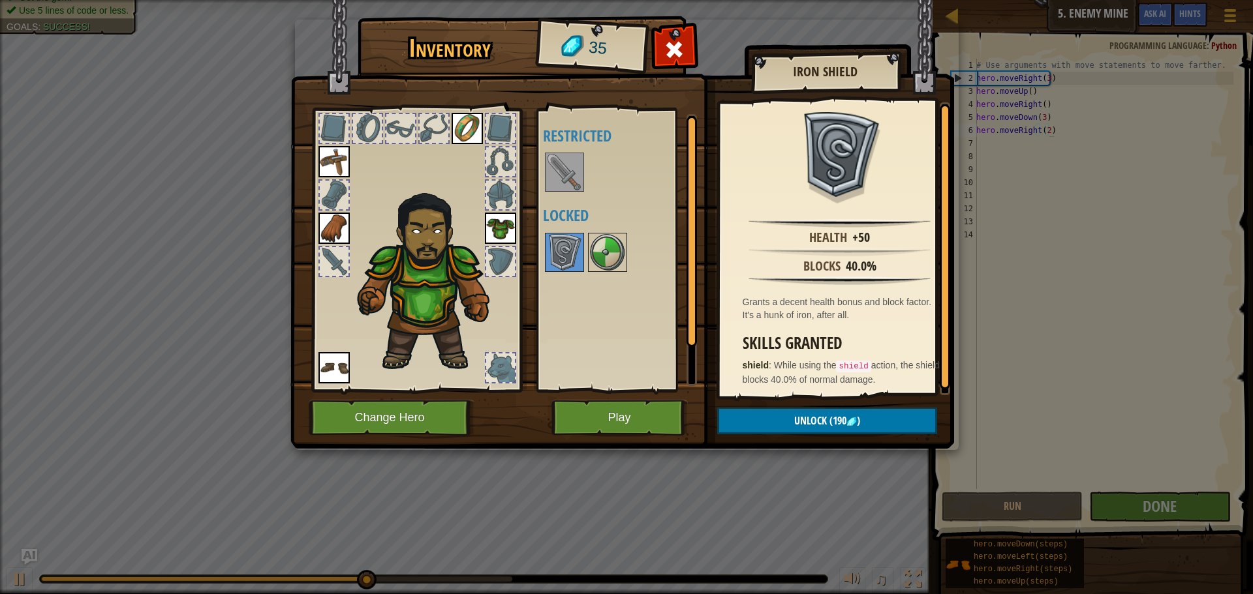
click at [581, 182] on img at bounding box center [564, 172] width 37 height 37
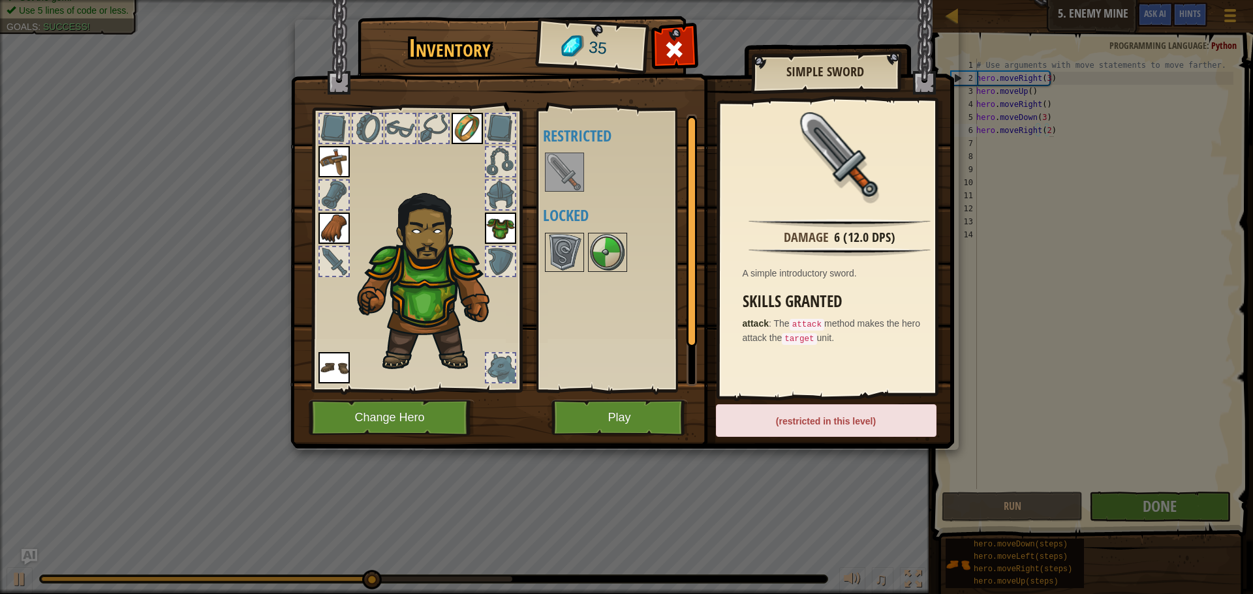
click at [572, 181] on img at bounding box center [564, 172] width 37 height 37
click at [627, 414] on button "Play" at bounding box center [619, 418] width 136 height 36
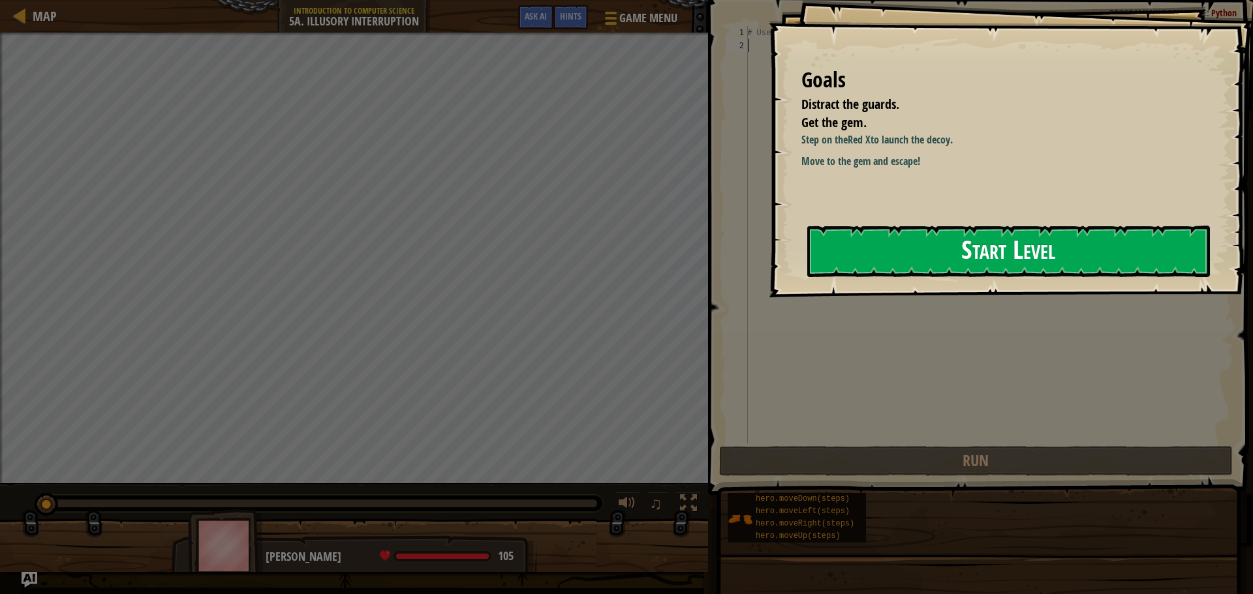
click at [911, 261] on button "Start Level" at bounding box center [1008, 252] width 403 height 52
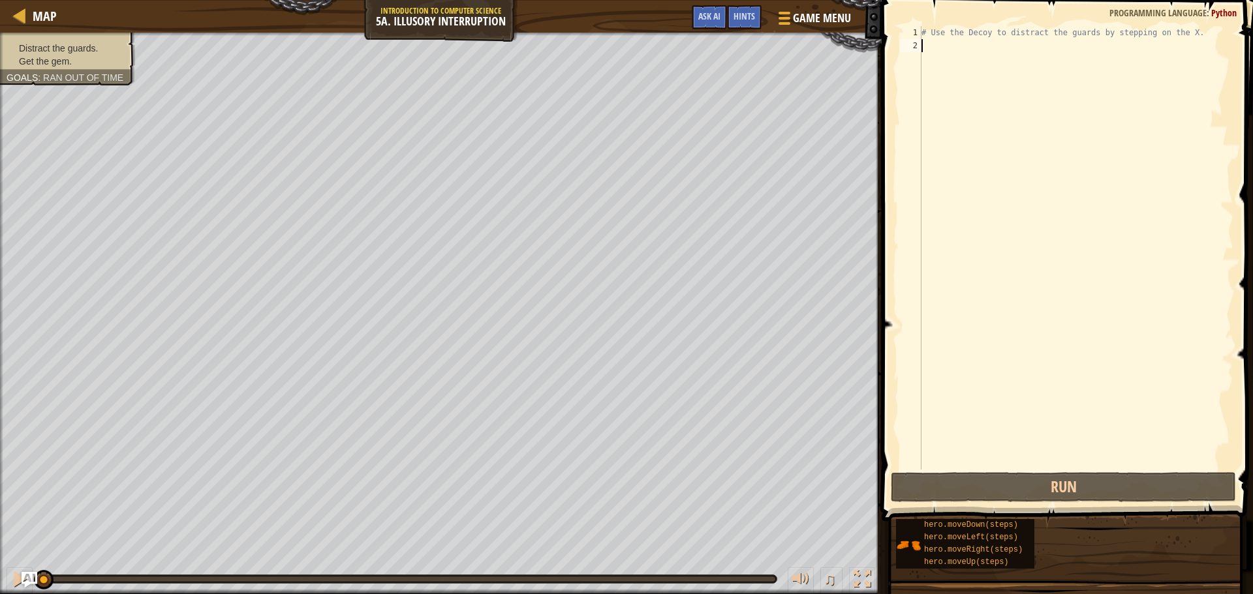
scroll to position [6, 0]
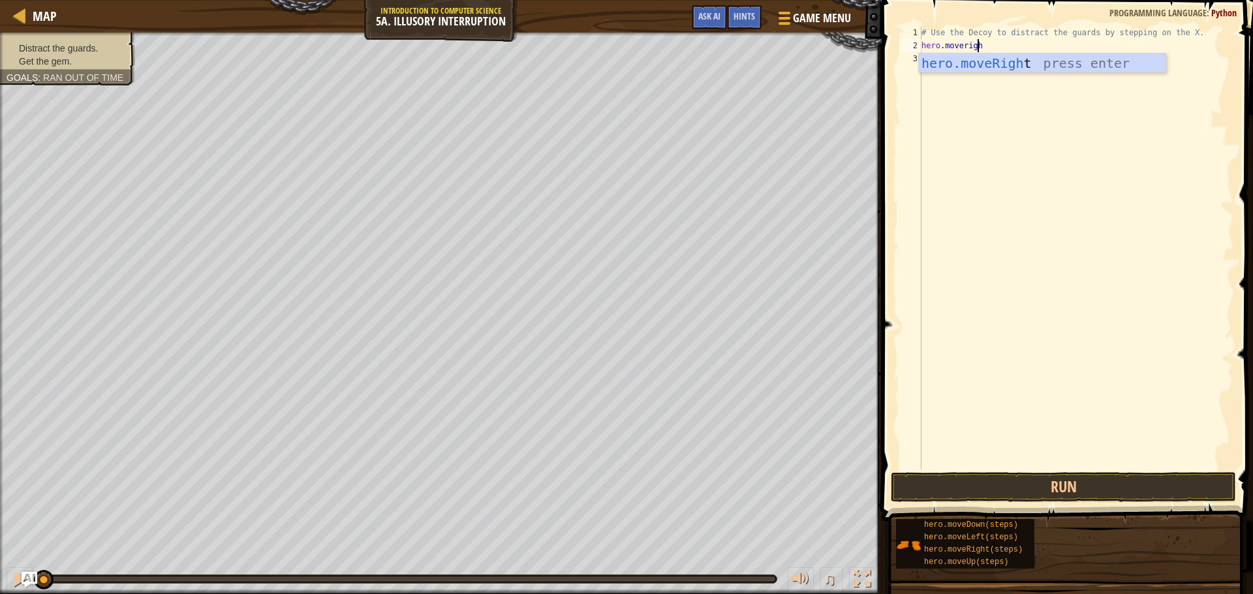
type textarea "hero.moveright"
type textarea "hero.movedown"
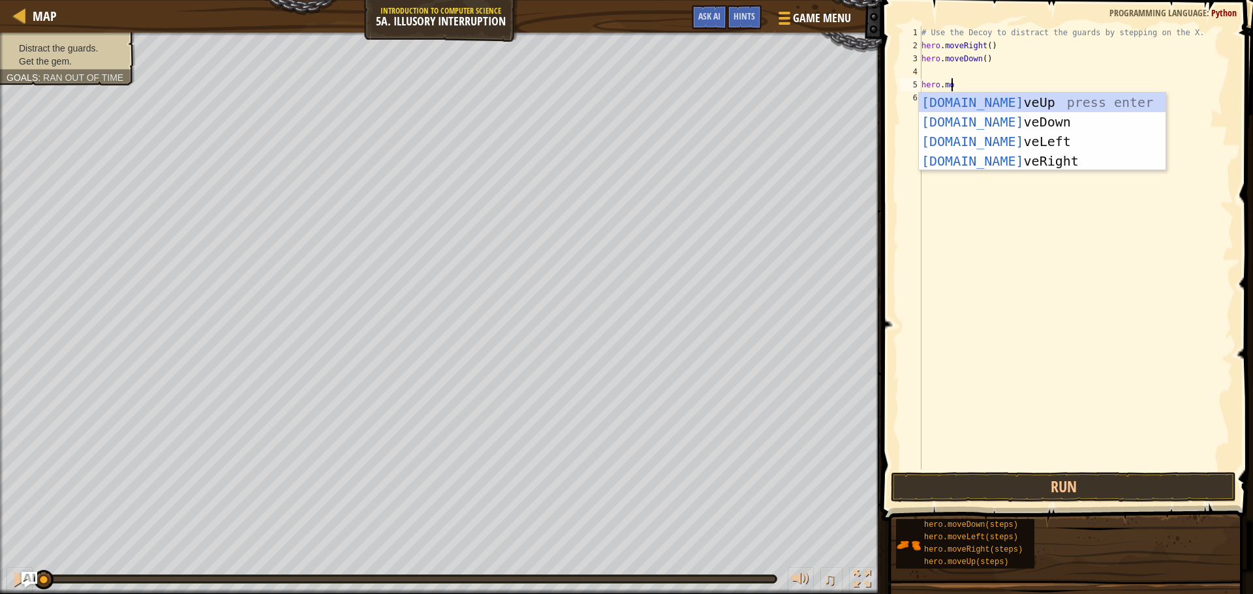
scroll to position [6, 2]
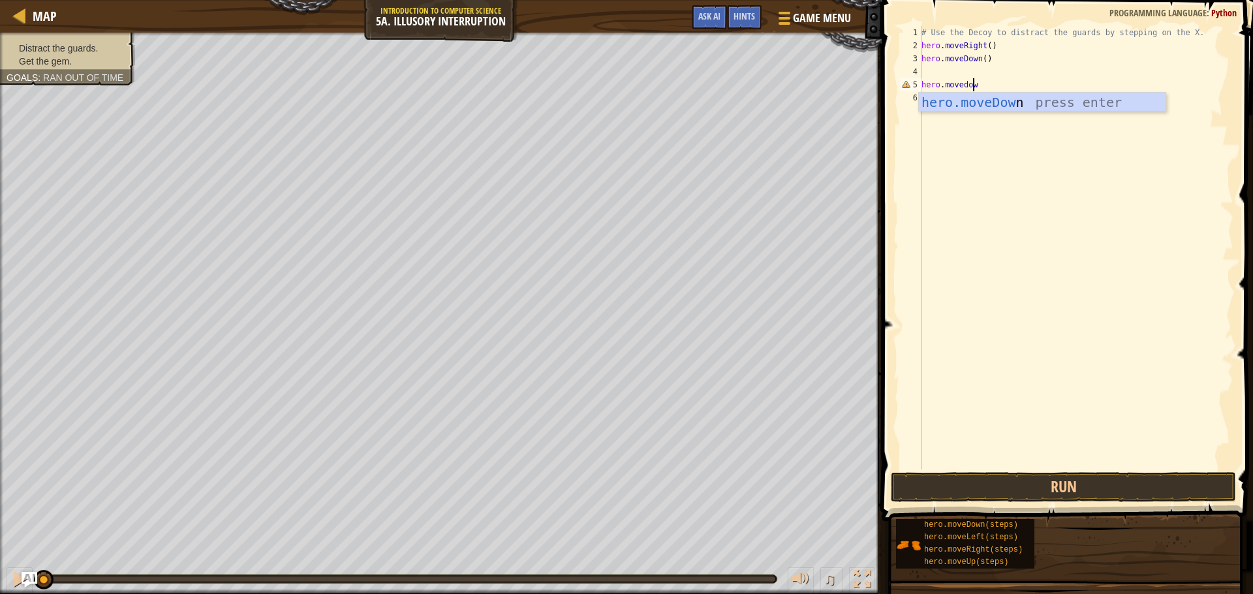
type textarea "hero.movedown"
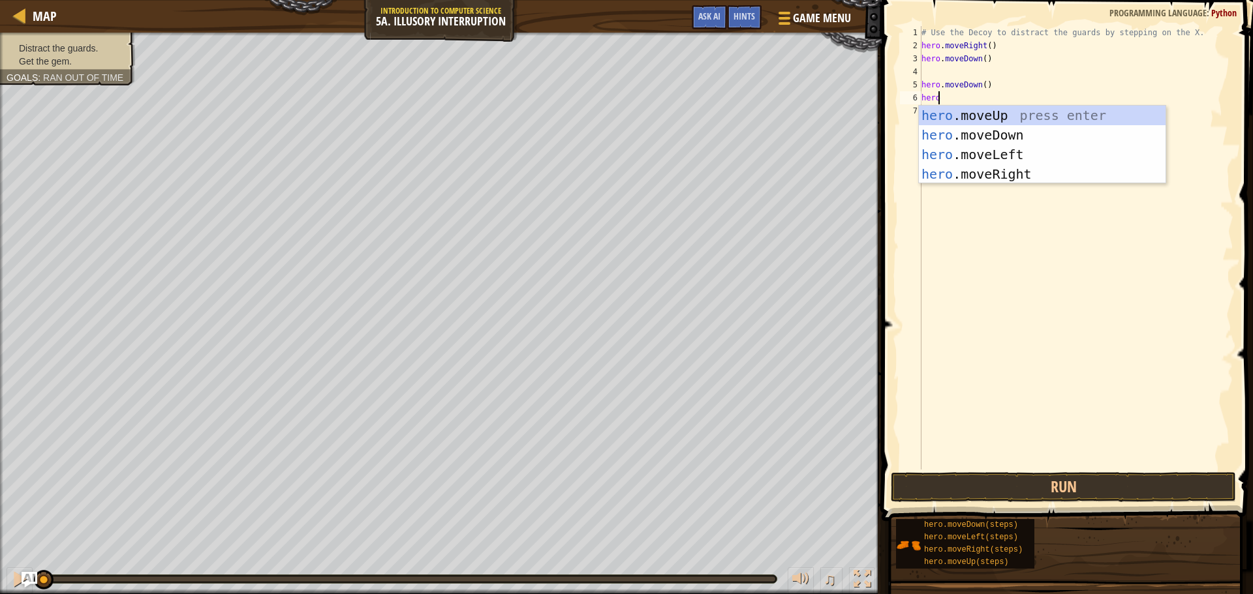
scroll to position [6, 1]
type textarea "h"
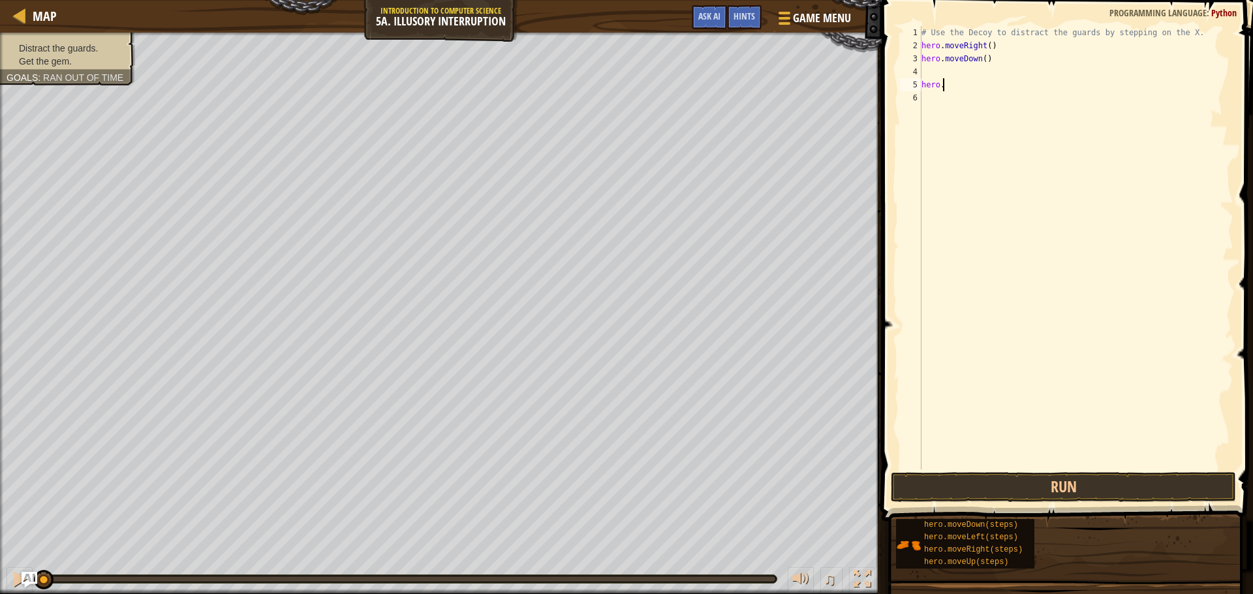
type textarea "h"
type textarea "hero.movedown"
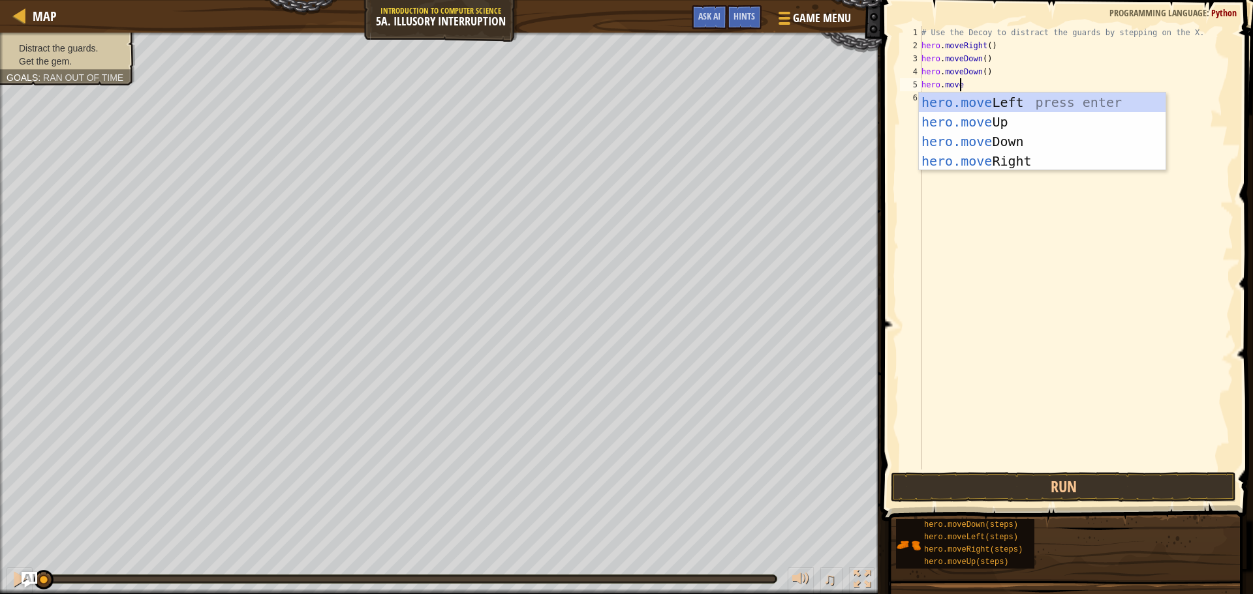
scroll to position [6, 3]
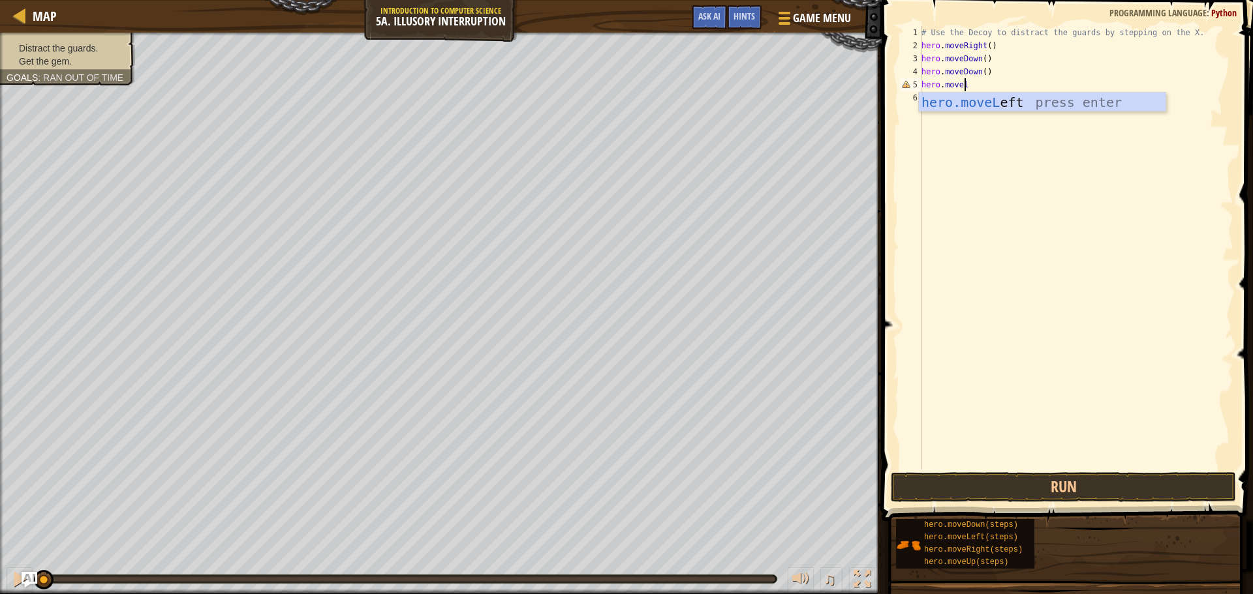
type textarea "hero.moveleft"
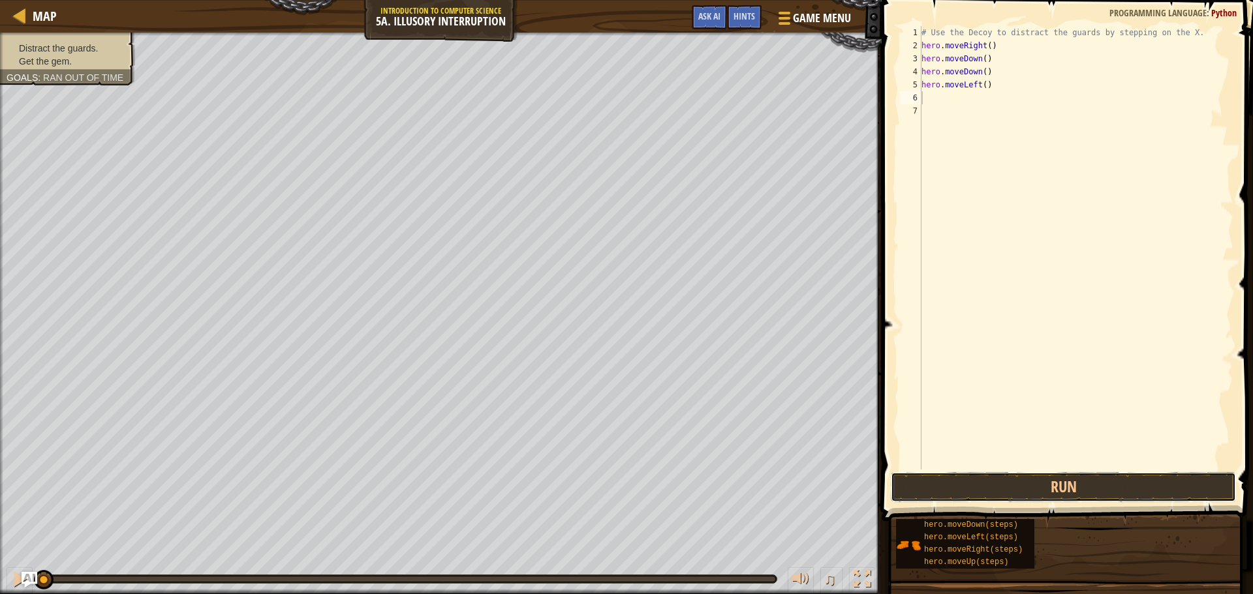
drag, startPoint x: 1111, startPoint y: 494, endPoint x: 1123, endPoint y: 518, distance: 26.8
click at [1112, 494] on button "Run" at bounding box center [1063, 487] width 345 height 30
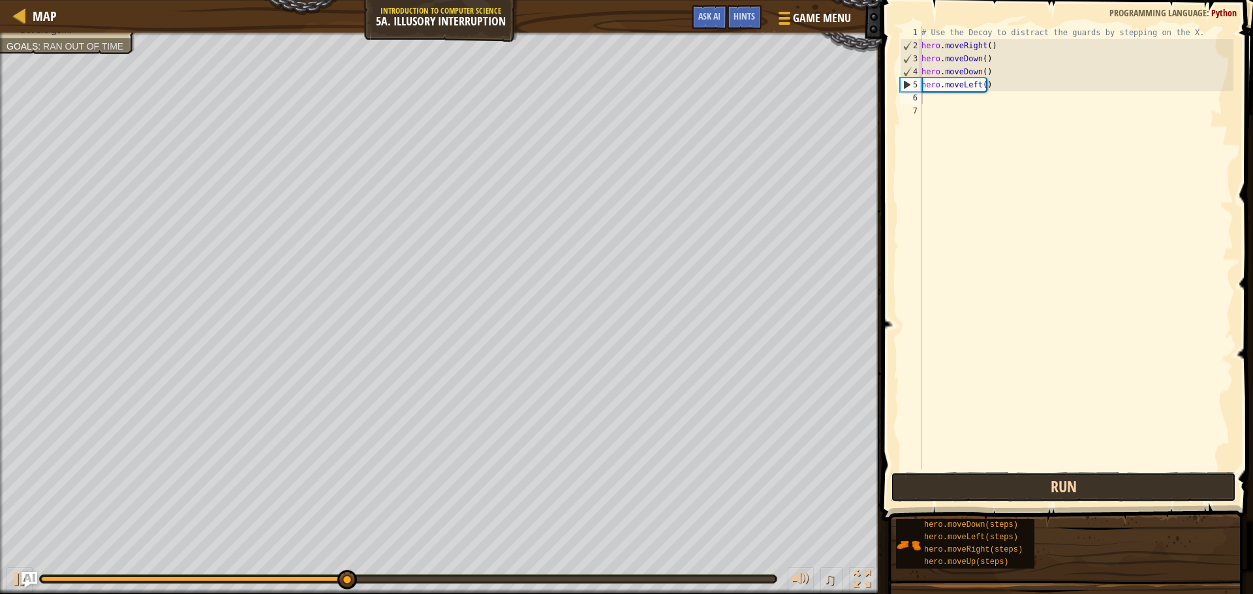
click at [949, 490] on button "Run" at bounding box center [1063, 487] width 345 height 30
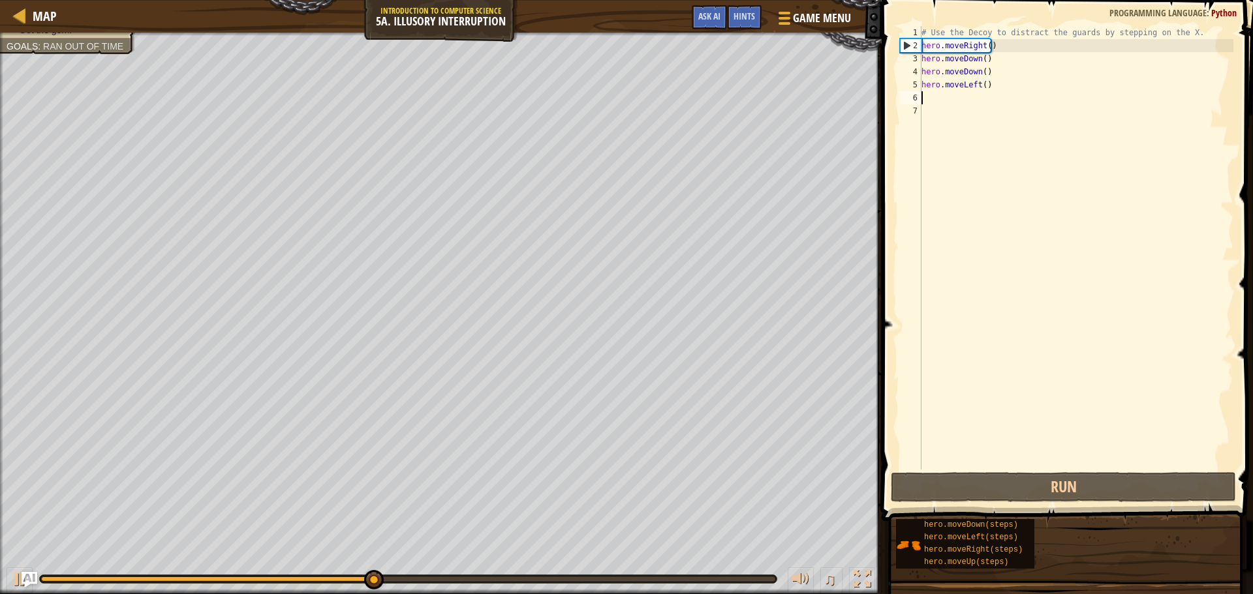
click at [925, 463] on div "# Use the Decoy to distract the guards by stepping on the X. hero . moveRight (…" at bounding box center [1076, 261] width 314 height 470
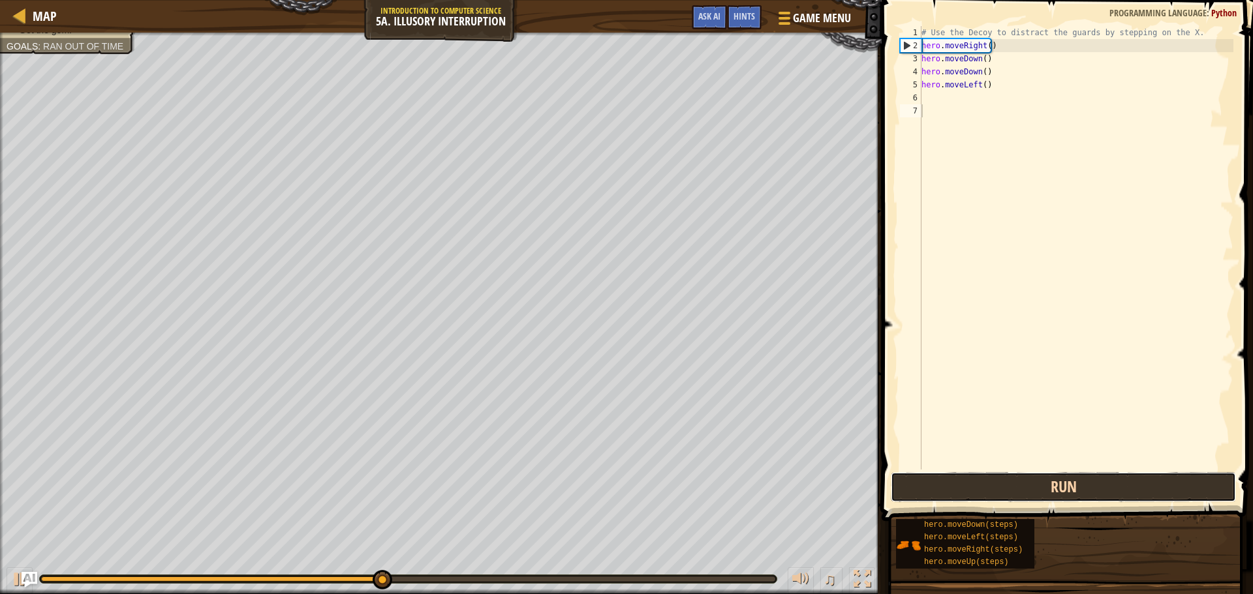
click at [962, 490] on button "Run" at bounding box center [1063, 487] width 345 height 30
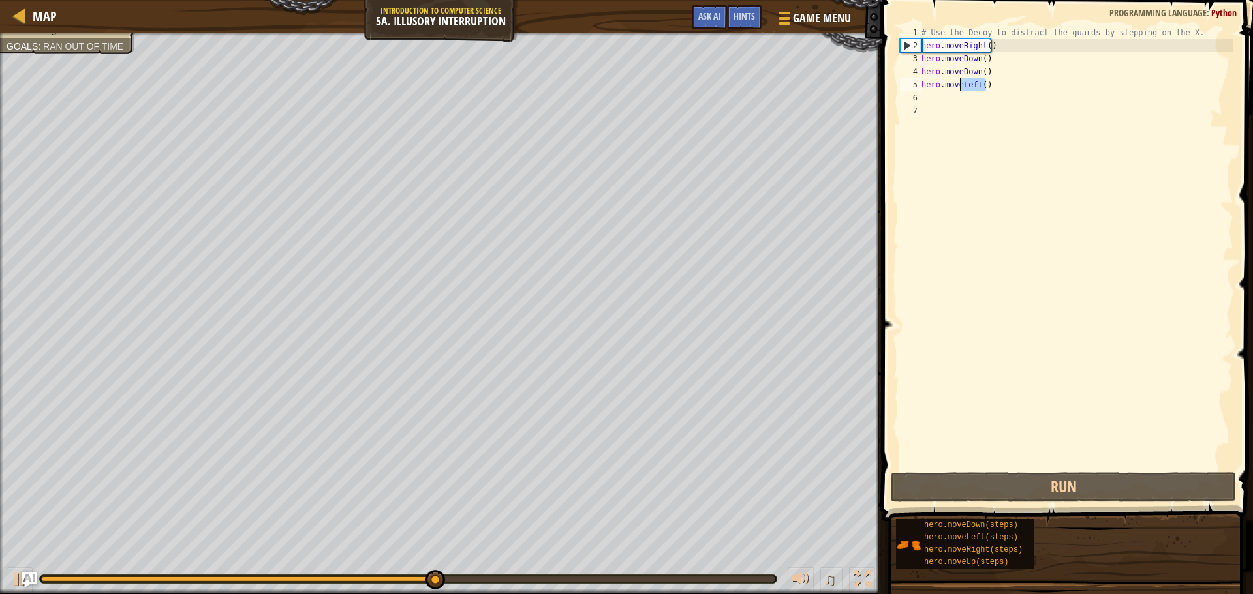
drag, startPoint x: 1005, startPoint y: 81, endPoint x: 959, endPoint y: 84, distance: 45.7
click at [959, 84] on div "# Use the Decoy to distract the guards by stepping on the X. hero . moveRight (…" at bounding box center [1076, 261] width 314 height 470
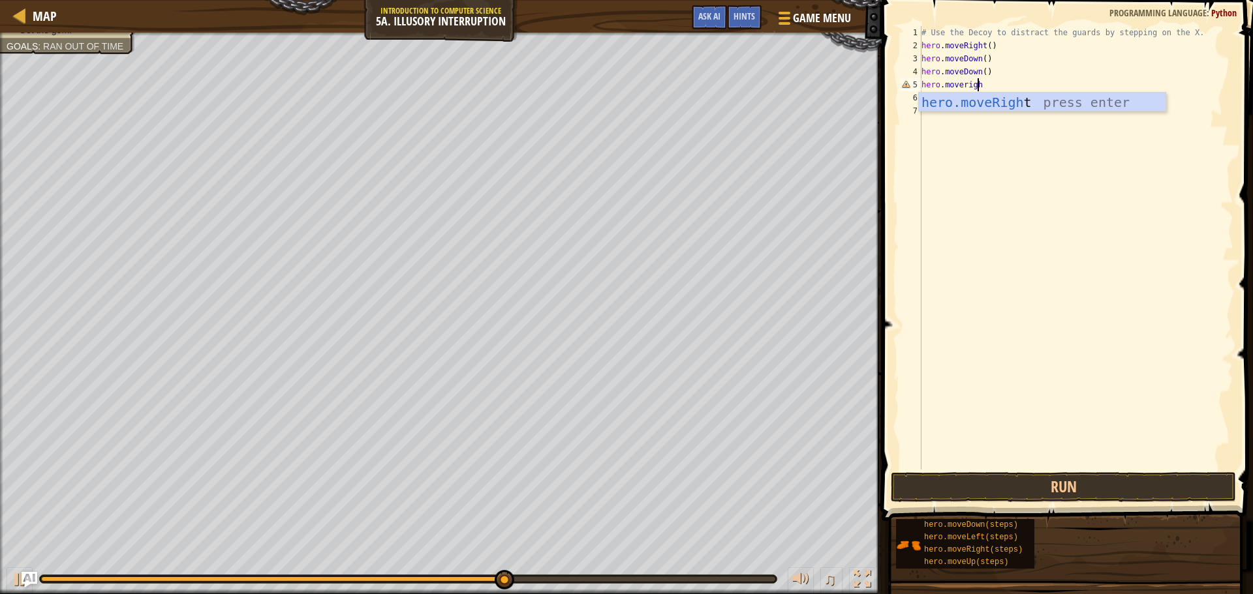
scroll to position [6, 4]
type textarea "hero.moveright"
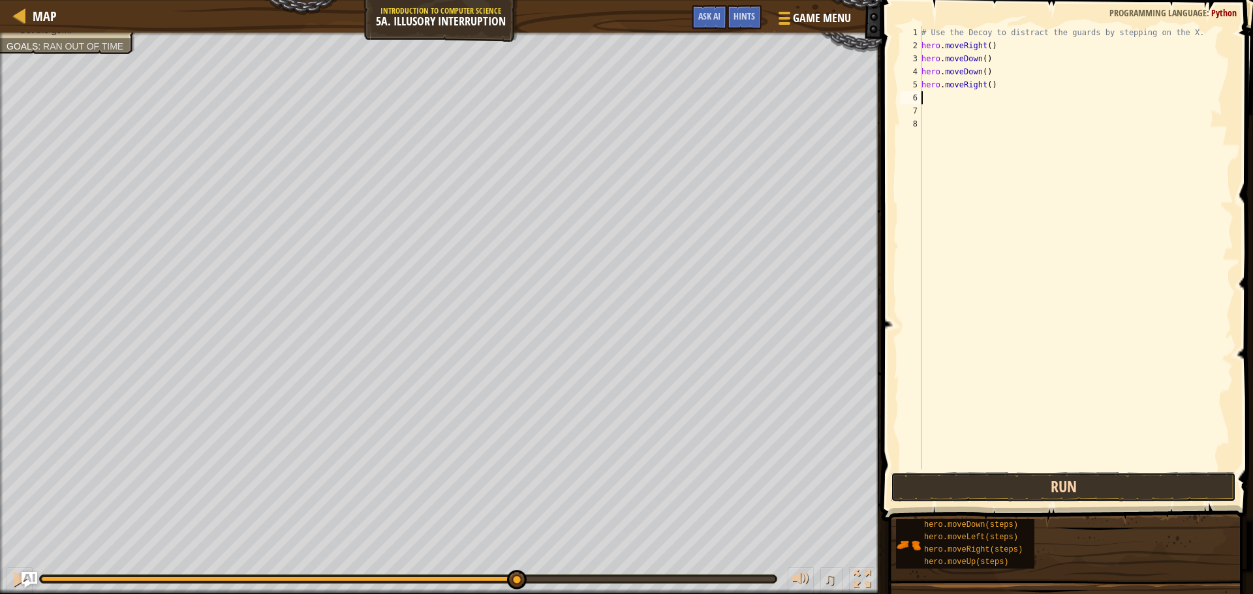
click at [1112, 499] on button "Run" at bounding box center [1063, 487] width 345 height 30
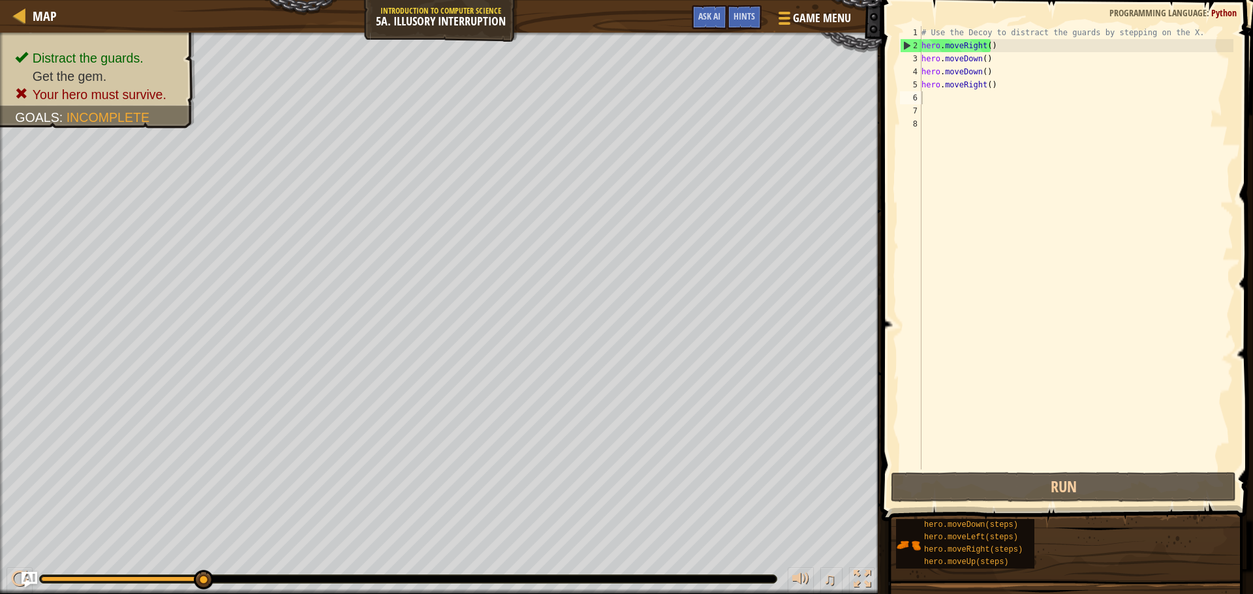
click at [1034, 279] on div "# Use the Decoy to distract the guards by stepping on the X. hero . moveRight (…" at bounding box center [1076, 261] width 314 height 470
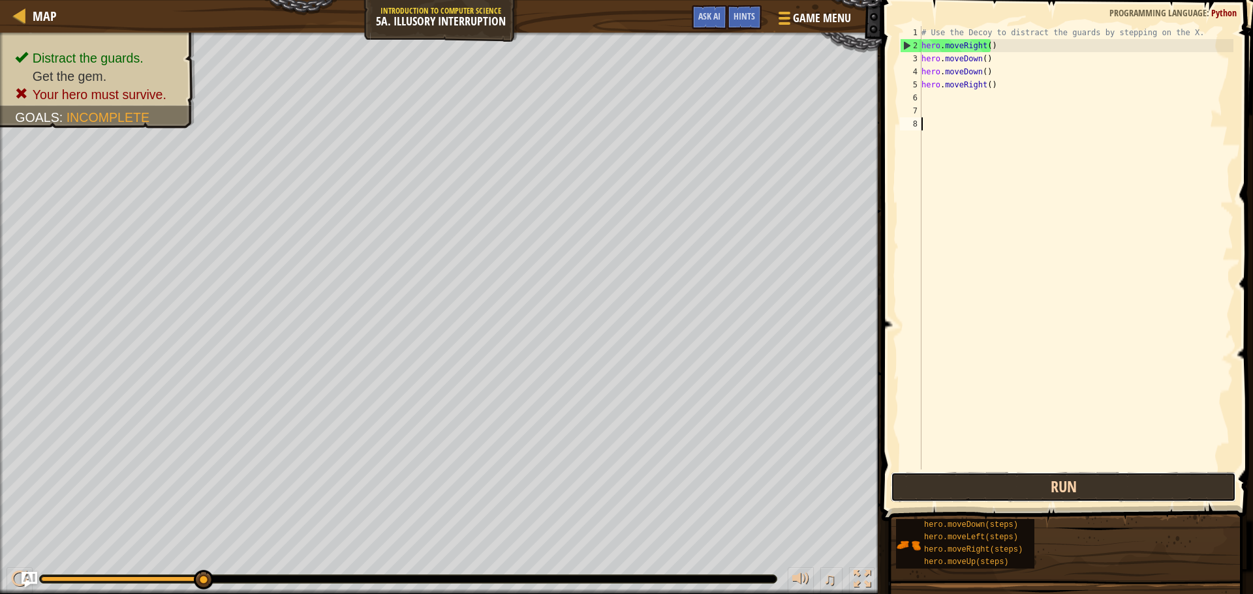
click at [1002, 493] on button "Run" at bounding box center [1063, 487] width 345 height 30
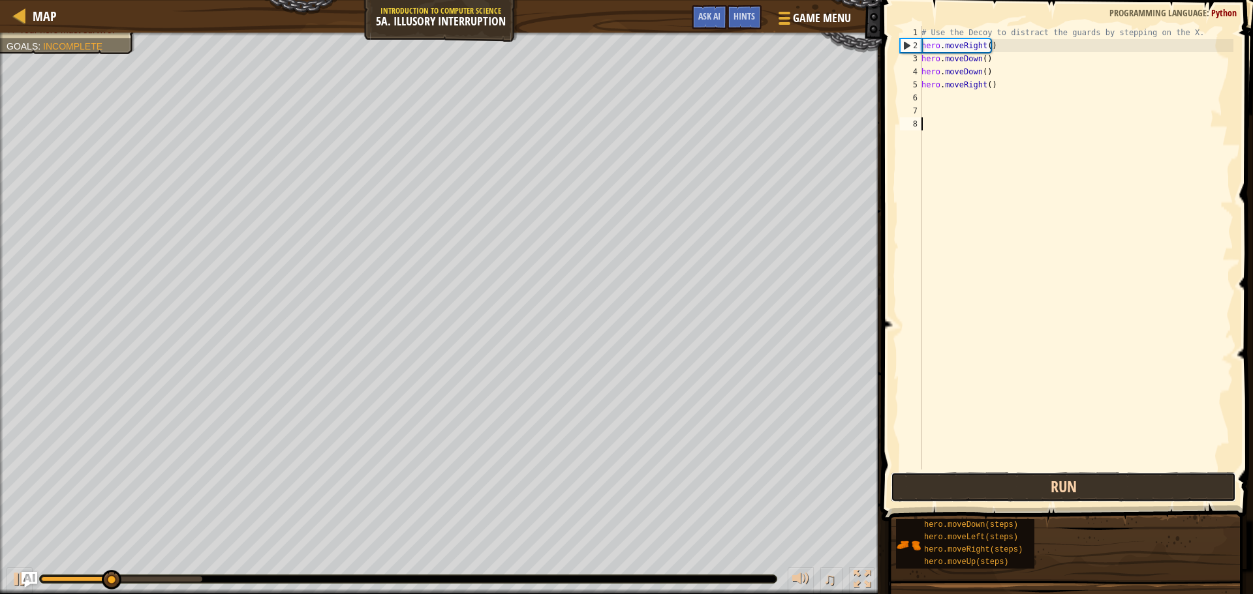
click at [1004, 493] on button "Run" at bounding box center [1063, 487] width 345 height 30
click at [1004, 493] on button "Running" at bounding box center [1063, 487] width 345 height 30
click at [1004, 493] on button "Run" at bounding box center [1063, 487] width 345 height 30
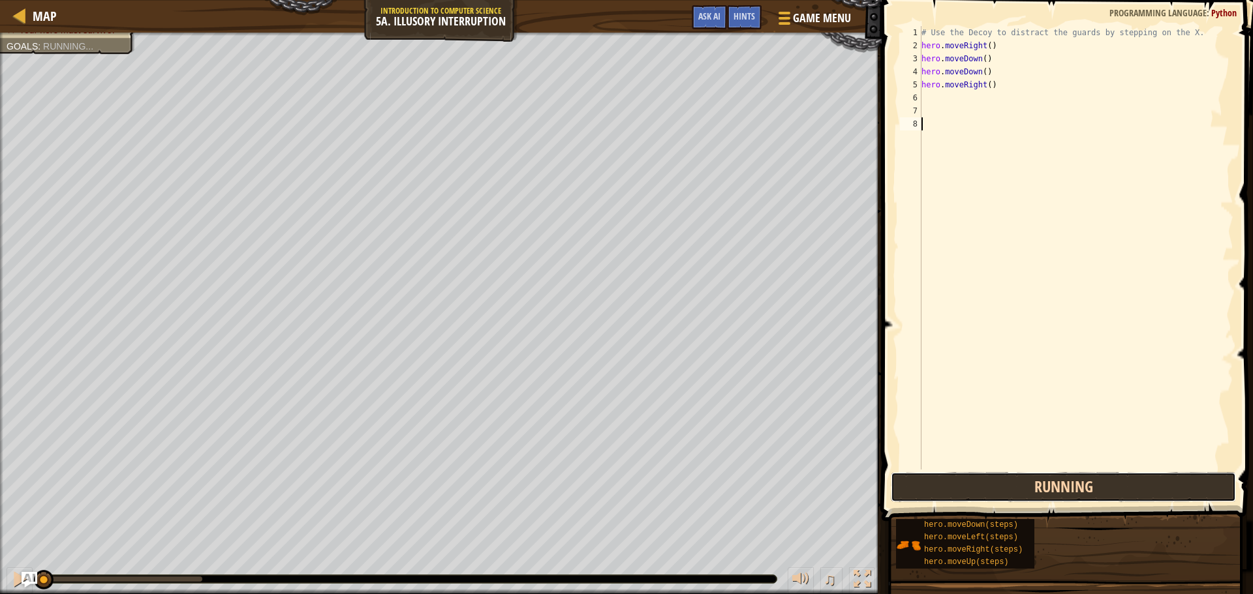
click at [1004, 493] on button "Running" at bounding box center [1063, 487] width 345 height 30
click at [1005, 494] on button "Run" at bounding box center [1063, 487] width 345 height 30
click at [1005, 494] on button "Running" at bounding box center [1063, 487] width 345 height 30
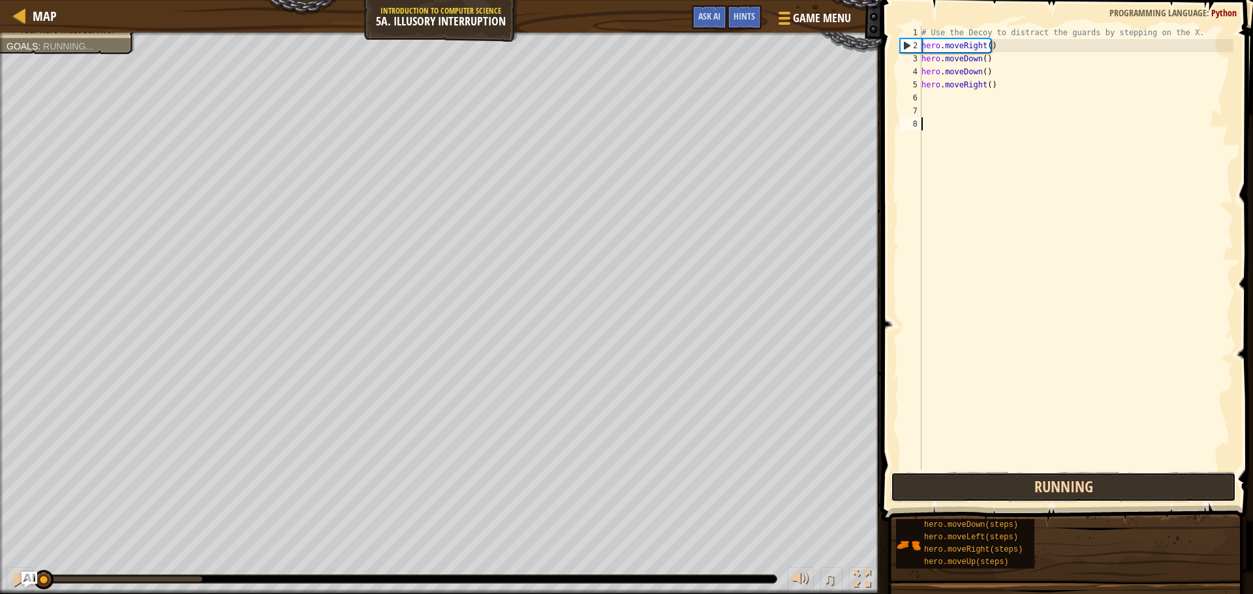
click at [1005, 494] on button "Running" at bounding box center [1063, 487] width 345 height 30
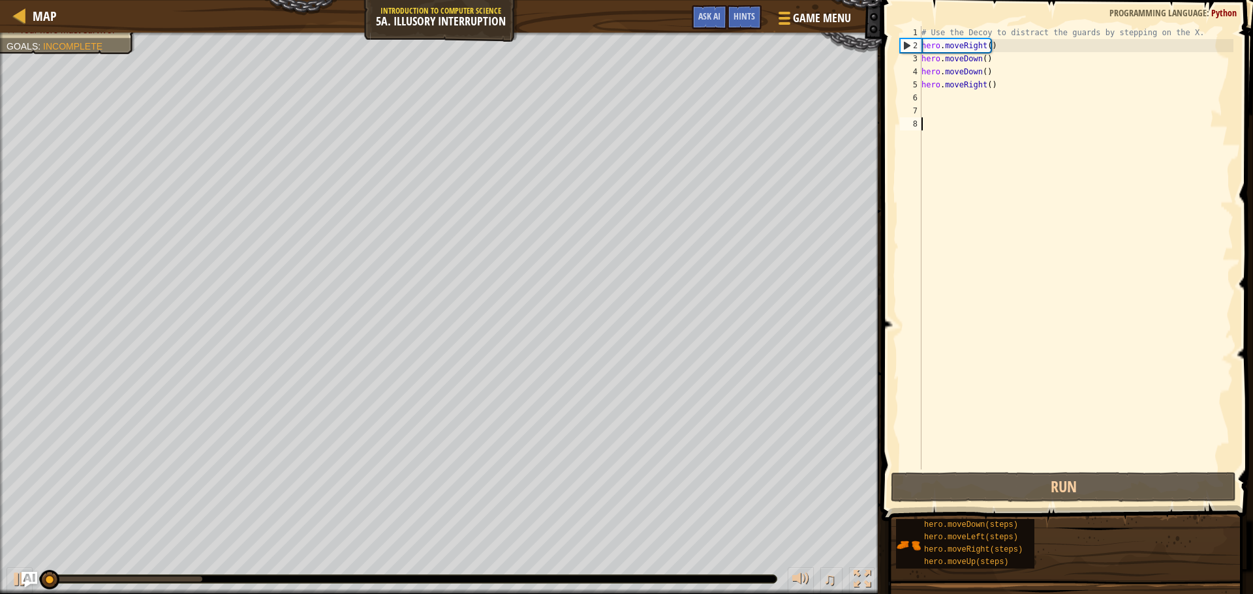
click at [996, 95] on div "# Use the Decoy to distract the guards by stepping on the X. hero . moveRight (…" at bounding box center [1076, 261] width 314 height 470
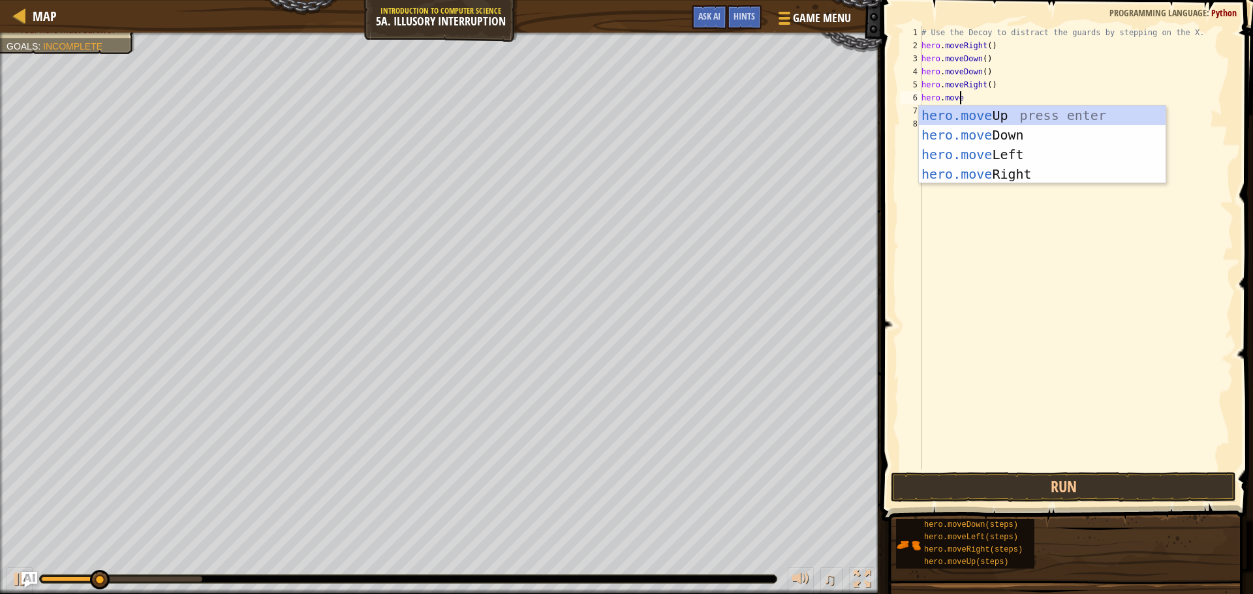
scroll to position [6, 3]
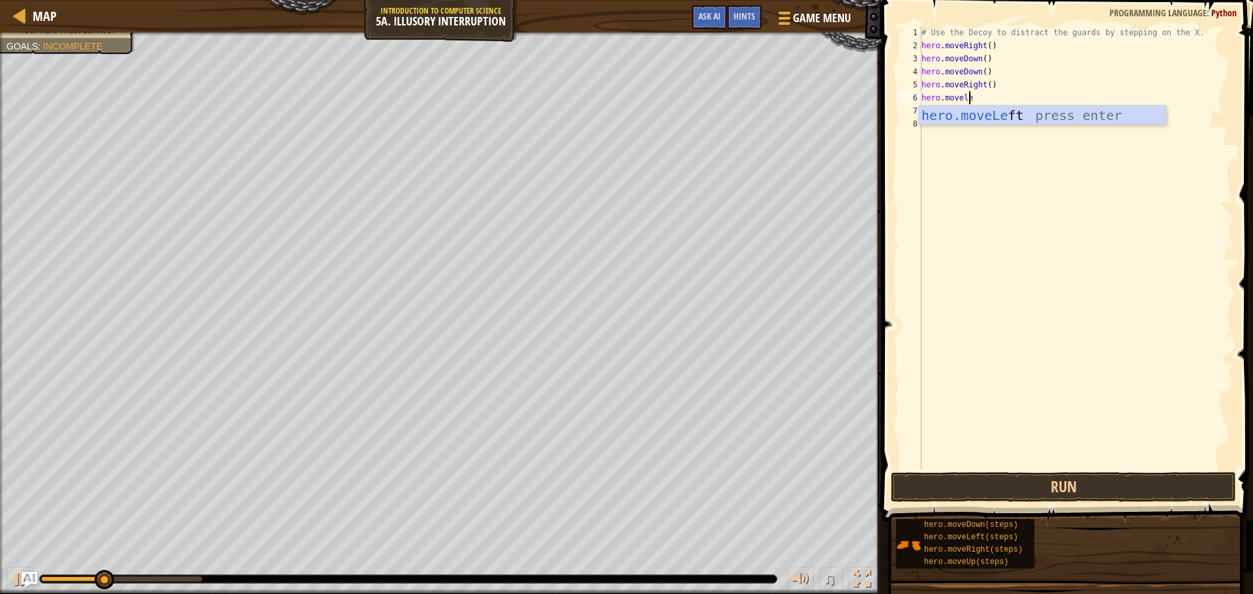
type textarea "hero.moveleft"
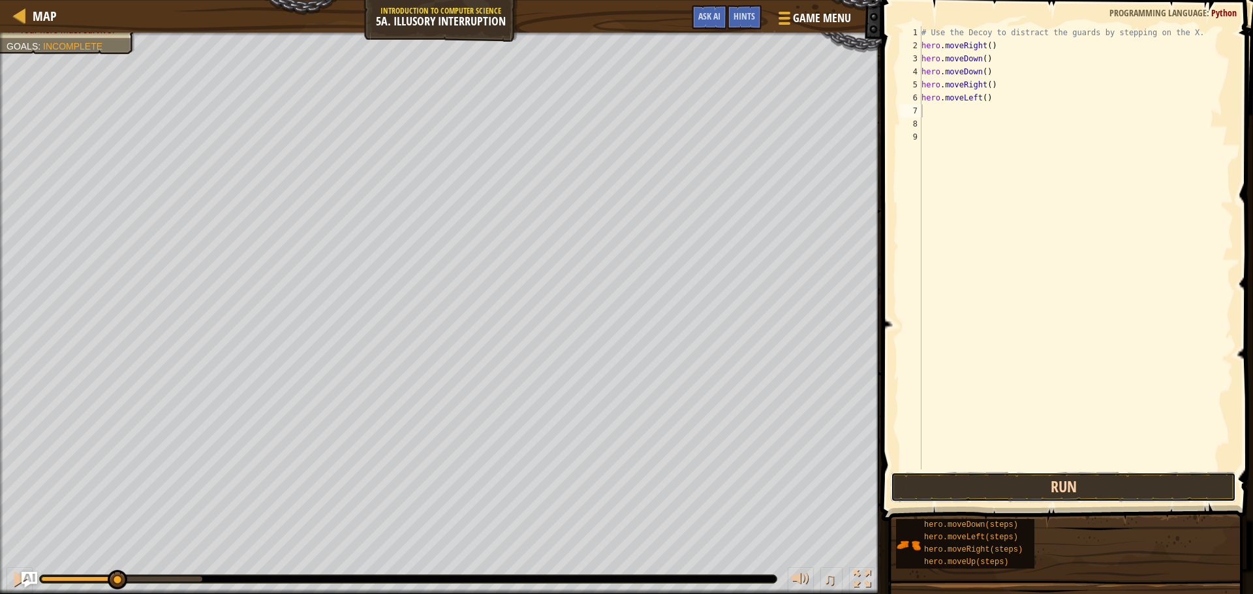
click at [968, 479] on button "Run" at bounding box center [1063, 487] width 345 height 30
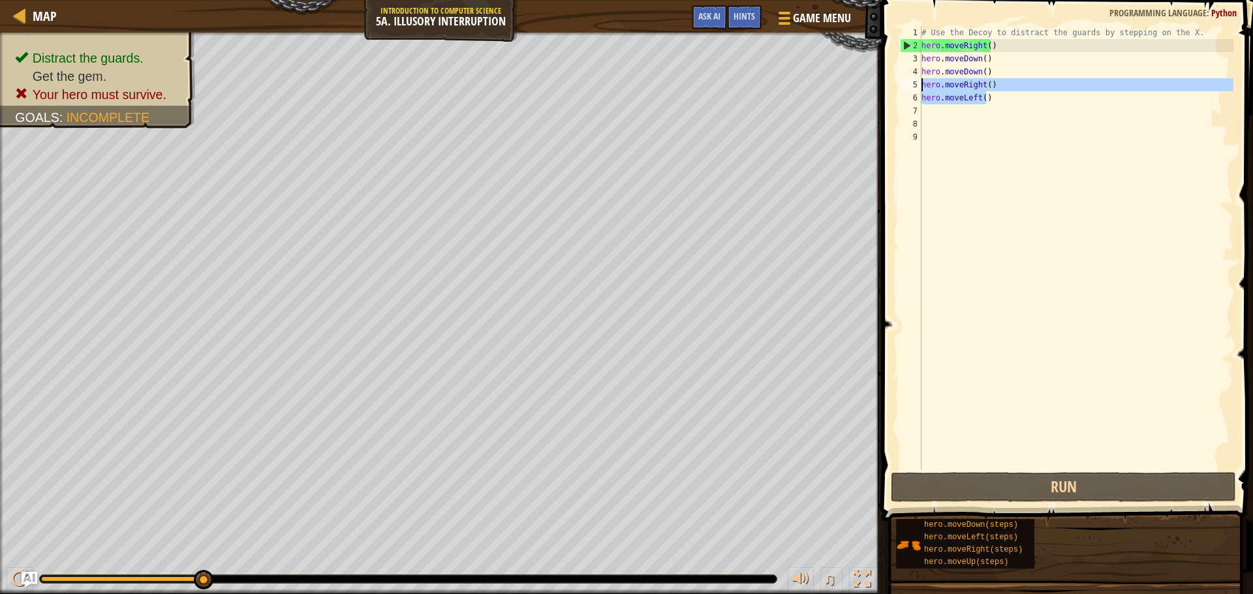
drag, startPoint x: 977, startPoint y: 97, endPoint x: 917, endPoint y: 82, distance: 62.5
click at [917, 82] on div "1 2 3 4 5 6 7 8 9 # Use the Decoy to distract the guards by stepping on the X. …" at bounding box center [1065, 248] width 336 height 444
type textarea "hero.moveRight() hero.moveLeft()"
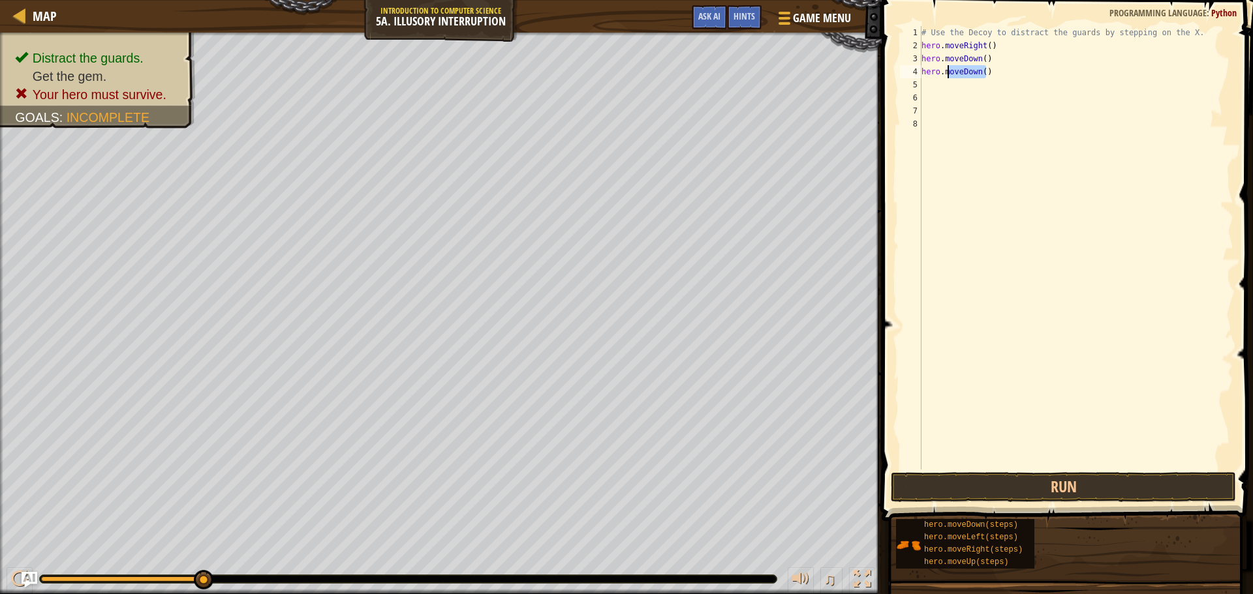
drag, startPoint x: 1020, startPoint y: 69, endPoint x: 946, endPoint y: 67, distance: 74.4
click at [946, 67] on div "# Use the Decoy to distract the guards by stepping on the X. hero . moveRight (…" at bounding box center [1076, 261] width 314 height 470
click at [1005, 72] on div "# Use the Decoy to distract the guards by stepping on the X. hero . moveRight (…" at bounding box center [1076, 248] width 314 height 444
drag, startPoint x: 1005, startPoint y: 72, endPoint x: 923, endPoint y: 54, distance: 83.6
click at [921, 57] on div "# Use the Decoy to distract the guards by stepping on the X. hero . moveRight (…" at bounding box center [1076, 261] width 314 height 470
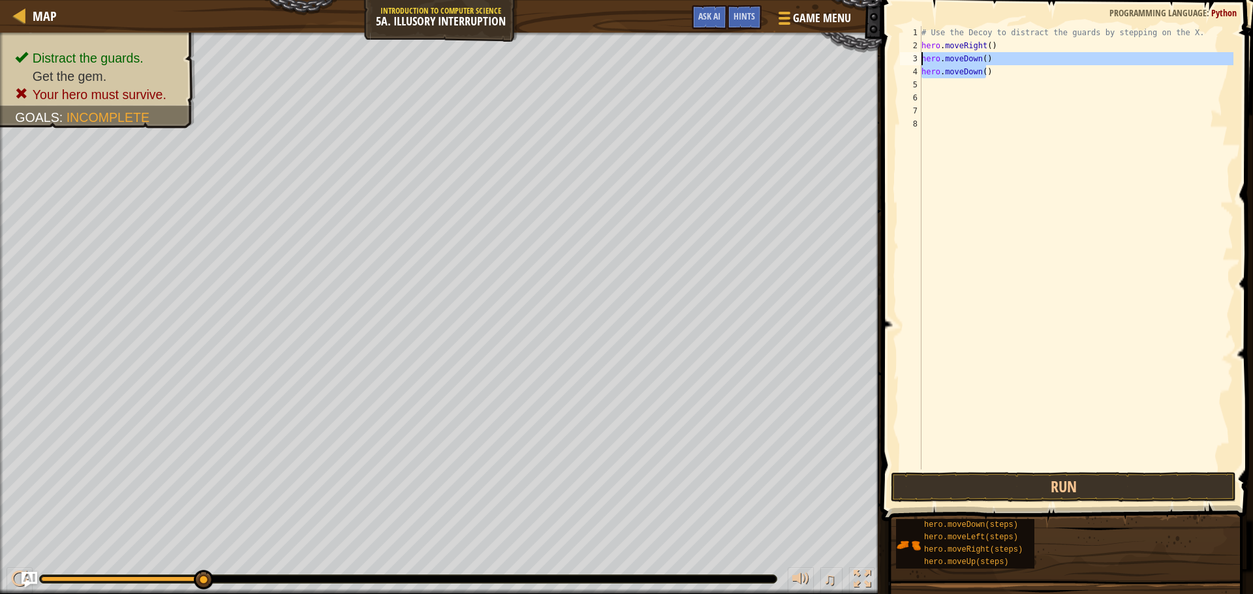
type textarea "hero.moveDown() hero.moveDown()"
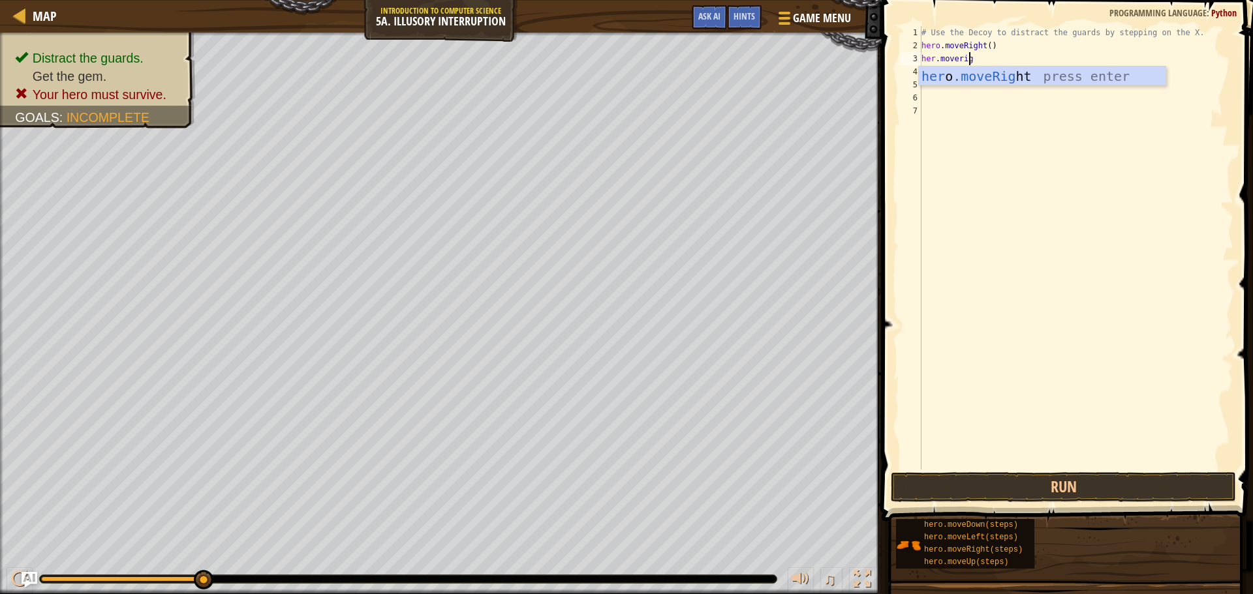
type textarea "her.moveright"
type textarea "hero.moveright"
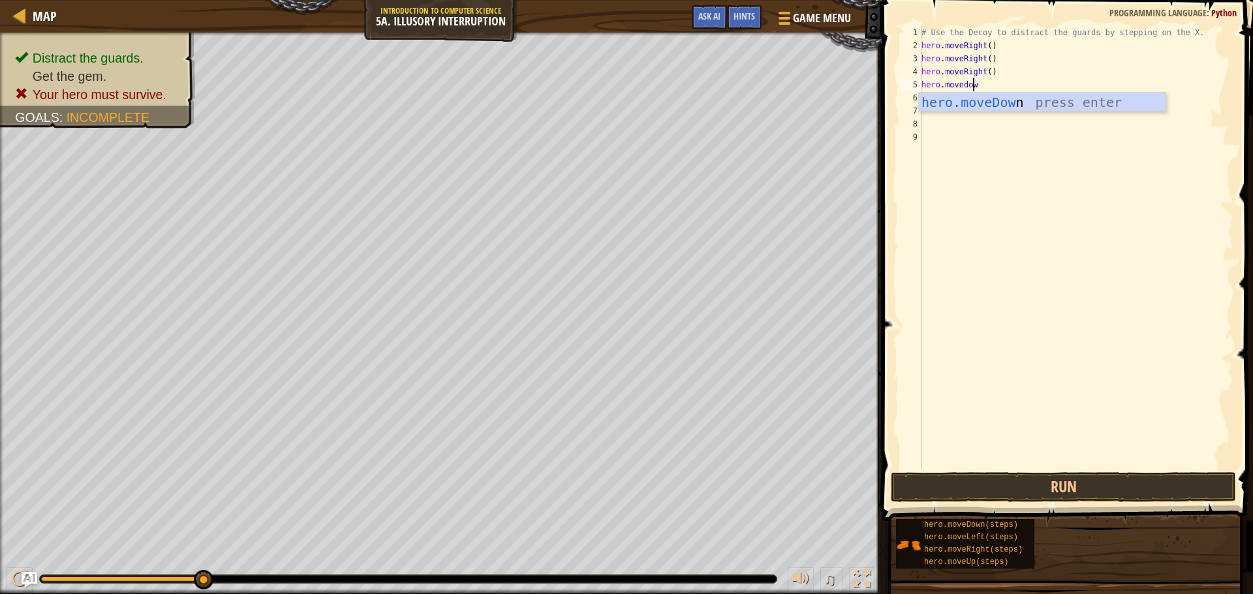
type textarea "hero.movedown"
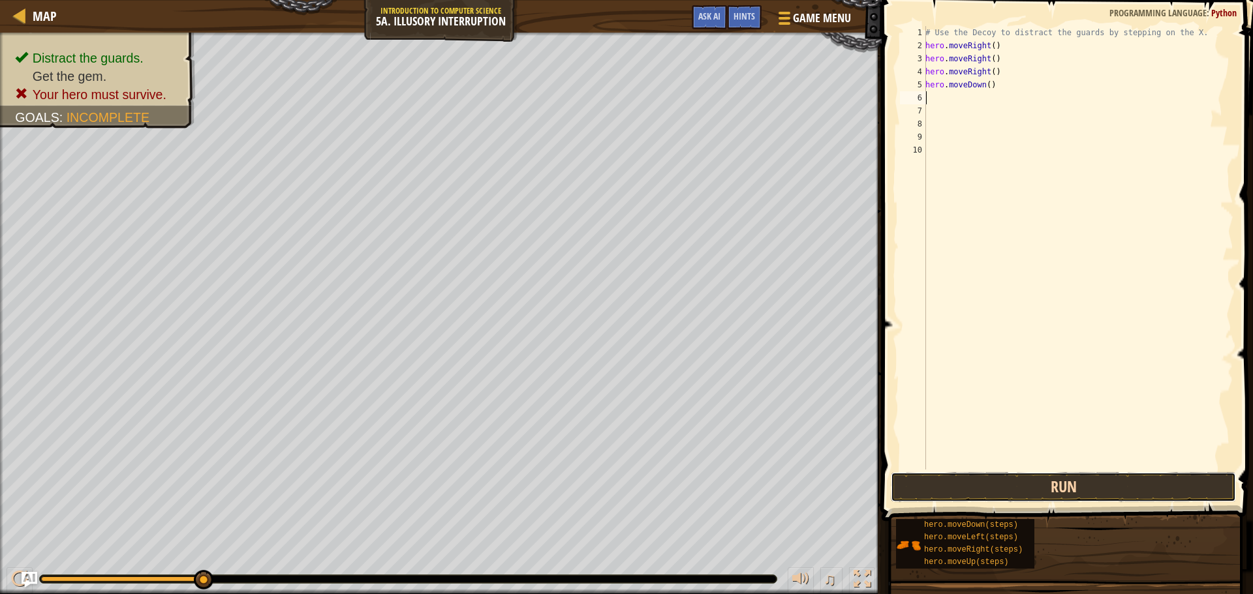
click at [1124, 498] on button "Run" at bounding box center [1063, 487] width 345 height 30
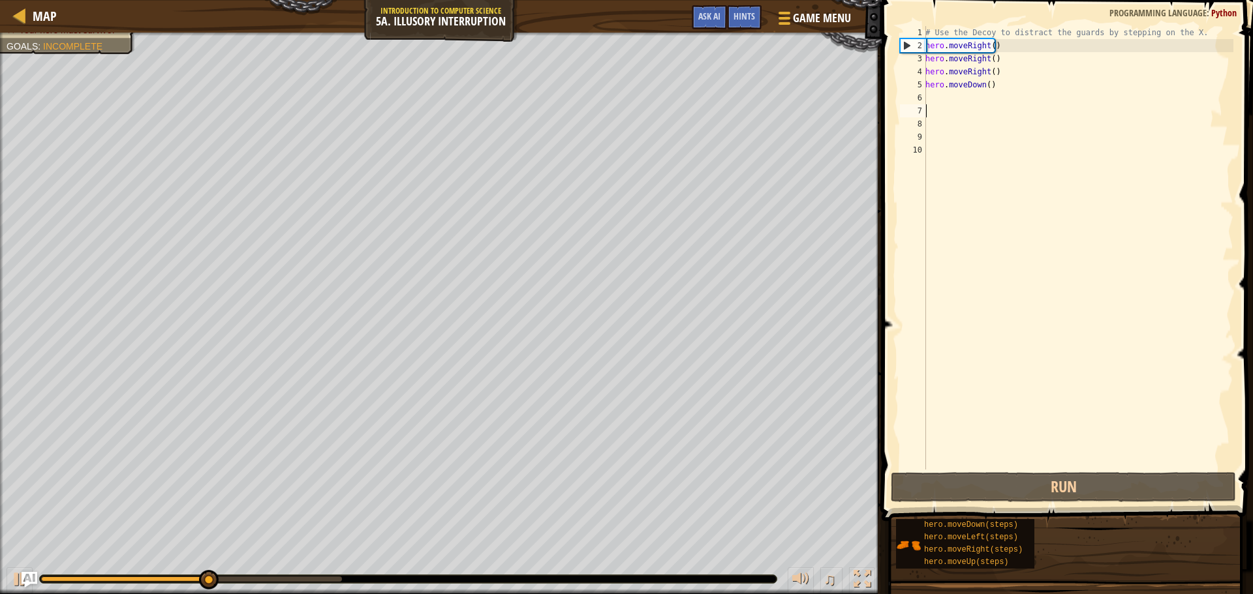
click at [931, 108] on div "# Use the Decoy to distract the guards by stepping on the X. hero . moveRight (…" at bounding box center [1078, 261] width 311 height 470
click at [927, 102] on div "# Use the Decoy to distract the guards by stepping on the X. hero . moveRight (…" at bounding box center [1078, 261] width 311 height 470
click at [927, 99] on div "# Use the Decoy to distract the guards by stepping on the X. hero . moveRight (…" at bounding box center [1078, 261] width 311 height 470
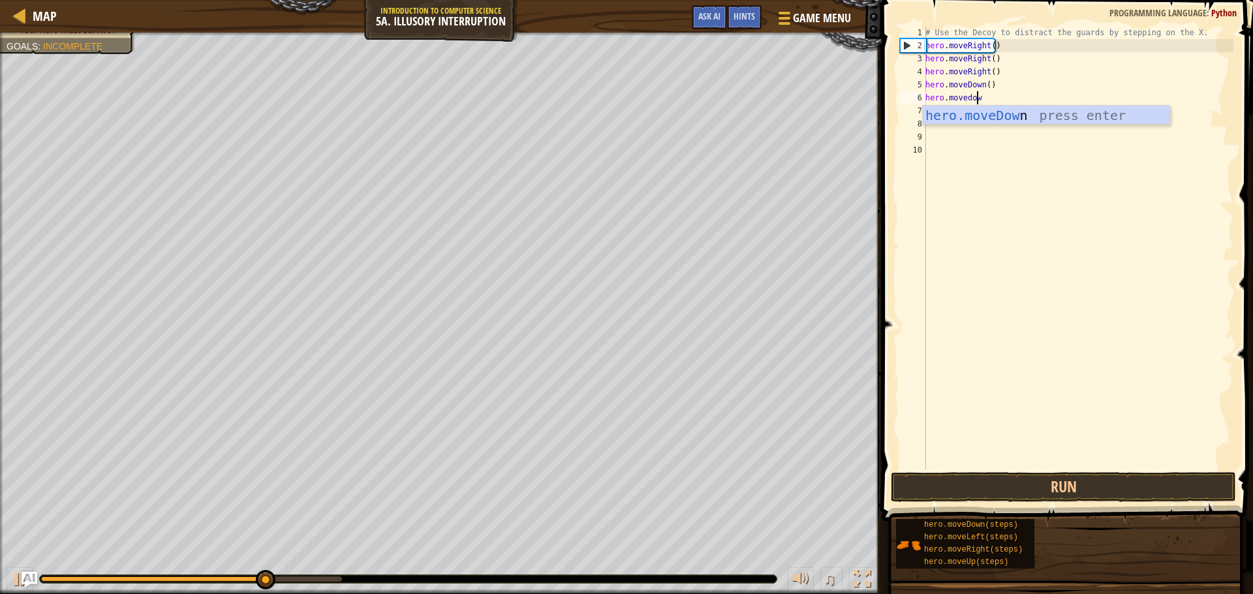
type textarea "hero.movedown"
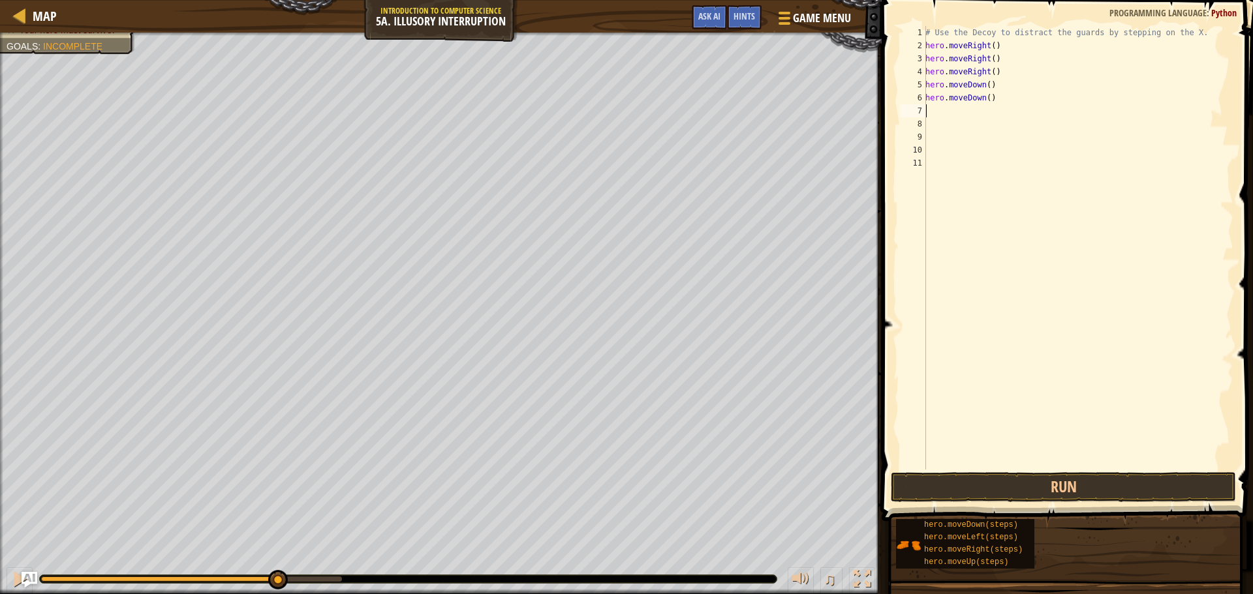
click at [1083, 489] on button "Run" at bounding box center [1063, 487] width 345 height 30
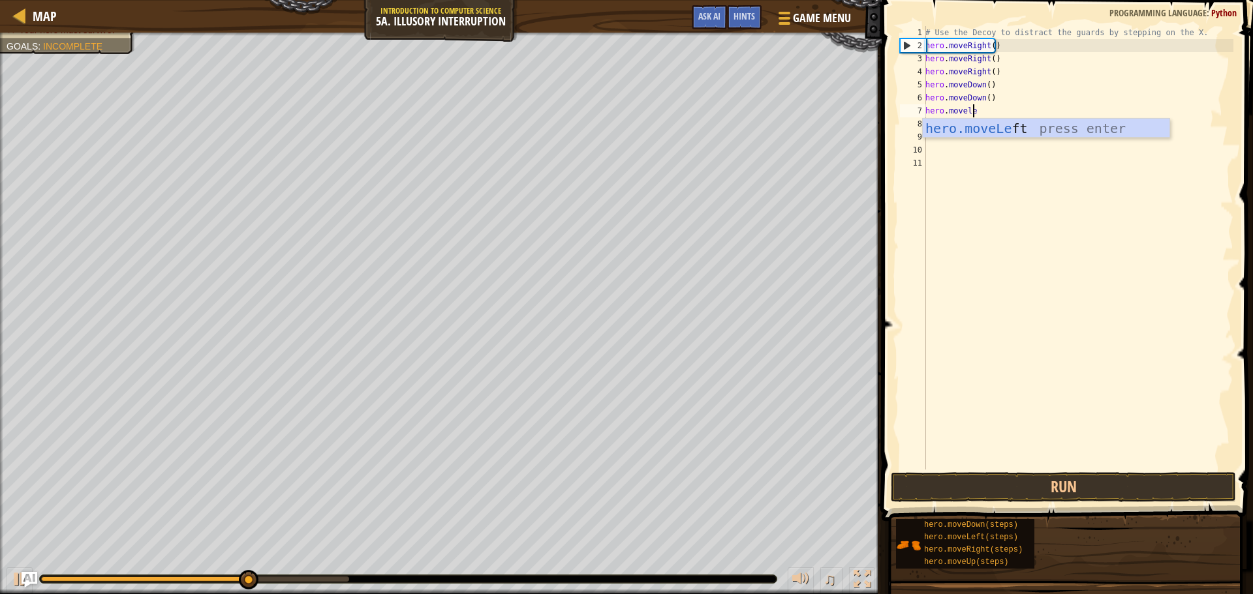
type textarea "hero.moveleft"
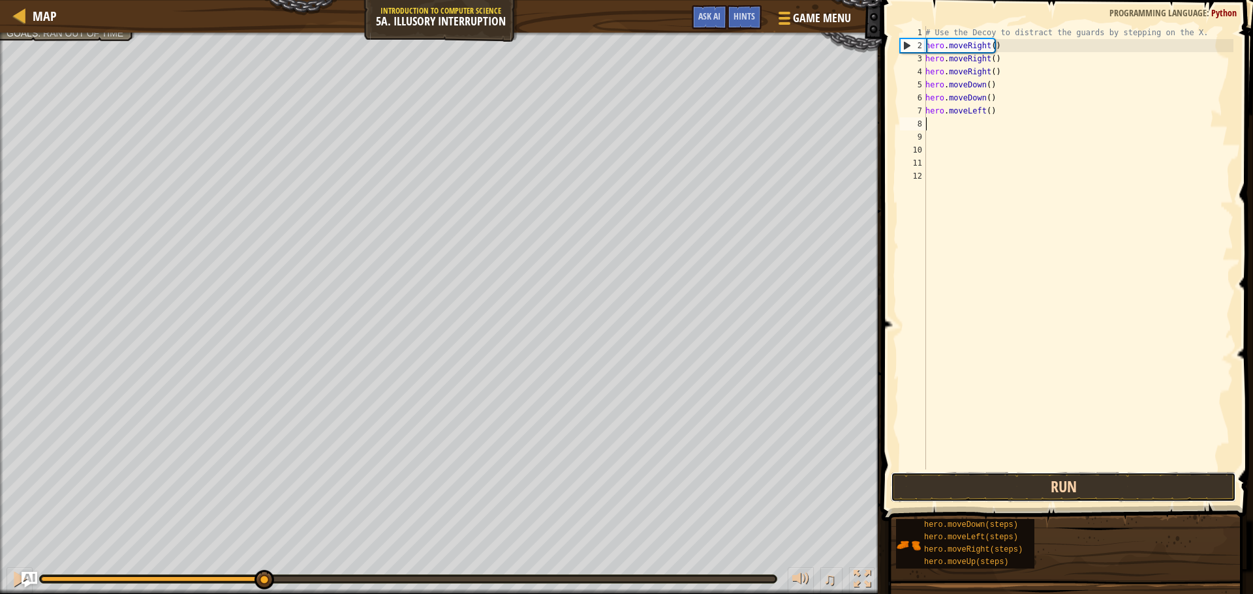
click at [990, 496] on button "Run" at bounding box center [1063, 487] width 345 height 30
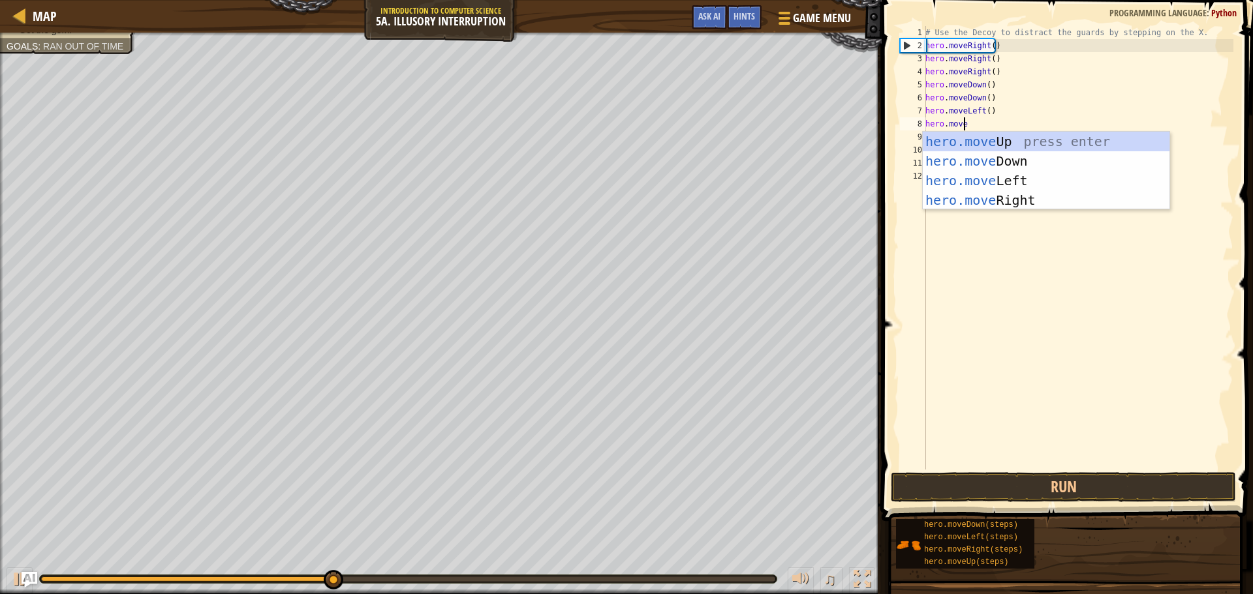
scroll to position [6, 3]
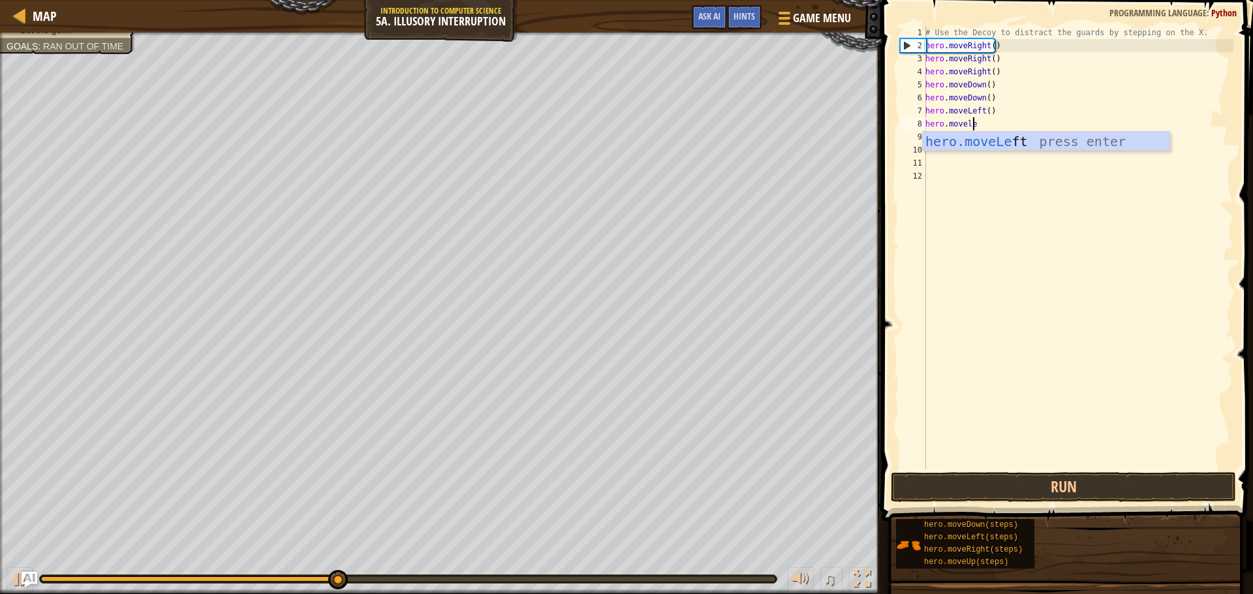
type textarea "hero.moveleft"
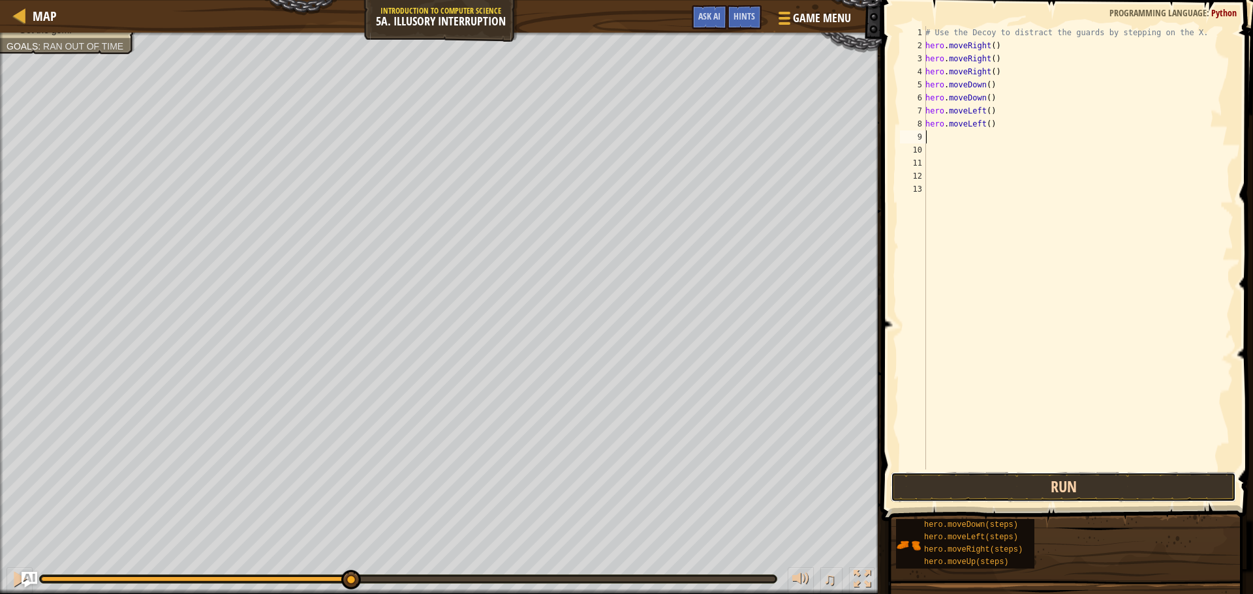
click at [1025, 496] on button "Run" at bounding box center [1063, 487] width 345 height 30
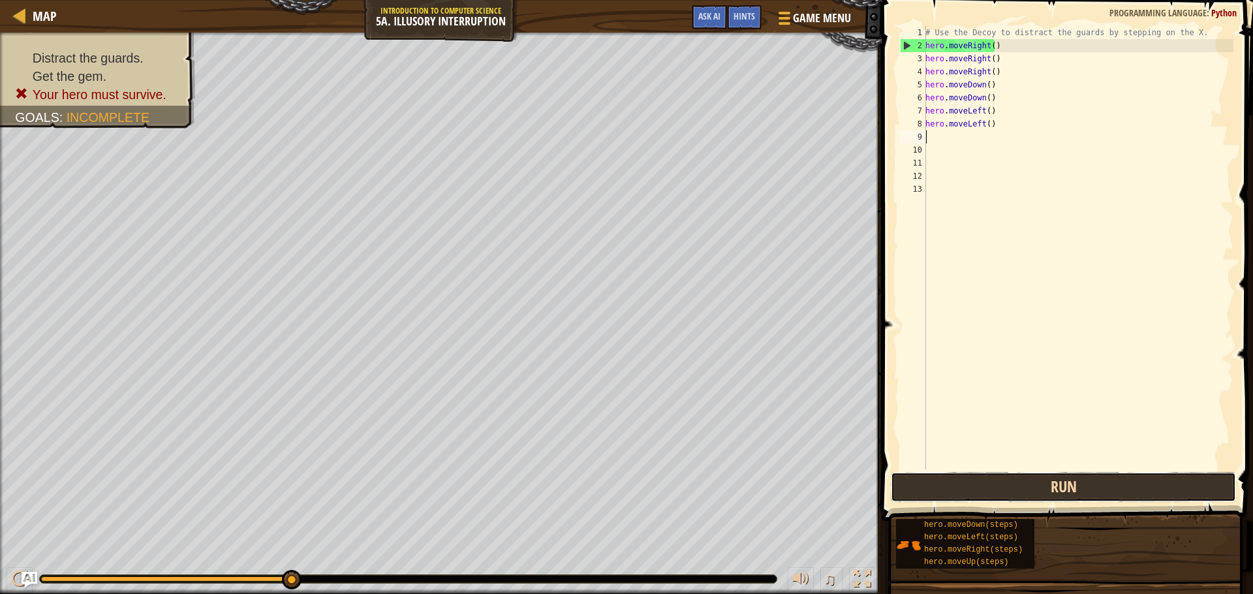
click at [950, 480] on button "Run" at bounding box center [1063, 487] width 345 height 30
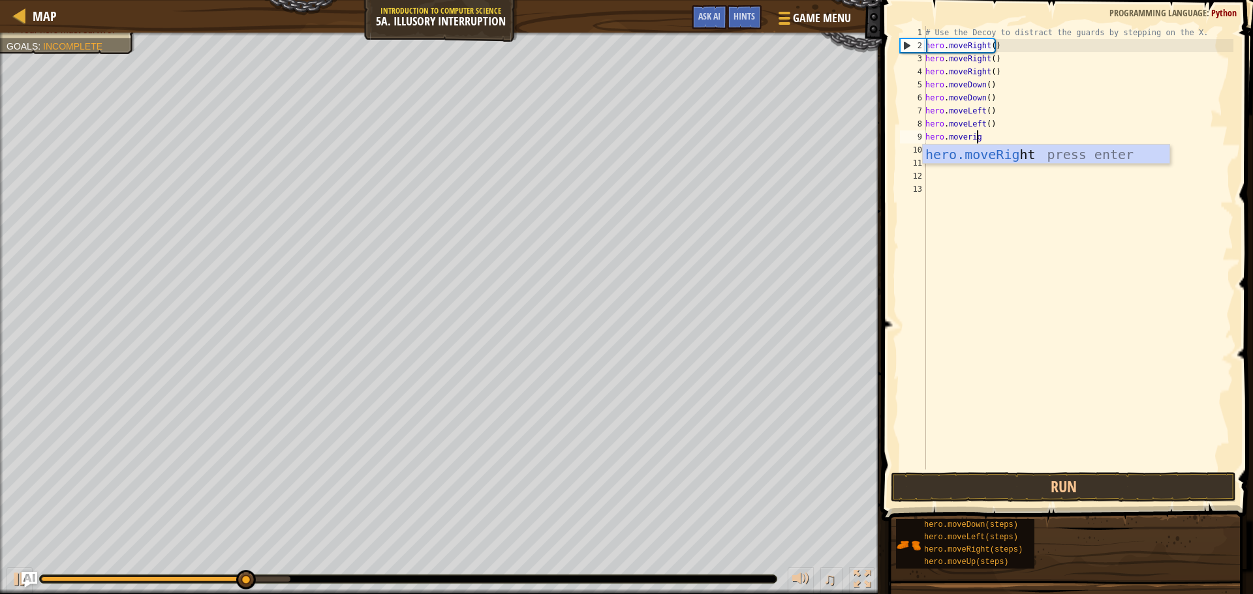
type textarea "hero.moveright"
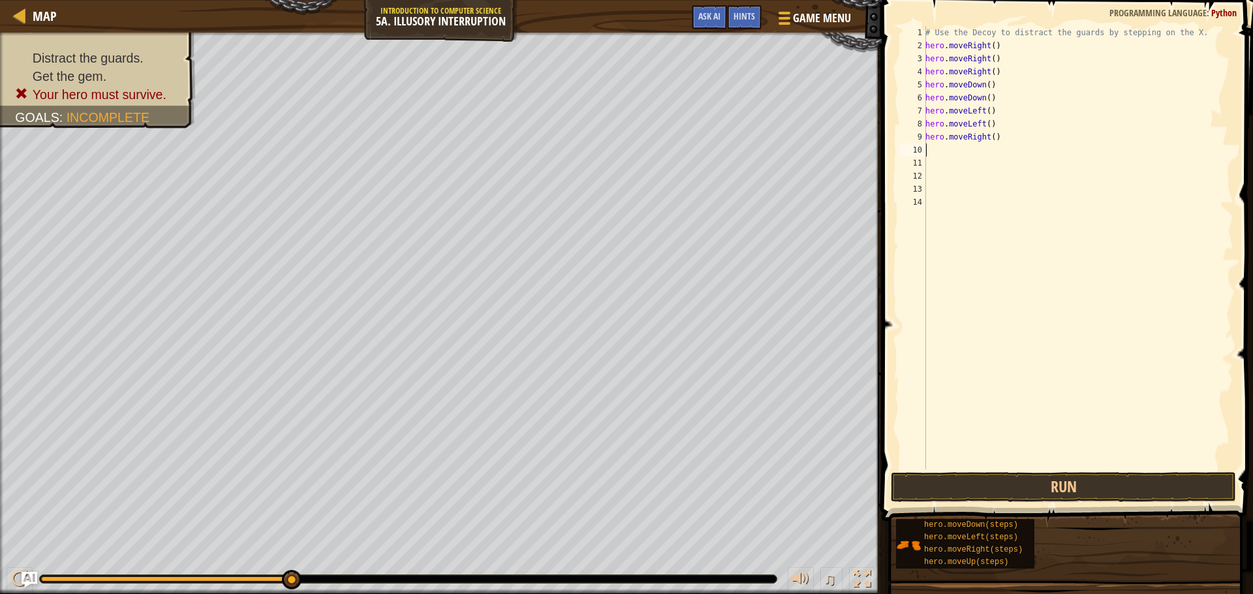
drag, startPoint x: 956, startPoint y: 450, endPoint x: 962, endPoint y: 460, distance: 11.8
click at [960, 453] on div "# Use the Decoy to distract the guards by stepping on the X. hero . moveRight (…" at bounding box center [1078, 261] width 311 height 470
click at [968, 478] on button "Run" at bounding box center [1063, 487] width 345 height 30
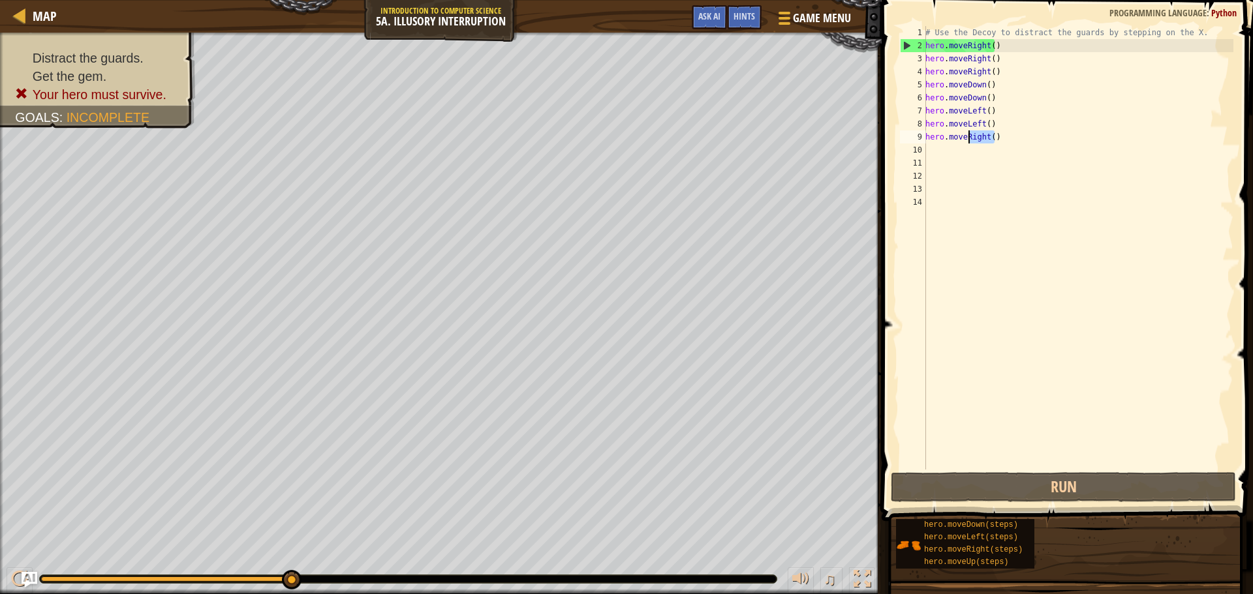
drag, startPoint x: 999, startPoint y: 133, endPoint x: 967, endPoint y: 136, distance: 32.1
click at [967, 136] on div "# Use the Decoy to distract the guards by stepping on the X. hero . moveRight (…" at bounding box center [1078, 261] width 311 height 470
drag, startPoint x: 992, startPoint y: 121, endPoint x: 964, endPoint y: 127, distance: 28.8
click at [964, 127] on div "# Use the Decoy to distract the guards by stepping on the X. hero . moveRight (…" at bounding box center [1078, 261] width 311 height 470
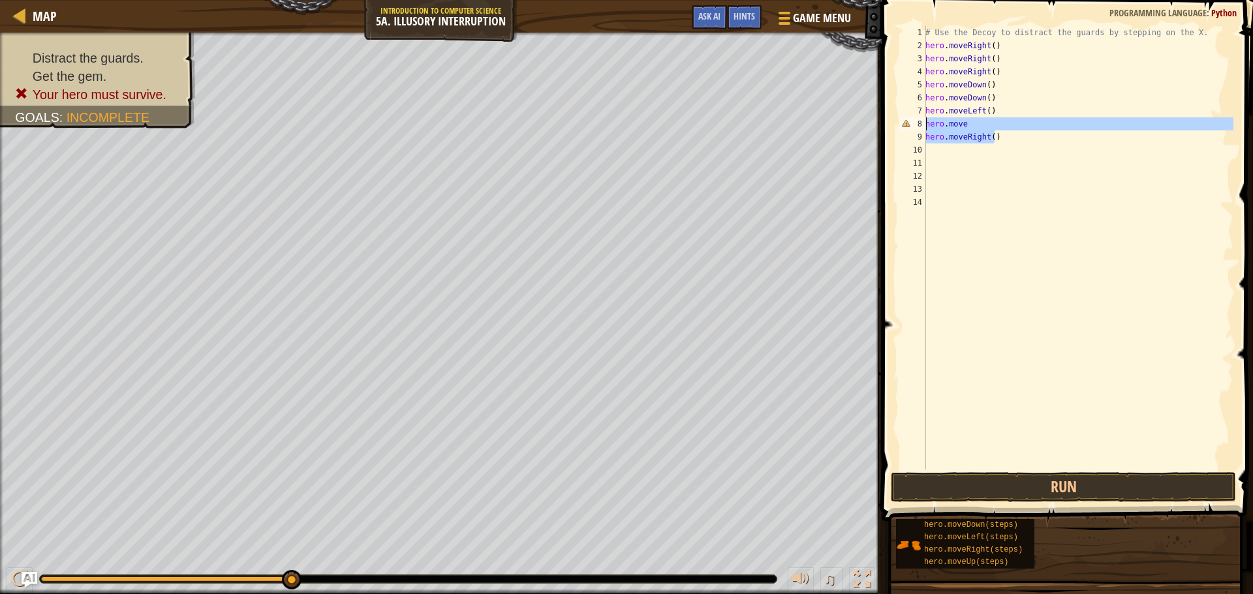
drag, startPoint x: 995, startPoint y: 138, endPoint x: 923, endPoint y: 125, distance: 72.9
click at [923, 125] on div "hero.move 1 2 3 4 5 6 7 8 9 10 11 12 13 14 # Use the Decoy to distract the guar…" at bounding box center [1065, 248] width 336 height 444
type textarea "hero.move hero.moveRight()"
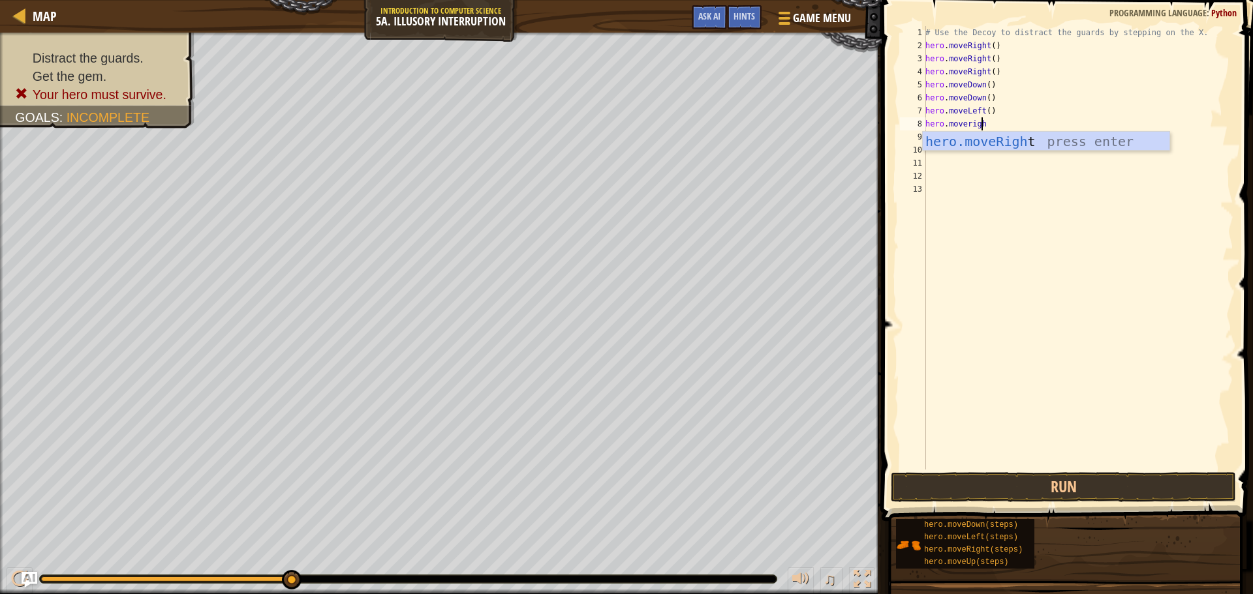
type textarea "hero.moveright"
type textarea "hero.moveup"
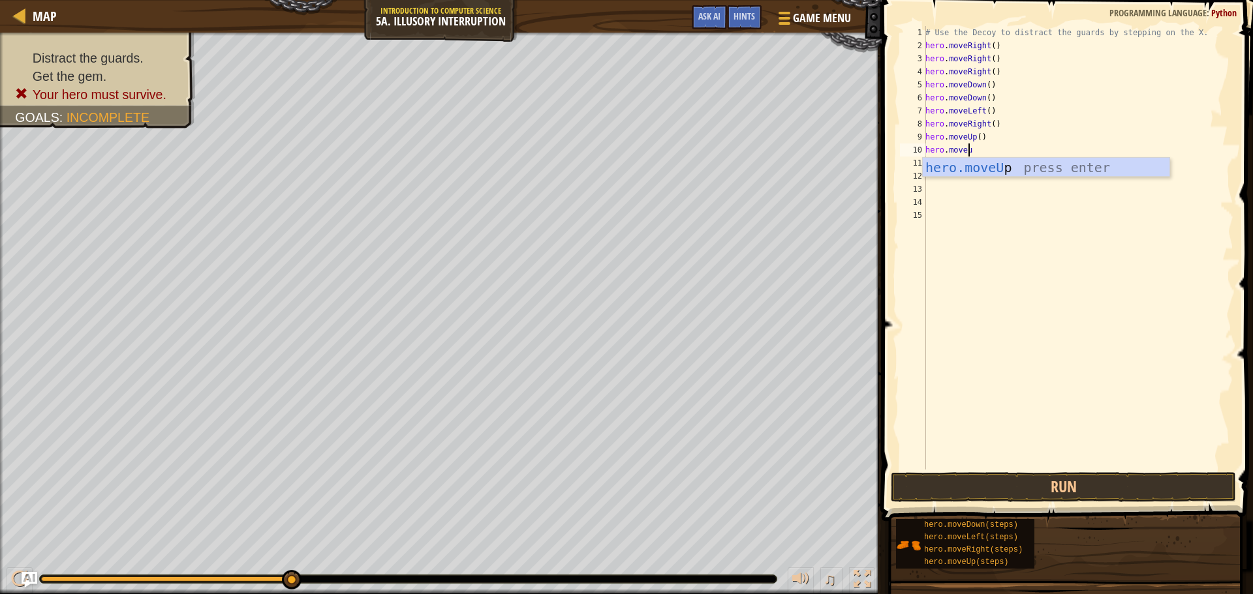
type textarea "hero.moveup"
type textarea "hero.moveleft"
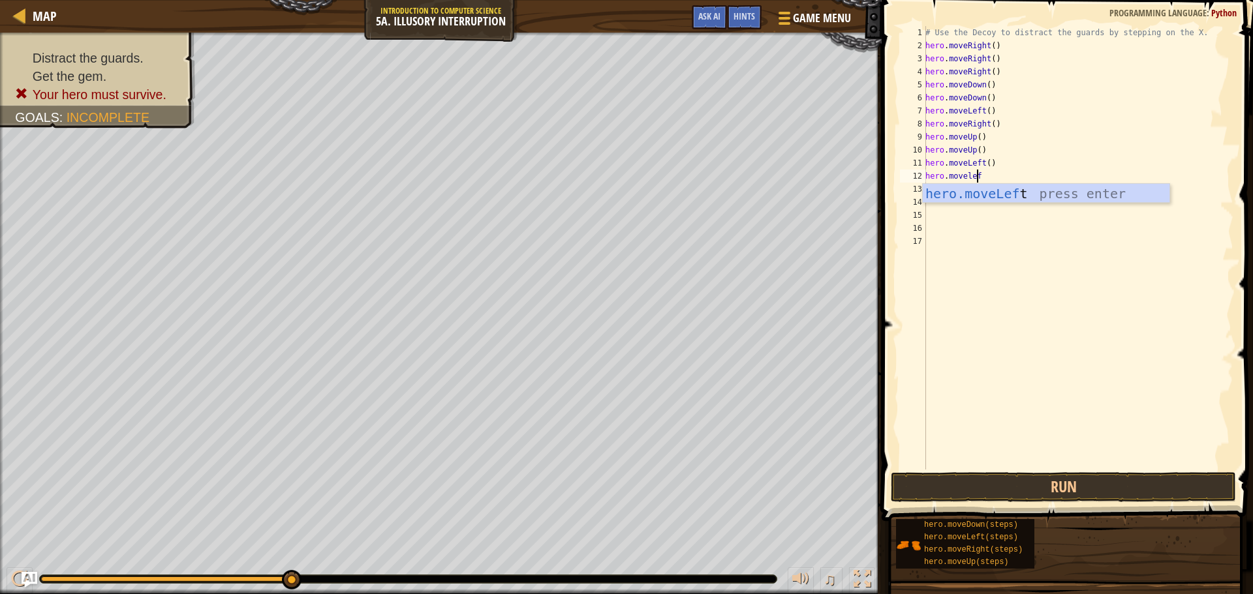
type textarea "hero.moveleft"
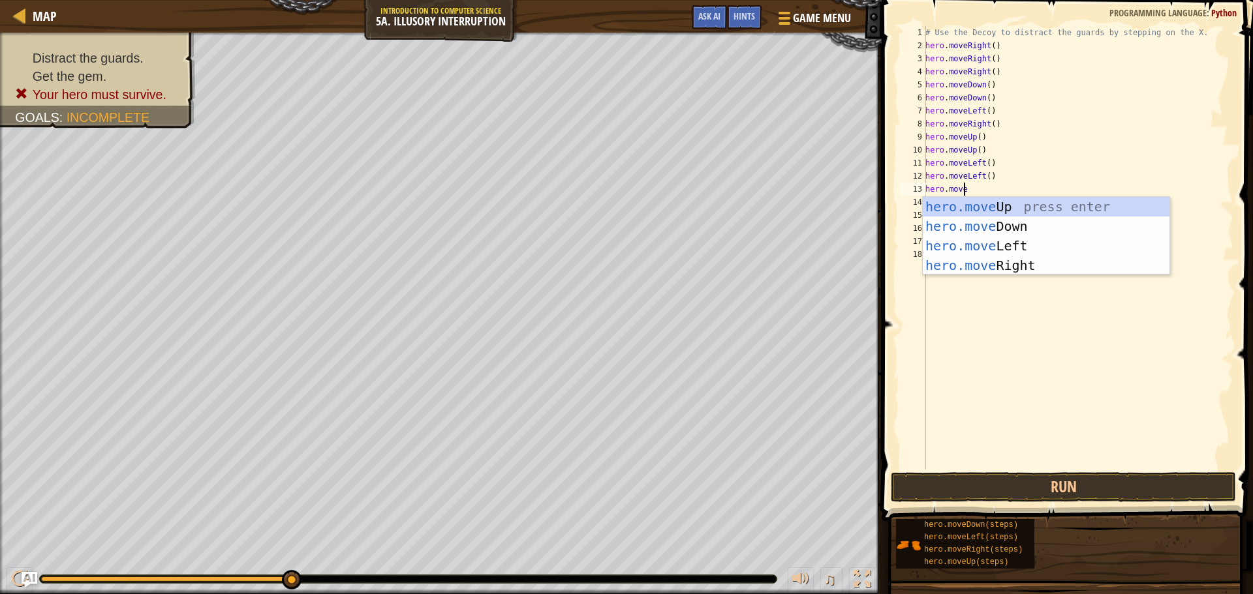
scroll to position [6, 3]
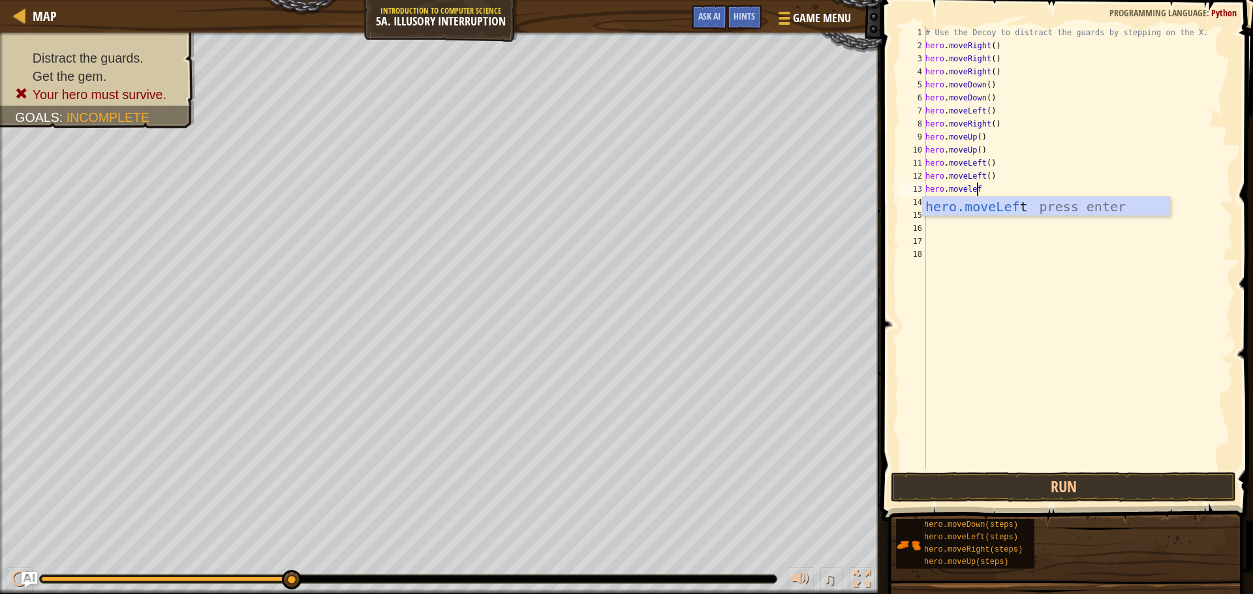
type textarea "hero.moveleft"
type textarea "hero.movedown"
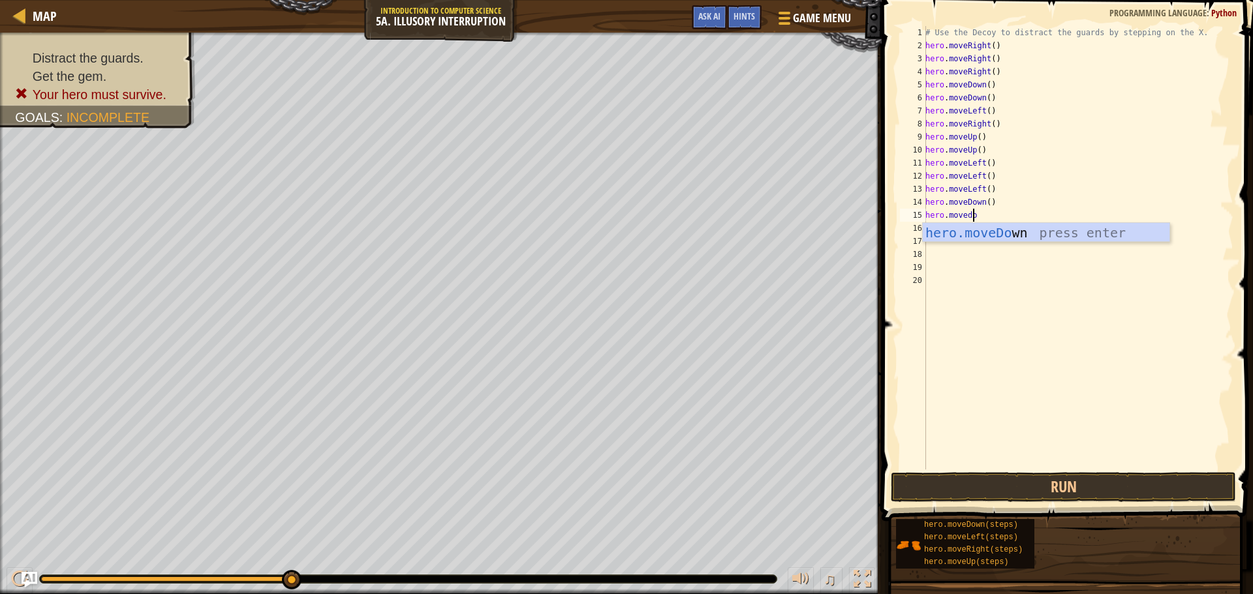
type textarea "hero.movedown"
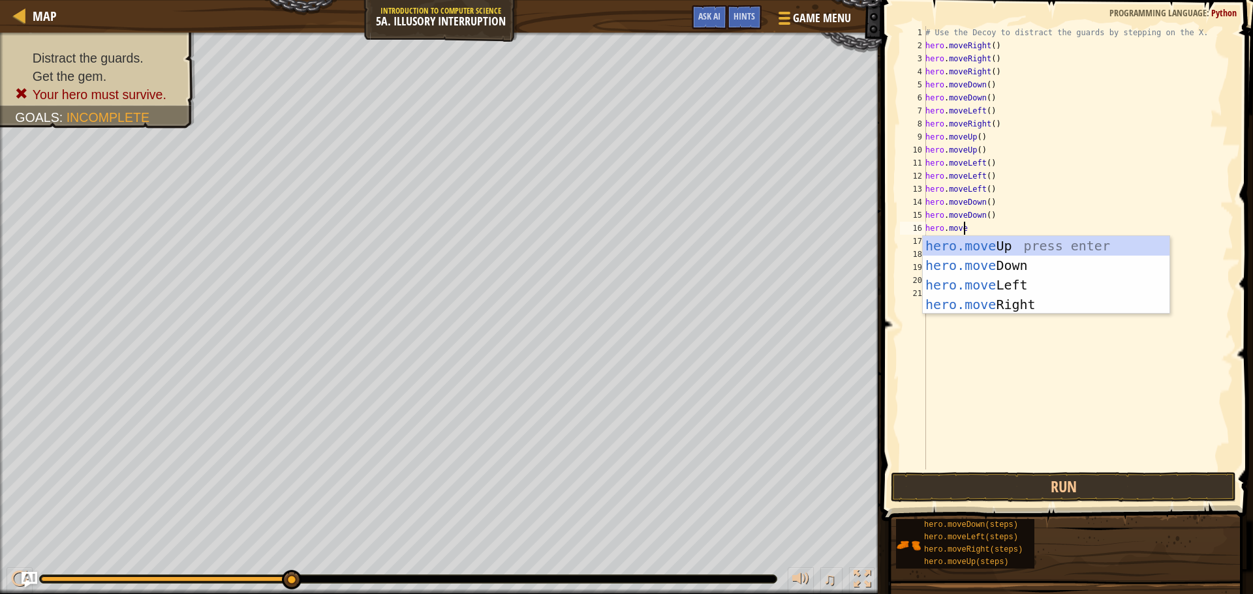
scroll to position [6, 3]
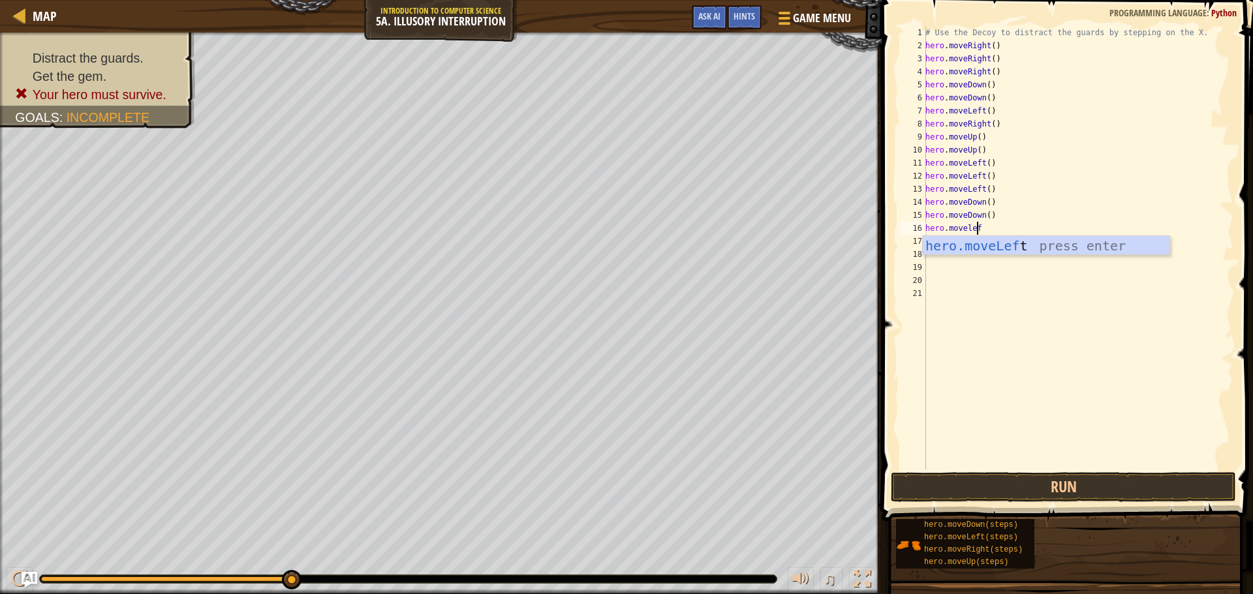
type textarea "hero.moveleft"
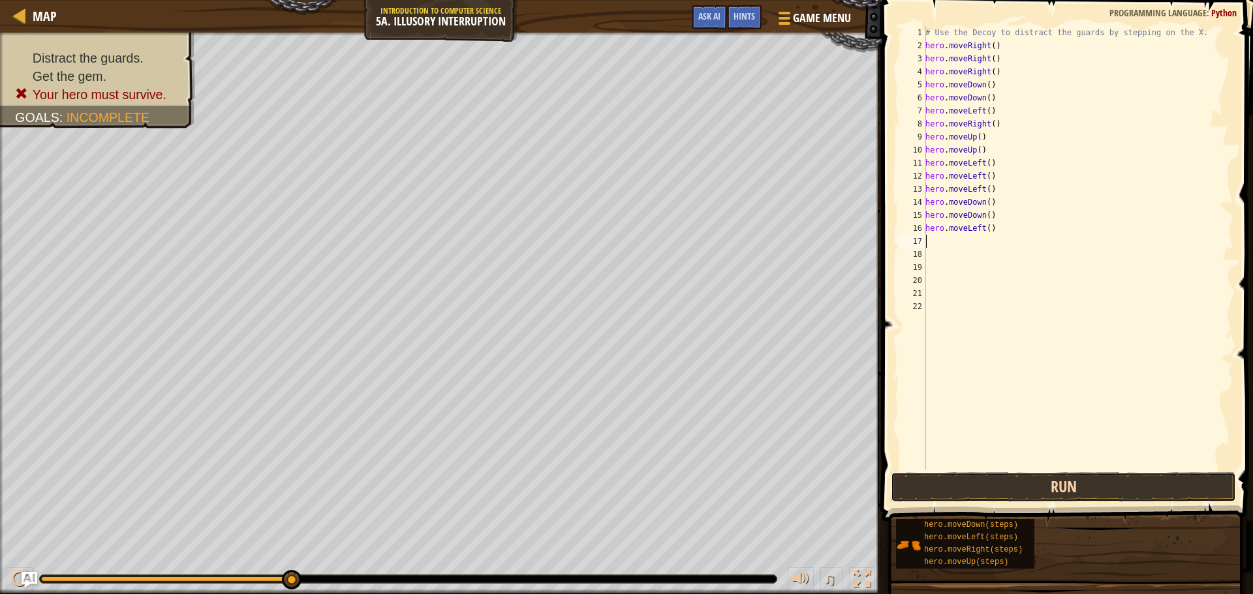
click at [1144, 475] on button "Run" at bounding box center [1063, 487] width 345 height 30
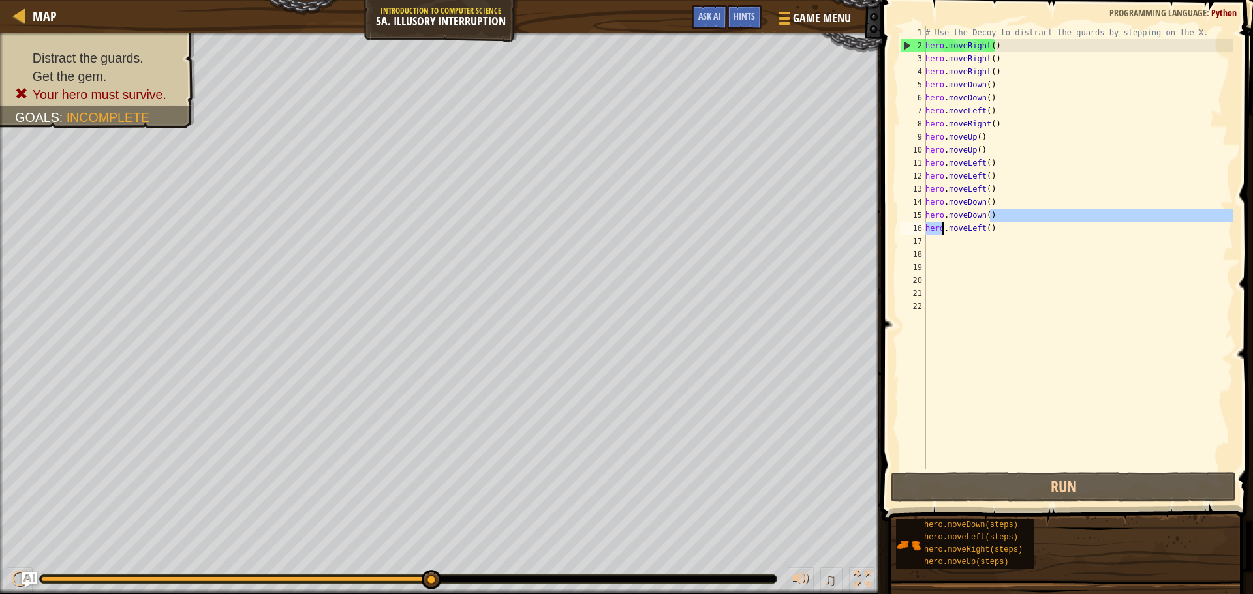
drag, startPoint x: 1008, startPoint y: 221, endPoint x: 941, endPoint y: 222, distance: 67.2
click at [941, 222] on div "# Use the Decoy to distract the guards by stepping on the X. hero . moveRight (…" at bounding box center [1078, 261] width 311 height 470
type textarea "hero.moveDown() hero.moveLeft()"
click at [1035, 236] on div "# Use the Decoy to distract the guards by stepping on the X. hero . moveRight (…" at bounding box center [1078, 261] width 311 height 470
click at [998, 45] on div "# Use the Decoy to distract the guards by stepping on the X. hero . moveRight (…" at bounding box center [1078, 261] width 311 height 470
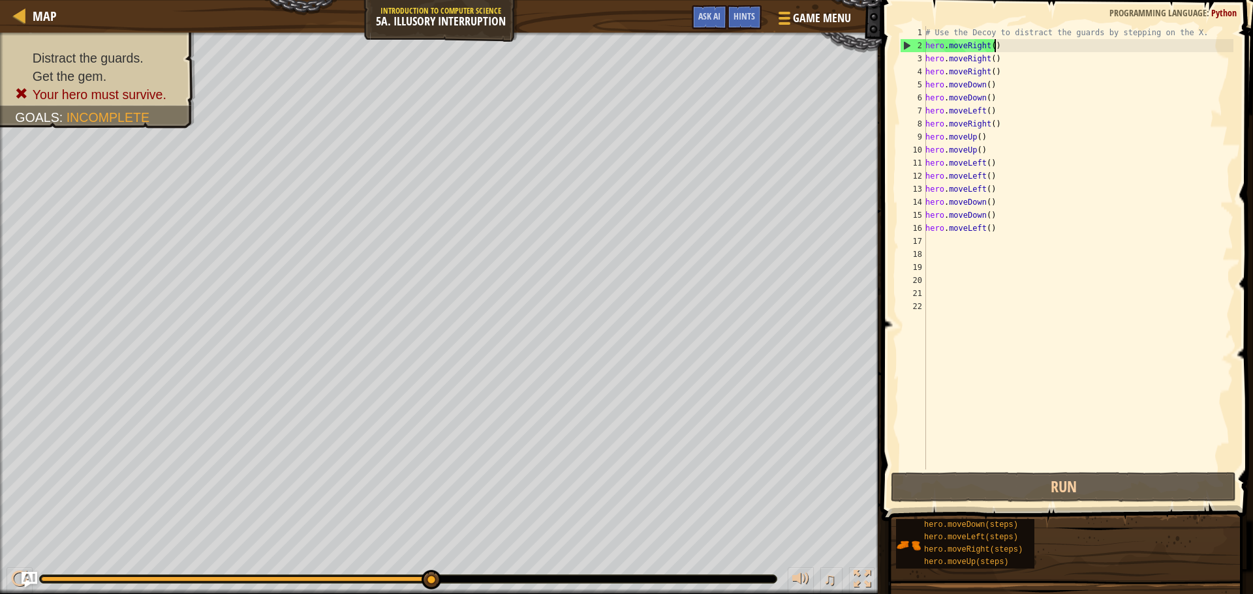
type textarea "hero.moveRight()"
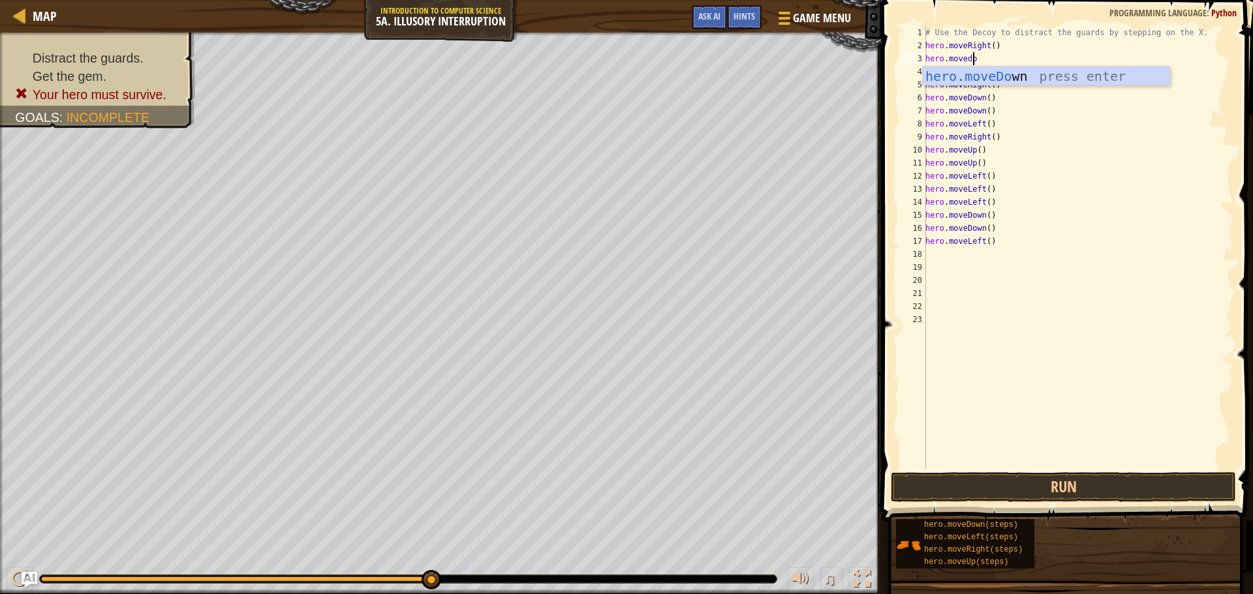
type textarea "hero.movedown"
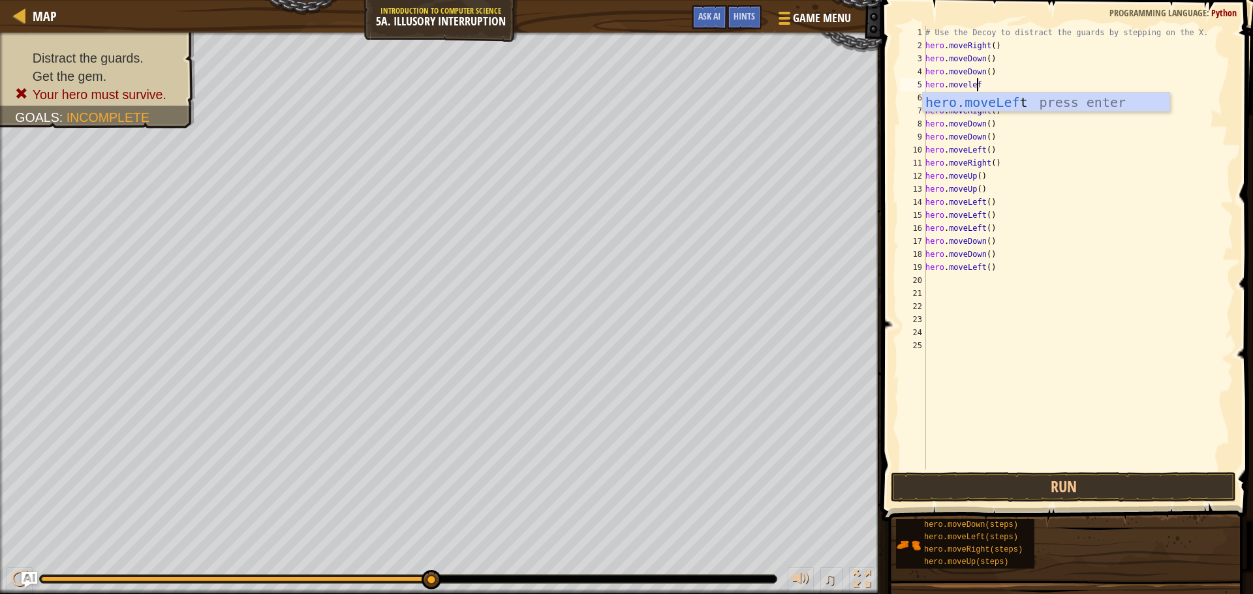
type textarea "hero.moveleft"
type textarea "hero.moveup"
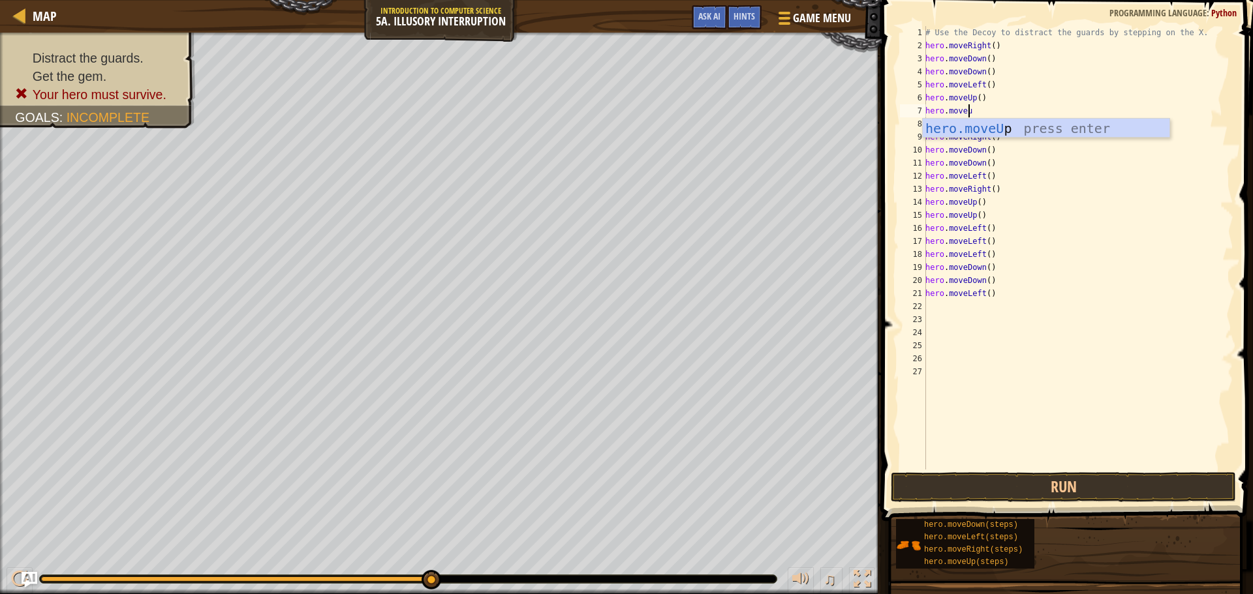
type textarea "hero.moveup"
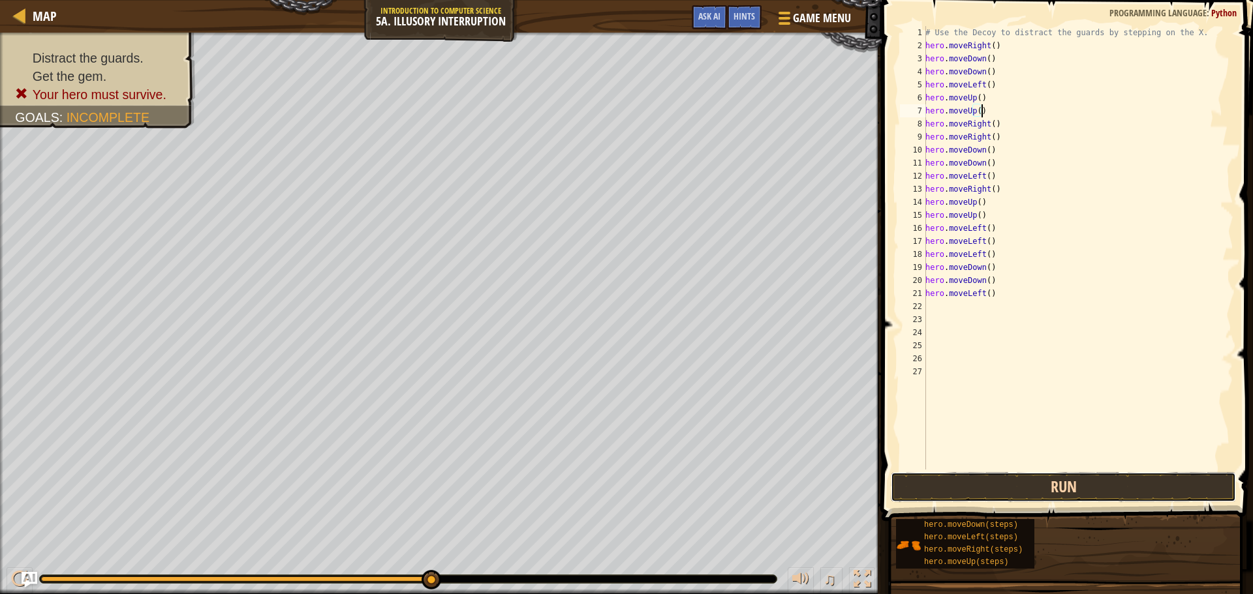
click at [1028, 474] on button "Run" at bounding box center [1063, 487] width 345 height 30
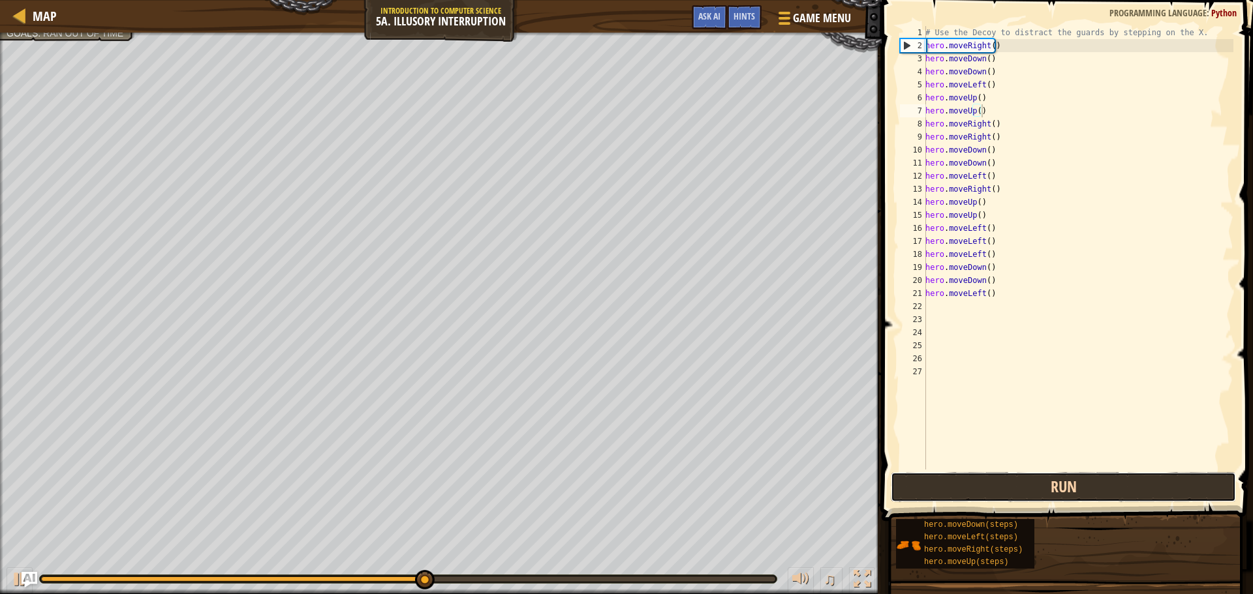
click at [925, 481] on button "Run" at bounding box center [1063, 487] width 345 height 30
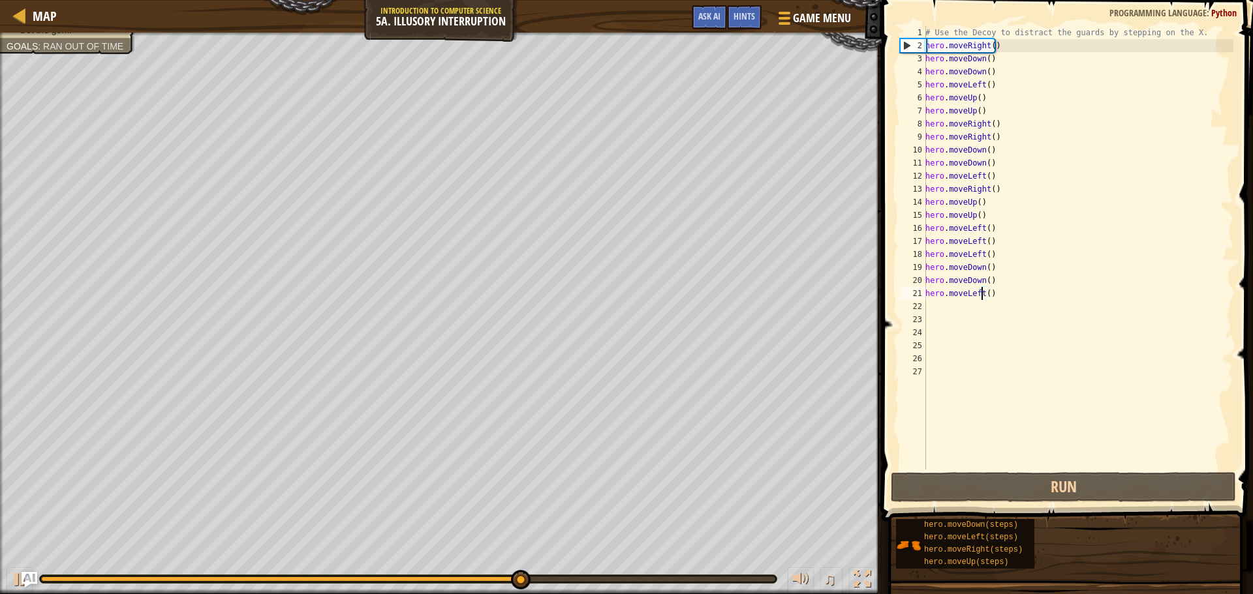
click at [982, 298] on div "# Use the Decoy to distract the guards by stepping on the X. hero . moveRight (…" at bounding box center [1078, 261] width 311 height 470
type textarea "hero.moveLeft()"
click at [953, 305] on div "# Use the Decoy to distract the guards by stepping on the X. hero . moveRight (…" at bounding box center [1078, 261] width 311 height 470
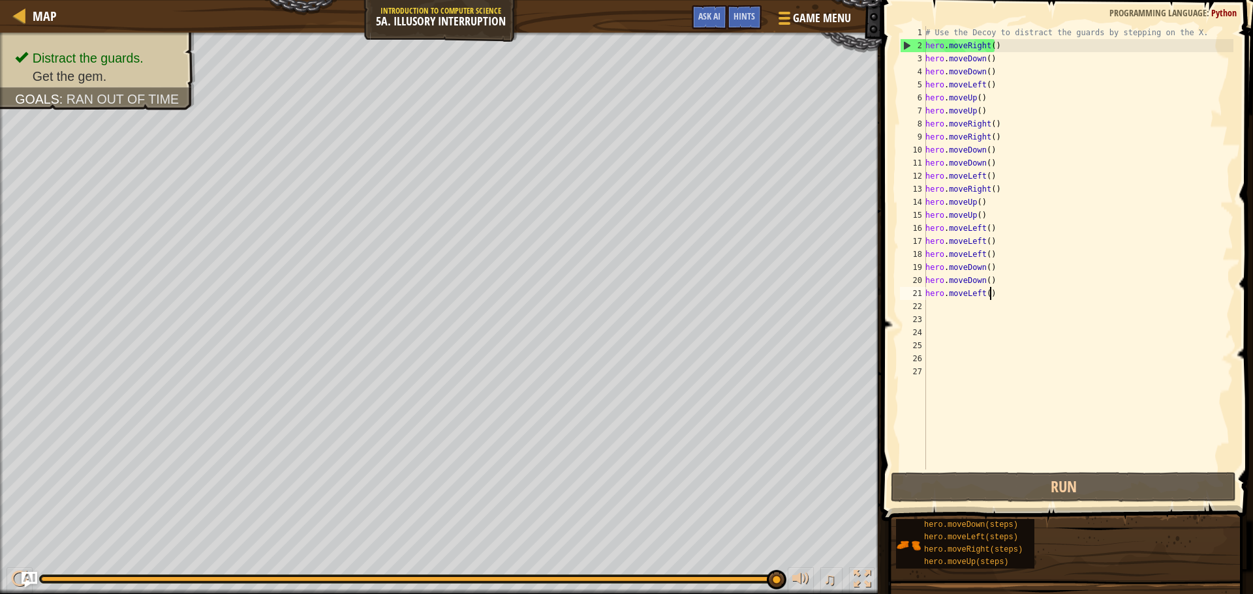
click at [1001, 299] on div "# Use the Decoy to distract the guards by stepping on the X. hero . moveRight (…" at bounding box center [1078, 261] width 311 height 470
drag, startPoint x: 999, startPoint y: 298, endPoint x: 927, endPoint y: 286, distance: 72.7
click at [927, 286] on div "# Use the Decoy to distract the guards by stepping on the X. hero . moveRight (…" at bounding box center [1078, 261] width 311 height 470
type textarea "hero.moveDown() hero.moveLeft()"
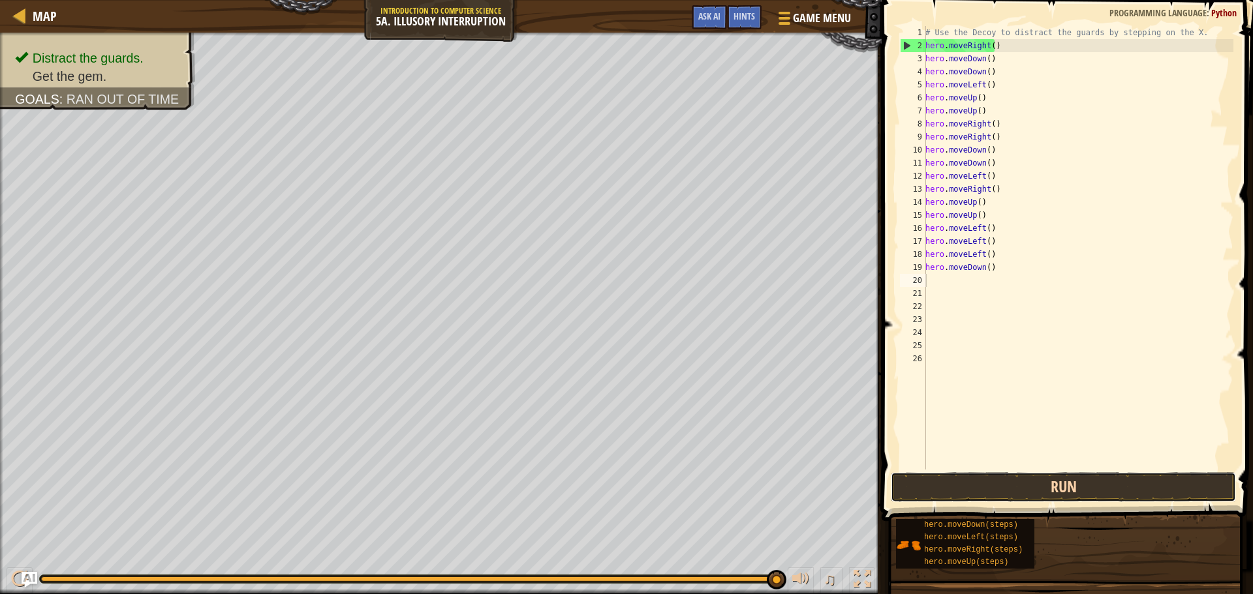
click at [1053, 484] on button "Run" at bounding box center [1063, 487] width 345 height 30
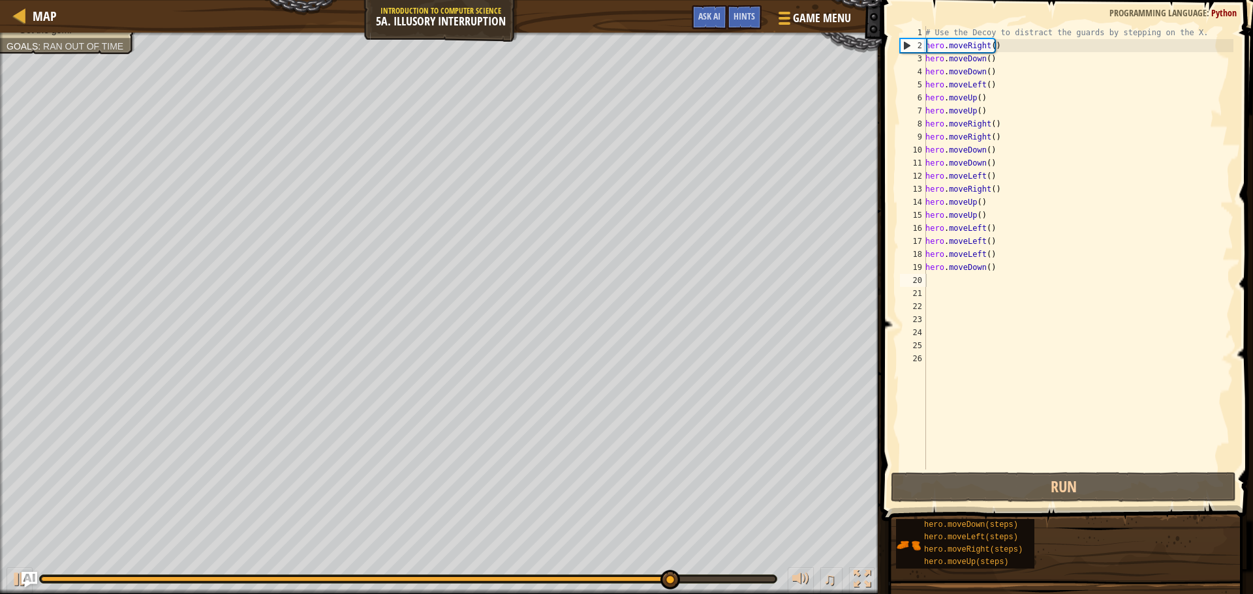
click at [985, 200] on div "# Use the Decoy to distract the guards by stepping on the X. hero . moveRight (…" at bounding box center [1078, 261] width 311 height 470
type textarea "hero.moveUp()"
click at [928, 205] on div "# Use the Decoy to distract the guards by stepping on the X. hero . moveRight (…" at bounding box center [1078, 261] width 311 height 470
click at [986, 204] on div "# Use the Decoy to distract the guards by stepping on the X. hero . moveRight (…" at bounding box center [1078, 261] width 311 height 470
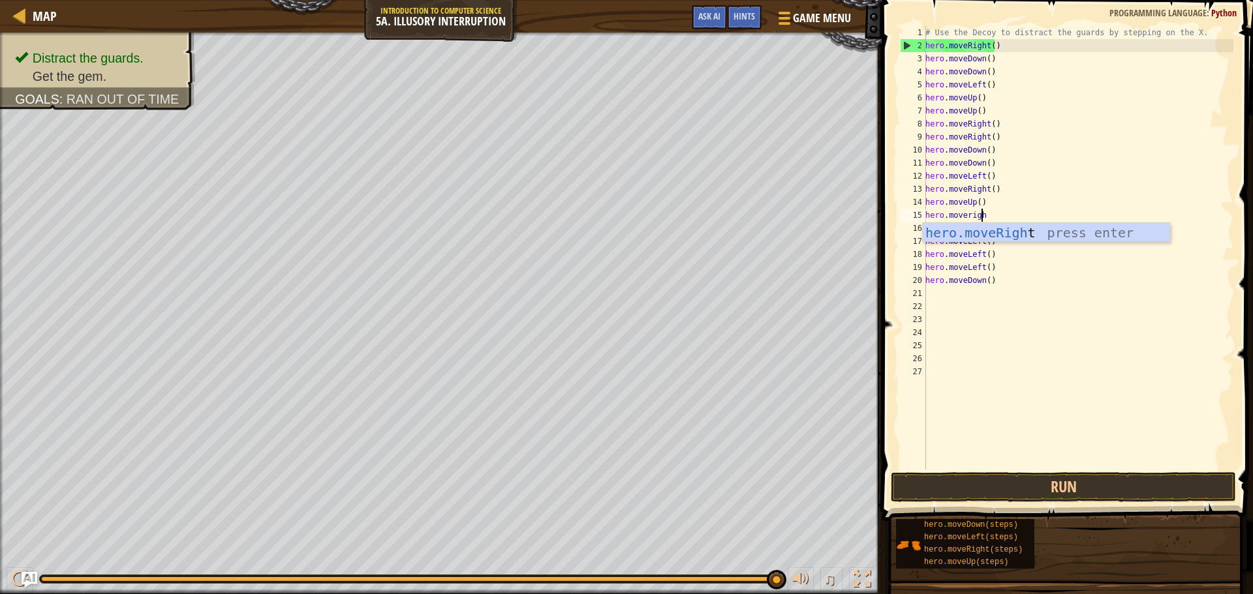
type textarea "hero.moveright"
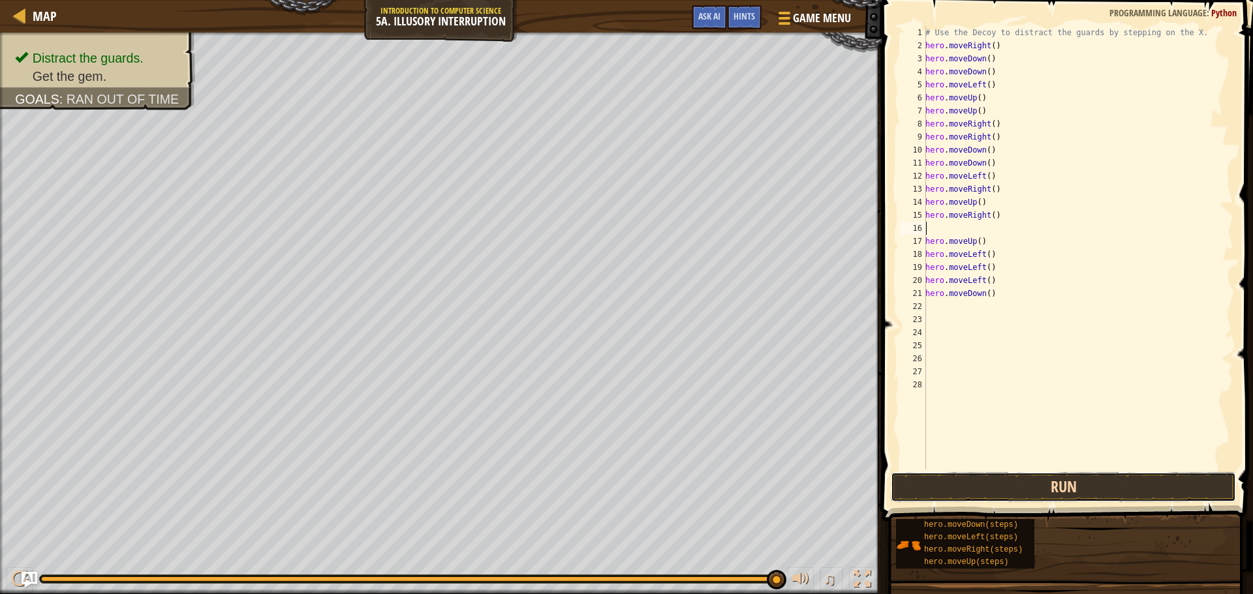
click at [1007, 478] on button "Run" at bounding box center [1063, 487] width 345 height 30
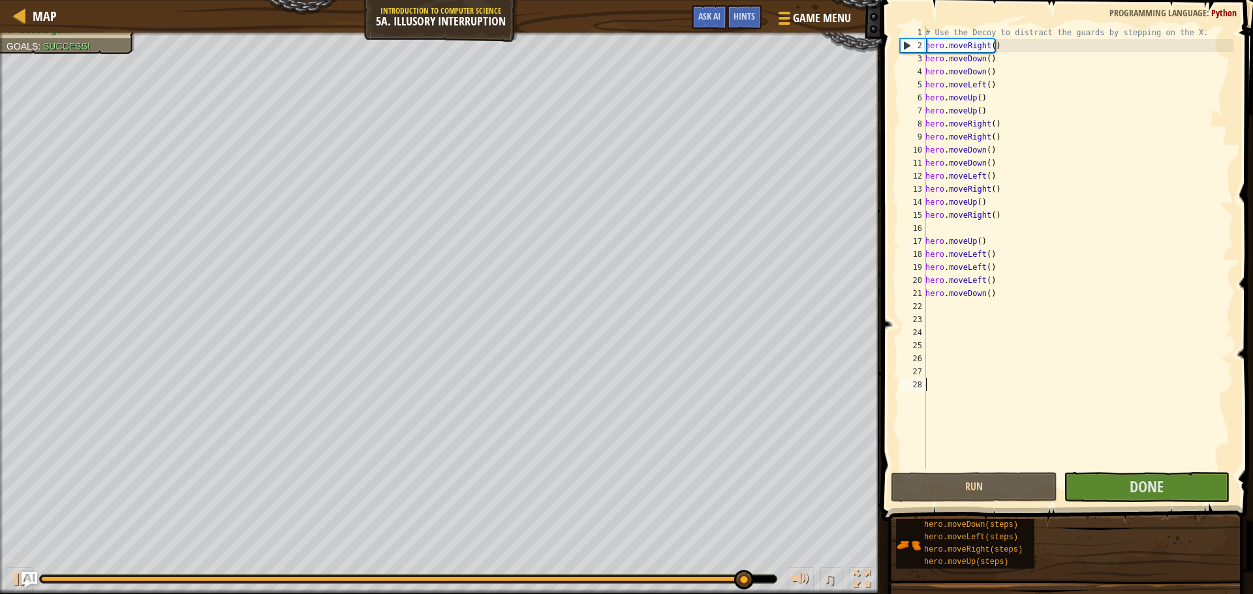
click at [970, 386] on div "# Use the Decoy to distract the guards by stepping on the X. hero . moveRight (…" at bounding box center [1078, 261] width 311 height 470
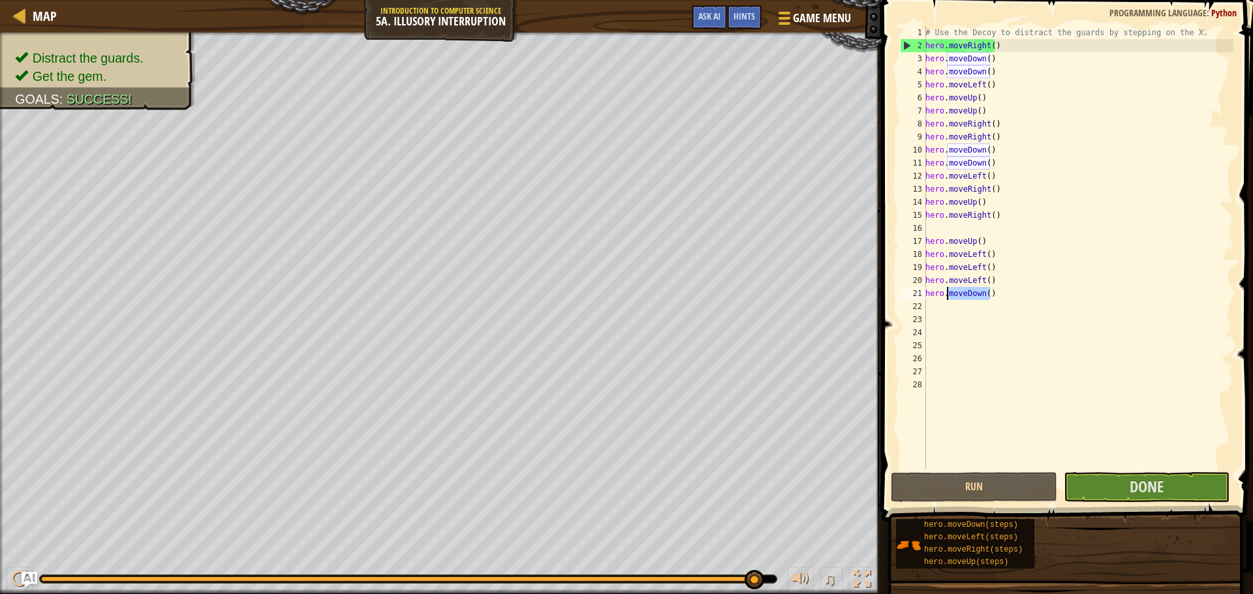
drag, startPoint x: 993, startPoint y: 296, endPoint x: 947, endPoint y: 299, distance: 46.4
click at [947, 299] on div "# Use the Decoy to distract the guards by stepping on the X. hero . moveRight (…" at bounding box center [1078, 261] width 311 height 470
click at [989, 294] on div "# Use the Decoy to distract the guards by stepping on the X. hero . moveRight (…" at bounding box center [1078, 248] width 311 height 444
drag, startPoint x: 997, startPoint y: 294, endPoint x: 964, endPoint y: 299, distance: 33.0
click at [964, 299] on div "# Use the Decoy to distract the guards by stepping on the X. hero . moveRight (…" at bounding box center [1078, 261] width 311 height 470
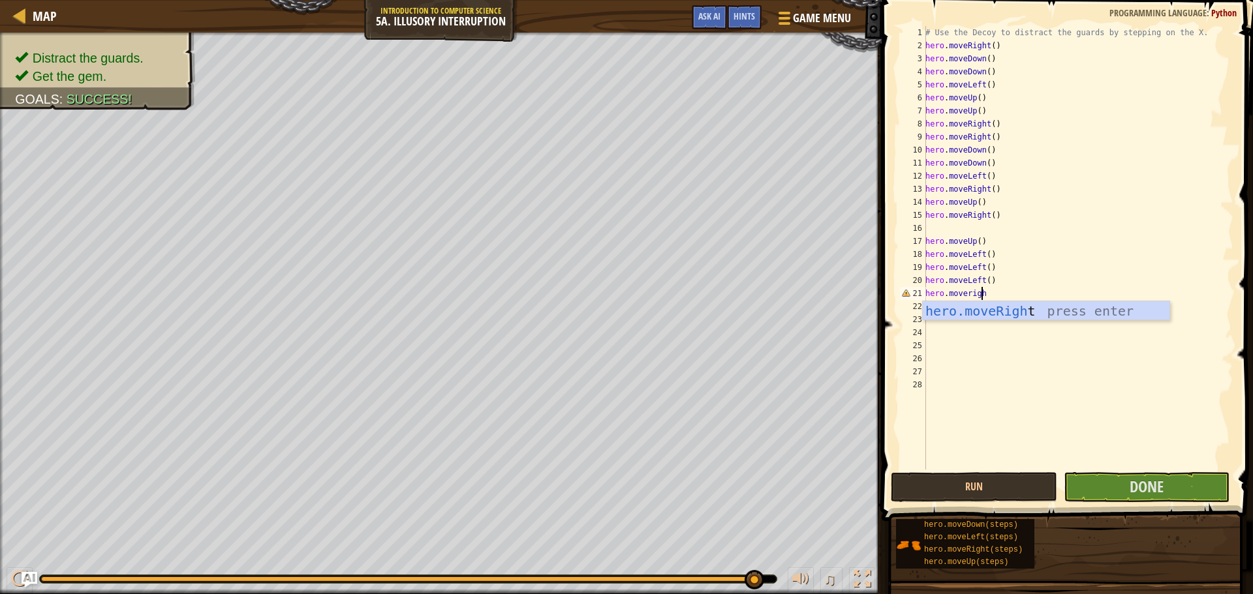
scroll to position [6, 4]
type textarea "hero.moveright"
click at [1161, 467] on div "# Use the Decoy to distract the guards by stepping on the X. hero . moveRight (…" at bounding box center [1078, 261] width 311 height 470
click at [1165, 478] on button "Done" at bounding box center [1147, 487] width 166 height 30
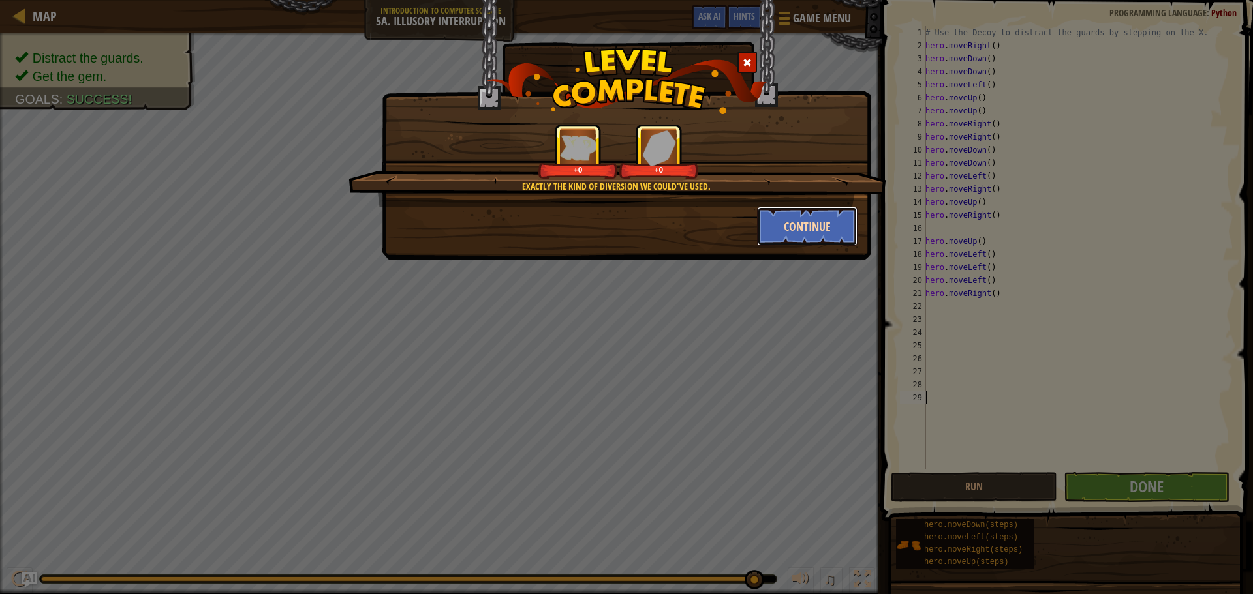
click at [797, 223] on button "Continue" at bounding box center [807, 226] width 101 height 39
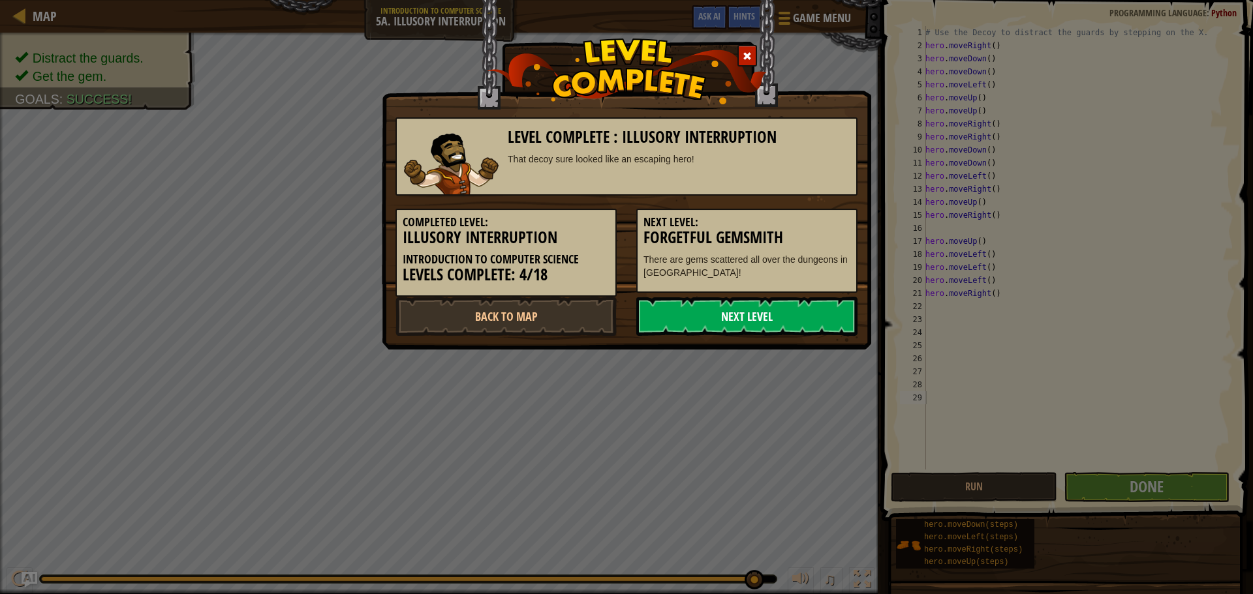
drag, startPoint x: 763, startPoint y: 345, endPoint x: 765, endPoint y: 326, distance: 19.0
click at [763, 344] on div "Level Complete : Illusory Interruption That decoy sure looked like an escaping …" at bounding box center [626, 175] width 489 height 350
click at [766, 321] on link "Next Level" at bounding box center [746, 316] width 221 height 39
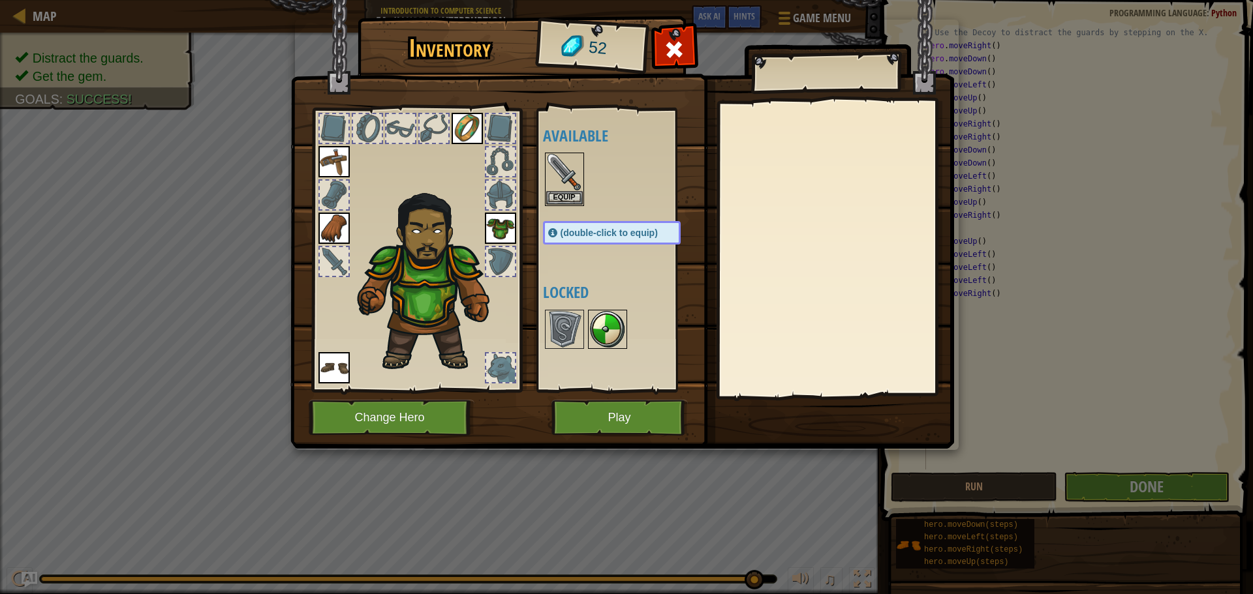
click at [598, 313] on img at bounding box center [607, 329] width 37 height 37
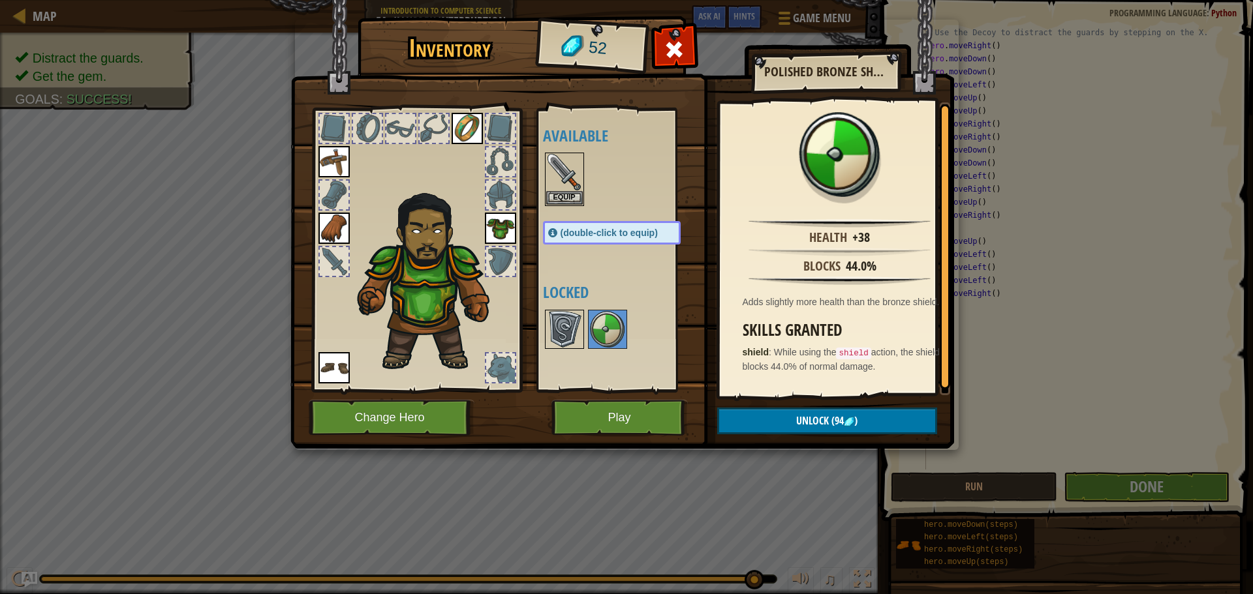
click at [559, 326] on img at bounding box center [564, 329] width 37 height 37
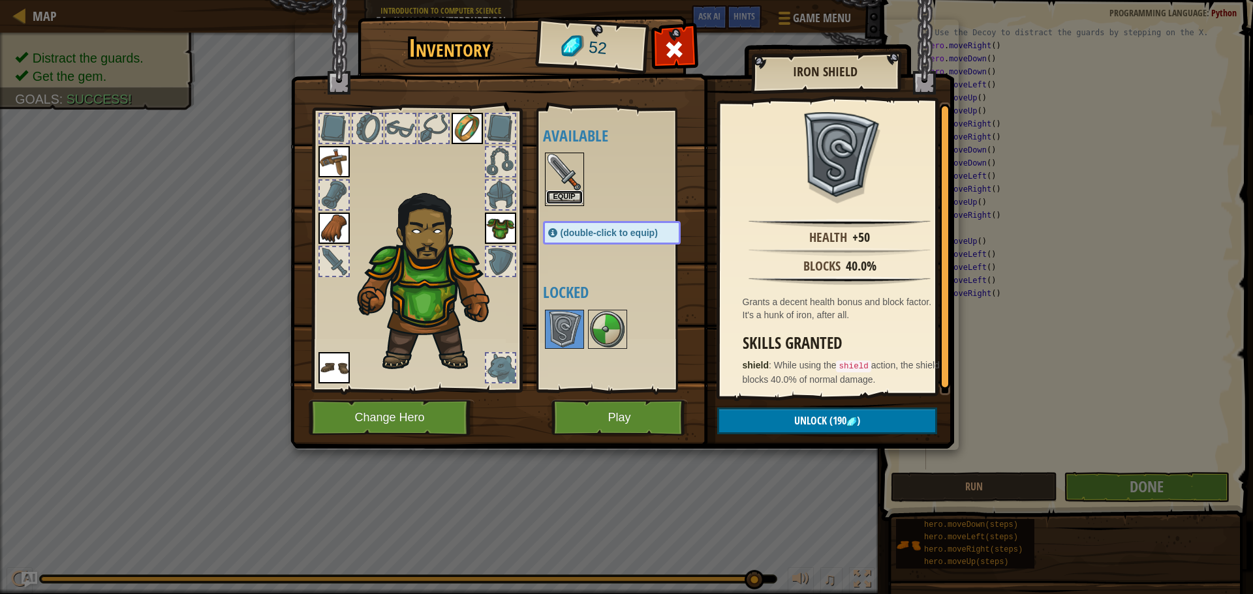
click at [570, 194] on button "Equip" at bounding box center [564, 198] width 37 height 14
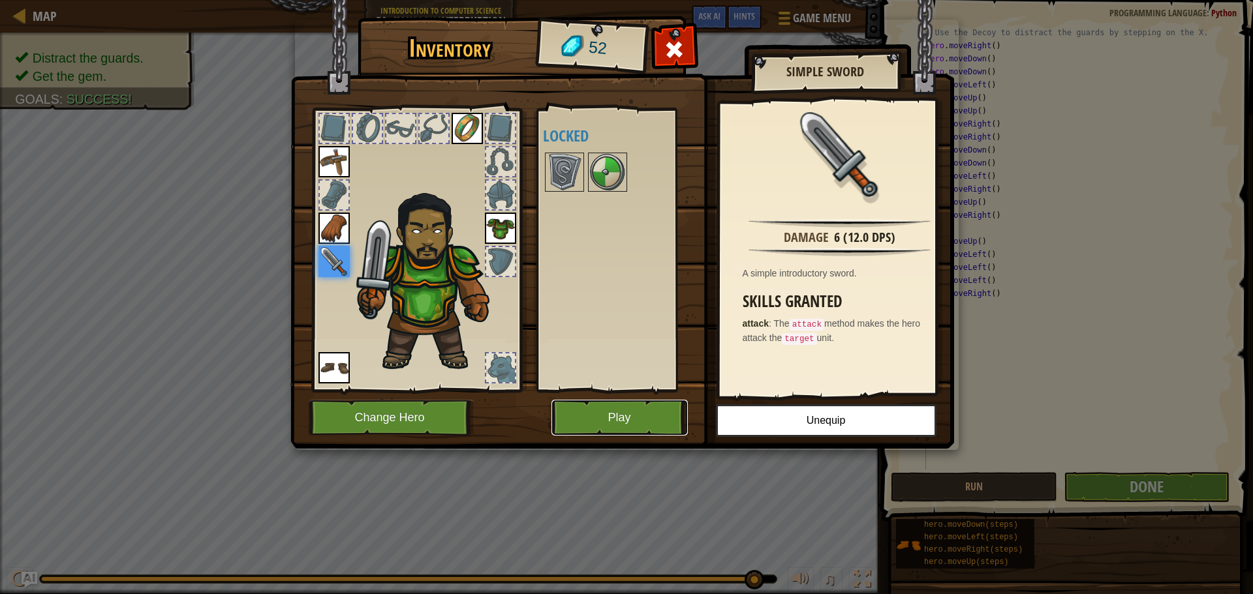
click at [645, 429] on button "Play" at bounding box center [619, 418] width 136 height 36
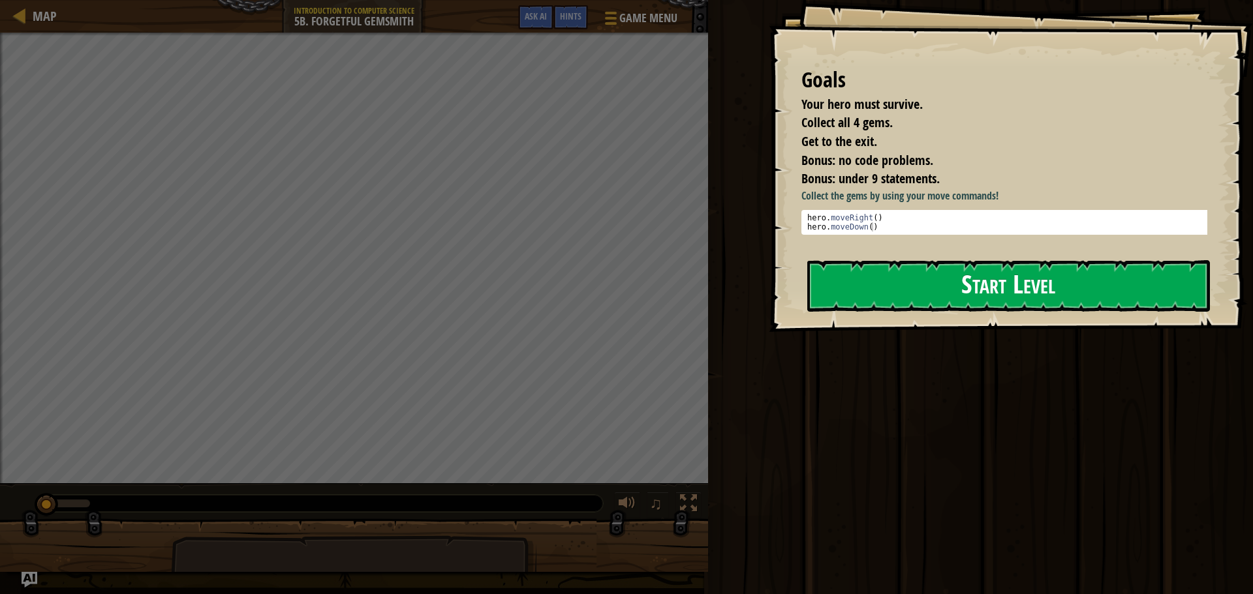
click at [953, 283] on button "Start Level" at bounding box center [1008, 286] width 403 height 52
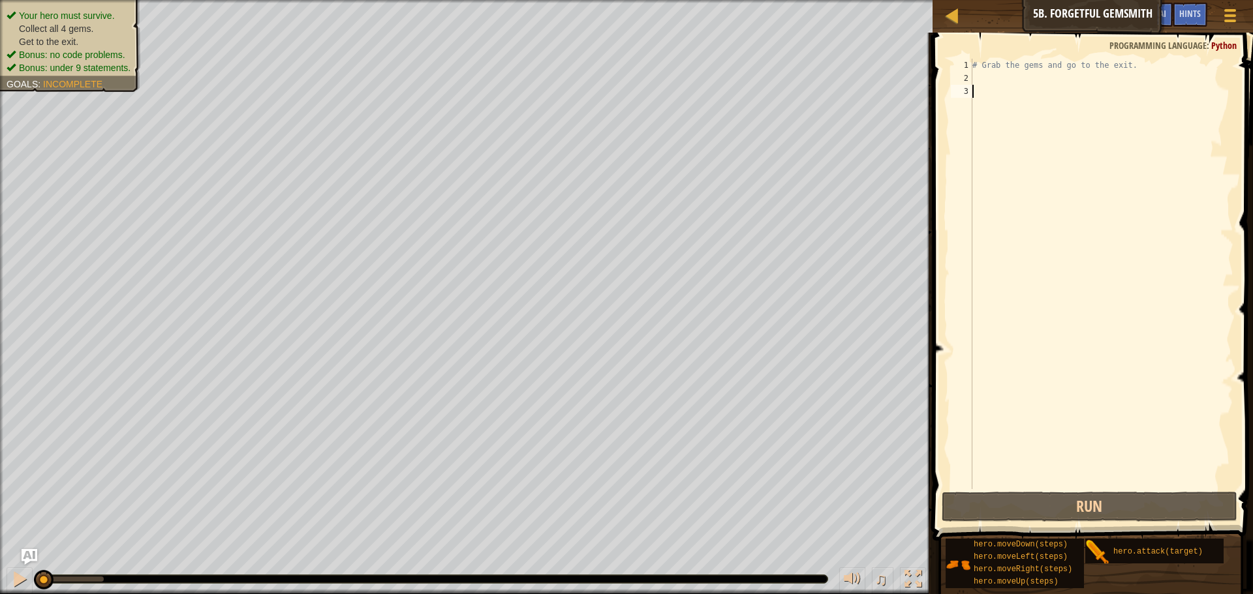
click at [1009, 76] on div "# Grab the gems and go to the exit." at bounding box center [1102, 287] width 264 height 457
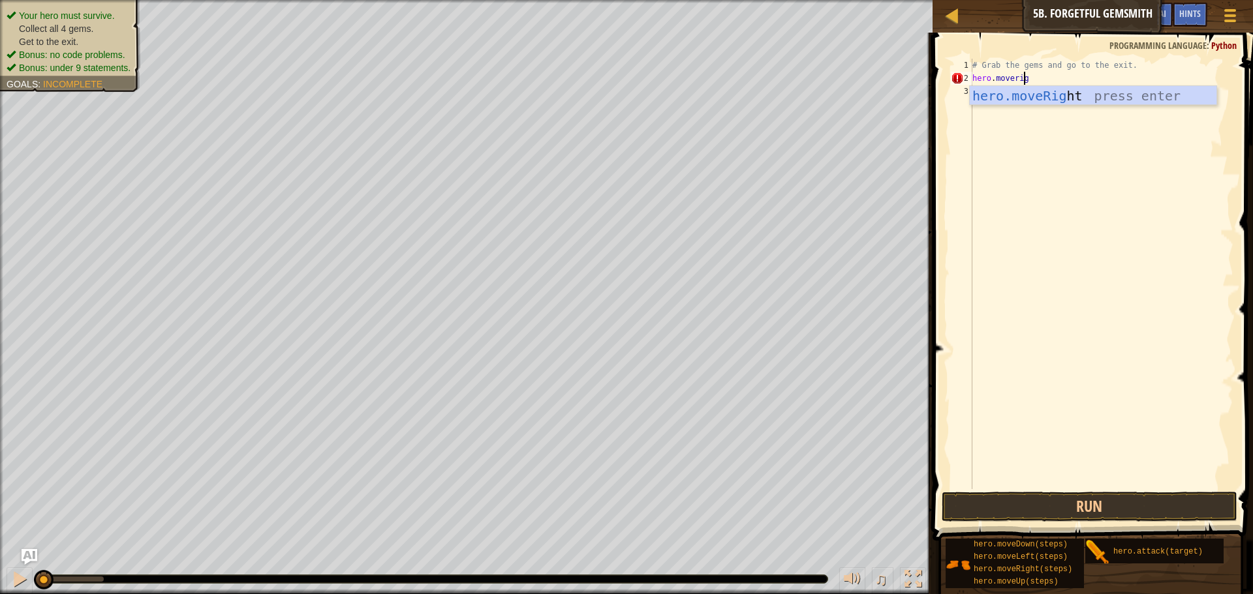
type textarea "hero.moveright"
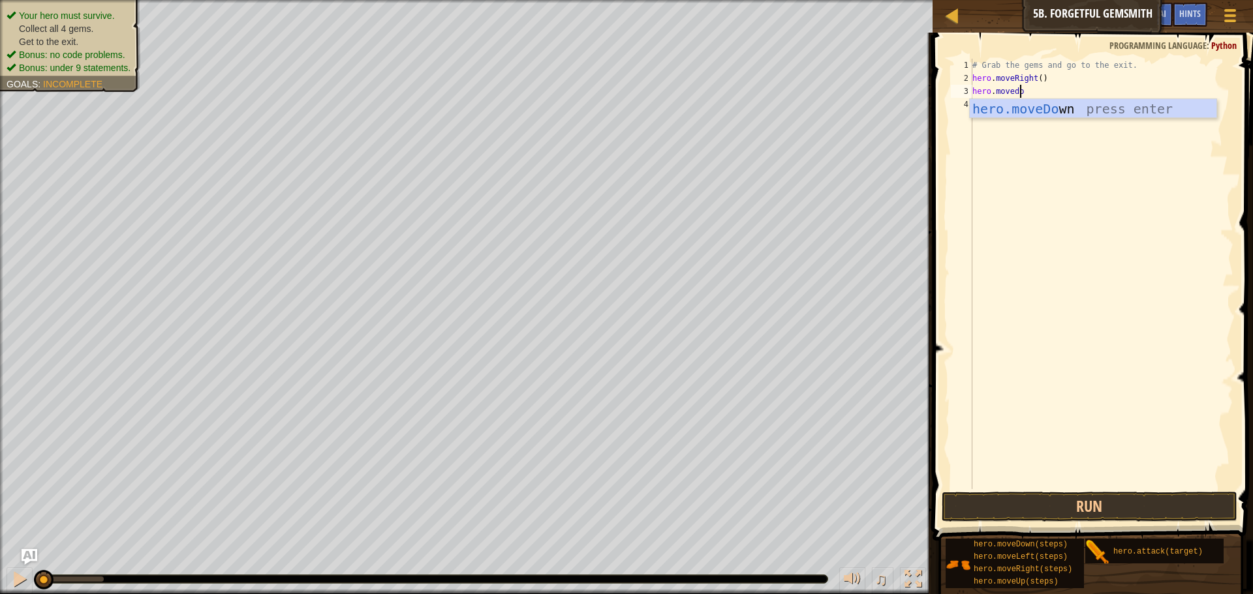
type textarea "hero.movedown"
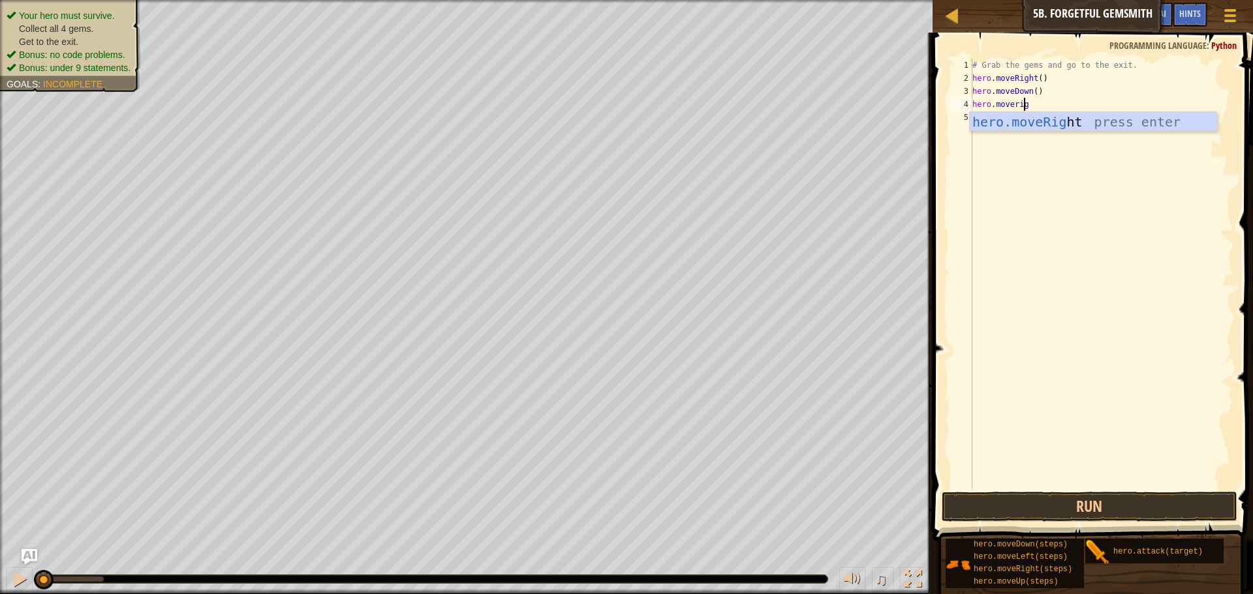
scroll to position [6, 4]
type textarea "hero.moveright"
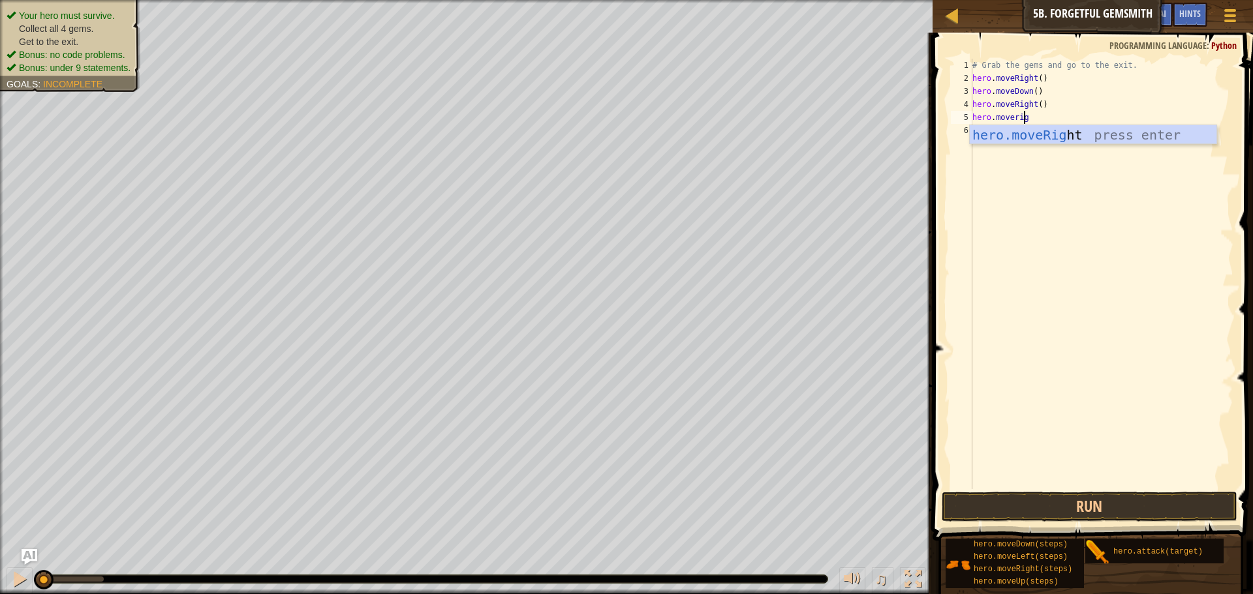
type textarea "hero.moveright"
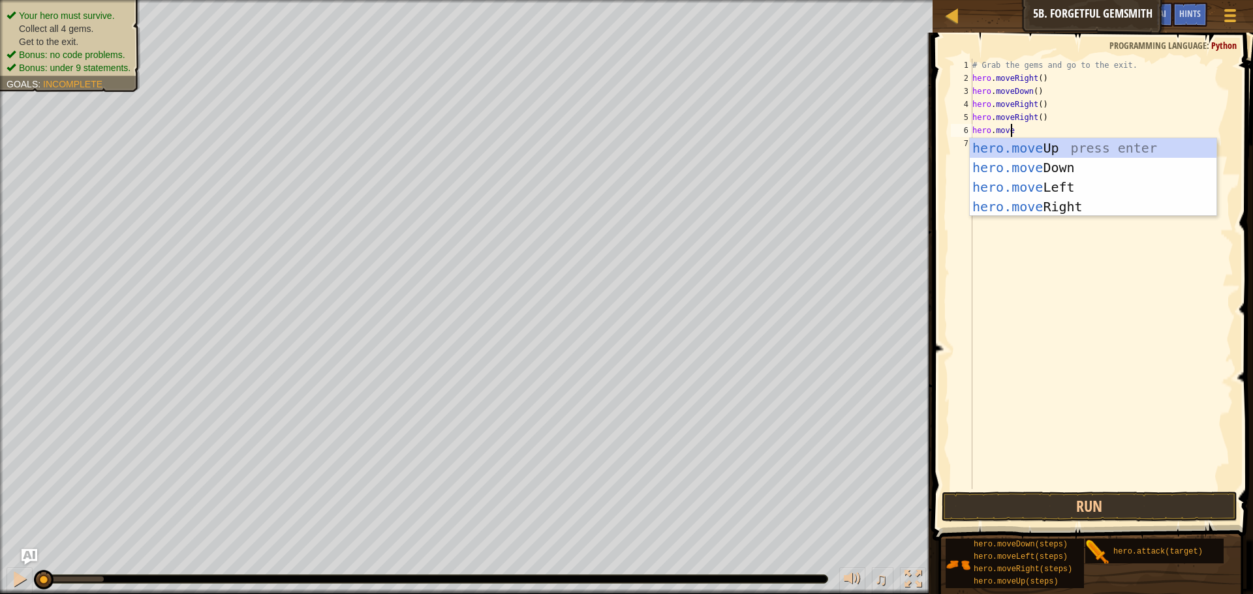
scroll to position [6, 3]
type textarea "hero.moveup"
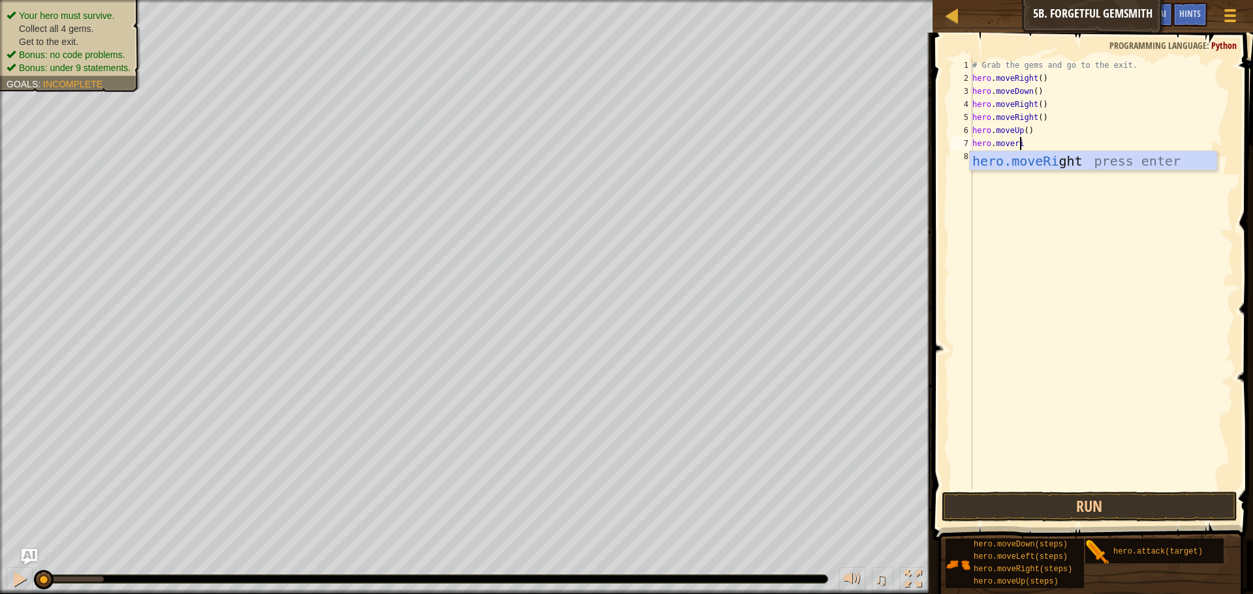
scroll to position [6, 4]
type textarea "hero.moveright"
click at [1104, 524] on span at bounding box center [1093, 268] width 331 height 547
click at [1107, 512] on button "Run" at bounding box center [1090, 507] width 296 height 30
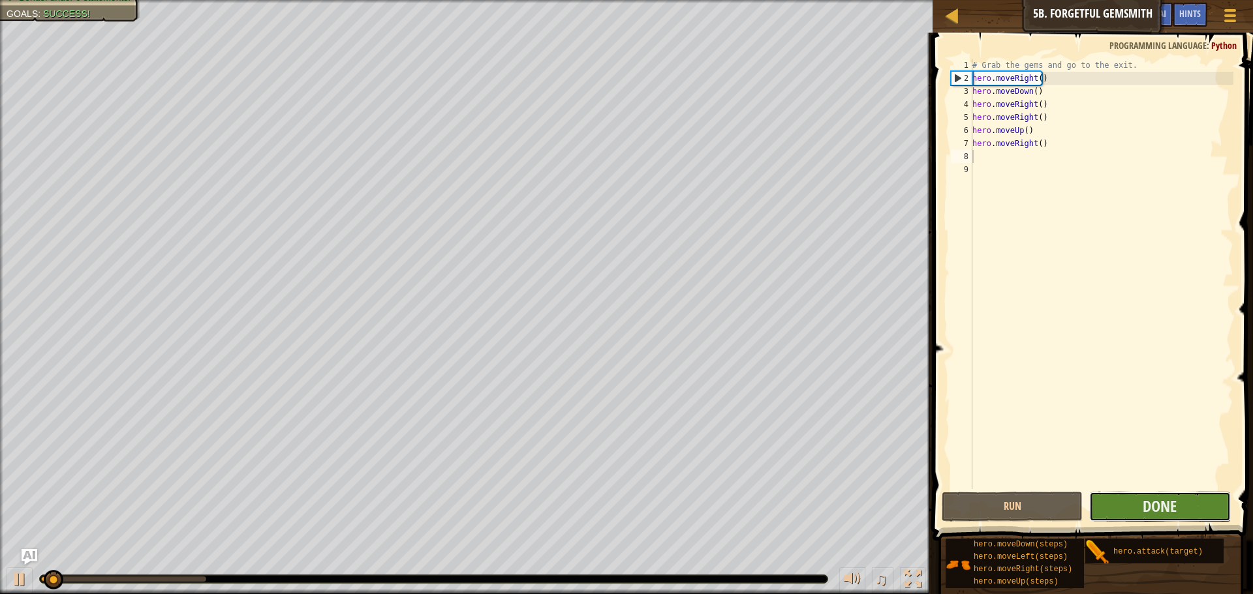
click at [1178, 510] on button "Done" at bounding box center [1159, 507] width 141 height 30
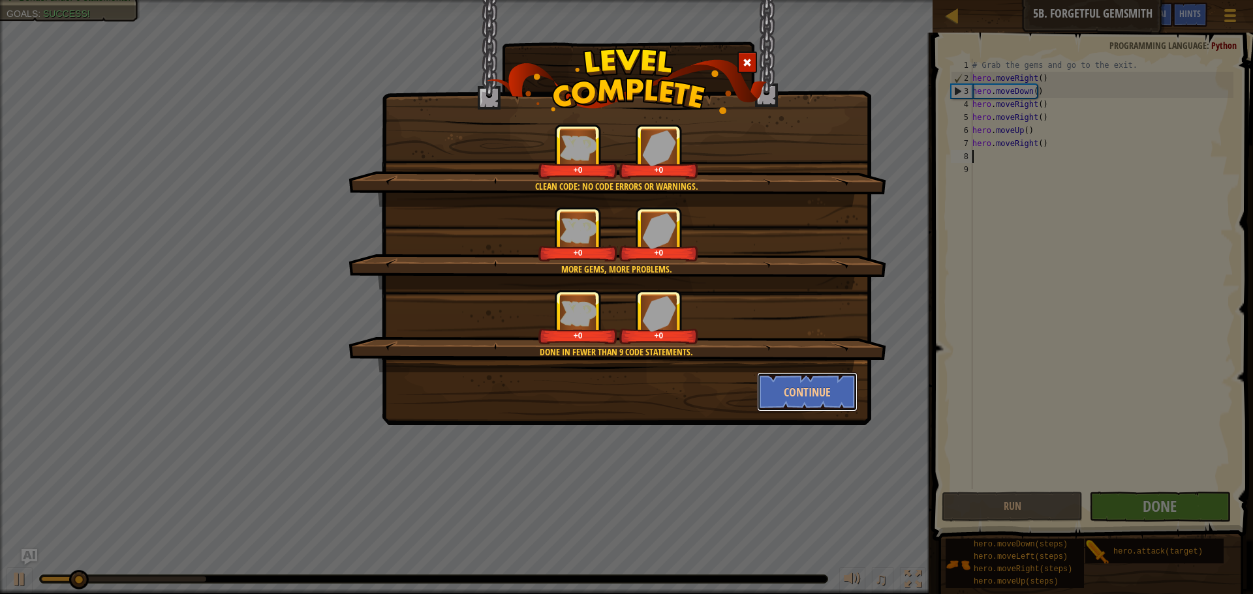
click at [851, 378] on button "Continue" at bounding box center [807, 392] width 101 height 39
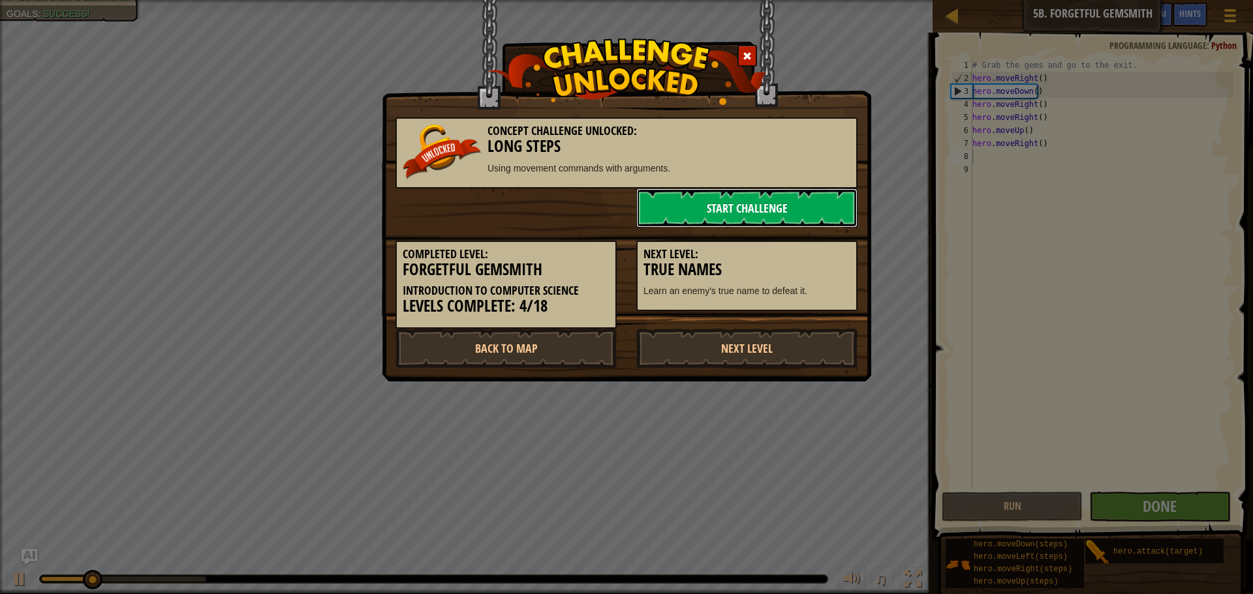
click at [797, 198] on link "Start Challenge" at bounding box center [746, 208] width 221 height 39
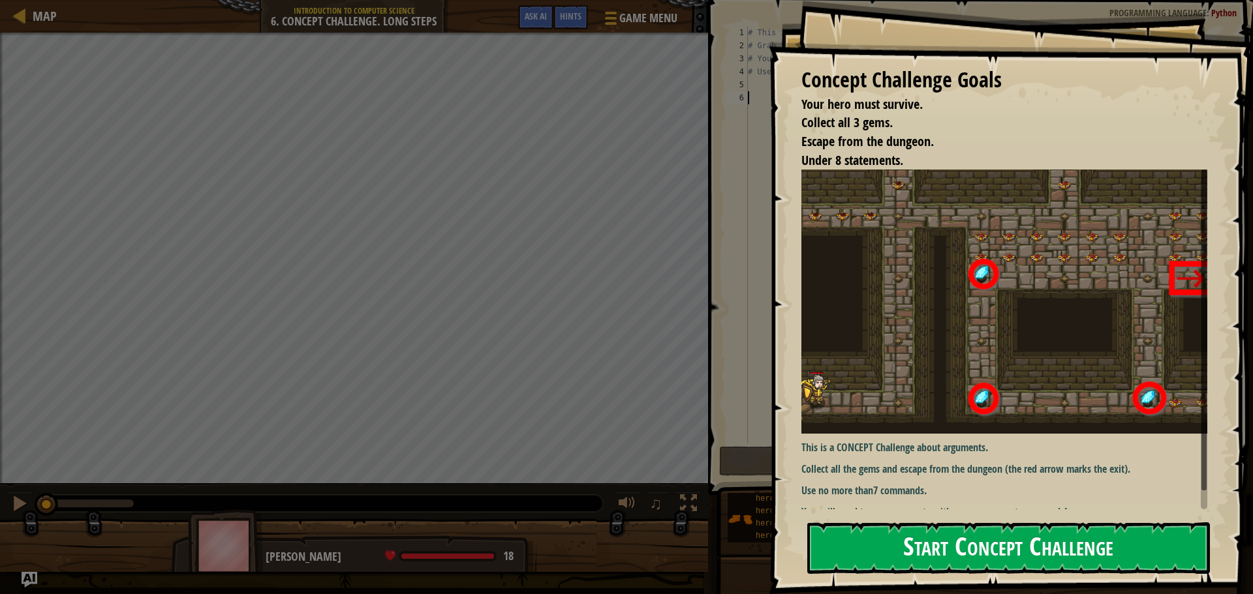
click at [899, 557] on button "Start Concept Challenge" at bounding box center [1008, 549] width 403 height 52
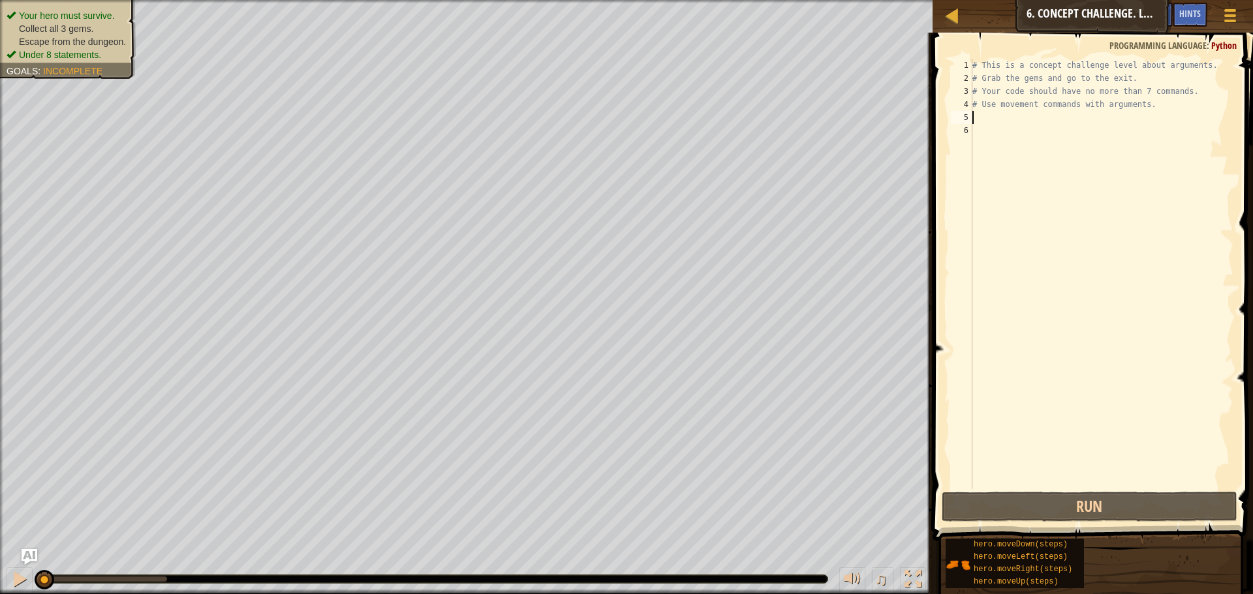
click at [1030, 116] on div "# This is a concept challenge level about arguments. # Grab the gems and go to …" at bounding box center [1102, 287] width 264 height 457
click at [1024, 114] on div "# This is a concept challenge level about arguments. # Grab the gems and go to …" at bounding box center [1102, 287] width 264 height 457
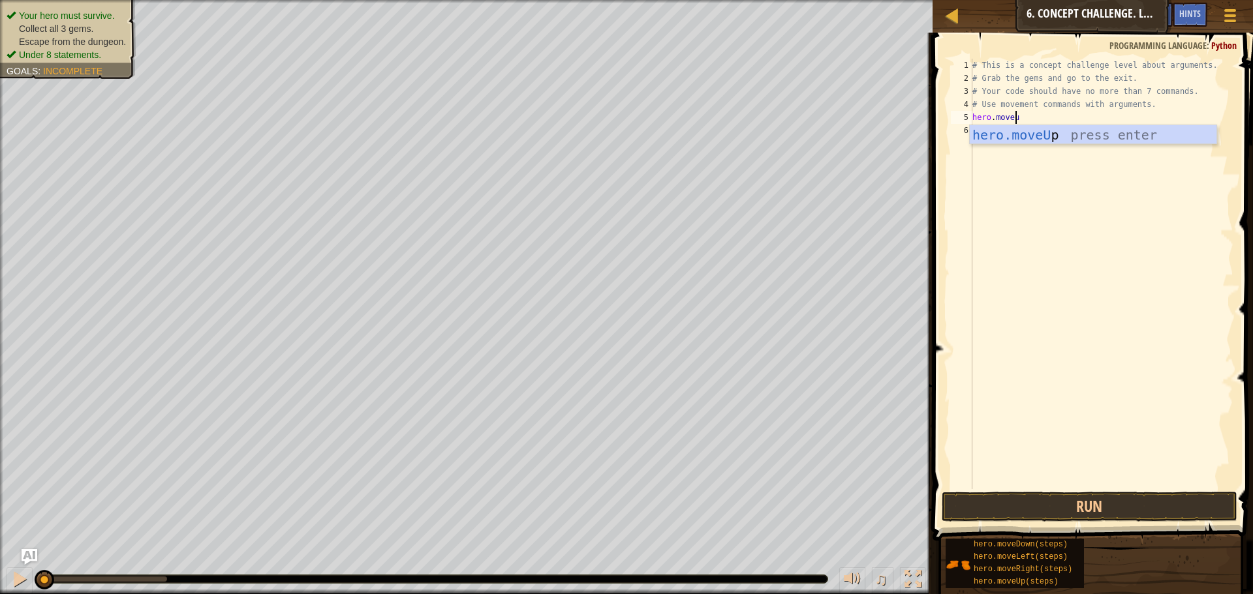
scroll to position [6, 3]
type textarea "hero.moveup"
type textarea "h"
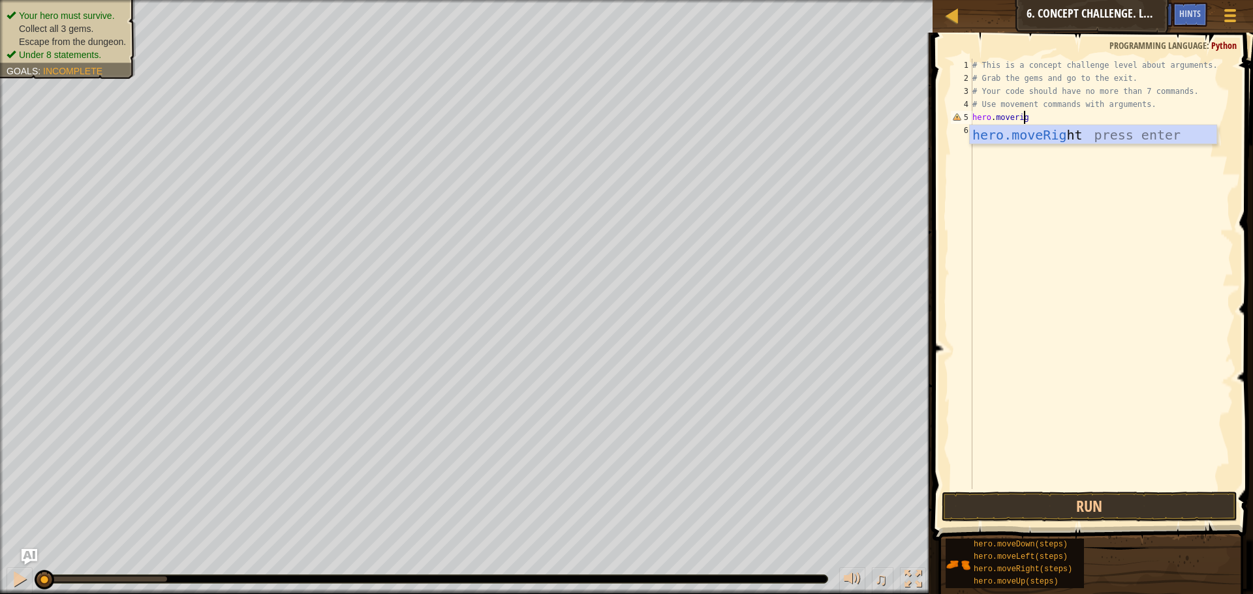
type textarea "hero.moveright"
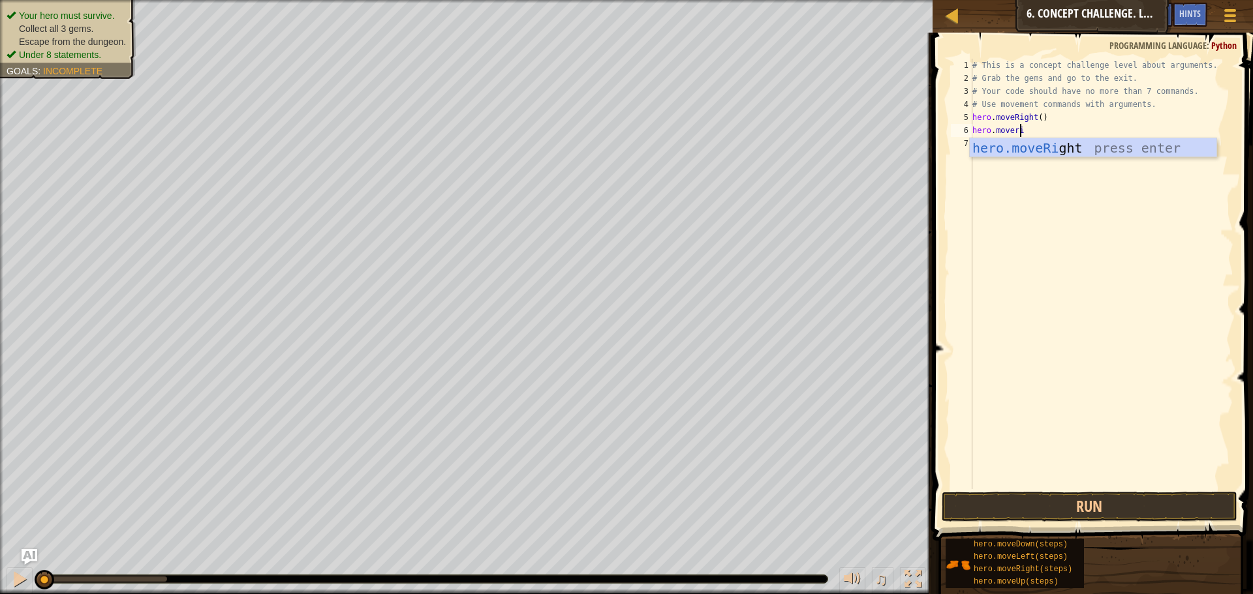
scroll to position [6, 4]
type textarea "hero.moveright"
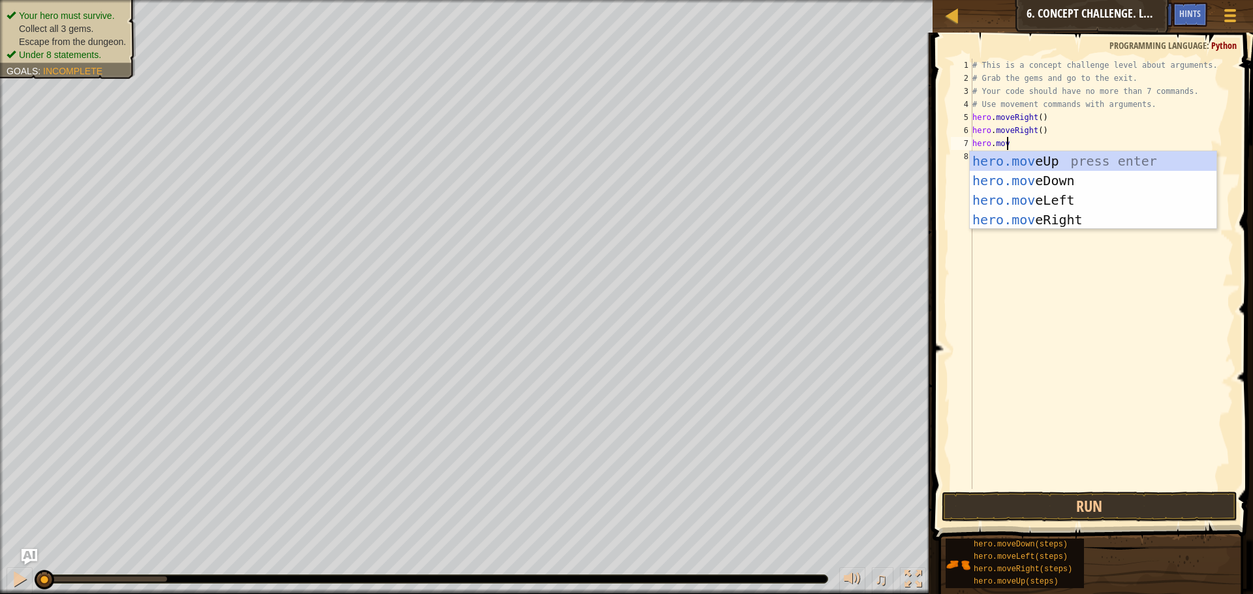
scroll to position [6, 3]
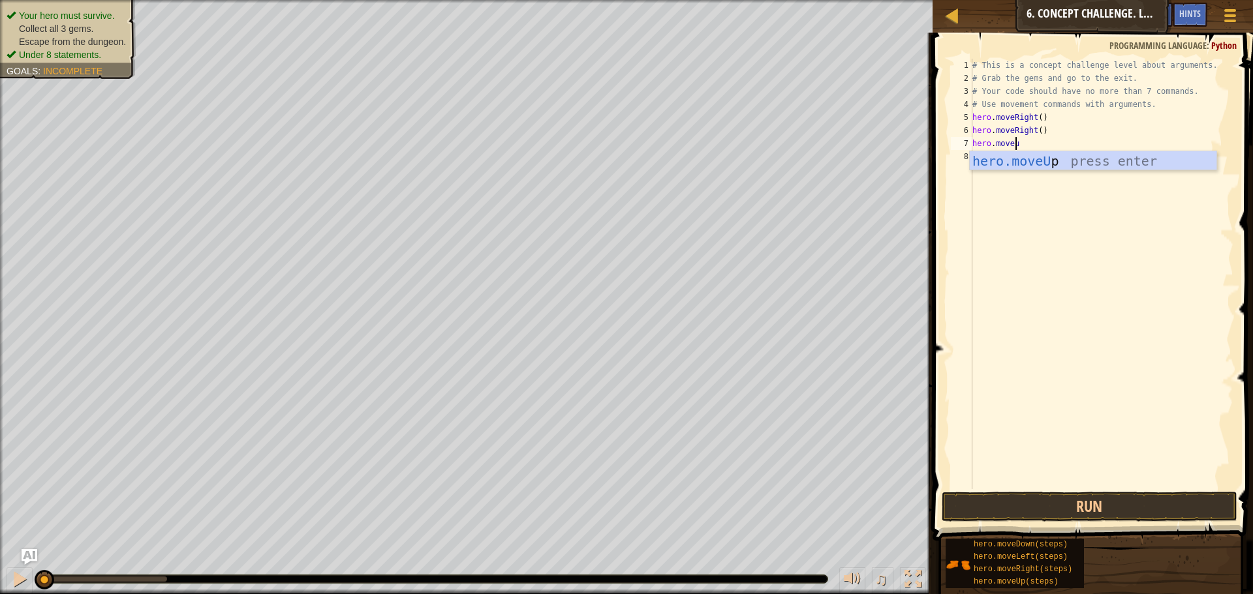
type textarea "hero.moveup"
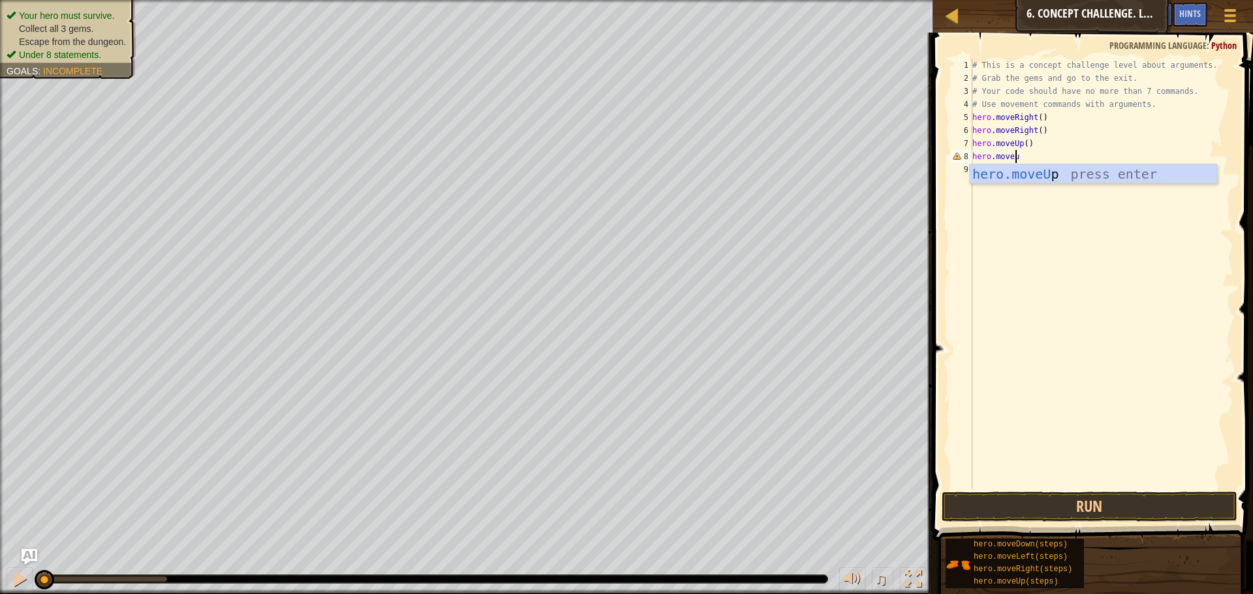
type textarea "hero.moveup"
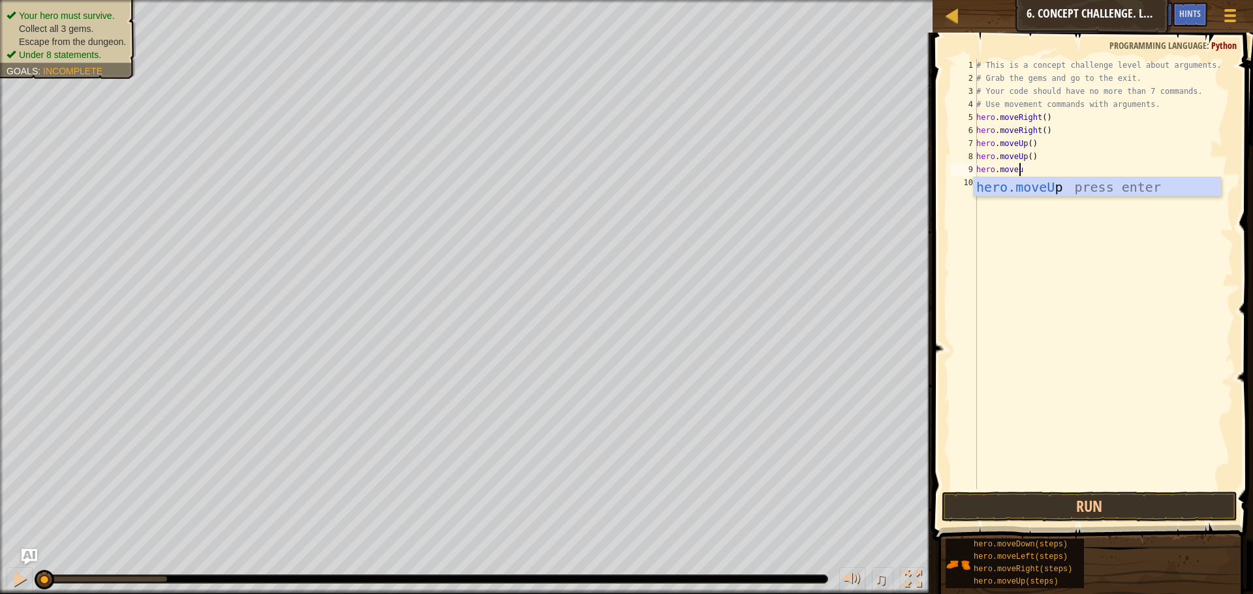
type textarea "hero.moveup"
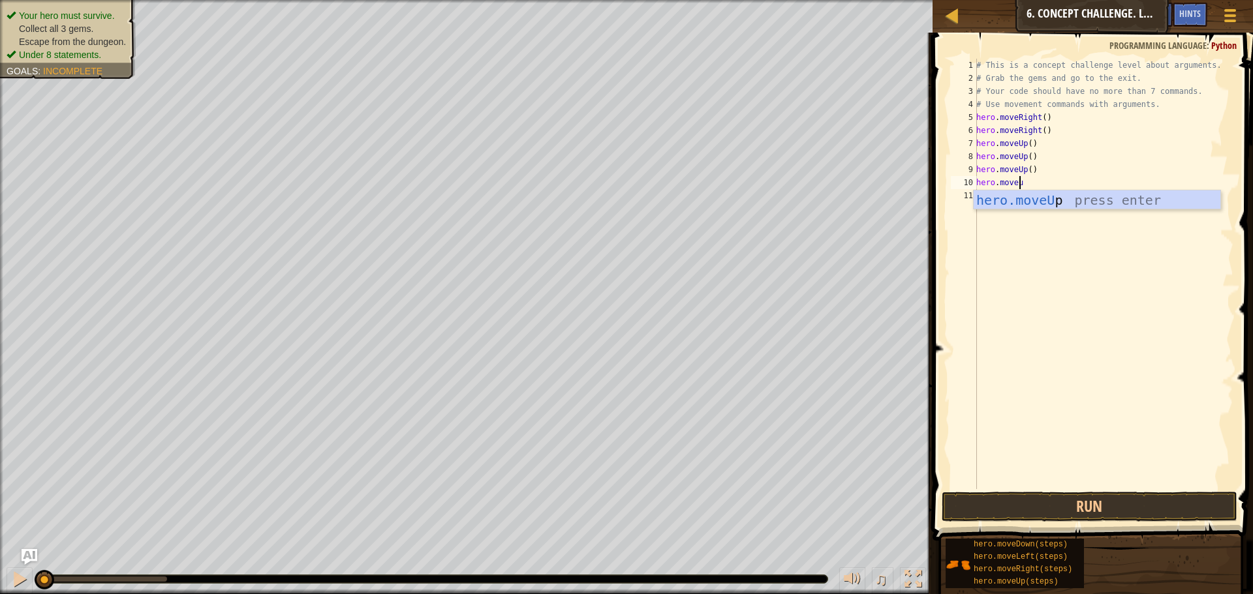
scroll to position [0, 0]
type textarea "hero.moveup"
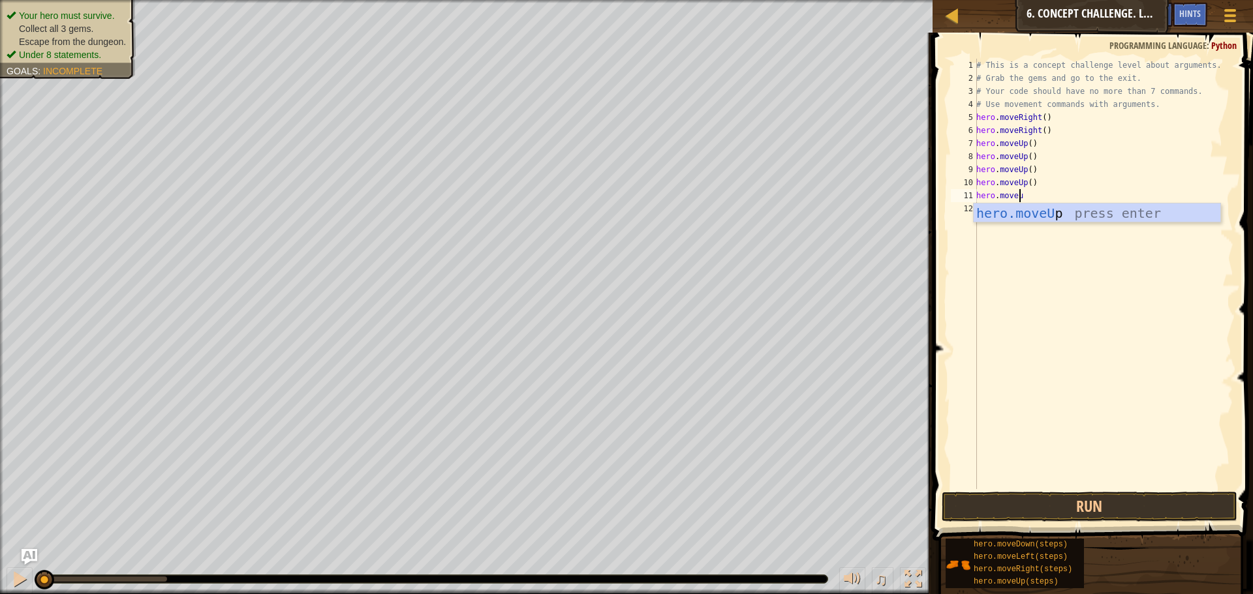
type textarea "hero.moveup"
drag, startPoint x: 1159, startPoint y: 490, endPoint x: 1172, endPoint y: 499, distance: 15.9
click at [1162, 491] on span at bounding box center [1093, 268] width 331 height 547
click at [1174, 501] on button "Run" at bounding box center [1090, 507] width 296 height 30
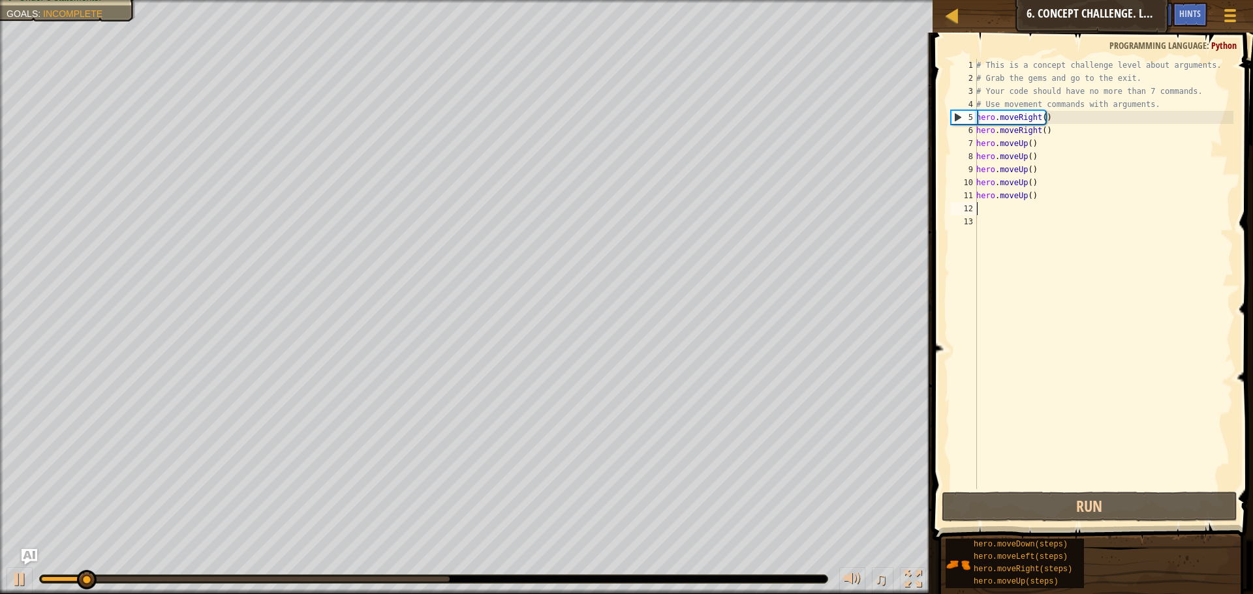
click at [1048, 200] on div "# This is a concept challenge level about arguments. # Grab the gems and go to …" at bounding box center [1104, 287] width 260 height 457
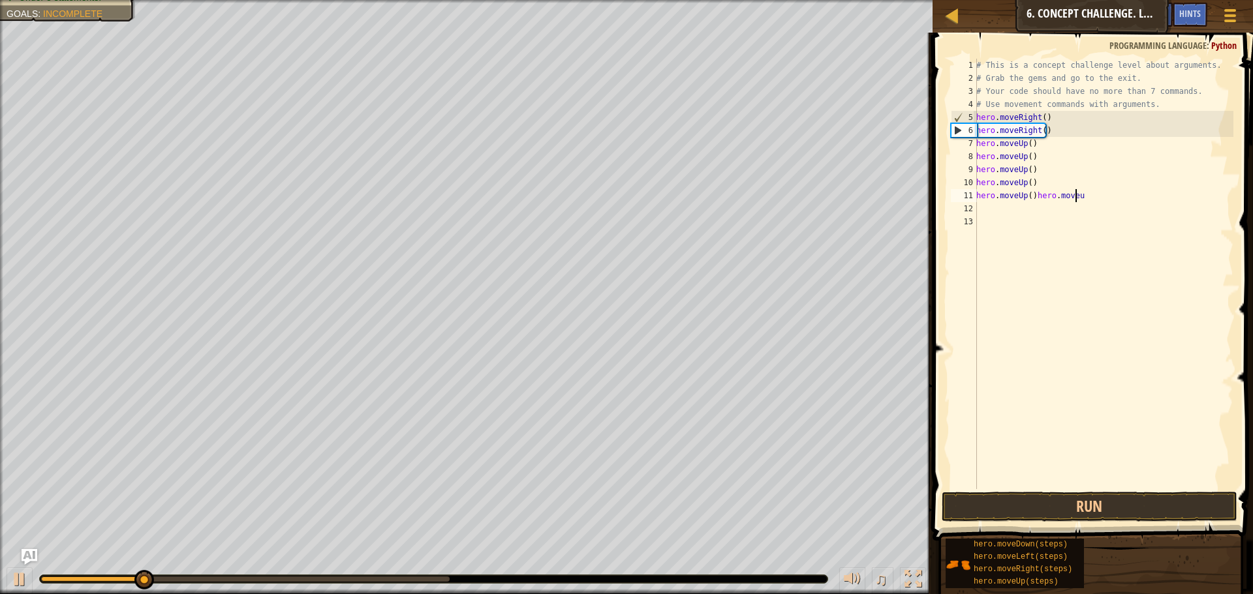
type textarea "hero.moveUp()hero.moveup"
click at [1078, 521] on button "Run" at bounding box center [1090, 507] width 296 height 30
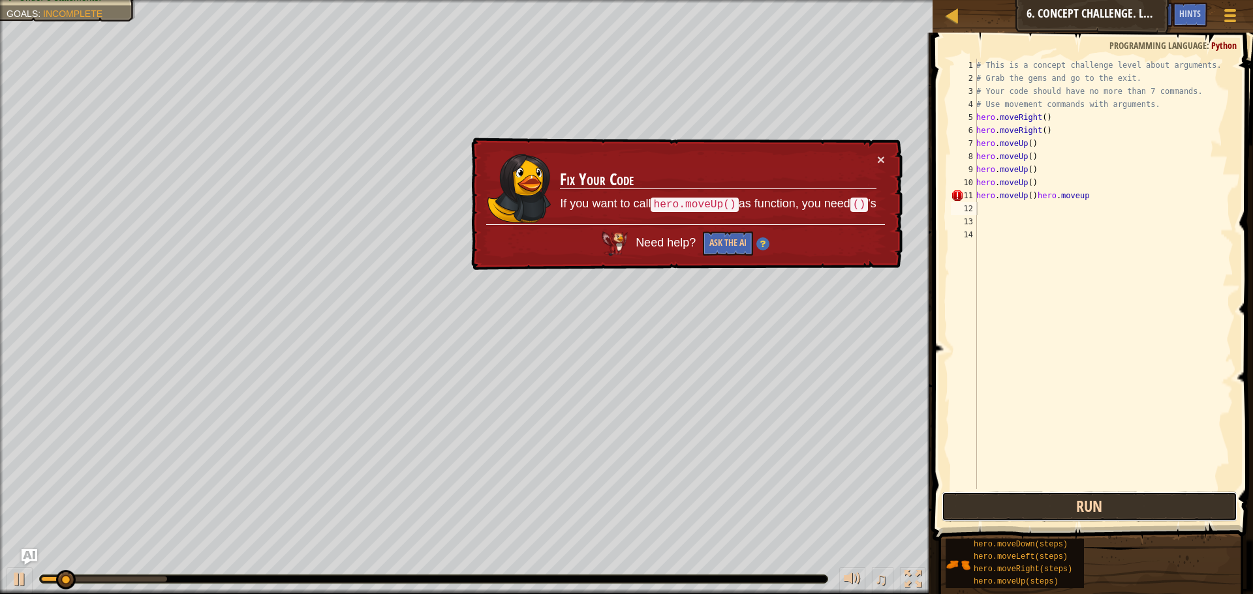
click at [1108, 514] on button "Run" at bounding box center [1090, 507] width 296 height 30
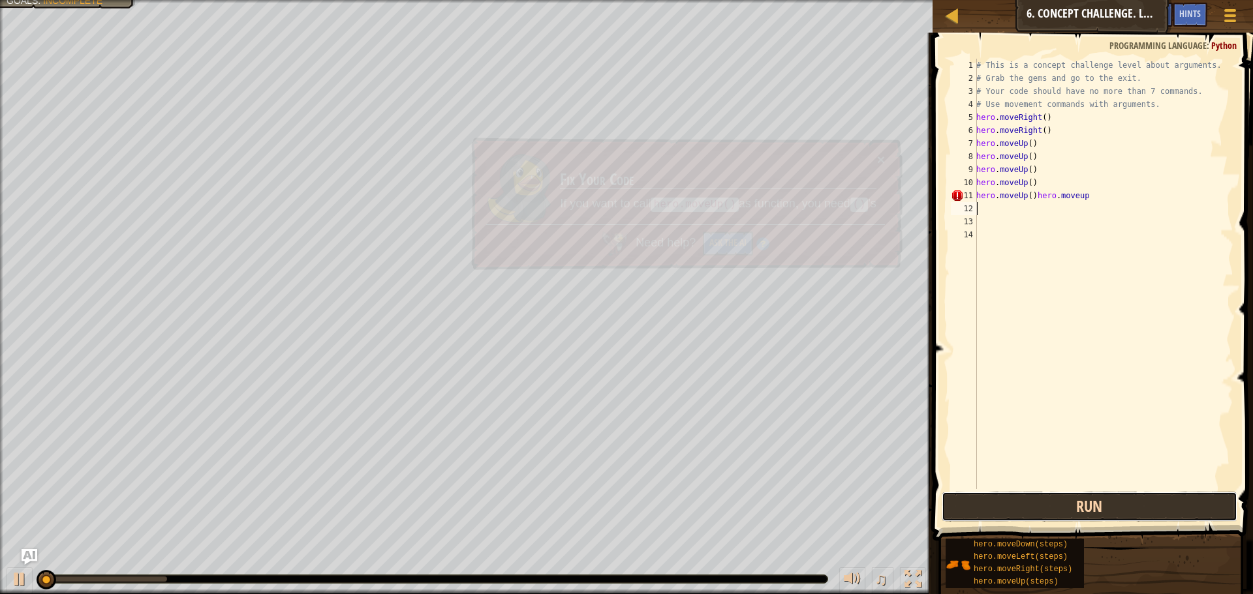
click at [1120, 521] on button "Run" at bounding box center [1090, 507] width 296 height 30
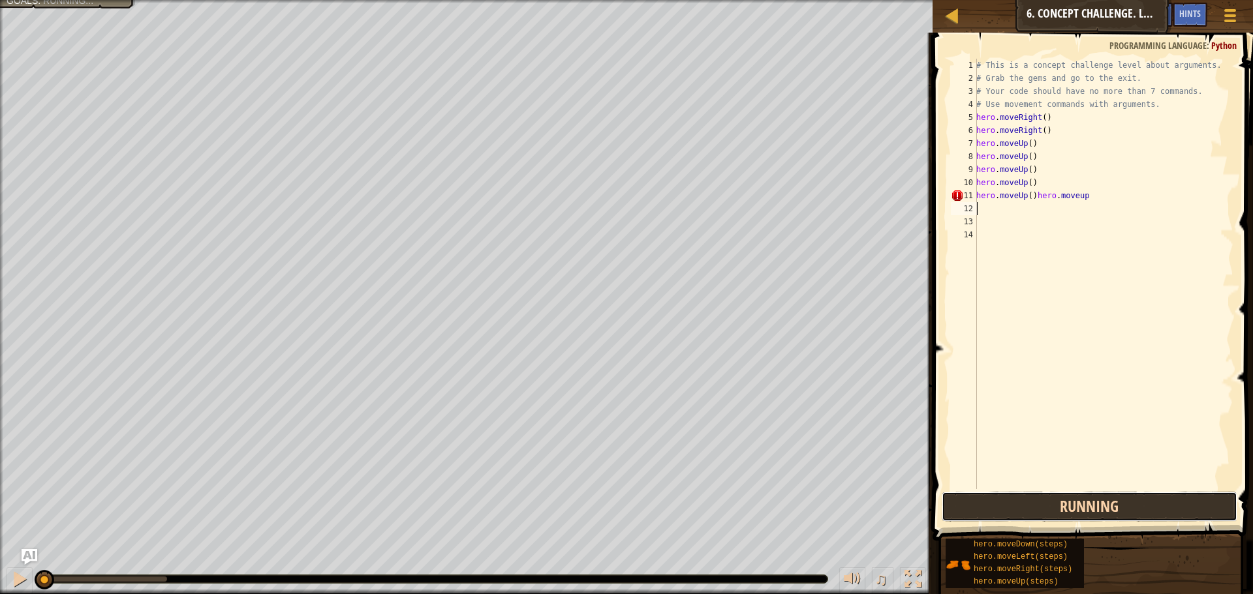
click at [1120, 521] on button "Running" at bounding box center [1090, 507] width 296 height 30
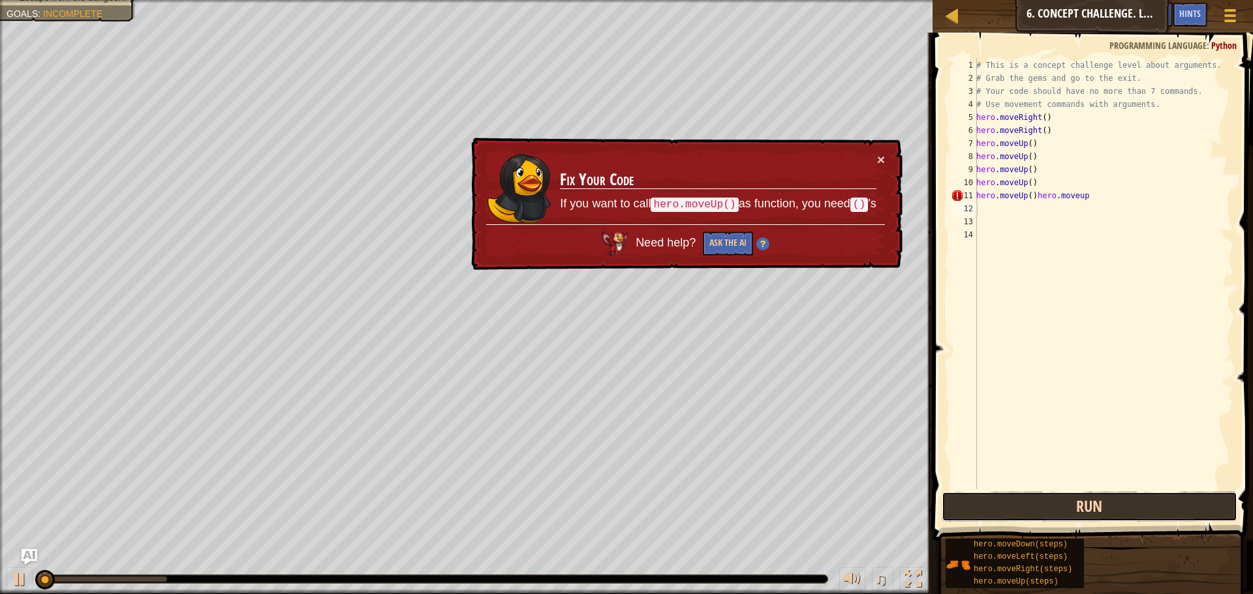
click at [1120, 521] on button "Run" at bounding box center [1090, 507] width 296 height 30
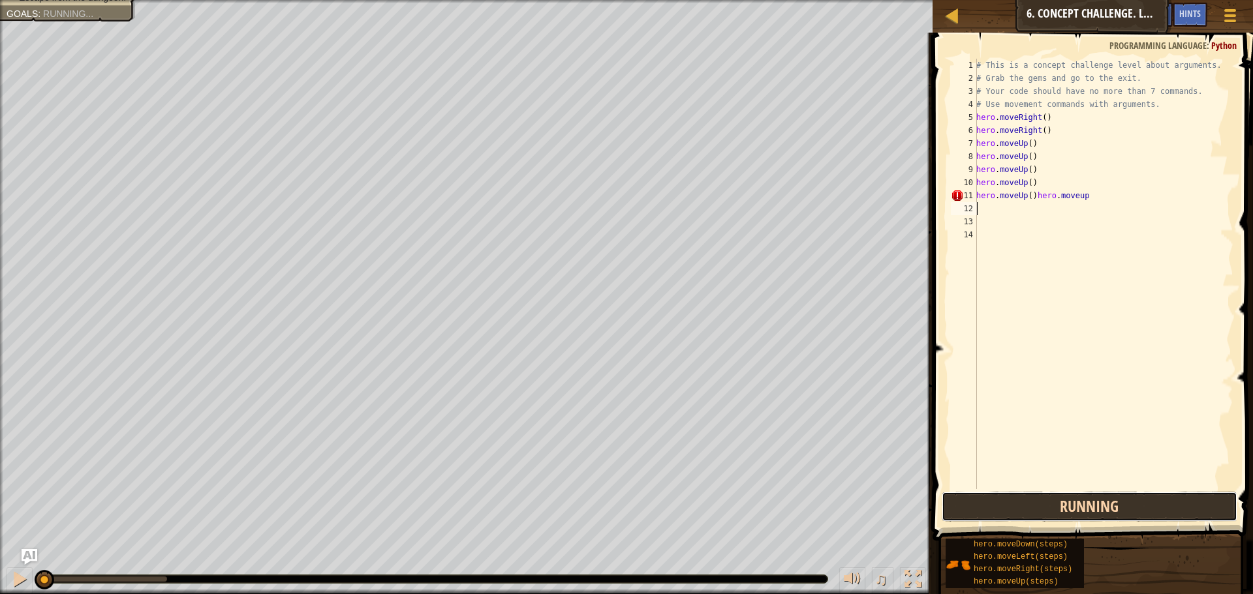
click at [1120, 521] on button "Running" at bounding box center [1090, 507] width 296 height 30
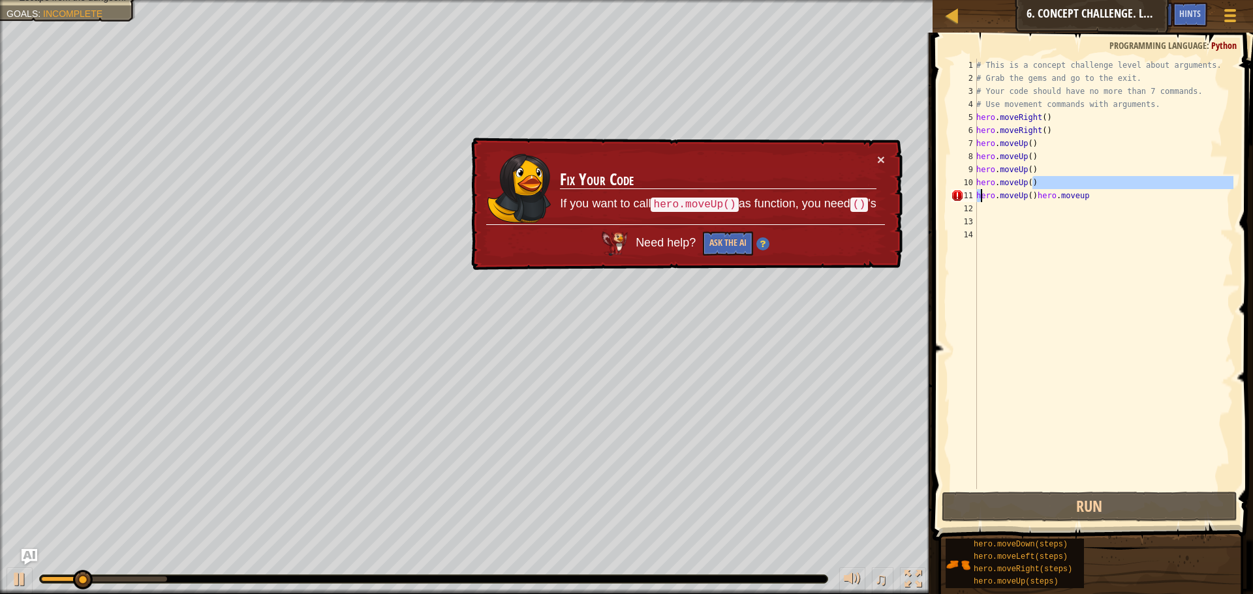
drag, startPoint x: 1124, startPoint y: 184, endPoint x: 979, endPoint y: 194, distance: 145.2
click at [979, 194] on div "# This is a concept challenge level about arguments. # Grab the gems and go to …" at bounding box center [1104, 287] width 260 height 457
type textarea "hero.moveUp() hero.moveUp()hero.moveup"
click at [1145, 213] on div "# This is a concept challenge level about arguments. # Grab the gems and go to …" at bounding box center [1104, 287] width 260 height 457
drag, startPoint x: 1058, startPoint y: 211, endPoint x: 984, endPoint y: 205, distance: 74.0
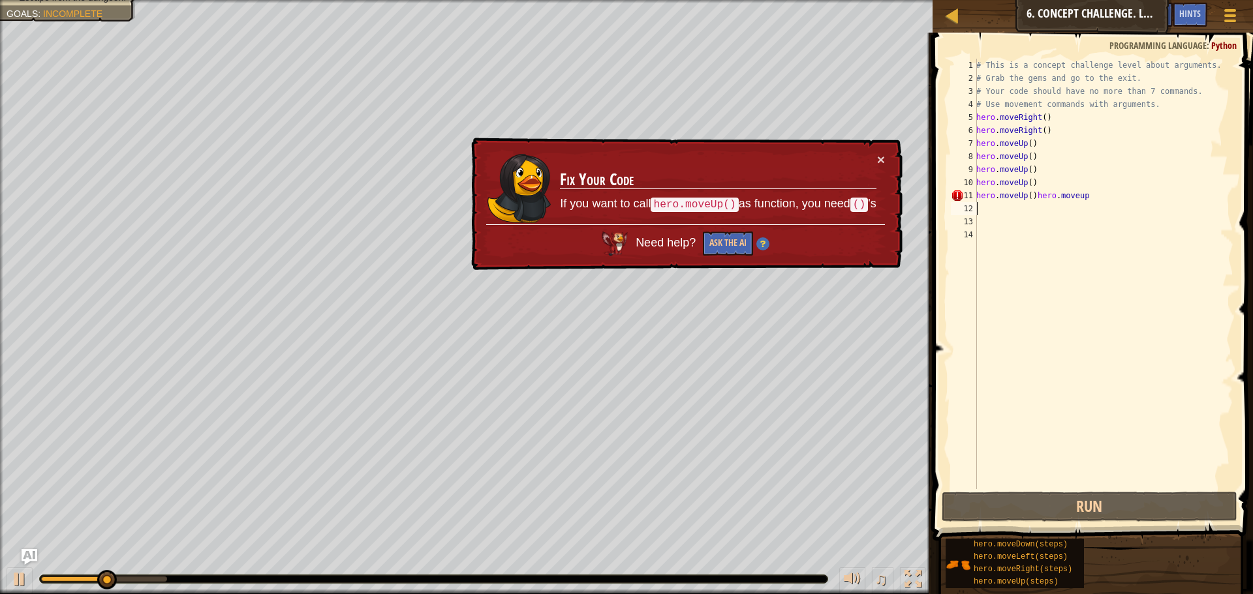
click at [984, 209] on div "# This is a concept challenge level about arguments. # Grab the gems and go to …" at bounding box center [1104, 287] width 260 height 457
drag, startPoint x: 1103, startPoint y: 206, endPoint x: 1043, endPoint y: 202, distance: 60.2
click at [1004, 209] on div "# This is a concept challenge level about arguments. # Grab the gems and go to …" at bounding box center [1104, 287] width 260 height 457
drag, startPoint x: 1084, startPoint y: 200, endPoint x: 973, endPoint y: 195, distance: 111.0
click at [973, 195] on div "1 2 3 4 5 6 7 8 9 10 11 12 13 14 # This is a concept challenge level about argu…" at bounding box center [1090, 274] width 285 height 431
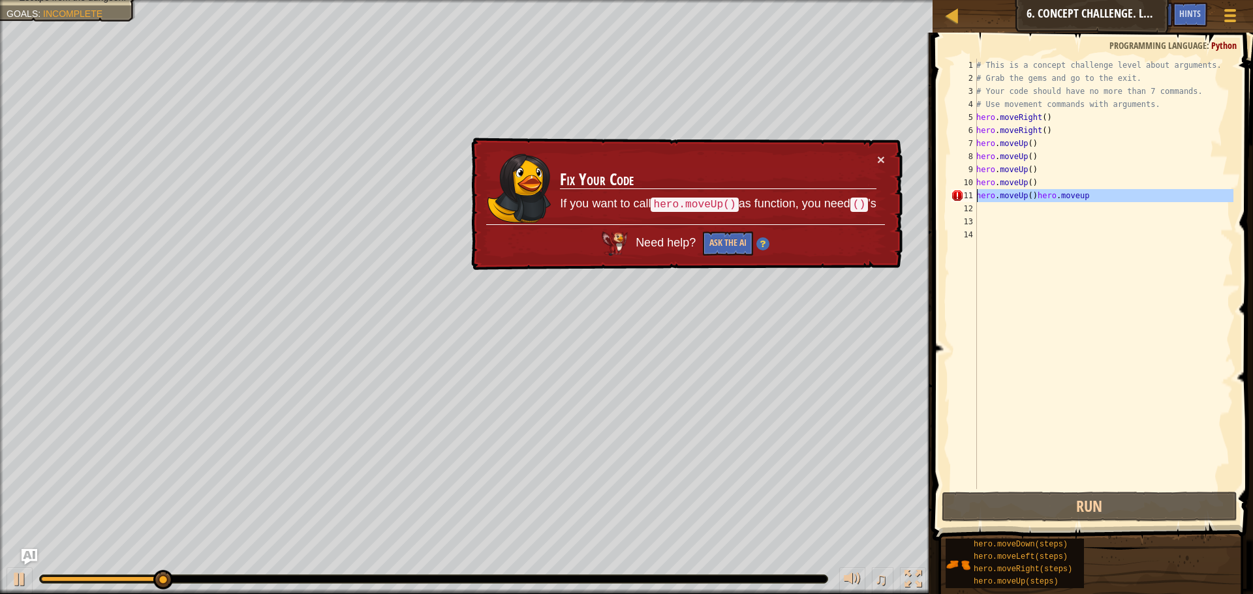
type textarea "hero.moveUp()hero.moveup"
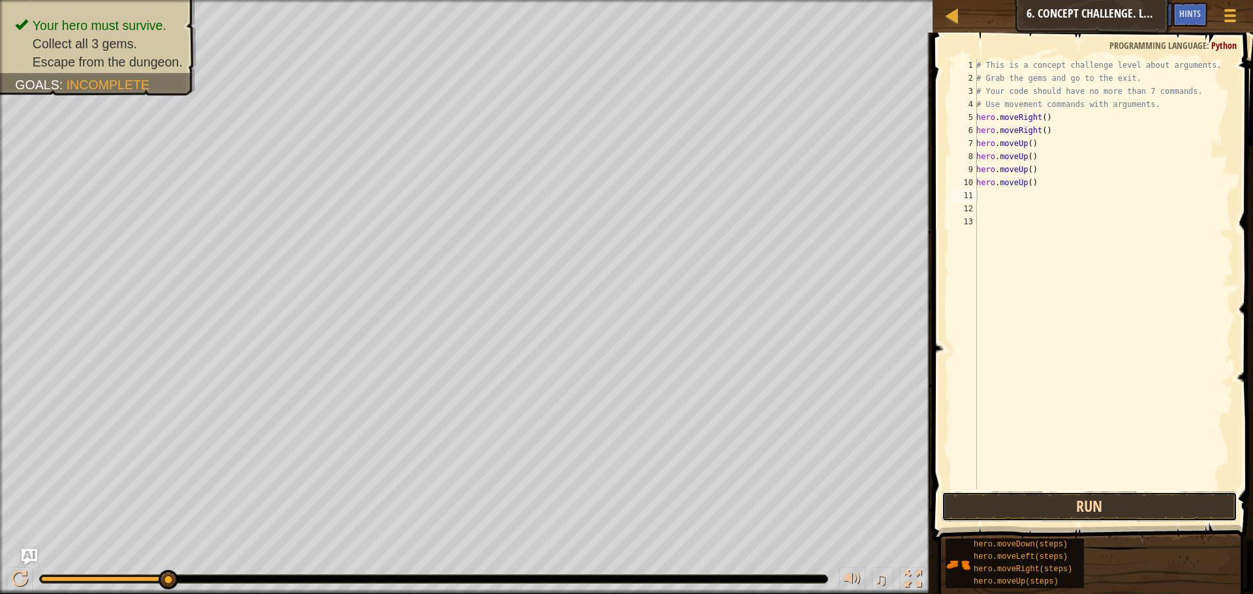
click at [1133, 505] on button "Run" at bounding box center [1090, 507] width 296 height 30
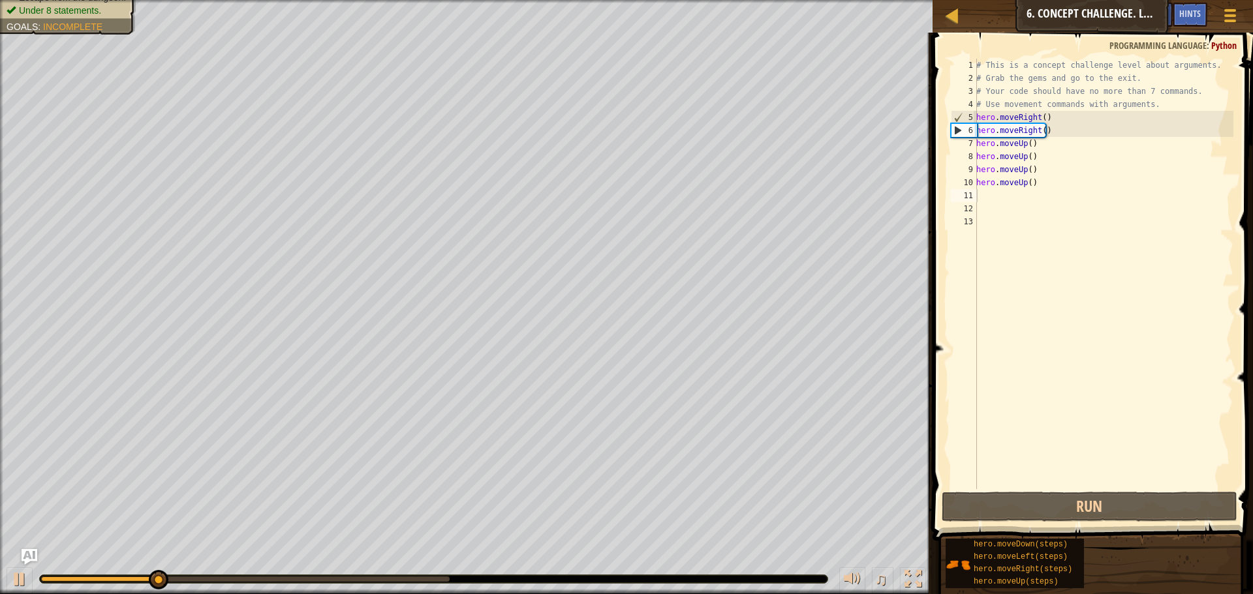
click at [1059, 123] on div "# This is a concept challenge level about arguments. # Grab the gems and go to …" at bounding box center [1104, 287] width 260 height 457
drag, startPoint x: 1041, startPoint y: 129, endPoint x: 1017, endPoint y: 129, distance: 24.2
click at [1017, 129] on div "# This is a concept challenge level about arguments. # Grab the gems and go to …" at bounding box center [1104, 287] width 260 height 457
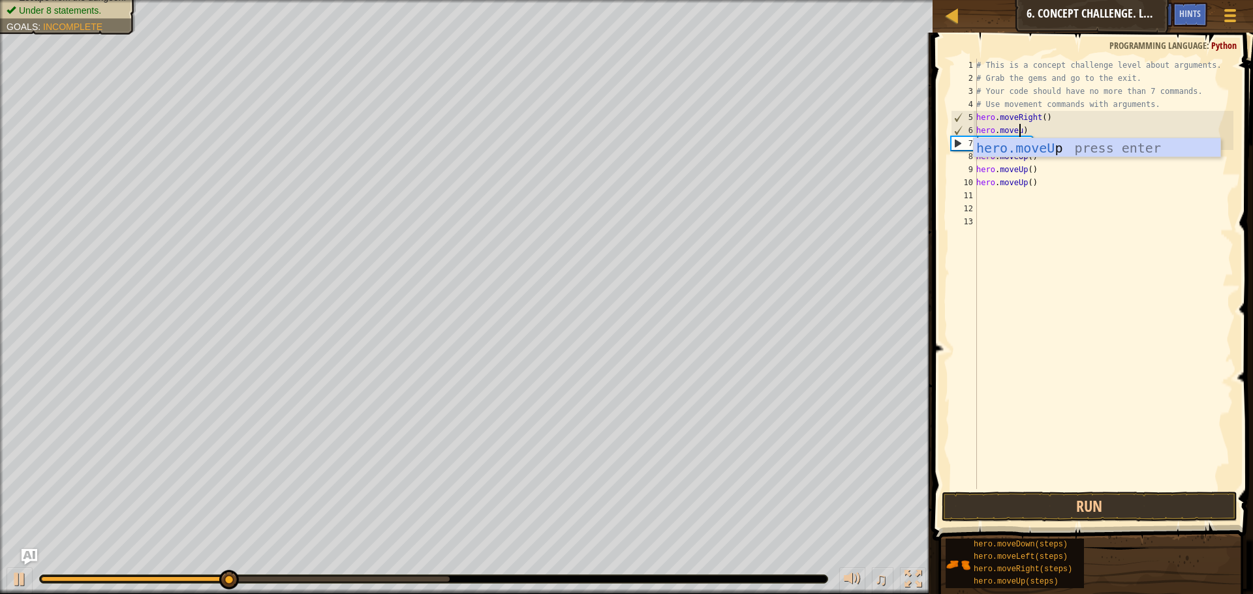
scroll to position [6, 4]
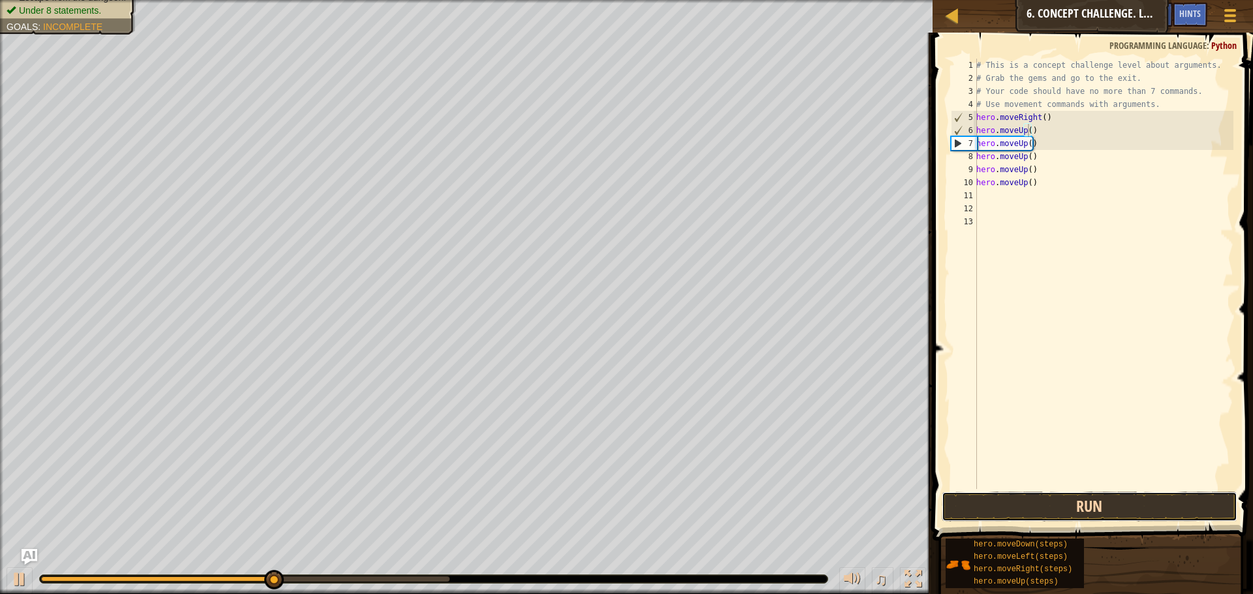
click at [1066, 506] on button "Run" at bounding box center [1090, 507] width 296 height 30
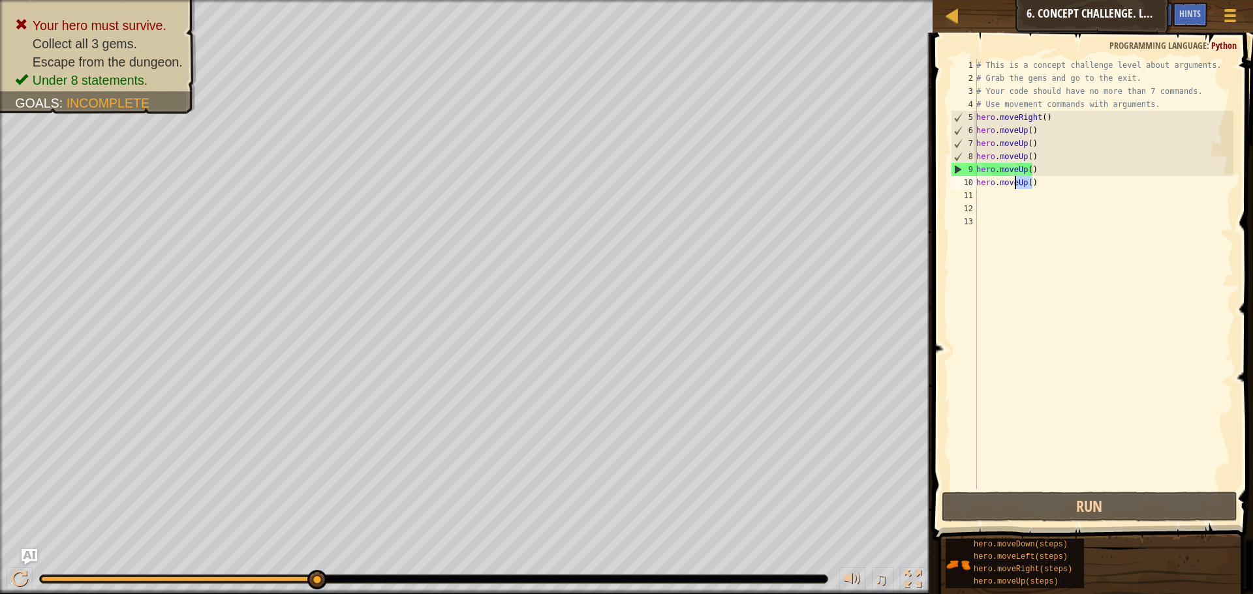
drag, startPoint x: 1048, startPoint y: 187, endPoint x: 1014, endPoint y: 187, distance: 33.9
click at [1014, 187] on div "# This is a concept challenge level about arguments. # Grab the gems and go to …" at bounding box center [1104, 287] width 260 height 457
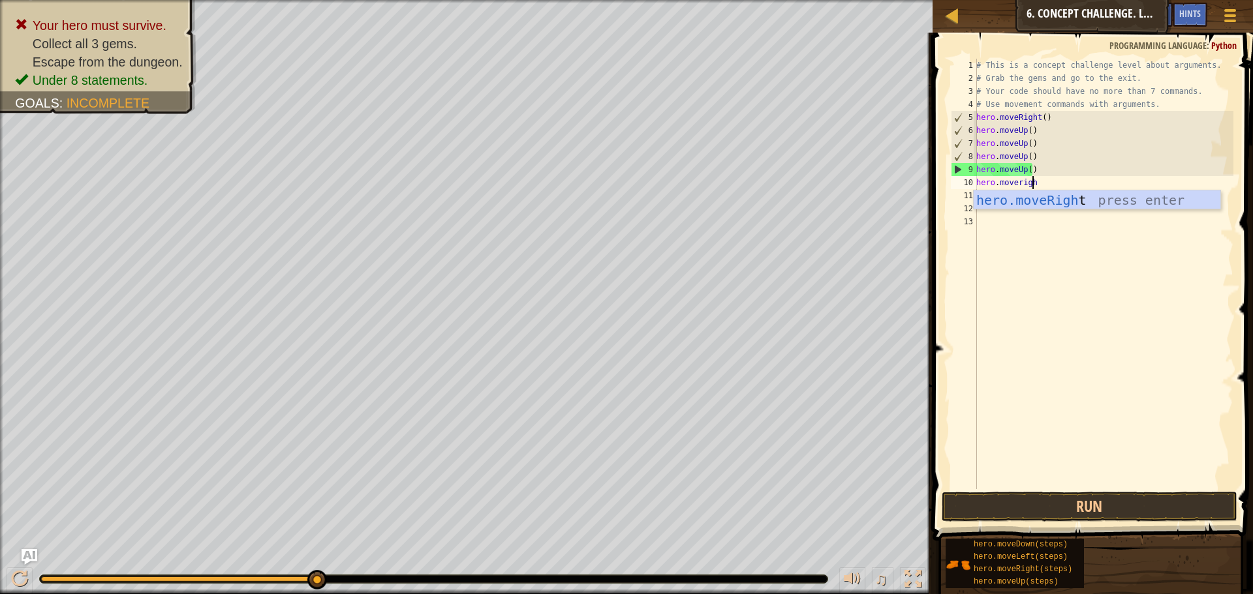
type textarea "hero.moveright"
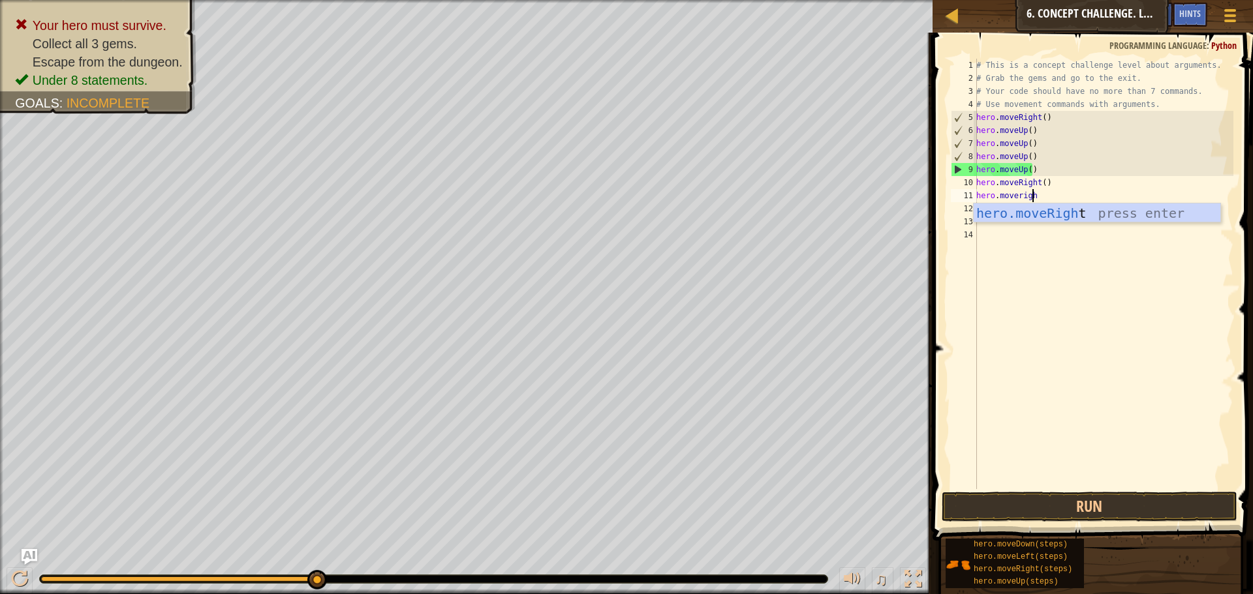
type textarea "hero.moveright"
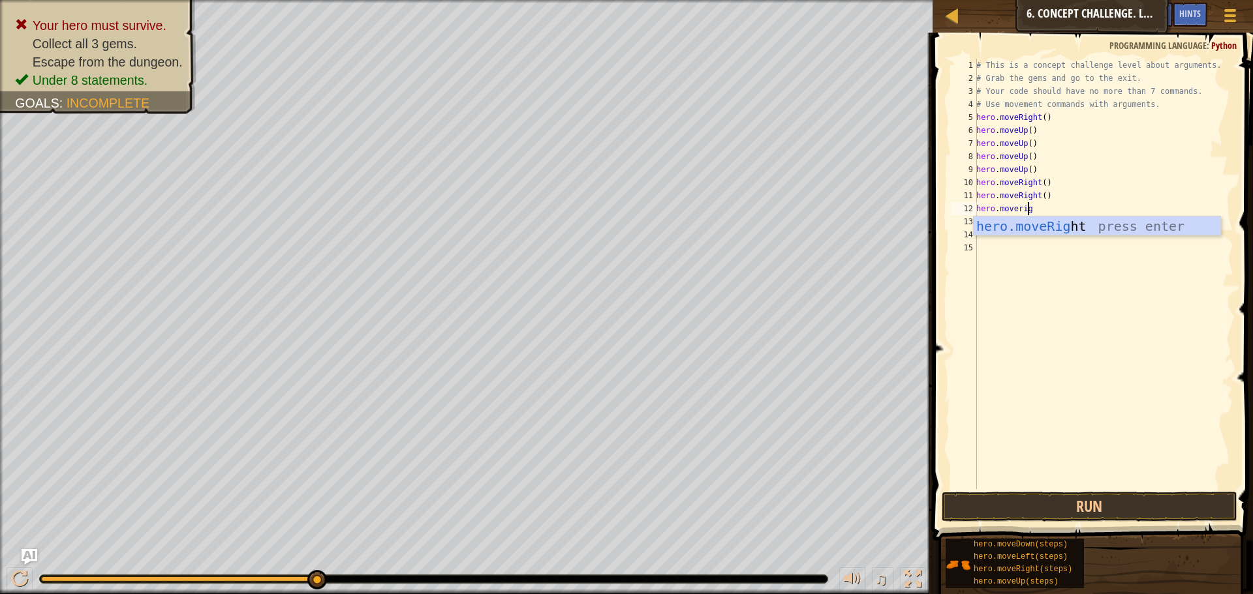
type textarea "hero.moveright"
click at [1089, 506] on button "Run" at bounding box center [1090, 507] width 296 height 30
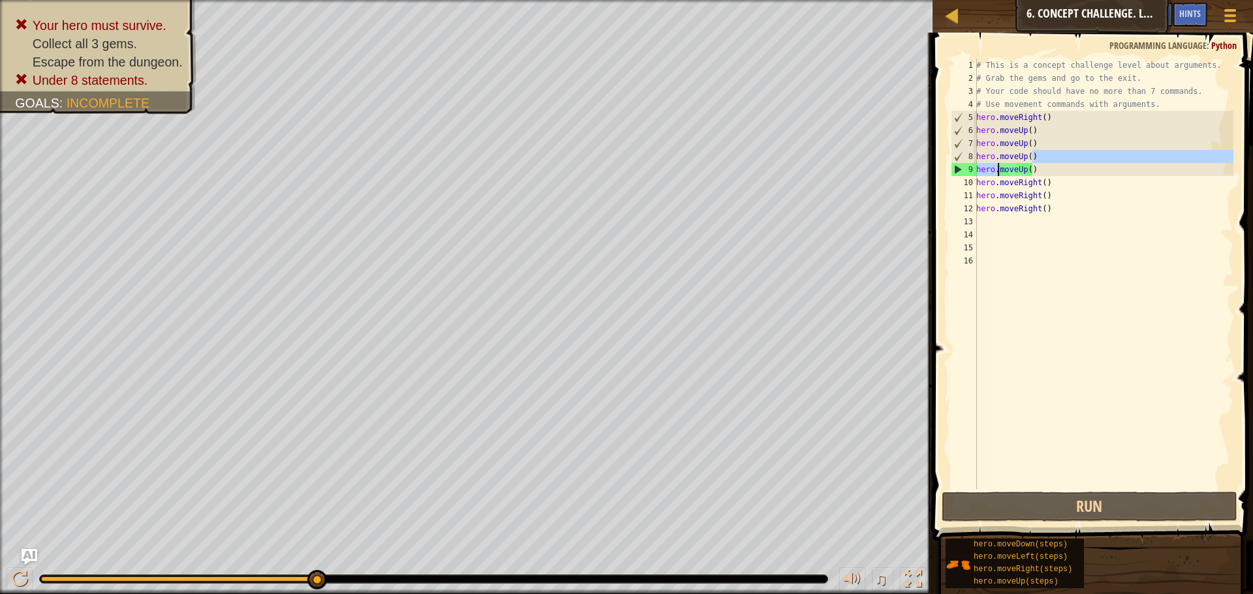
drag, startPoint x: 1051, startPoint y: 162, endPoint x: 989, endPoint y: 171, distance: 62.6
click at [989, 171] on div "# This is a concept challenge level about arguments. # Grab the gems and go to …" at bounding box center [1104, 287] width 260 height 457
click at [1035, 171] on div "# This is a concept challenge level about arguments. # Grab the gems and go to …" at bounding box center [1104, 287] width 260 height 457
drag, startPoint x: 1035, startPoint y: 171, endPoint x: 999, endPoint y: 176, distance: 36.2
click at [999, 176] on div "# This is a concept challenge level about arguments. # Grab the gems and go to …" at bounding box center [1104, 287] width 260 height 457
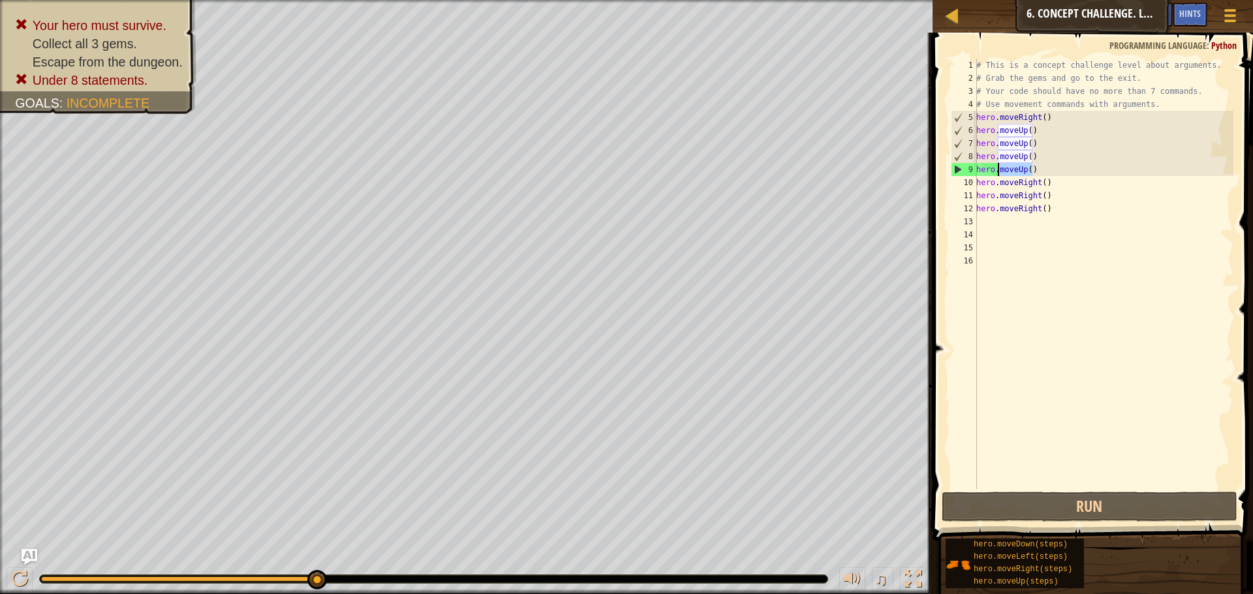
click at [1034, 165] on div "# This is a concept challenge level about arguments. # Grab the gems and go to …" at bounding box center [1104, 274] width 260 height 431
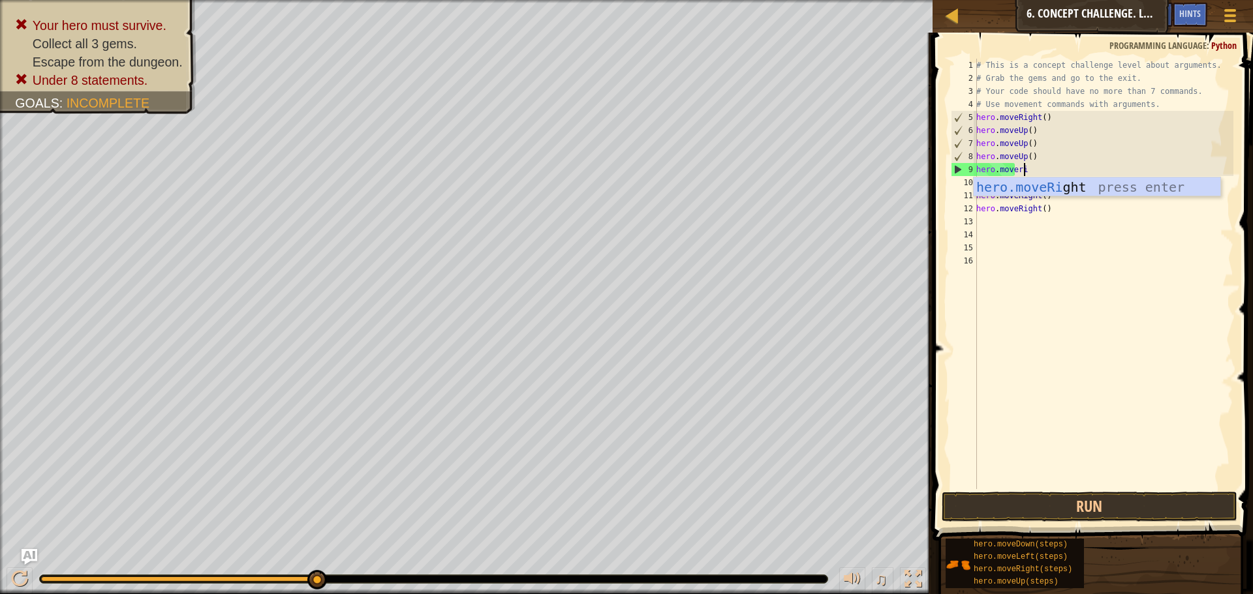
scroll to position [6, 4]
type textarea "hero.moveright"
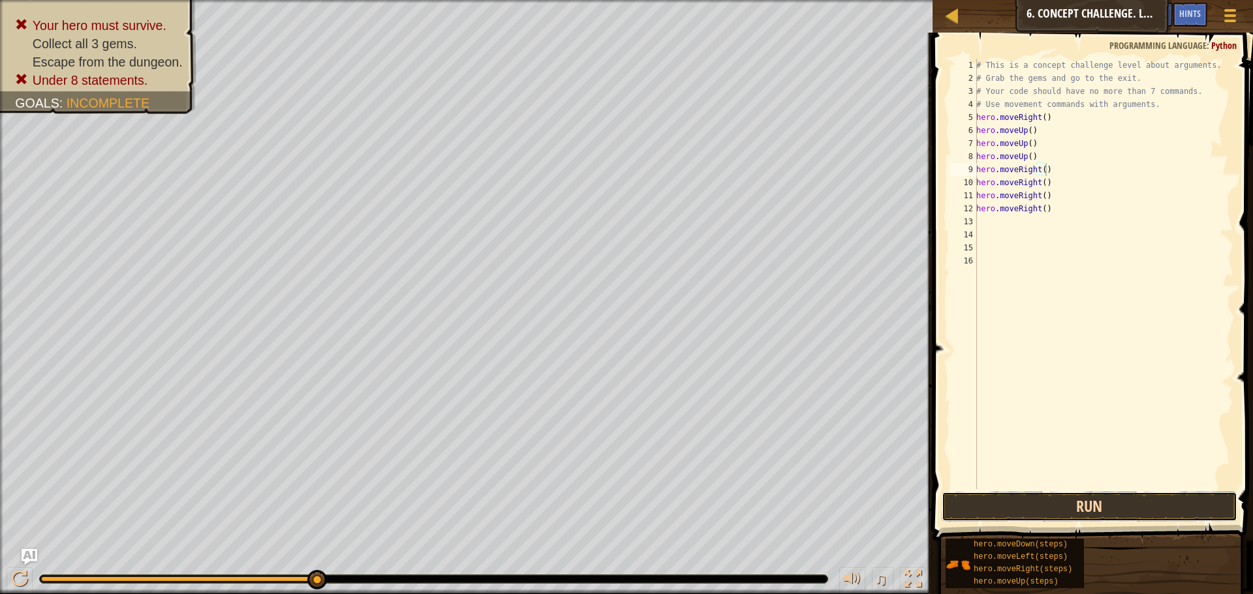
click at [1099, 515] on button "Run" at bounding box center [1090, 507] width 296 height 30
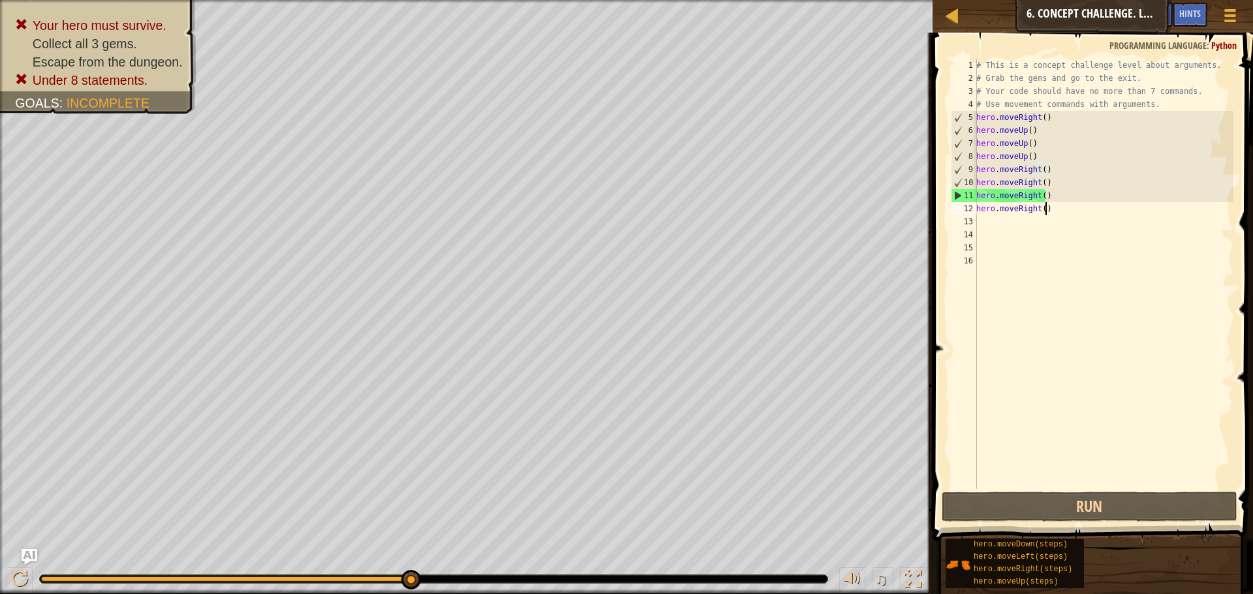
click at [1049, 213] on div "# This is a concept challenge level about arguments. # Grab the gems and go to …" at bounding box center [1104, 287] width 260 height 457
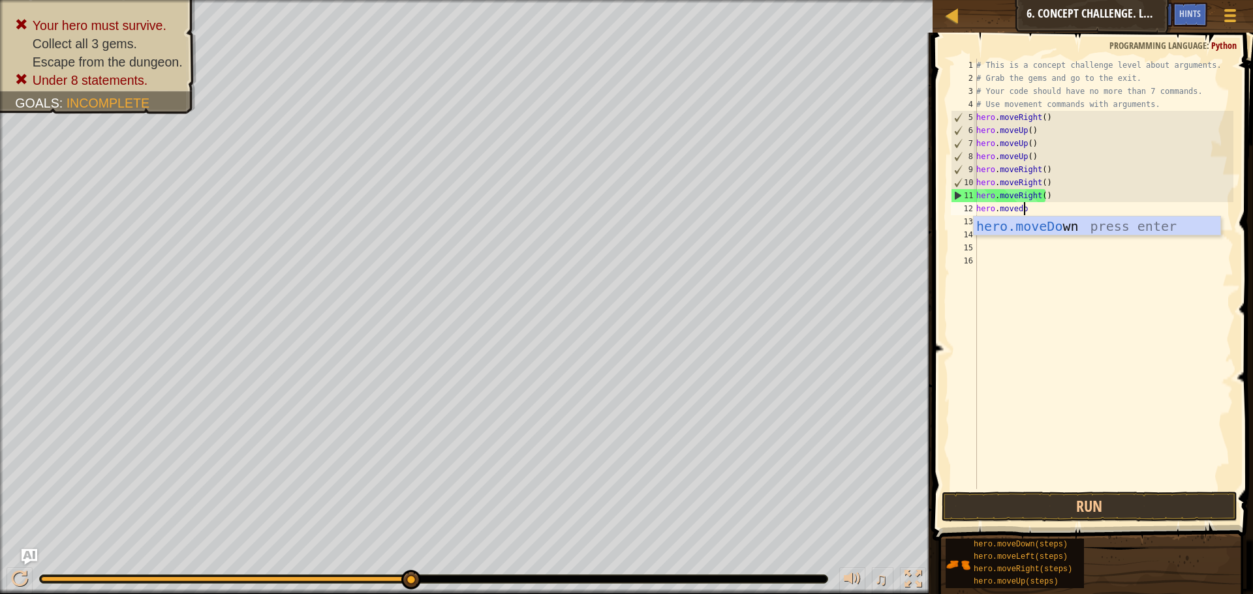
scroll to position [6, 4]
type textarea "hero.movedown"
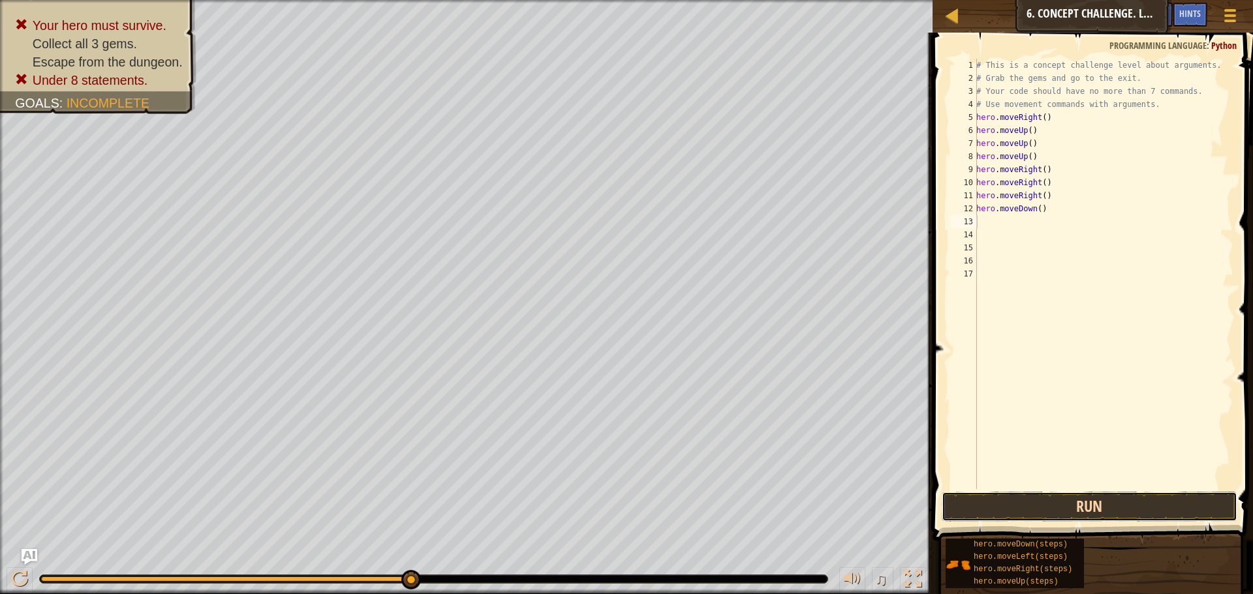
click at [1115, 508] on button "Run" at bounding box center [1090, 507] width 296 height 30
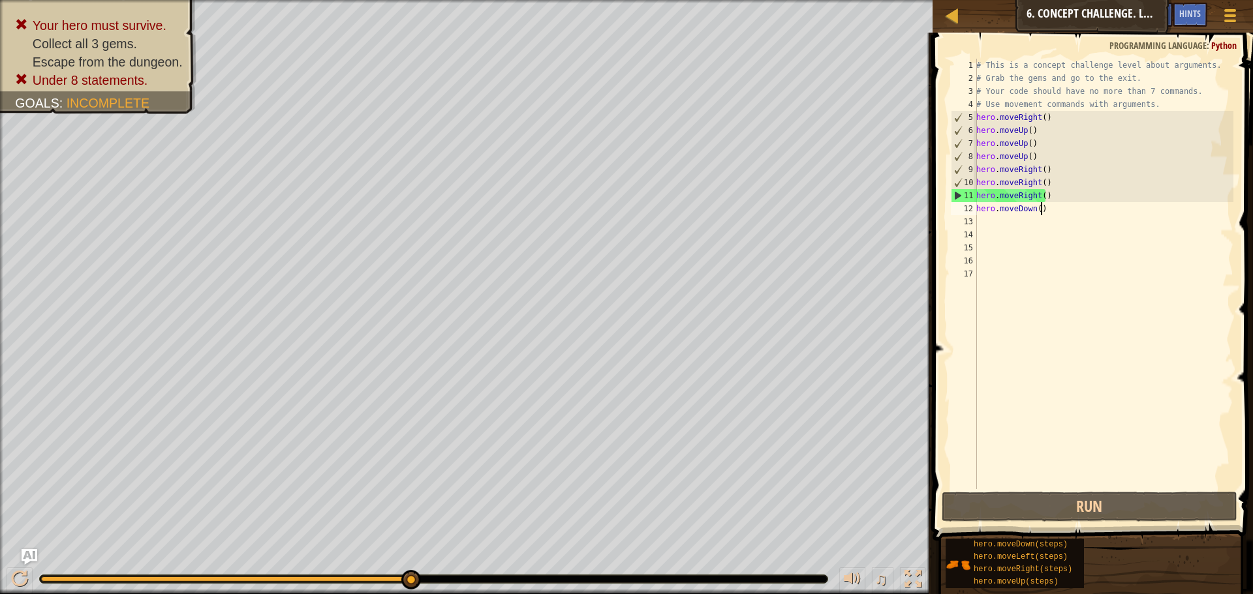
click at [1040, 209] on div "# This is a concept challenge level about arguments. # Grab the gems and go to …" at bounding box center [1104, 287] width 260 height 457
drag, startPoint x: 1036, startPoint y: 197, endPoint x: 1029, endPoint y: 197, distance: 7.2
click at [1029, 197] on div "# This is a concept challenge level about arguments. # Grab the gems and go to …" at bounding box center [1104, 287] width 260 height 457
click at [1045, 196] on div "# This is a concept challenge level about arguments. # Grab the gems and go to …" at bounding box center [1104, 287] width 260 height 457
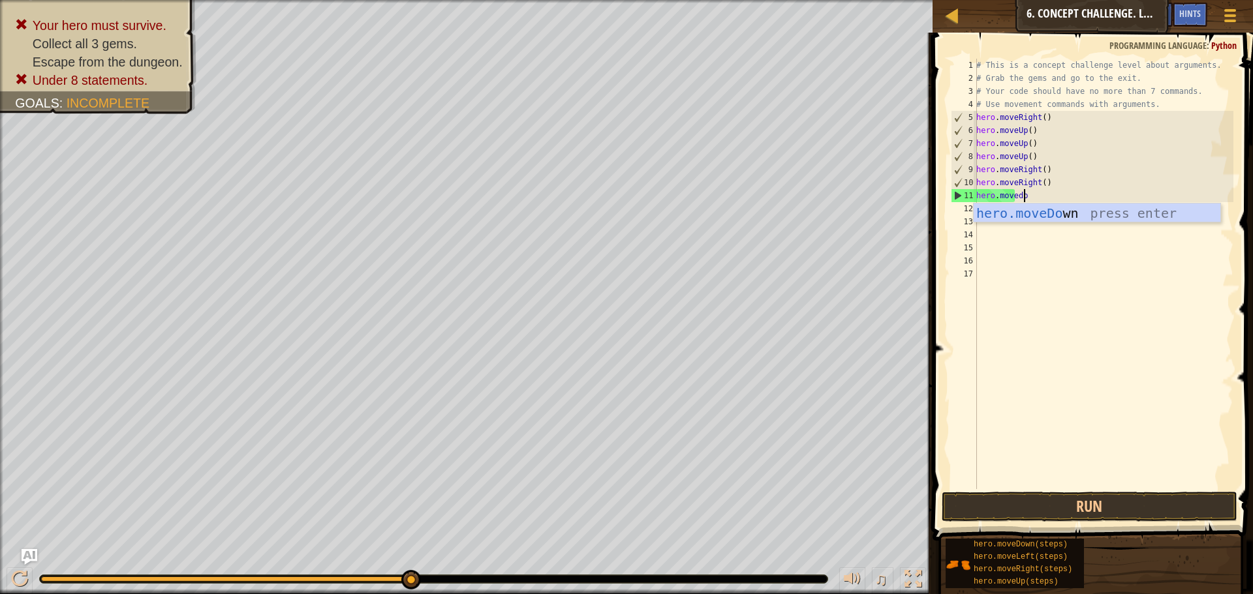
scroll to position [6, 4]
type textarea "hero.movedown"
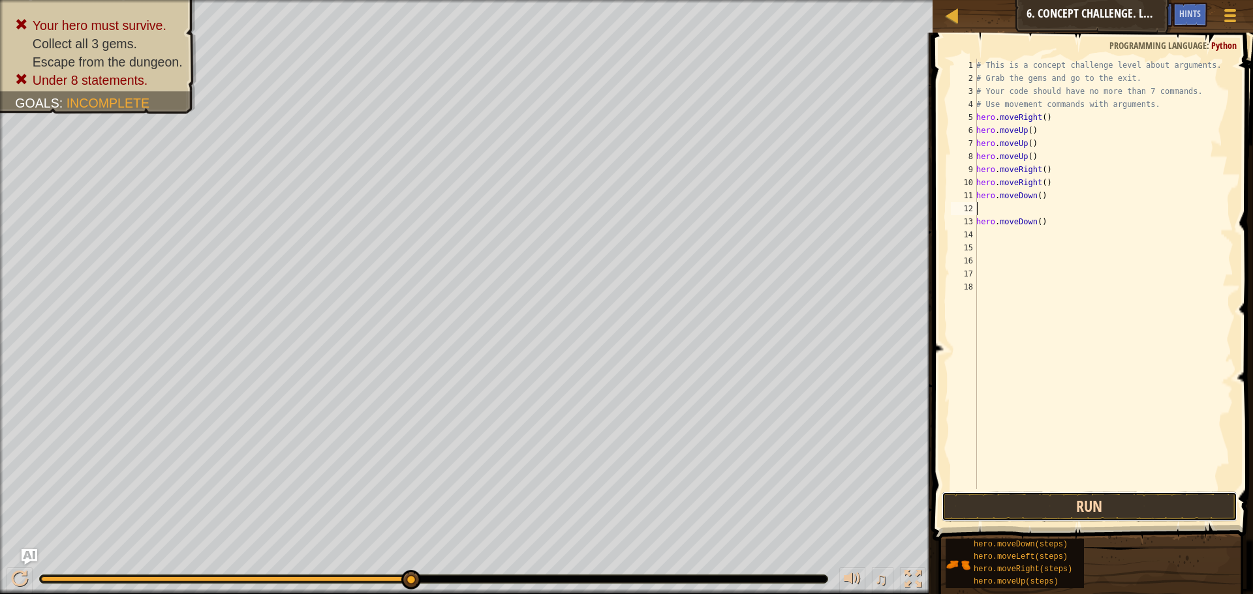
click at [1103, 510] on button "Run" at bounding box center [1090, 507] width 296 height 30
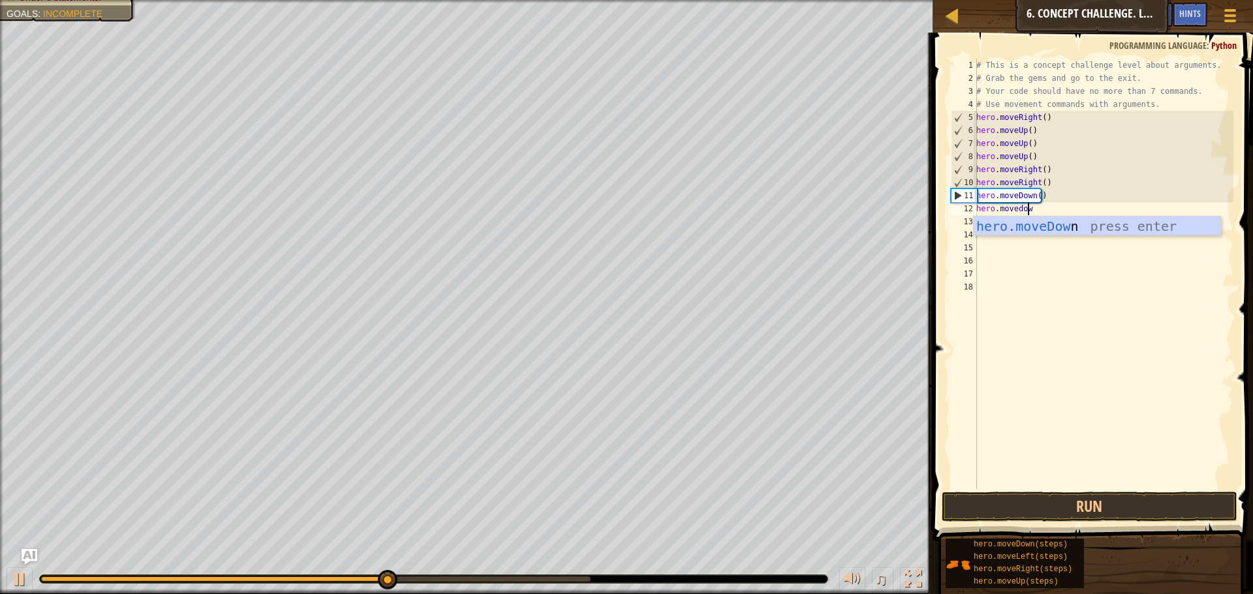
scroll to position [6, 4]
type textarea "hero.movedown"
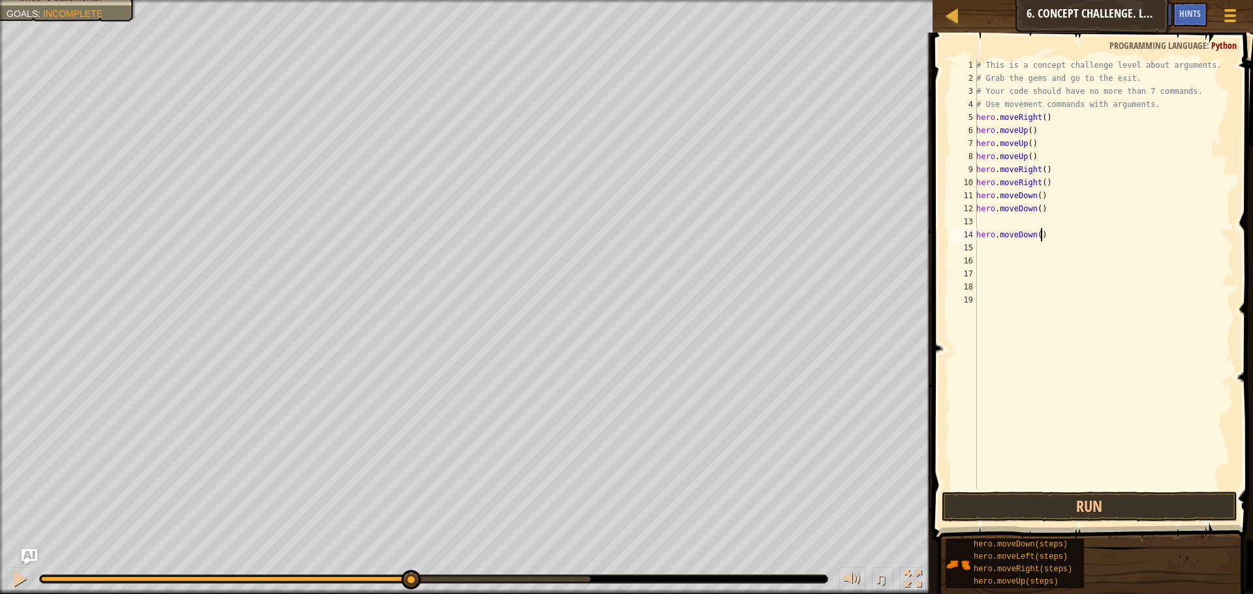
click at [1052, 240] on div "# This is a concept challenge level about arguments. # Grab the gems and go to …" at bounding box center [1104, 287] width 260 height 457
type textarea "h"
click at [1111, 508] on button "Run" at bounding box center [1090, 507] width 296 height 30
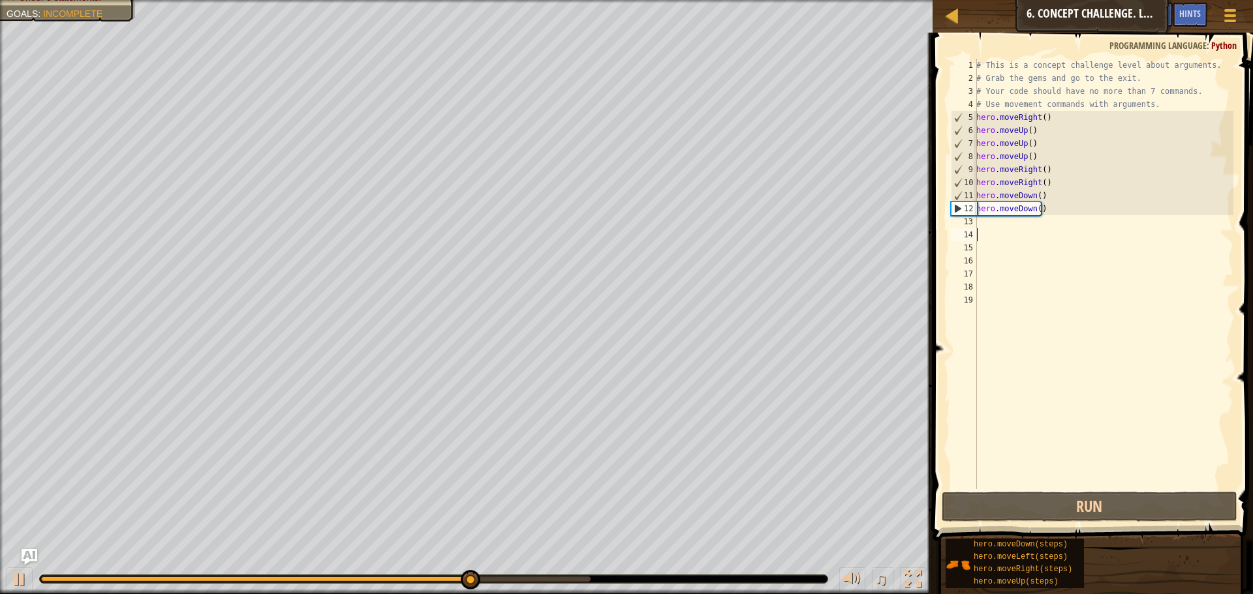
click at [991, 221] on div "# This is a concept challenge level about arguments. # Grab the gems and go to …" at bounding box center [1104, 287] width 260 height 457
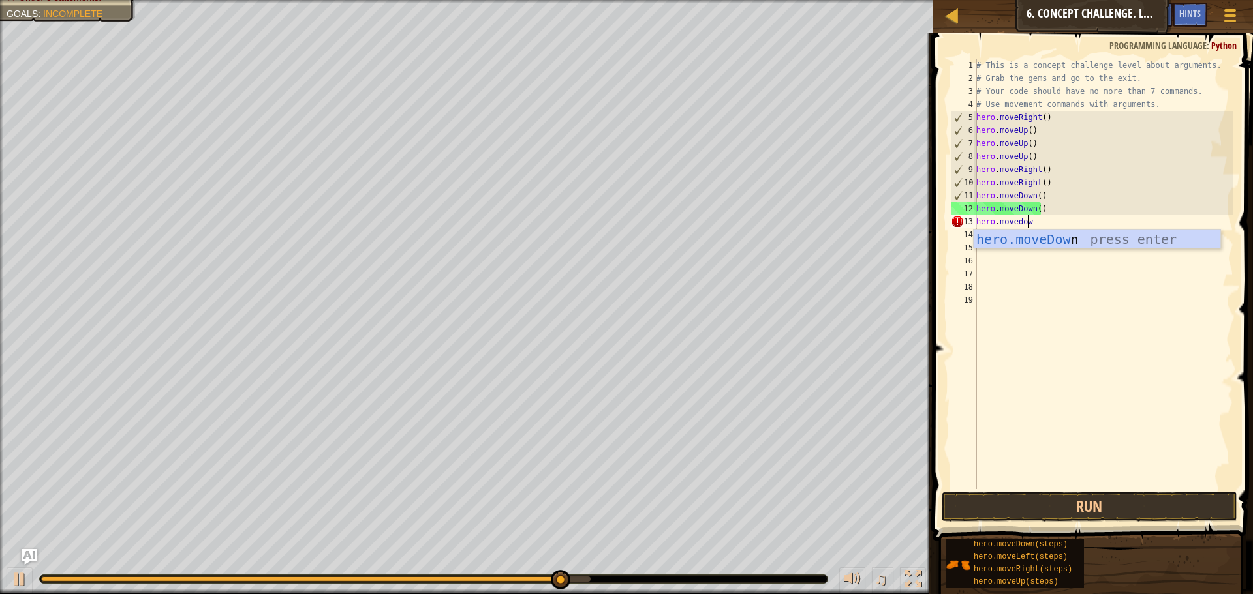
scroll to position [6, 4]
type textarea "hero.movedown"
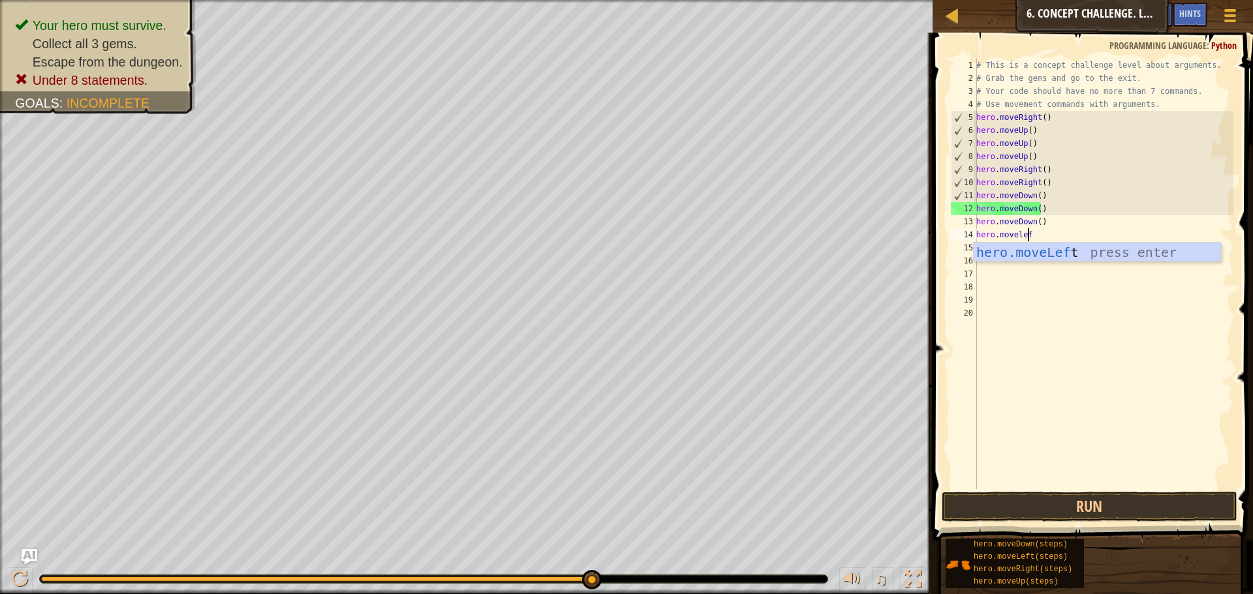
type textarea "hero.moveleft"
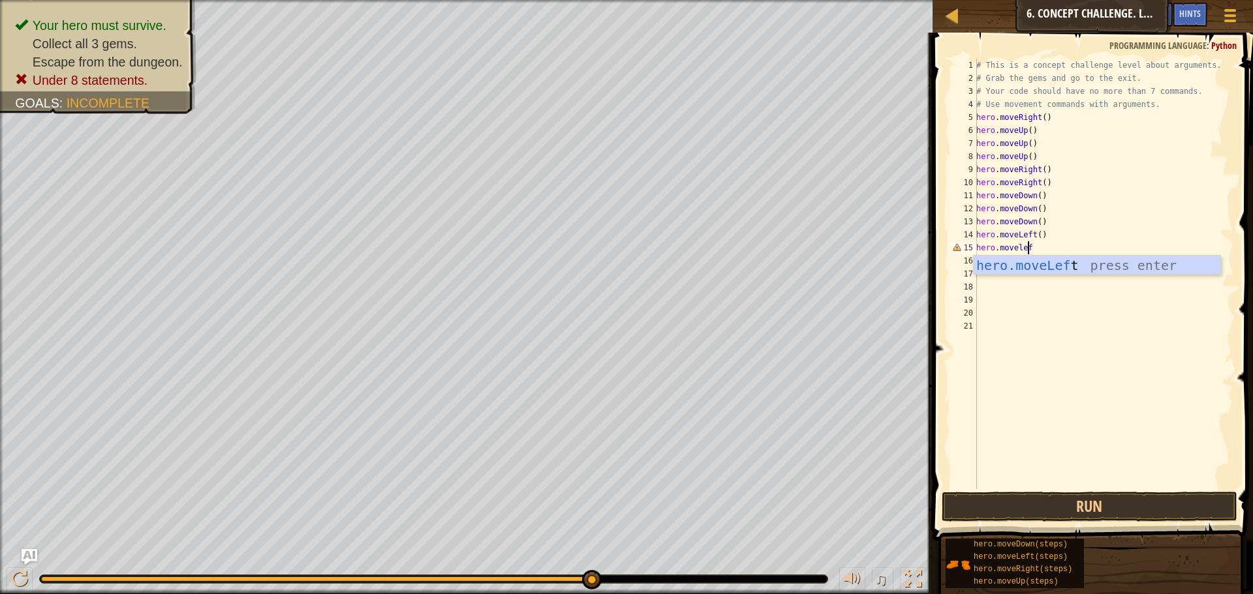
type textarea "hero.moveleft"
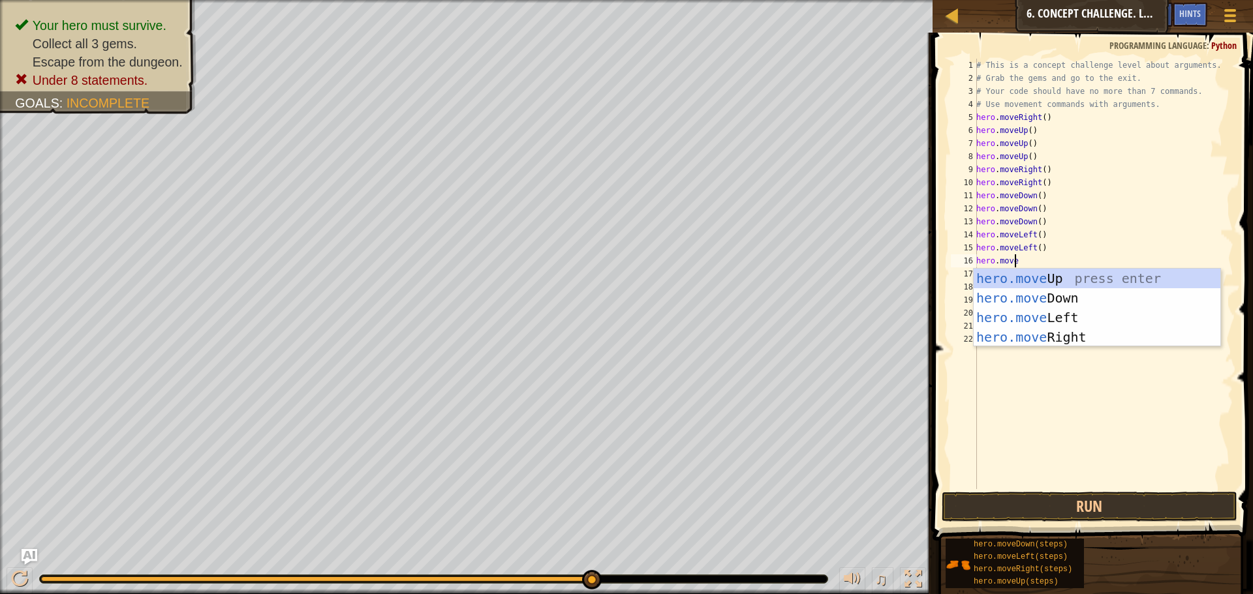
scroll to position [6, 3]
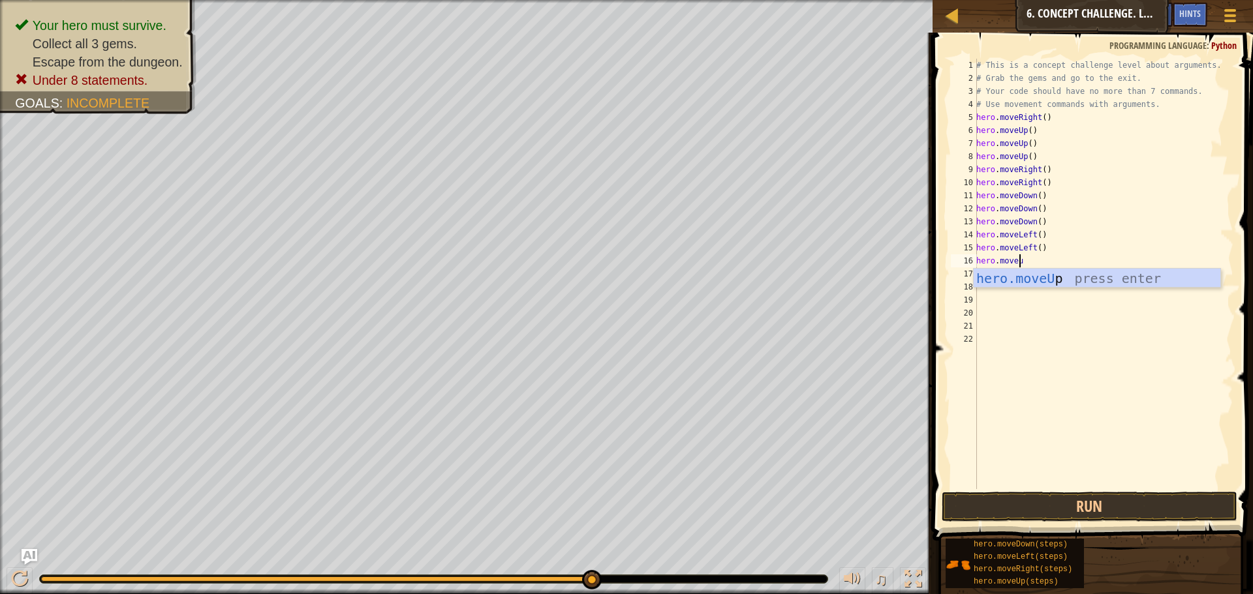
type textarea "hero.moveup"
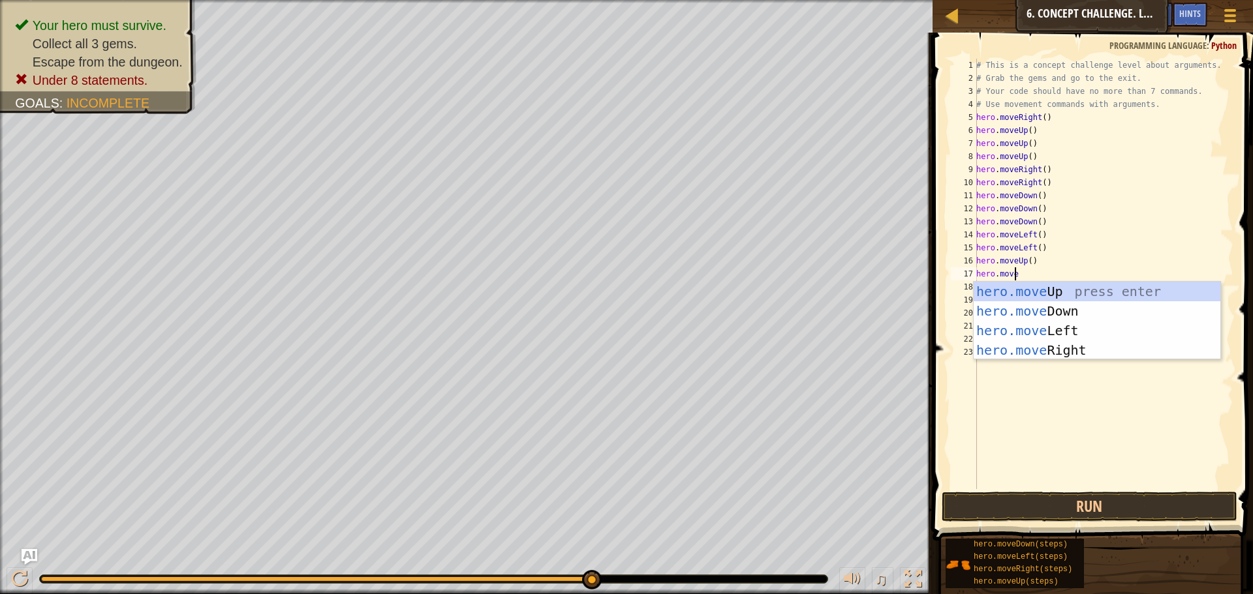
type textarea "hero.moveup"
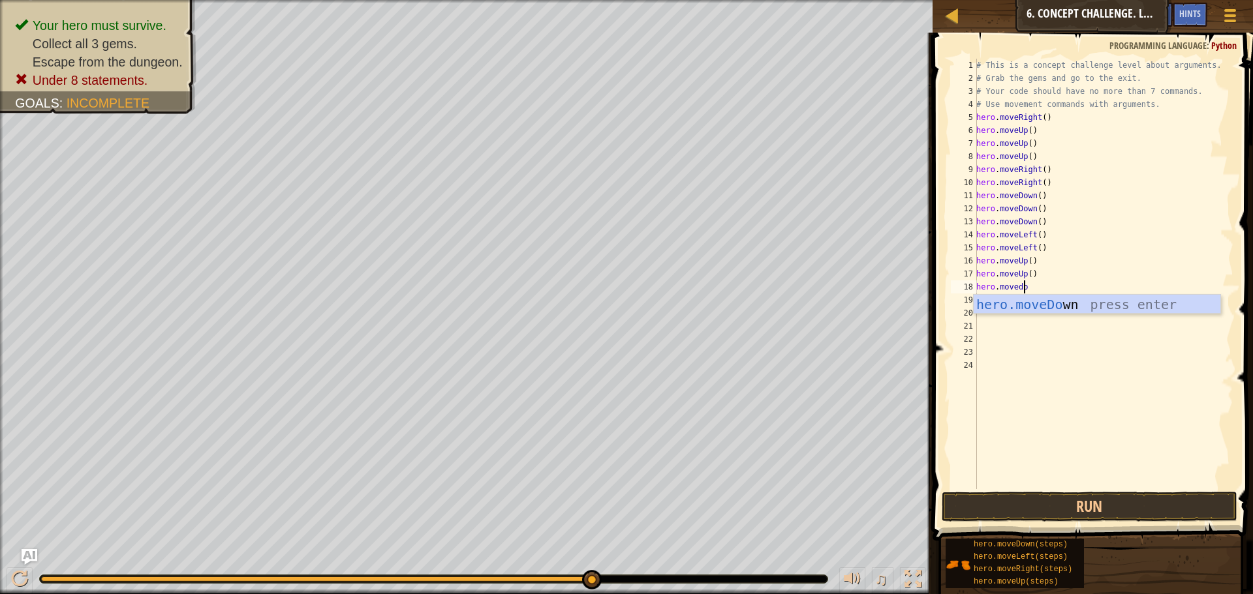
scroll to position [6, 4]
type textarea "hero.movedown"
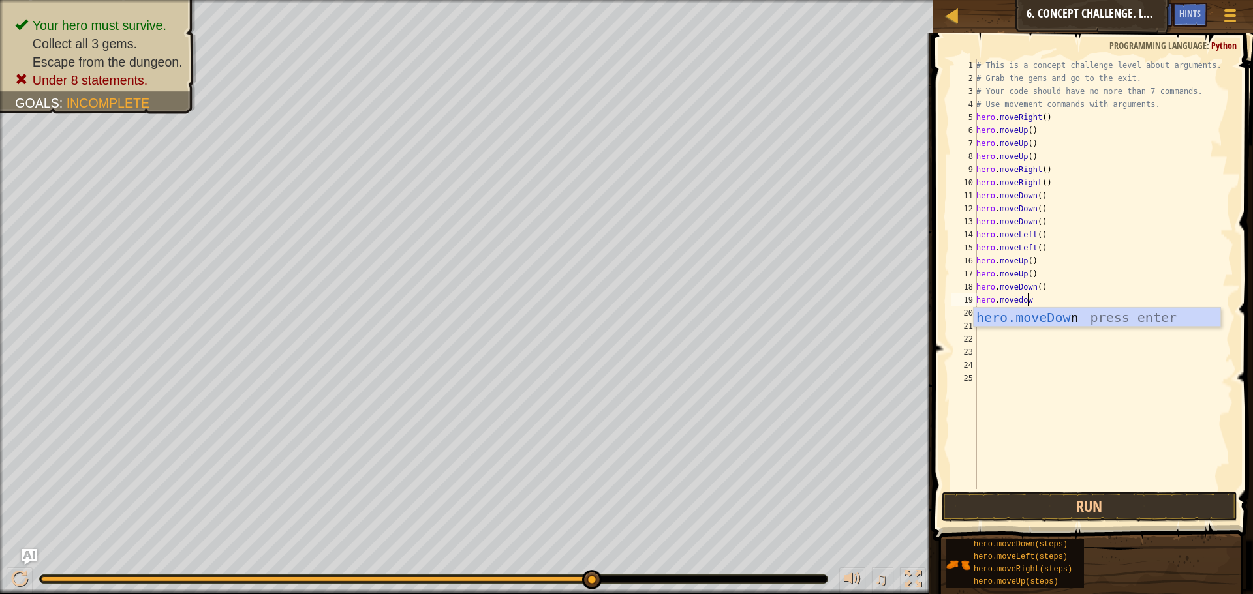
type textarea "hero.movedown"
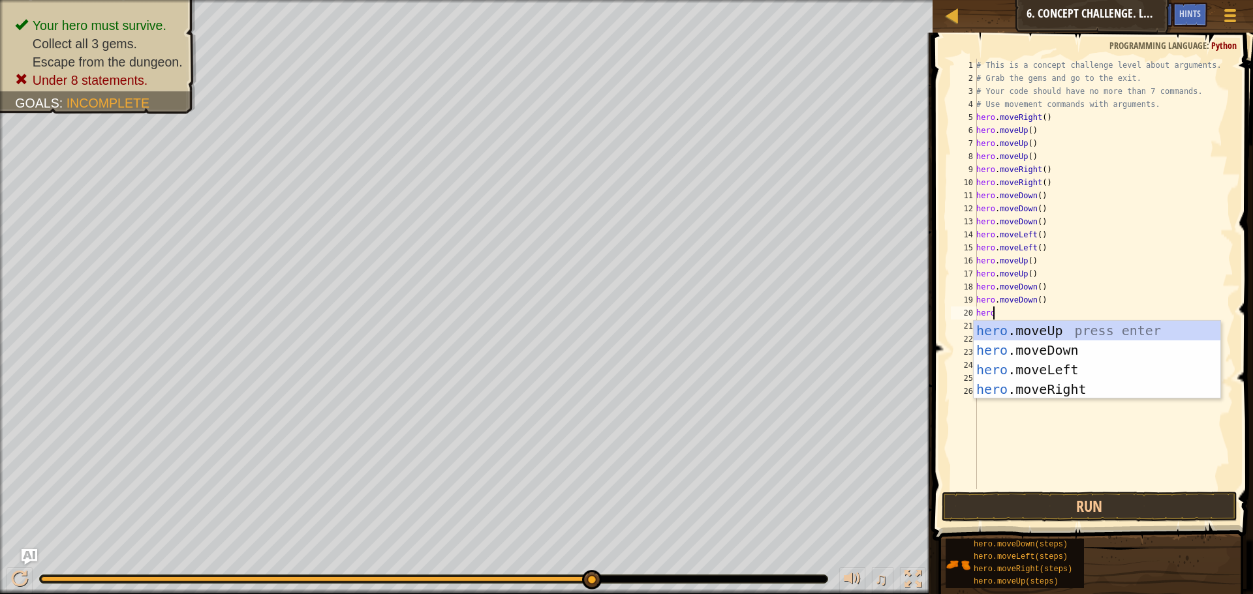
scroll to position [6, 1]
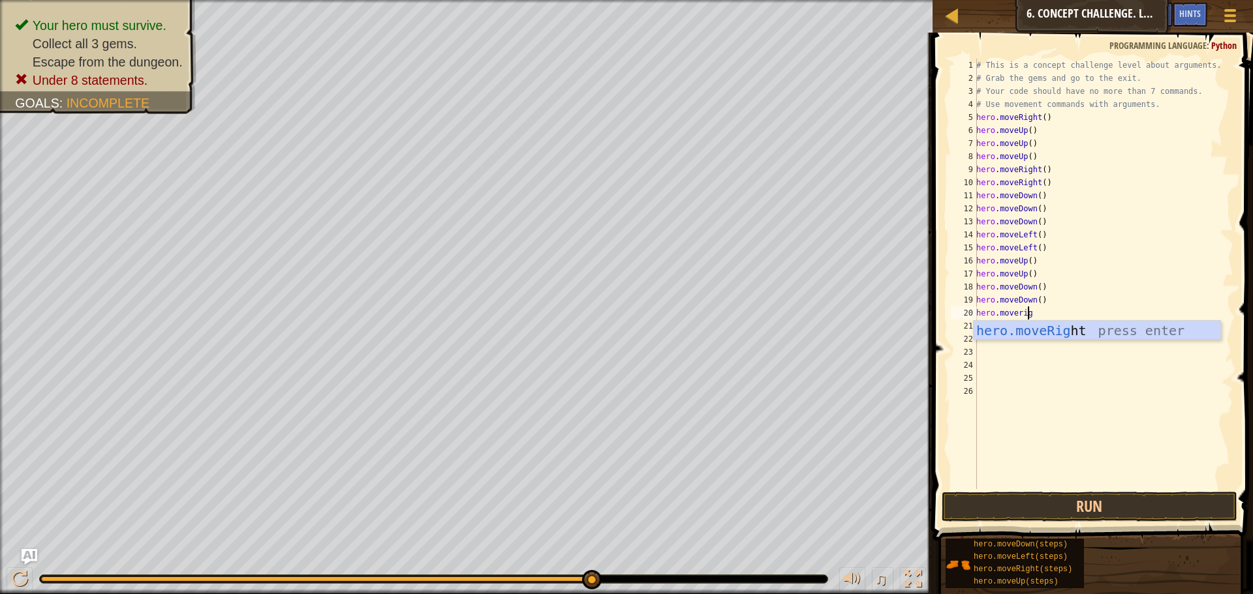
type textarea "hero.moveright"
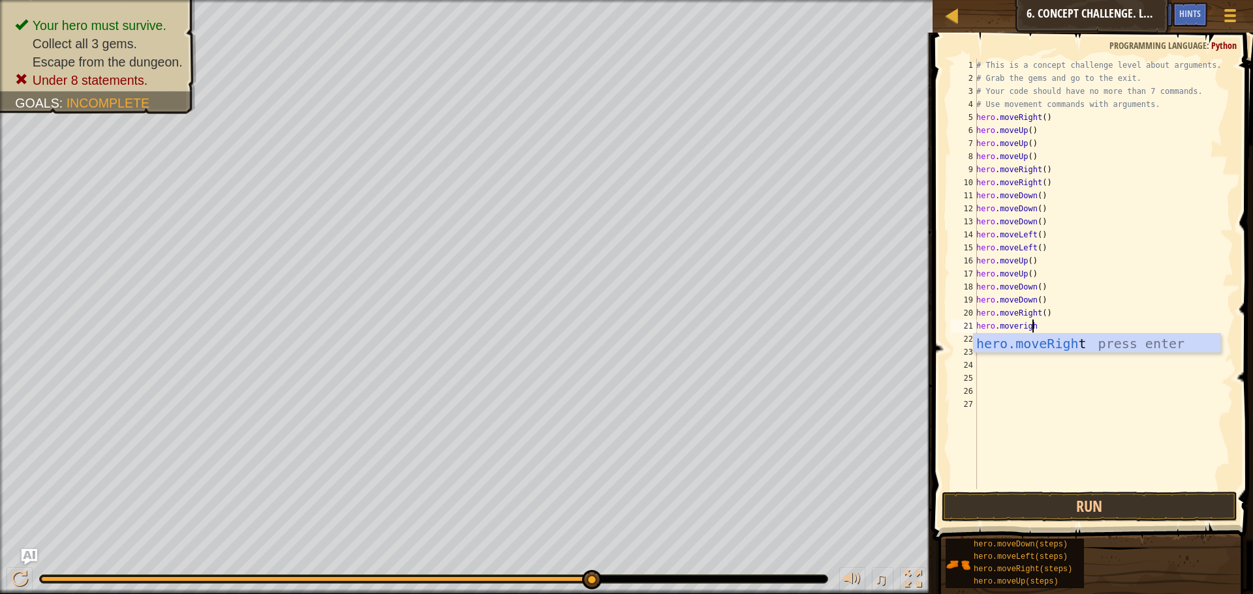
type textarea "hero.moveright"
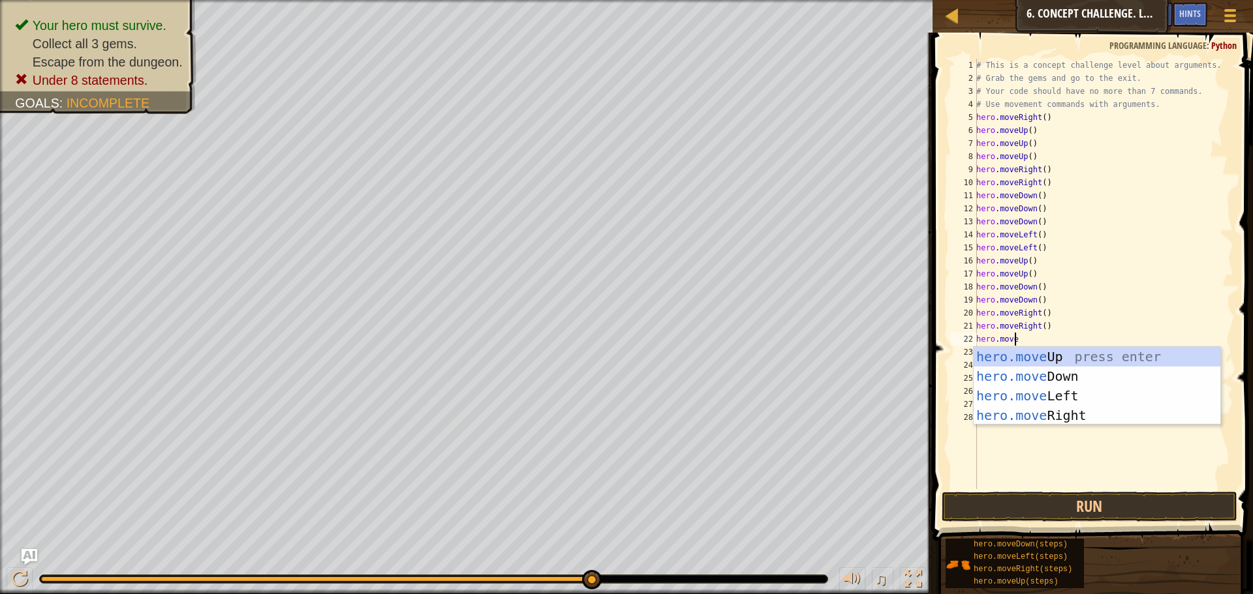
scroll to position [6, 3]
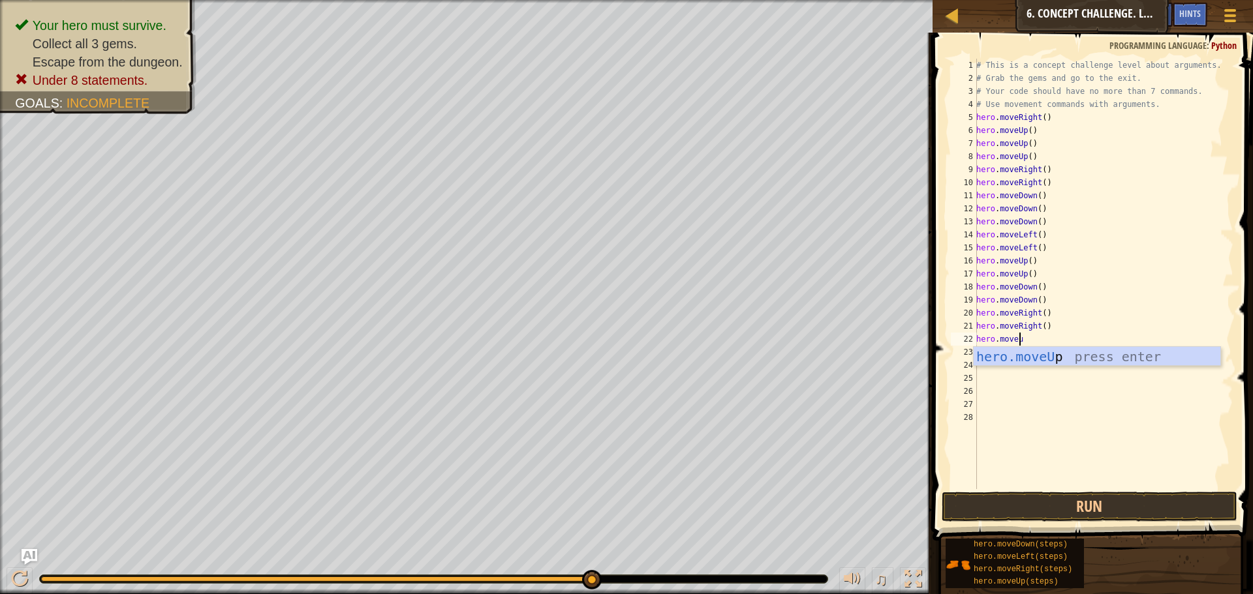
type textarea "hero.moveup"
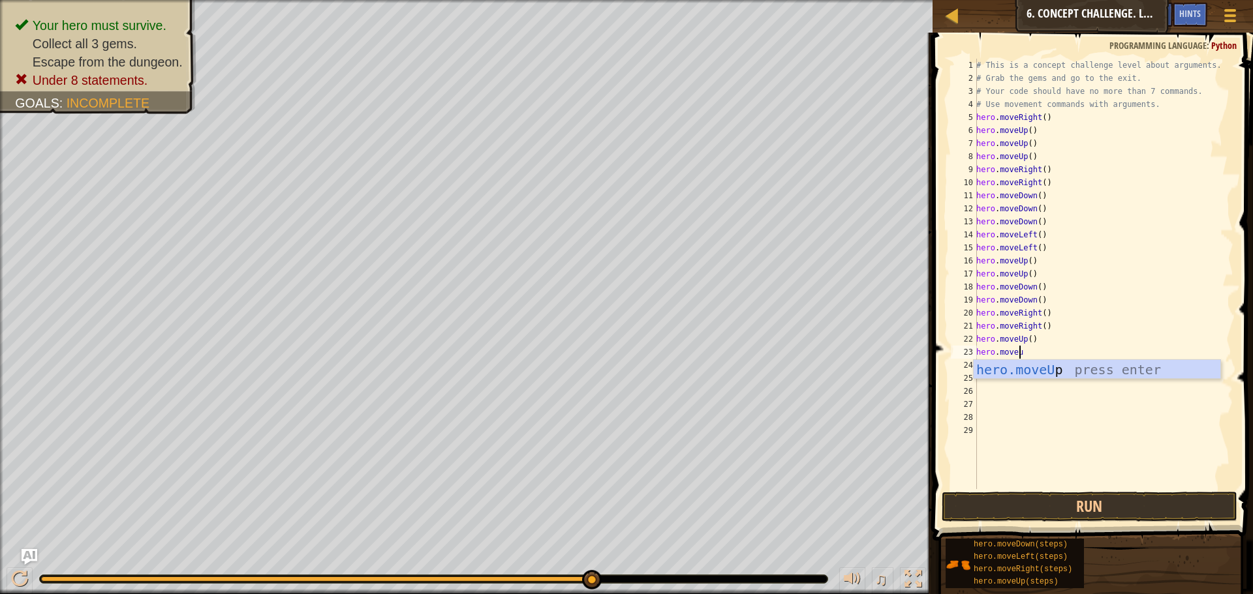
type textarea "hero.moveup"
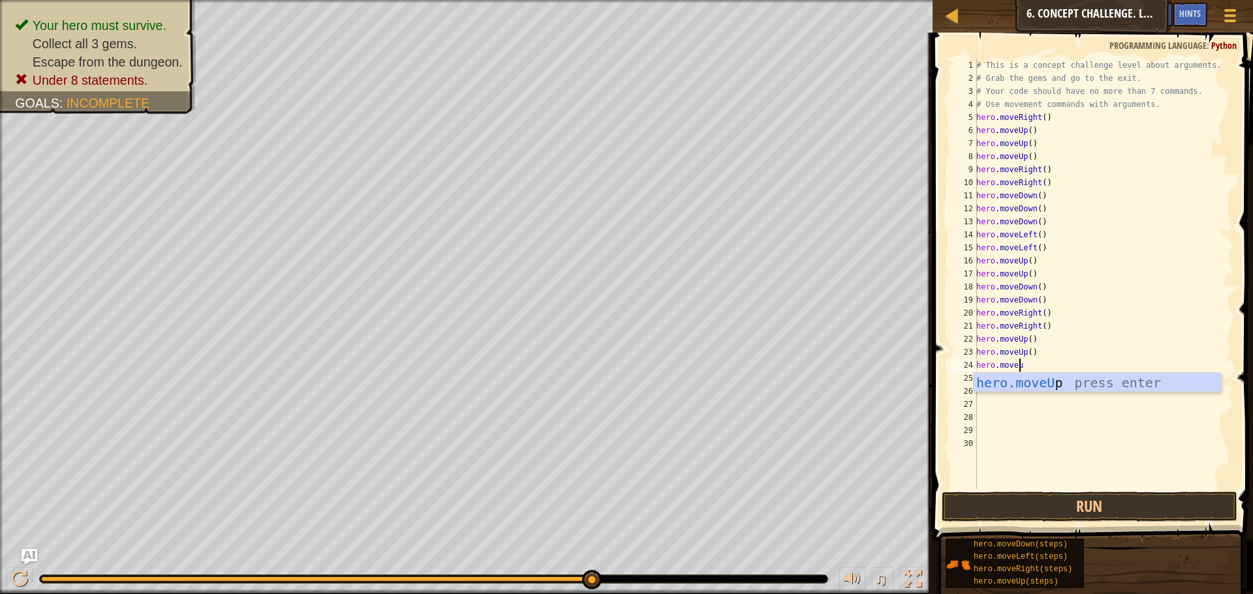
type textarea "hero.moveup"
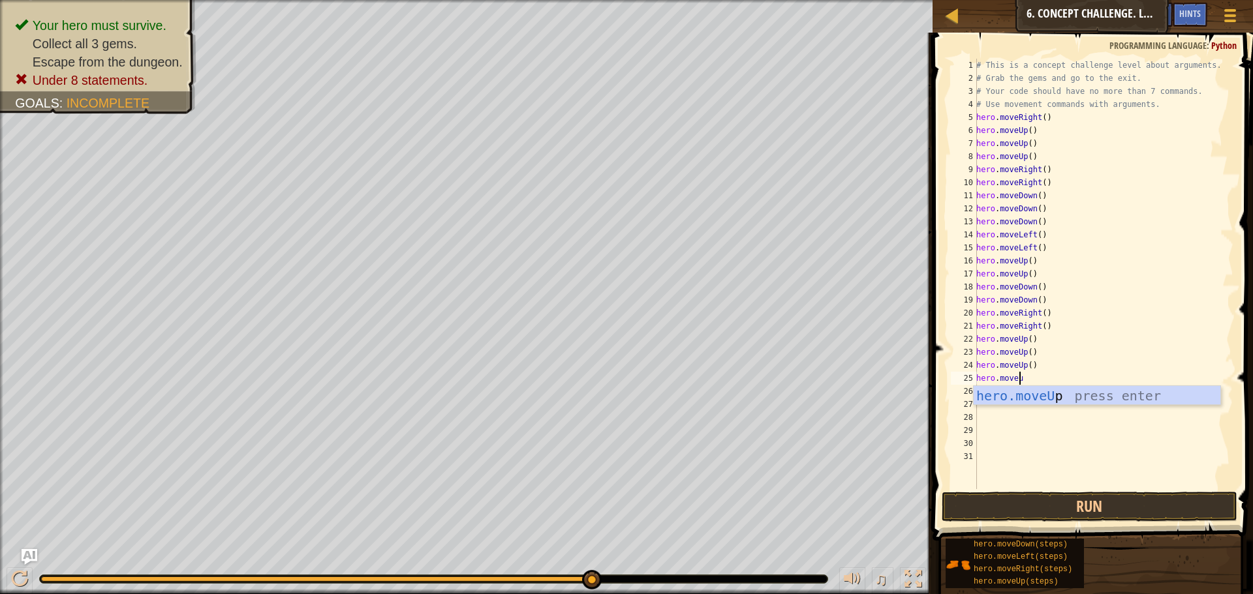
type textarea "hero.moveup"
click at [1184, 504] on button "Run" at bounding box center [1090, 507] width 296 height 30
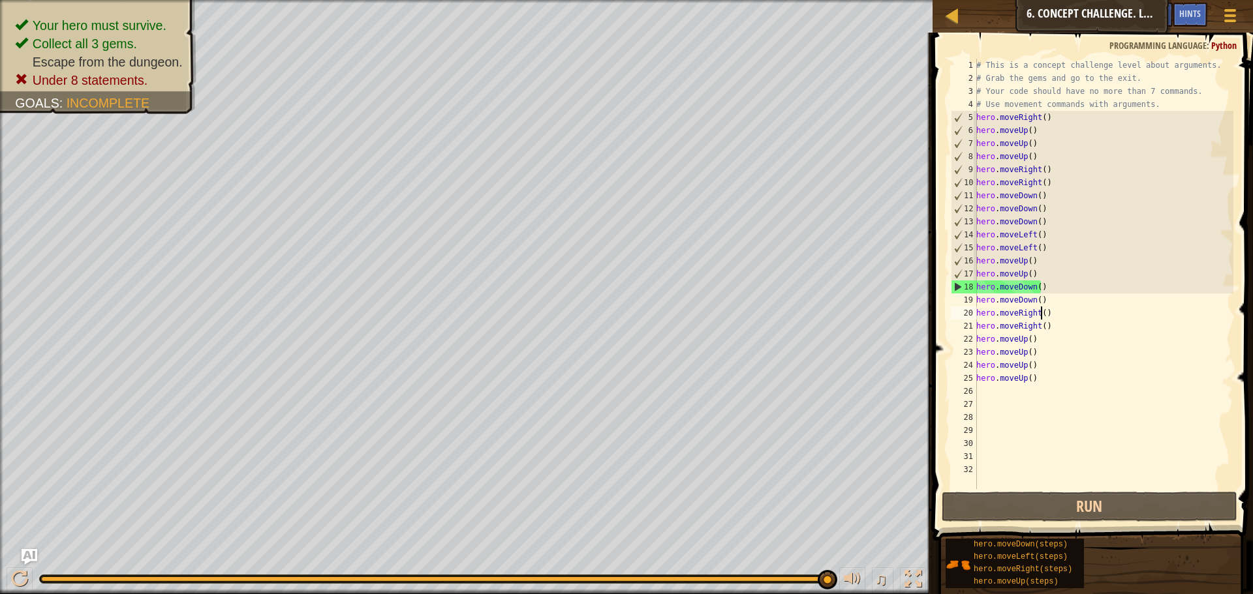
click at [1039, 312] on div "# This is a concept challenge level about arguments. # Grab the gems and go to …" at bounding box center [1104, 287] width 260 height 457
drag, startPoint x: 1096, startPoint y: 298, endPoint x: 1056, endPoint y: 311, distance: 41.9
click at [1094, 299] on div "# This is a concept challenge level about arguments. # Grab the gems and go to …" at bounding box center [1104, 287] width 260 height 457
click at [1040, 315] on div "# This is a concept challenge level about arguments. # Grab the gems and go to …" at bounding box center [1104, 287] width 260 height 457
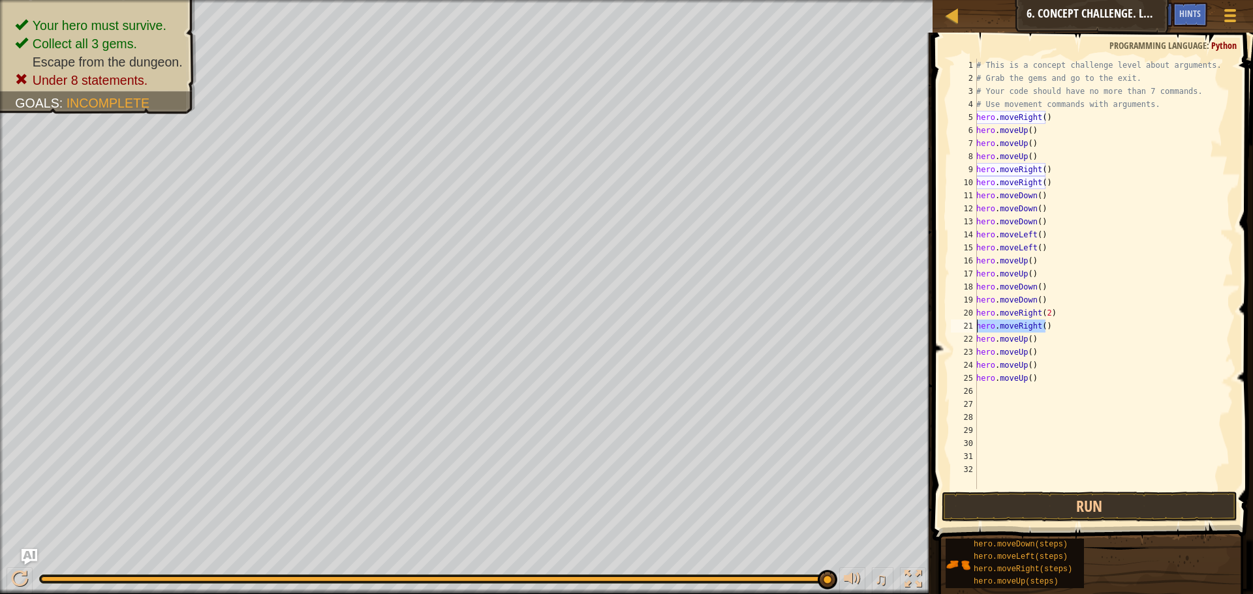
drag, startPoint x: 1051, startPoint y: 331, endPoint x: 996, endPoint y: 316, distance: 57.3
click at [977, 331] on div "# This is a concept challenge level about arguments. # Grab the gems and go to …" at bounding box center [1104, 287] width 260 height 457
type textarea "hero.moveRight()"
click at [1024, 326] on div "# This is a concept challenge level about arguments. # Grab the gems and go to …" at bounding box center [1104, 287] width 260 height 457
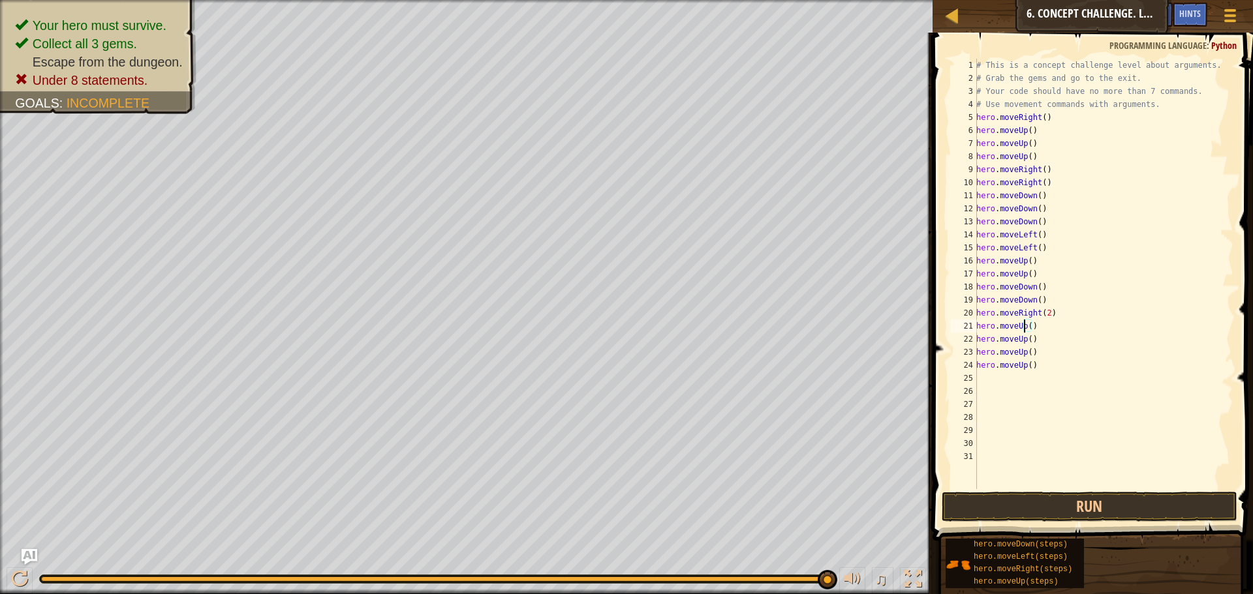
click at [1026, 329] on div "# This is a concept challenge level about arguments. # Grab the gems and go to …" at bounding box center [1104, 287] width 260 height 457
click at [1030, 323] on div "# This is a concept challenge level about arguments. # Grab the gems and go to …" at bounding box center [1104, 287] width 260 height 457
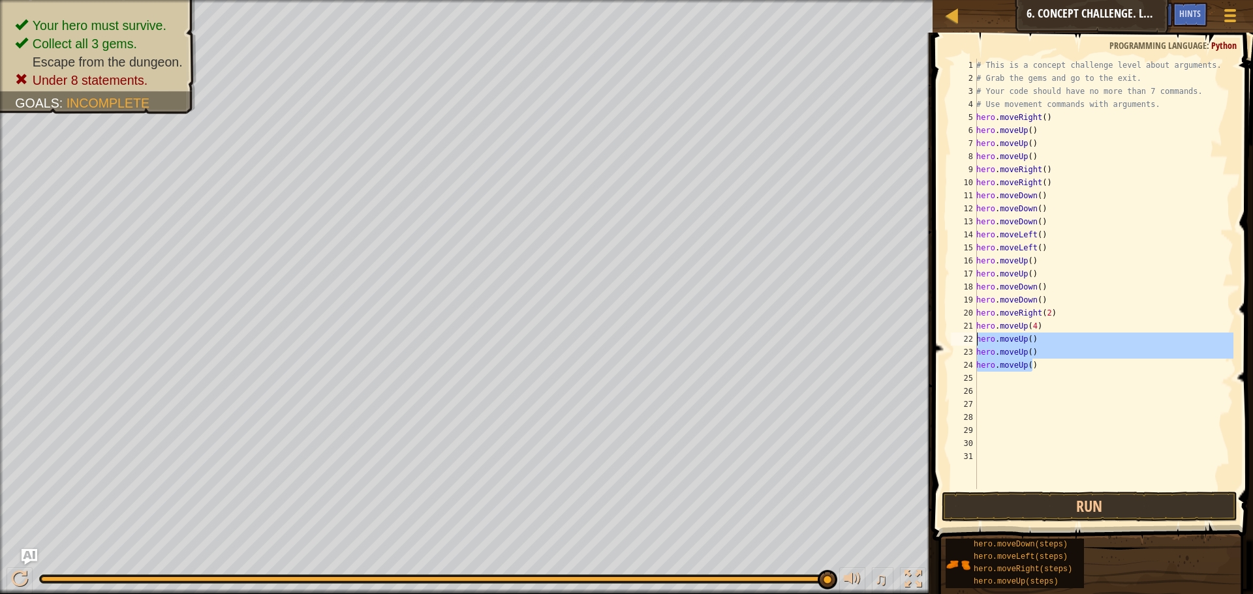
drag, startPoint x: 1039, startPoint y: 371, endPoint x: 972, endPoint y: 339, distance: 74.4
click at [972, 339] on div "hero.moveUp(4) 1 2 3 4 5 6 7 8 9 10 11 12 13 14 15 16 17 18 19 20 21 22 23 24 2…" at bounding box center [1090, 274] width 285 height 431
type textarea "hero.moveUp() hero.moveUp()"
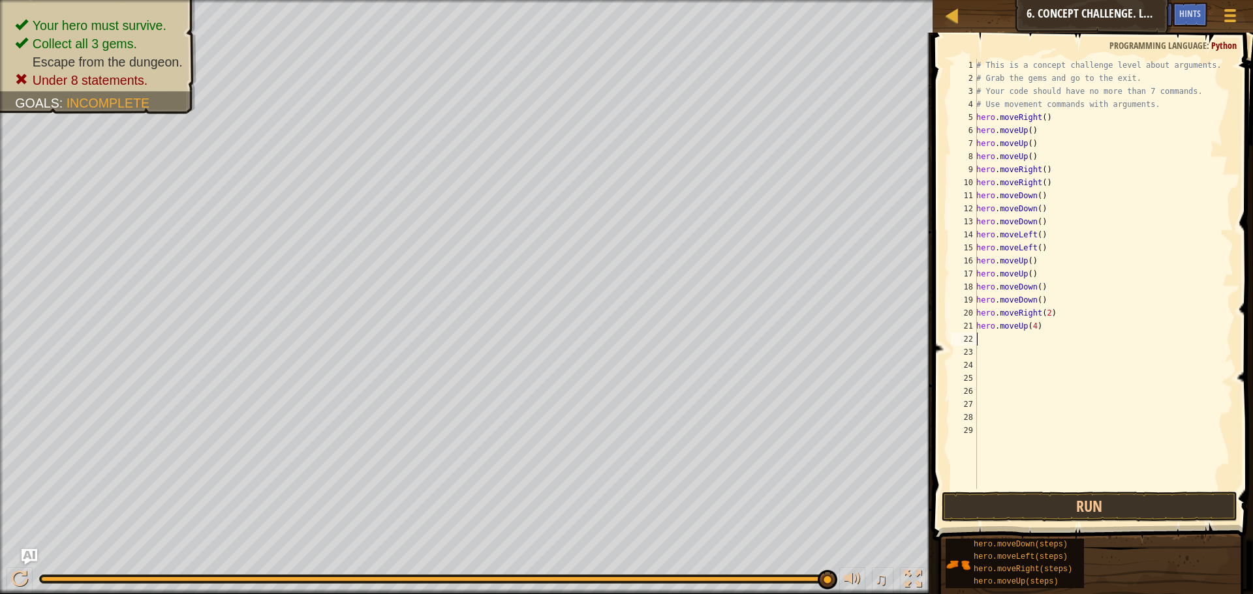
click at [1034, 290] on div "# This is a concept challenge level about arguments. # Grab the gems and go to …" at bounding box center [1104, 287] width 260 height 457
click at [1036, 286] on div "# This is a concept challenge level about arguments. # Grab the gems and go to …" at bounding box center [1104, 287] width 260 height 457
drag, startPoint x: 1041, startPoint y: 301, endPoint x: 977, endPoint y: 304, distance: 64.0
click at [977, 304] on div "# This is a concept challenge level about arguments. # Grab the gems and go to …" at bounding box center [1104, 287] width 260 height 457
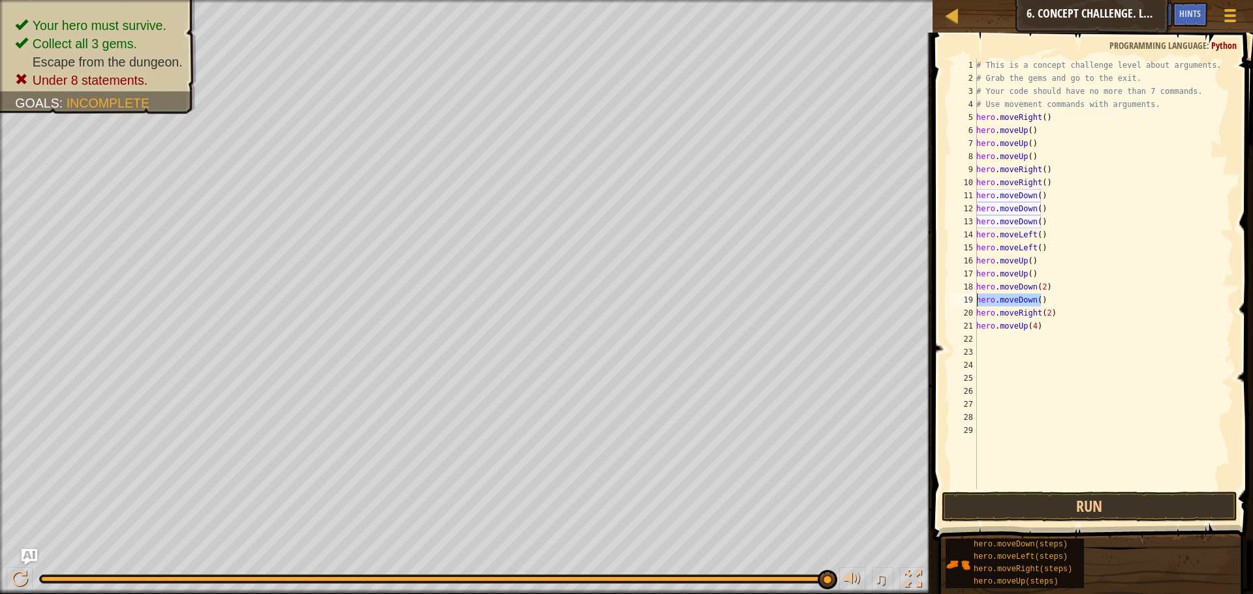
type textarea "hero.moveDown()"
click at [1027, 264] on div "# This is a concept challenge level about arguments. # Grab the gems and go to …" at bounding box center [1104, 287] width 260 height 457
drag, startPoint x: 1040, startPoint y: 274, endPoint x: 975, endPoint y: 277, distance: 65.3
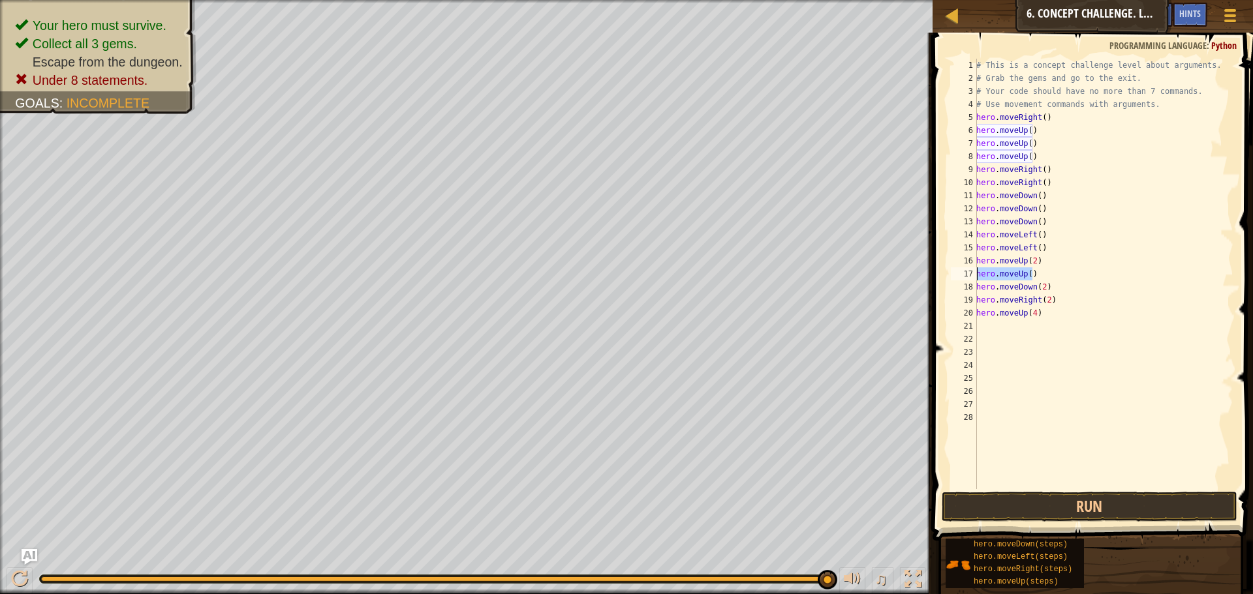
click at [975, 277] on div "hero.moveUp(2) 1 2 3 4 5 6 7 8 9 10 11 12 13 14 15 16 17 18 19 20 21 22 23 24 2…" at bounding box center [1090, 274] width 285 height 431
type textarea "hero.moveUp()"
click at [1035, 228] on div "# This is a concept challenge level about arguments. # Grab the gems and go to …" at bounding box center [1104, 287] width 260 height 457
click at [1039, 231] on div "# This is a concept challenge level about arguments. # Grab the gems and go to …" at bounding box center [1104, 287] width 260 height 457
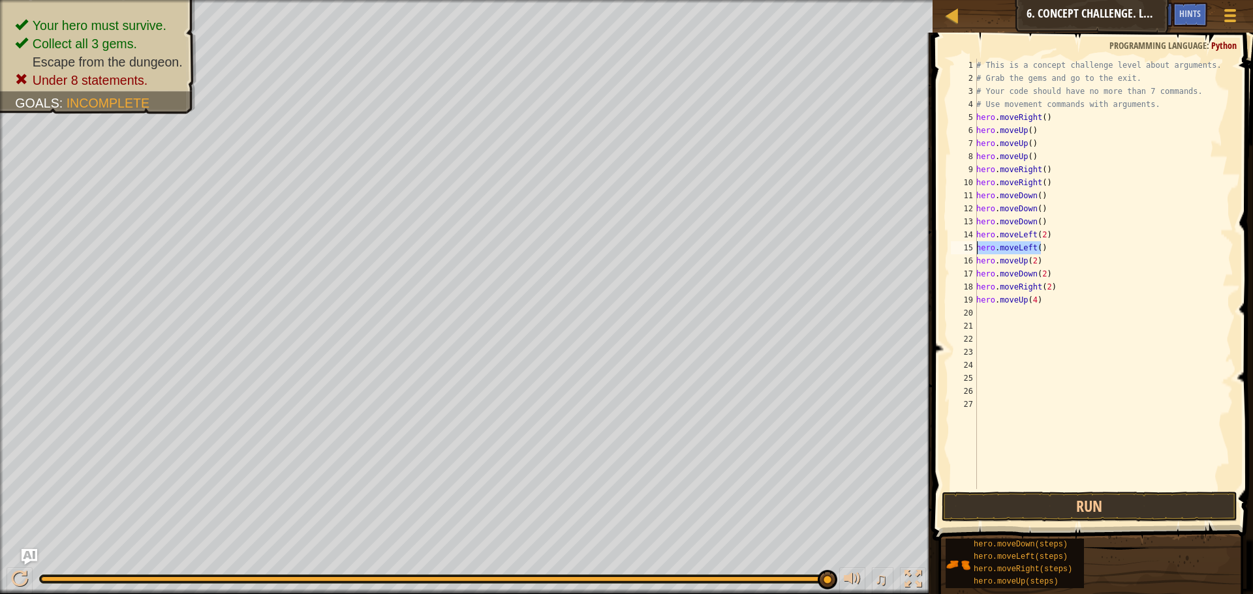
drag, startPoint x: 1052, startPoint y: 250, endPoint x: 974, endPoint y: 245, distance: 77.8
click at [974, 245] on div "hero.moveLeft(2) 1 2 3 4 5 6 7 8 9 10 11 12 13 14 15 16 17 18 19 20 21 22 23 24…" at bounding box center [1090, 274] width 285 height 431
type textarea "hero.moveLeft()"
click at [1035, 194] on div "# This is a concept challenge level about arguments. # Grab the gems and go to …" at bounding box center [1104, 287] width 260 height 457
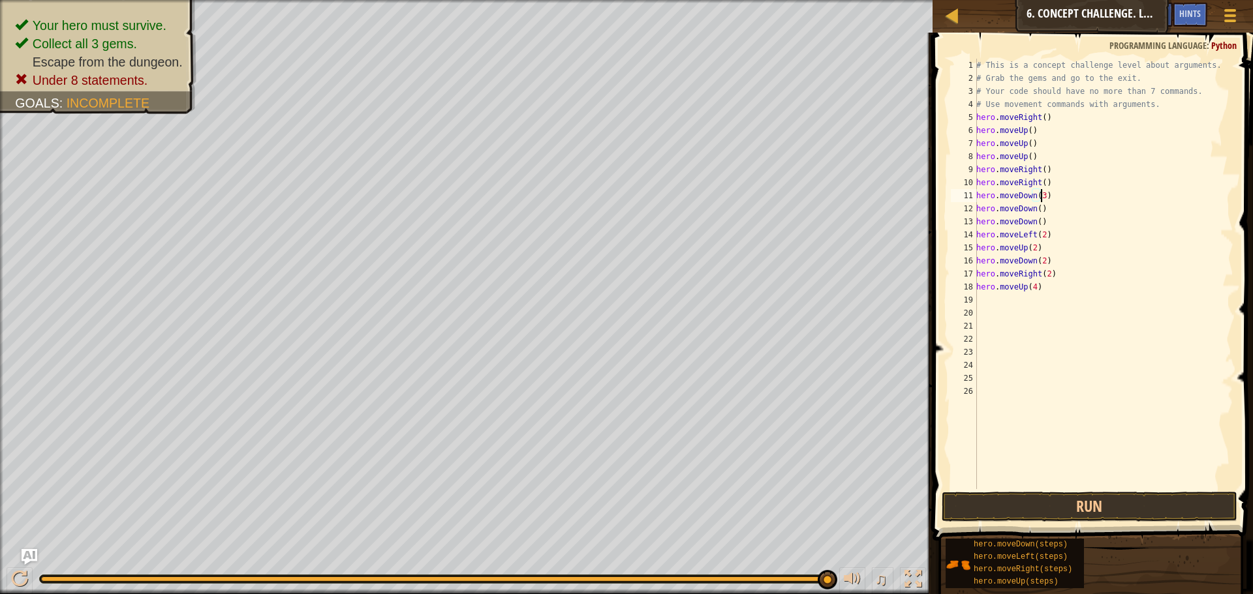
scroll to position [6, 5]
drag, startPoint x: 1052, startPoint y: 221, endPoint x: 972, endPoint y: 204, distance: 82.2
click at [972, 204] on div "hero.moveDown(3) 1 2 3 4 5 6 7 8 9 10 11 12 13 14 15 16 17 18 19 20 21 22 23 24…" at bounding box center [1090, 274] width 285 height 431
type textarea "hero.moveDown() hero.moveDown()"
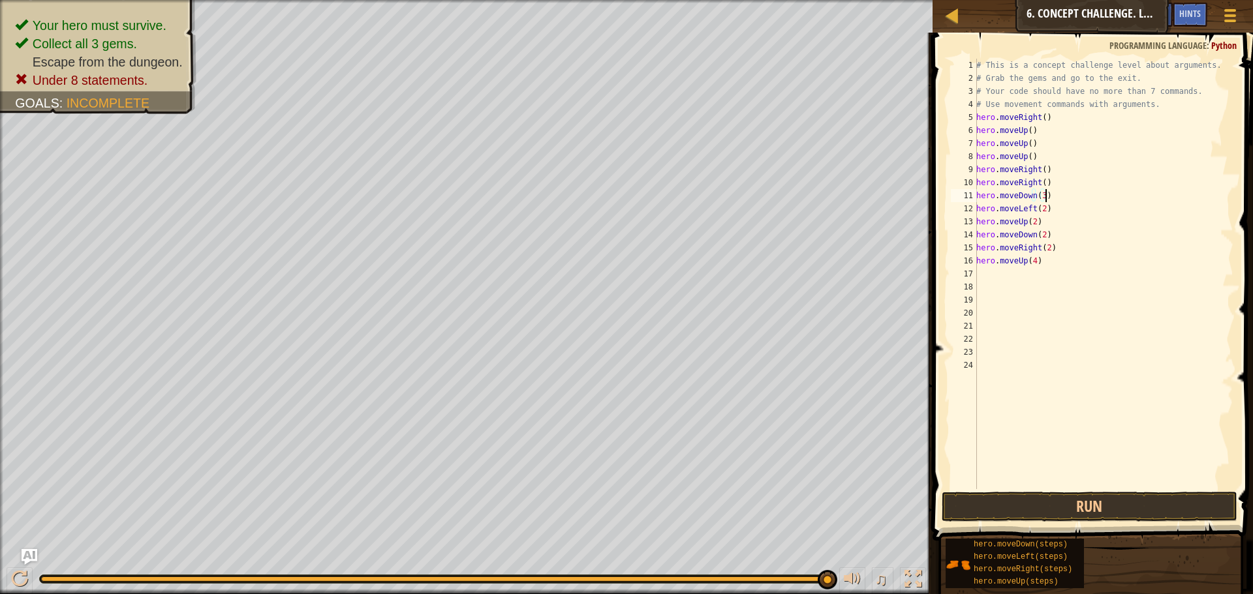
click at [1040, 172] on div "# This is a concept challenge level about arguments. # Grab the gems and go to …" at bounding box center [1104, 287] width 260 height 457
drag, startPoint x: 1057, startPoint y: 183, endPoint x: 972, endPoint y: 187, distance: 84.9
click at [972, 187] on div "hero.moveRight(2) 1 2 3 4 5 6 7 8 9 10 11 12 13 14 15 16 17 18 19 20 21 22 23 2…" at bounding box center [1090, 274] width 285 height 431
type textarea "hero.moveRight()"
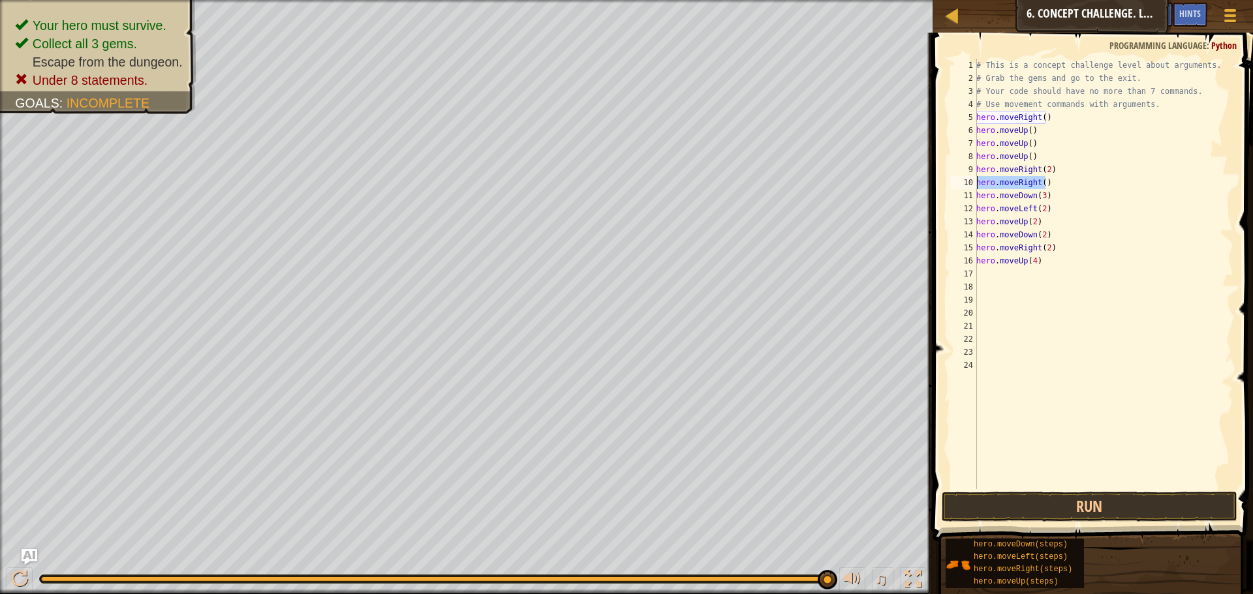
scroll to position [6, 0]
click at [1024, 130] on div "# This is a concept challenge level about arguments. # Grab the gems and go to …" at bounding box center [1104, 287] width 260 height 457
click at [1026, 129] on div "# This is a concept challenge level about arguments. # Grab the gems and go to …" at bounding box center [1104, 287] width 260 height 457
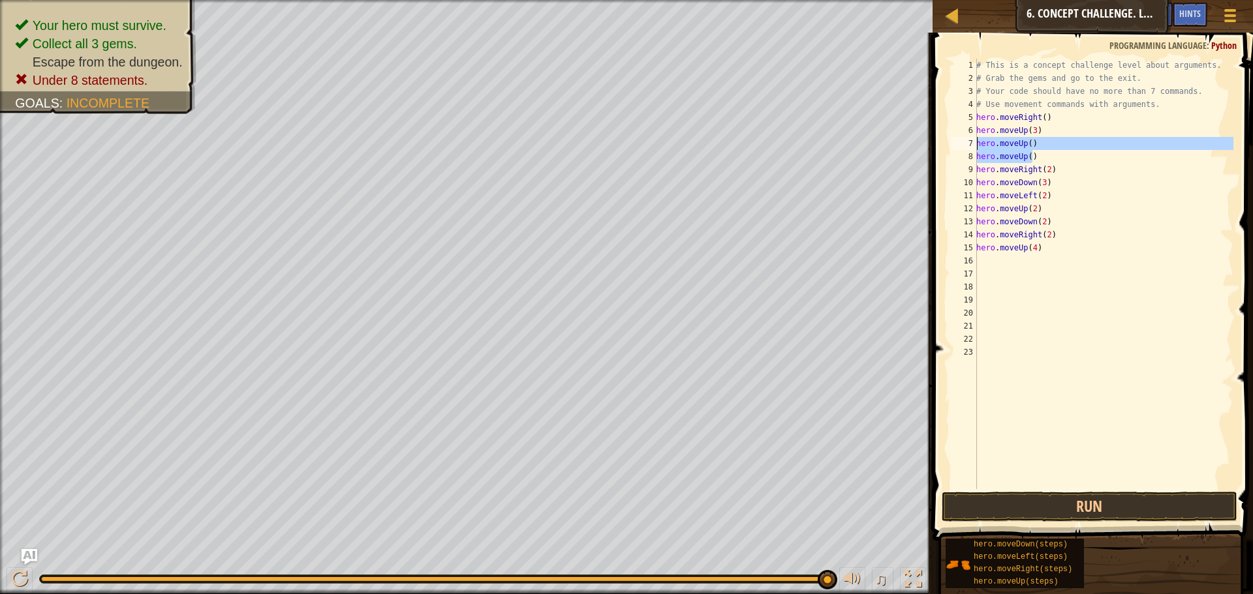
drag, startPoint x: 1010, startPoint y: 158, endPoint x: 974, endPoint y: 143, distance: 38.9
click at [974, 143] on div "hero.moveUp(3) 1 2 3 4 5 6 7 8 9 10 11 12 13 14 15 16 17 18 19 20 21 22 23 # Th…" at bounding box center [1090, 274] width 285 height 431
type textarea "hero.moveUp() hero.moveUp()"
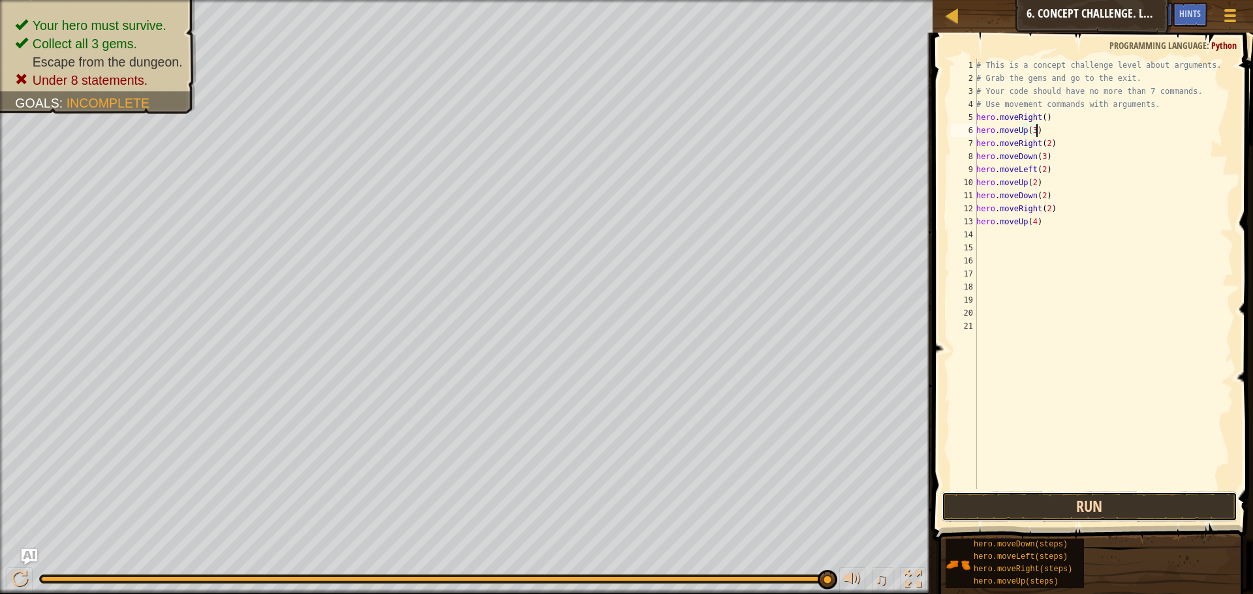
click at [1091, 514] on button "Run" at bounding box center [1090, 507] width 296 height 30
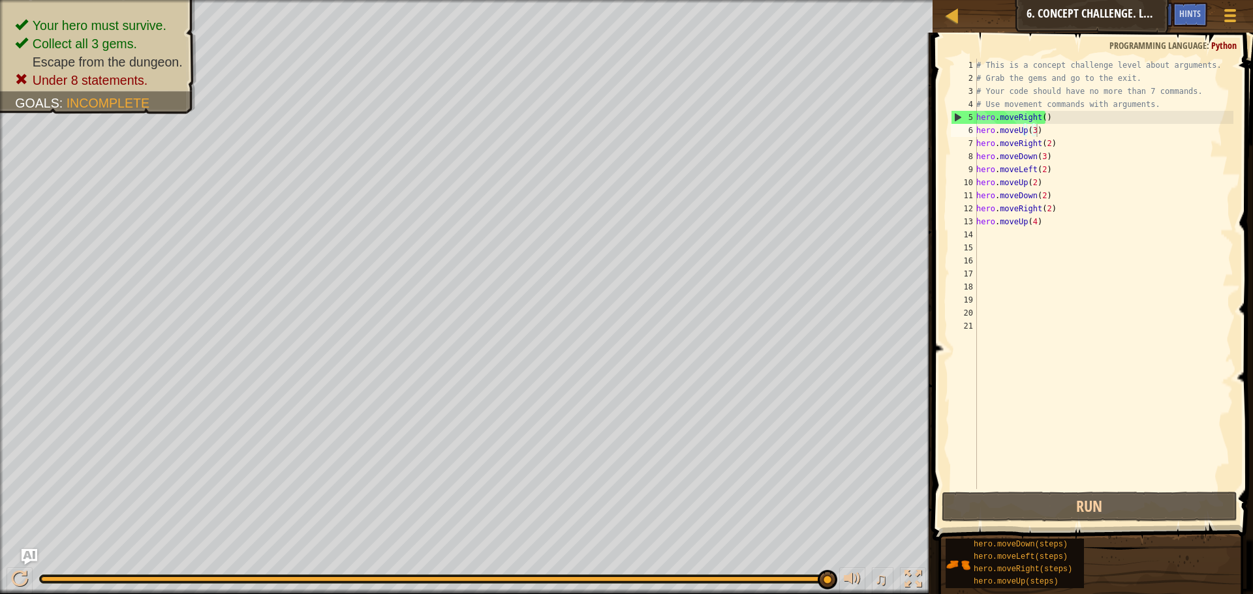
click at [1039, 119] on div "# This is a concept challenge level about arguments. # Grab the gems and go to …" at bounding box center [1104, 287] width 260 height 457
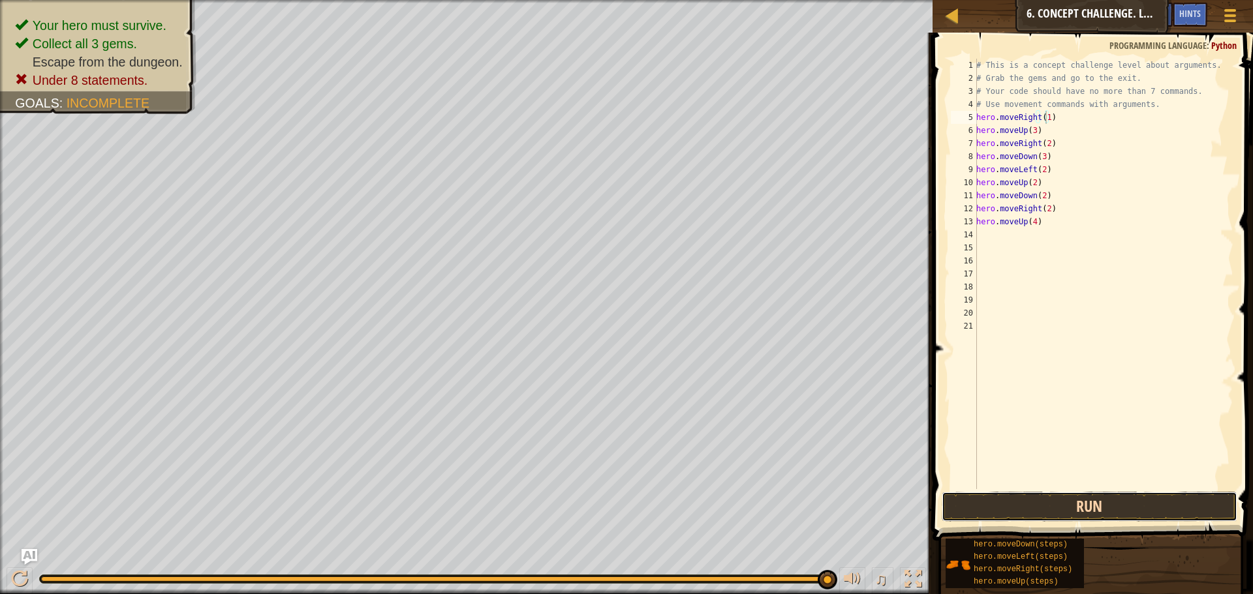
click at [1067, 501] on button "Run" at bounding box center [1090, 507] width 296 height 30
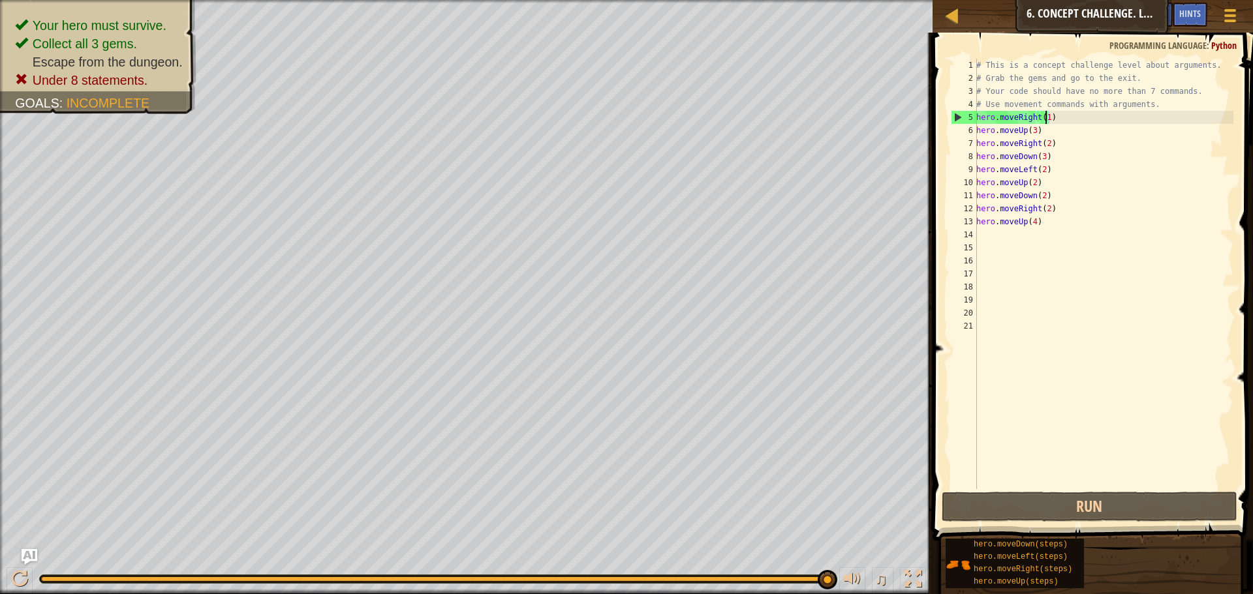
click at [1044, 147] on div "# This is a concept challenge level about arguments. # Grab the gems and go to …" at bounding box center [1104, 287] width 260 height 457
click at [1047, 207] on div "# This is a concept challenge level about arguments. # Grab the gems and go to …" at bounding box center [1104, 287] width 260 height 457
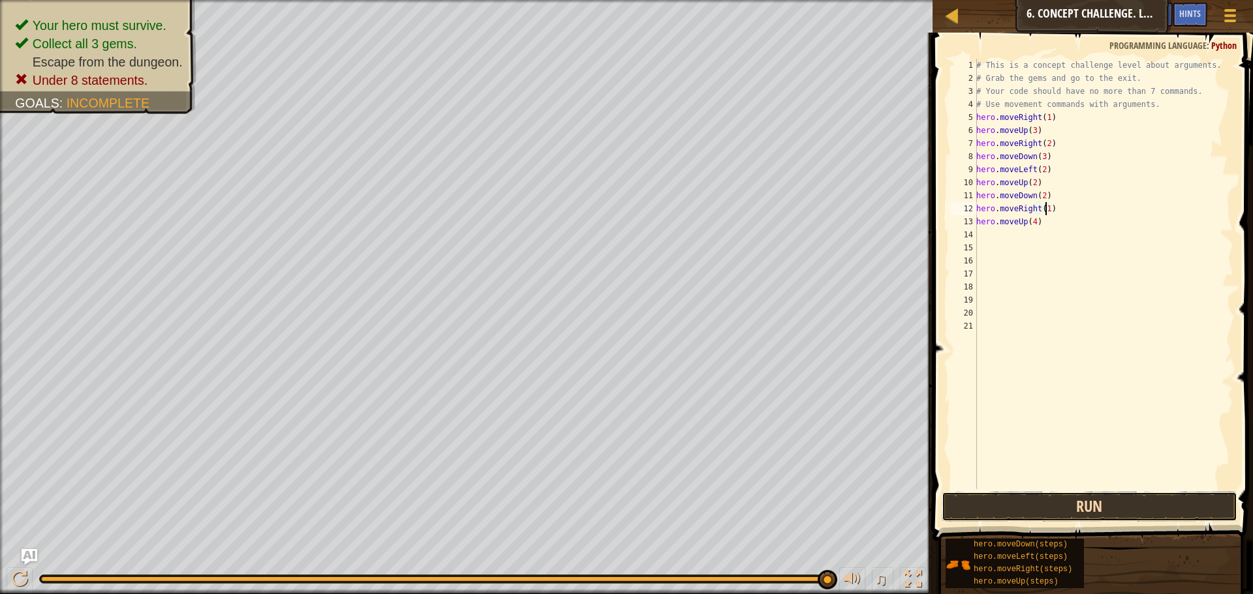
click at [1079, 508] on button "Run" at bounding box center [1090, 507] width 296 height 30
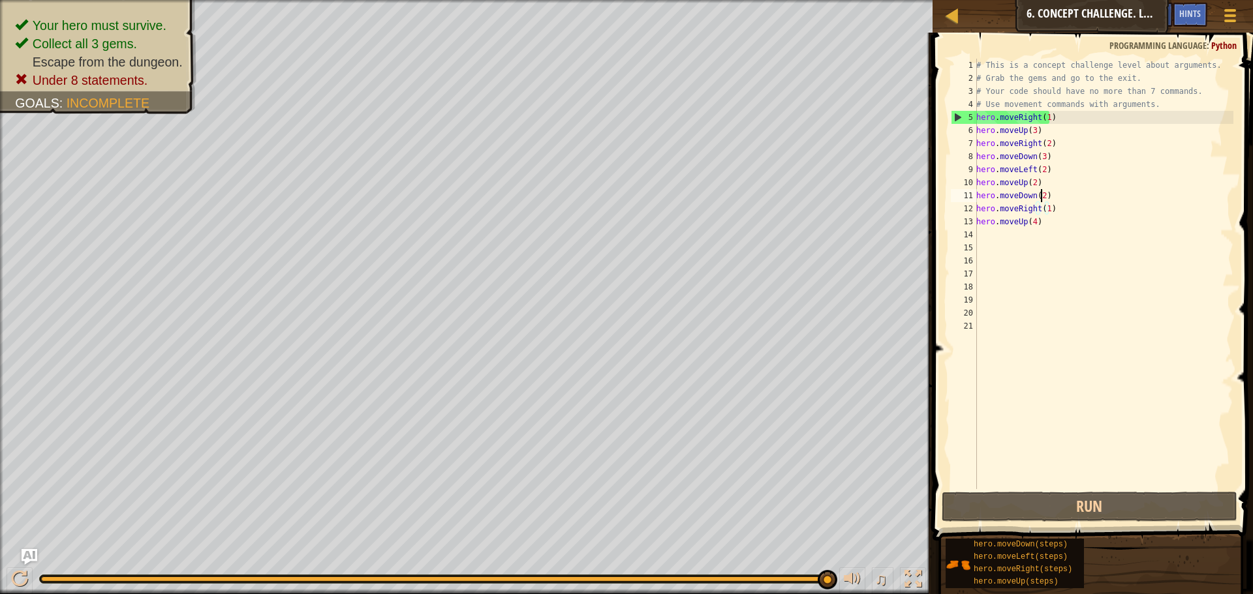
click at [1041, 196] on div "# This is a concept challenge level about arguments. # Grab the gems and go to …" at bounding box center [1104, 287] width 260 height 457
type textarea "hero.moveDown()"
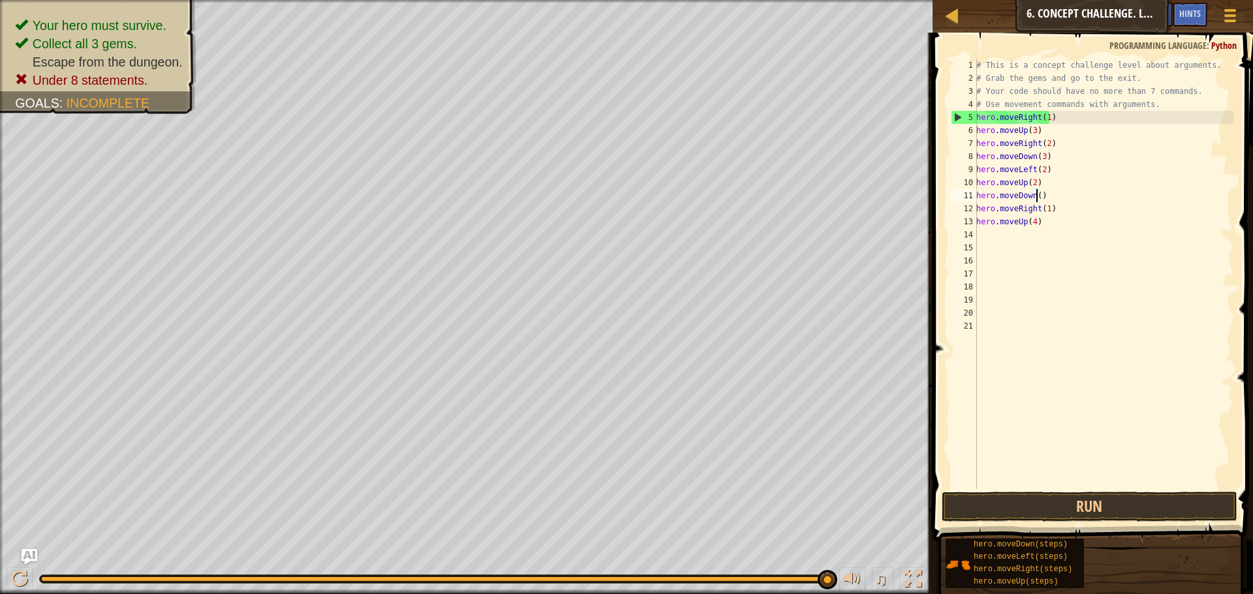
scroll to position [6, 5]
click at [1068, 230] on div "# This is a concept challenge level about arguments. # Grab the gems and go to …" at bounding box center [1104, 287] width 260 height 457
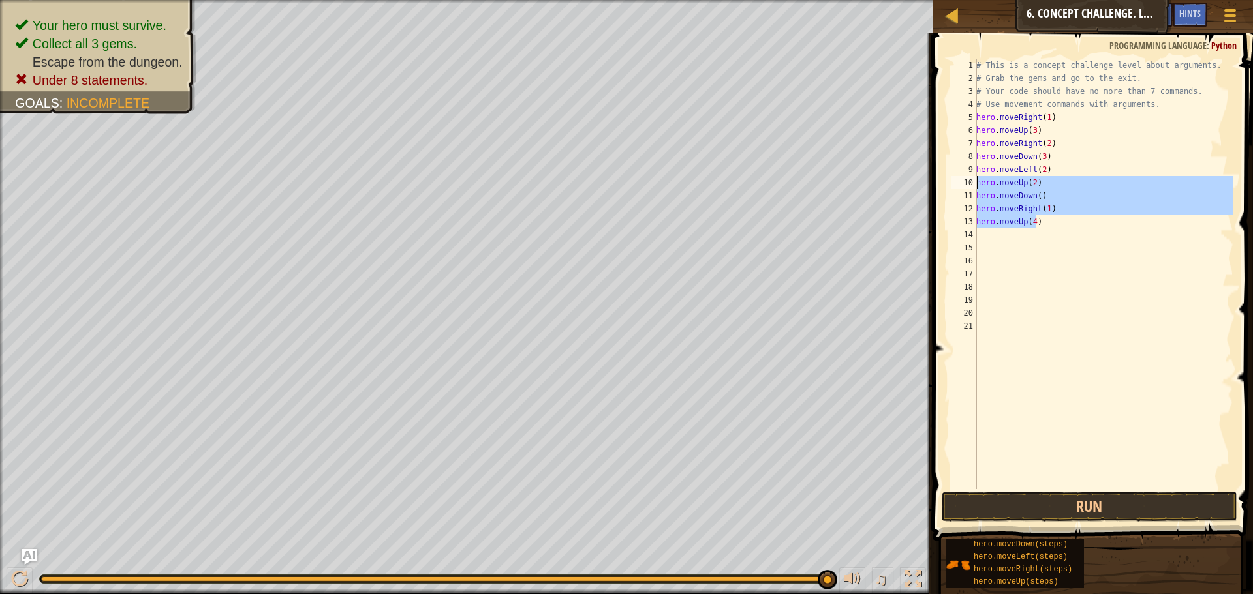
drag, startPoint x: 1047, startPoint y: 224, endPoint x: 976, endPoint y: 181, distance: 83.5
click at [976, 181] on div "1 2 3 4 5 6 7 8 9 10 11 12 13 14 15 16 17 18 19 20 21 # This is a concept chall…" at bounding box center [1090, 274] width 285 height 431
type textarea "hero.moveUp(2) hero.moveDown()"
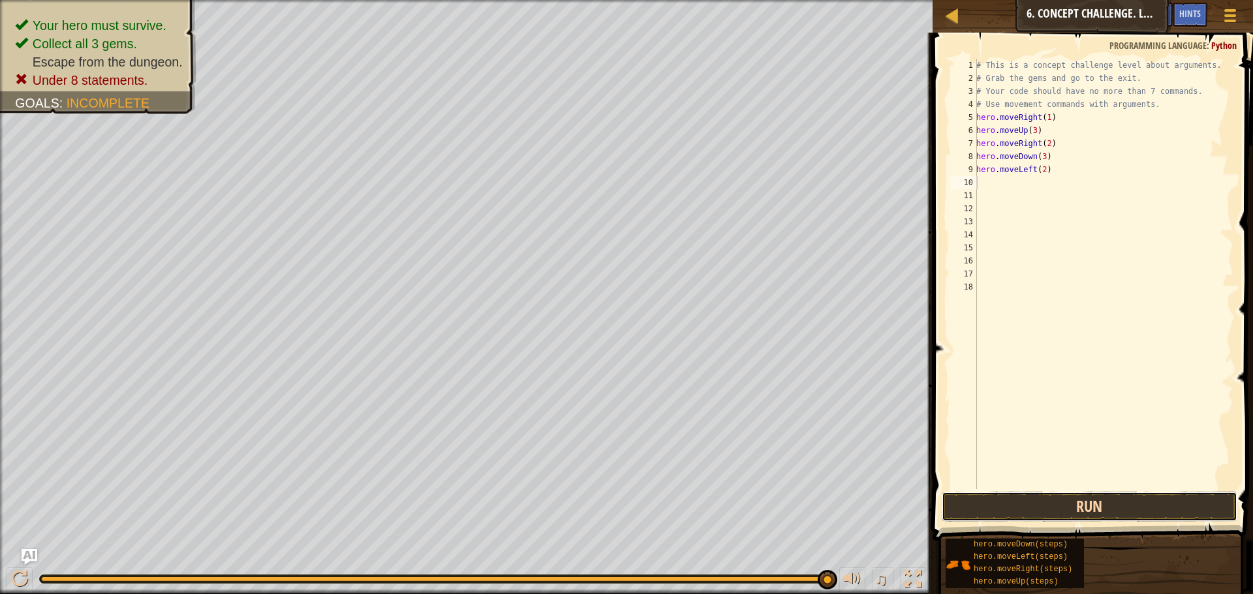
click at [1018, 497] on button "Run" at bounding box center [1090, 507] width 296 height 30
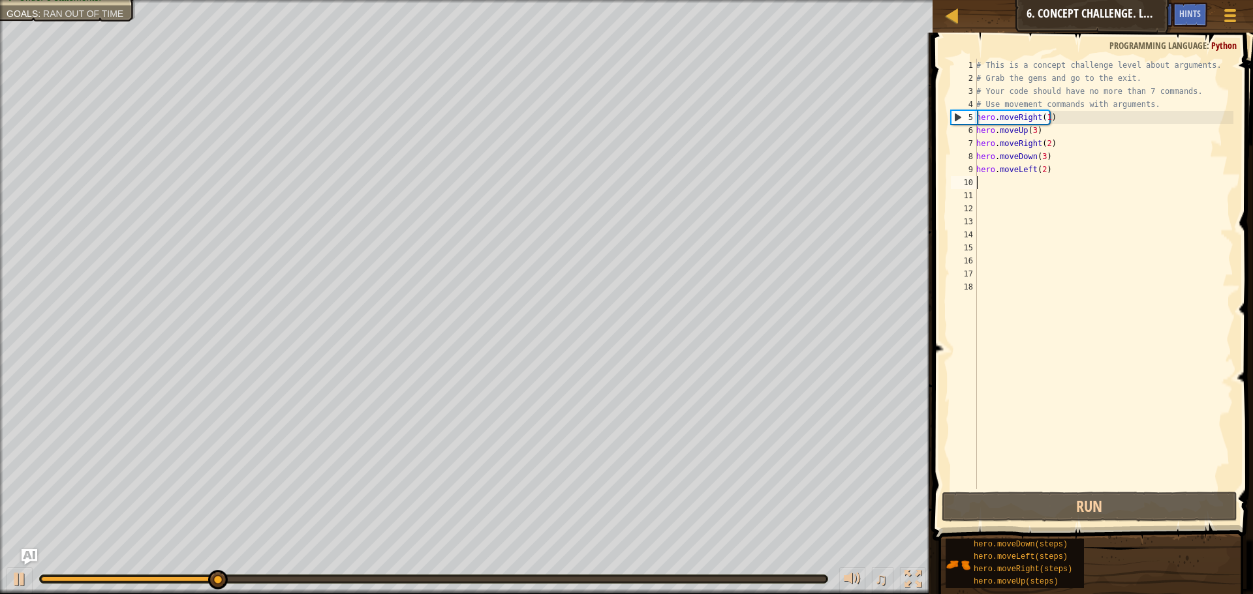
click at [1037, 171] on div "# This is a concept challenge level about arguments. # Grab the gems and go to …" at bounding box center [1104, 287] width 260 height 457
click at [1039, 171] on div "# This is a concept challenge level about arguments. # Grab the gems and go to …" at bounding box center [1104, 287] width 260 height 457
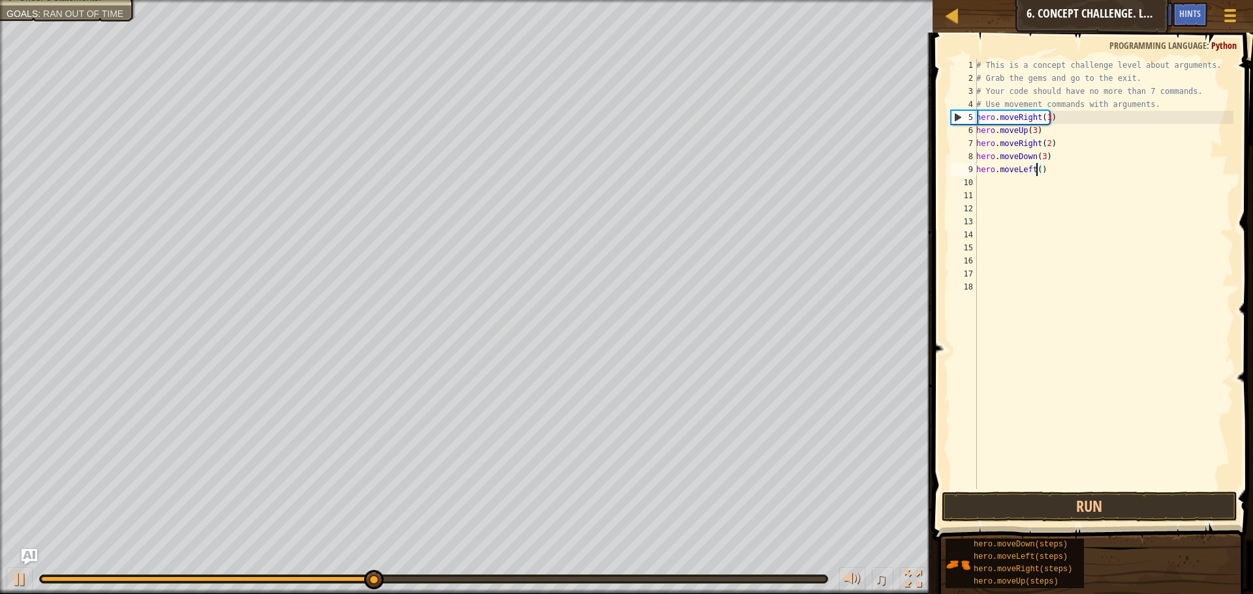
type textarea "hero.moveLeft(1)"
click at [1005, 179] on div "# This is a concept challenge level about arguments. # Grab the gems and go to …" at bounding box center [1104, 287] width 260 height 457
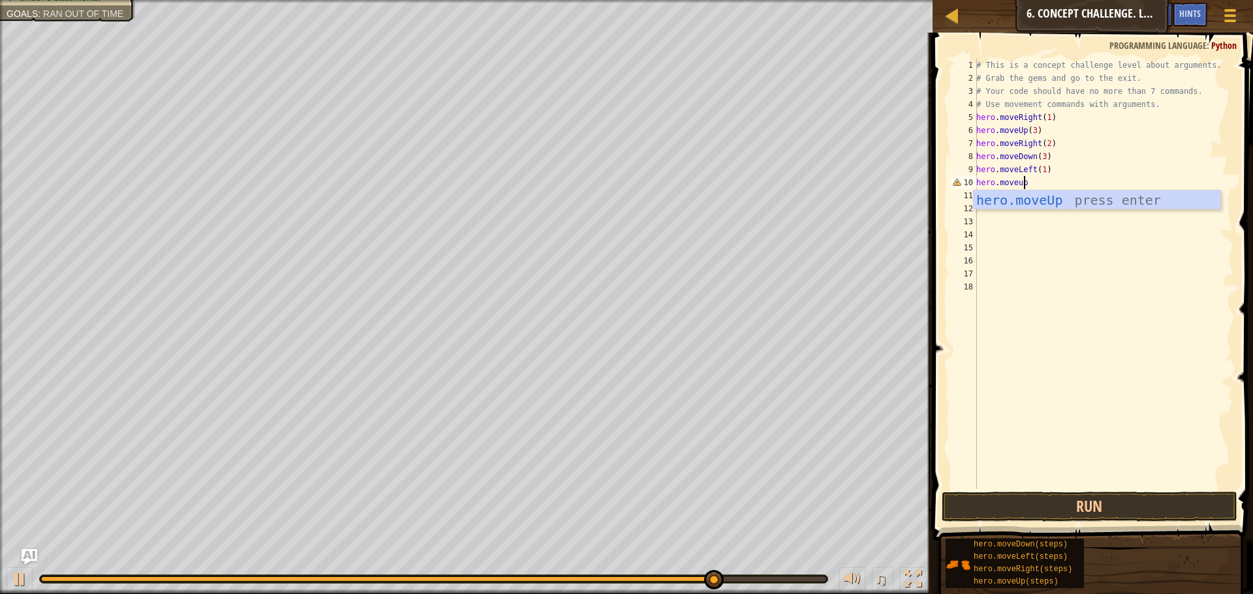
scroll to position [6, 4]
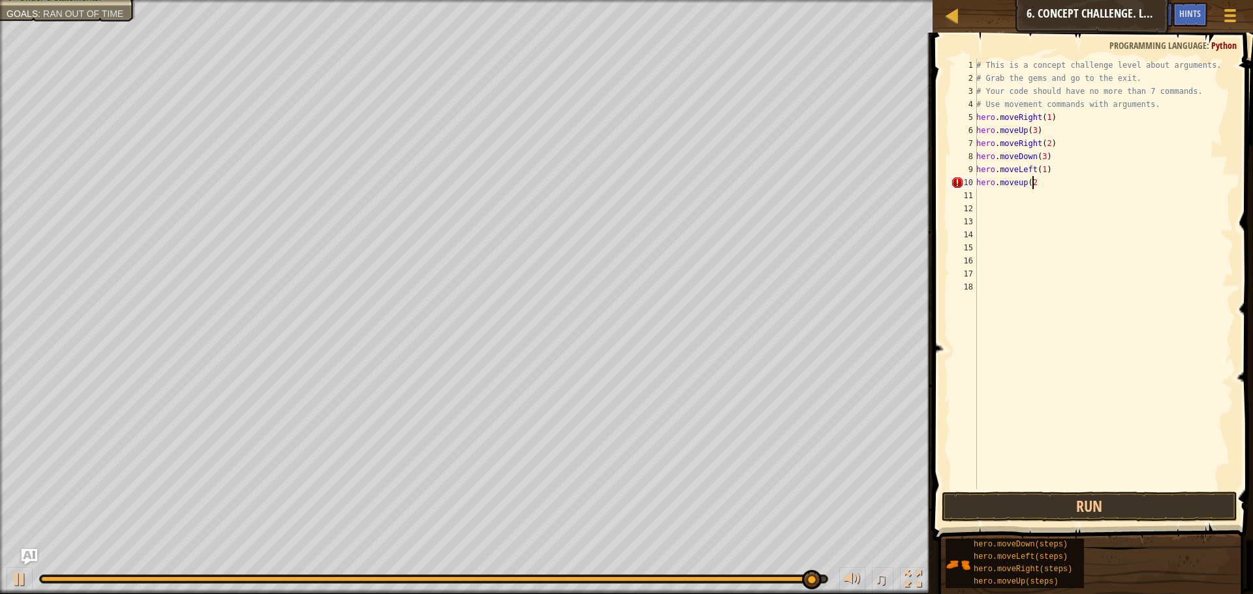
type textarea "hero.moveup(2)"
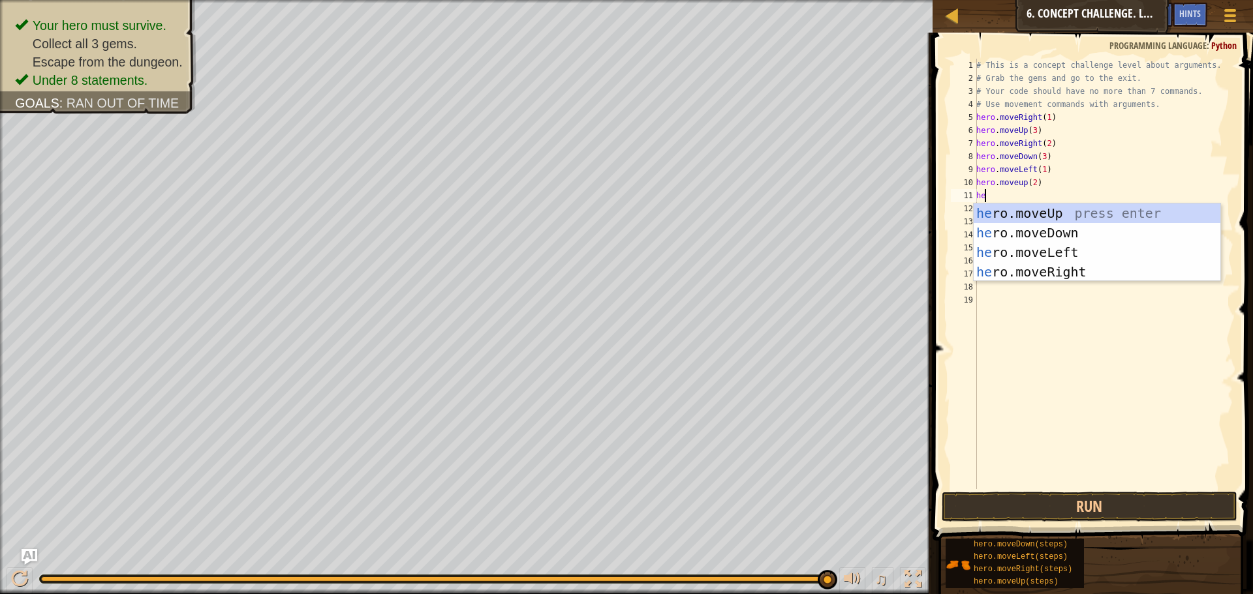
scroll to position [6, 1]
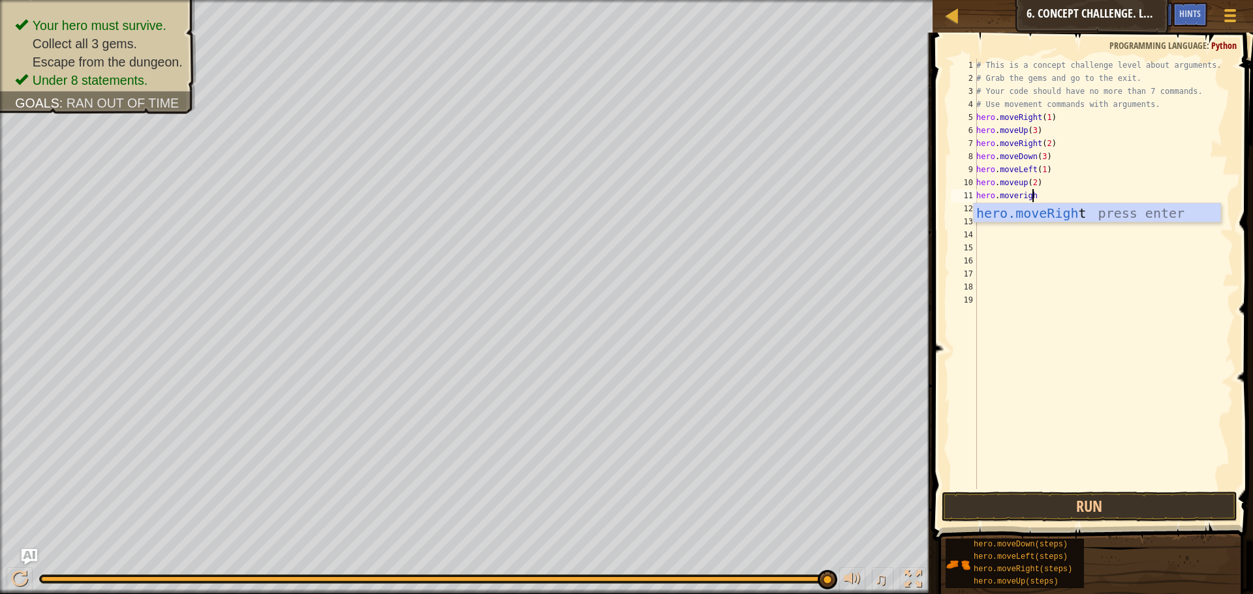
type textarea "hero.moveright"
